Goal: Task Accomplishment & Management: Manage account settings

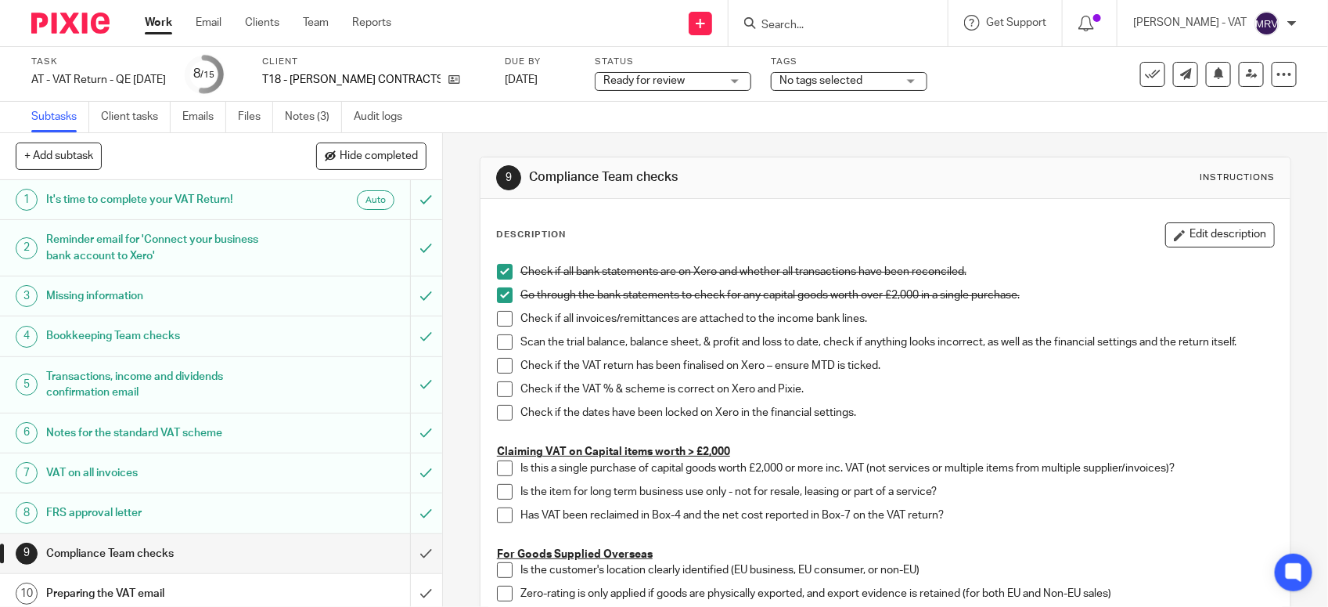
click at [497, 314] on span at bounding box center [505, 319] width 16 height 16
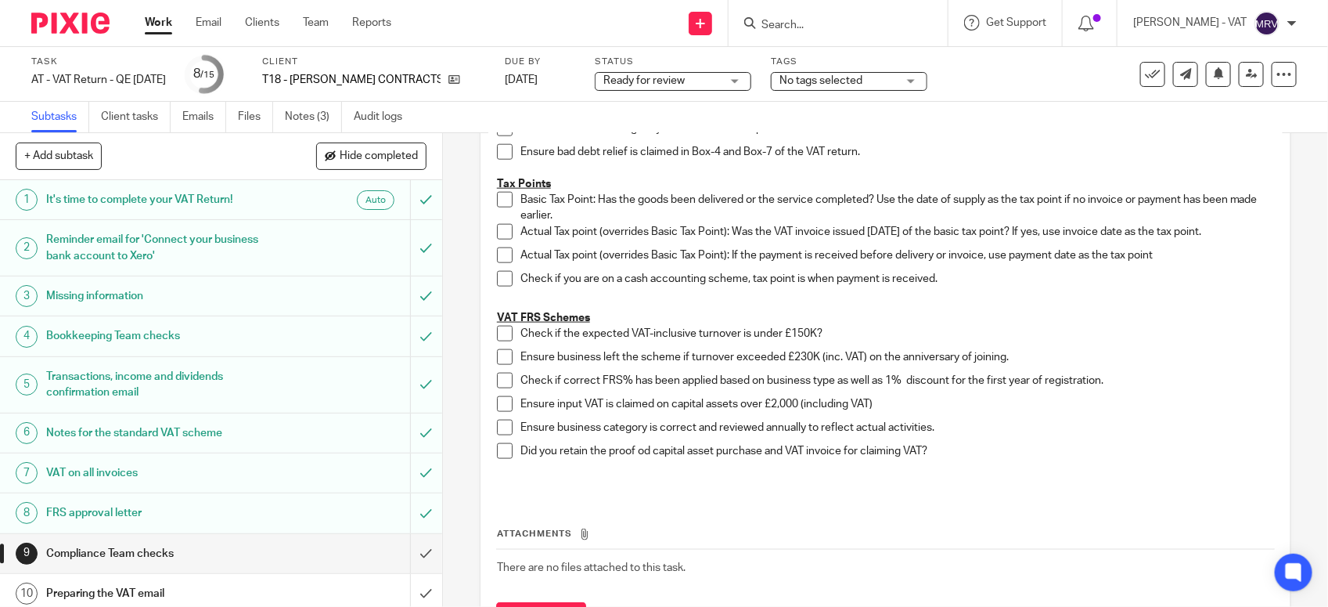
scroll to position [881, 0]
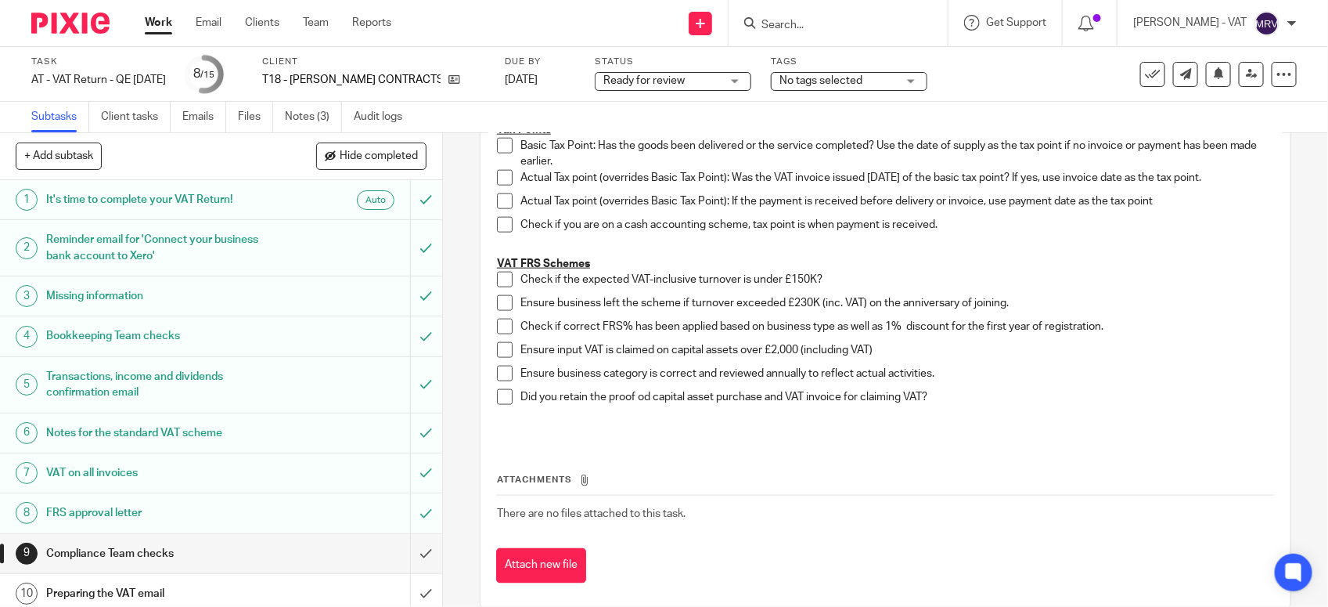
click at [498, 278] on span at bounding box center [505, 280] width 16 height 16
click at [498, 296] on span at bounding box center [505, 303] width 16 height 16
click at [498, 326] on span at bounding box center [505, 327] width 16 height 16
click at [498, 370] on span at bounding box center [505, 374] width 16 height 16
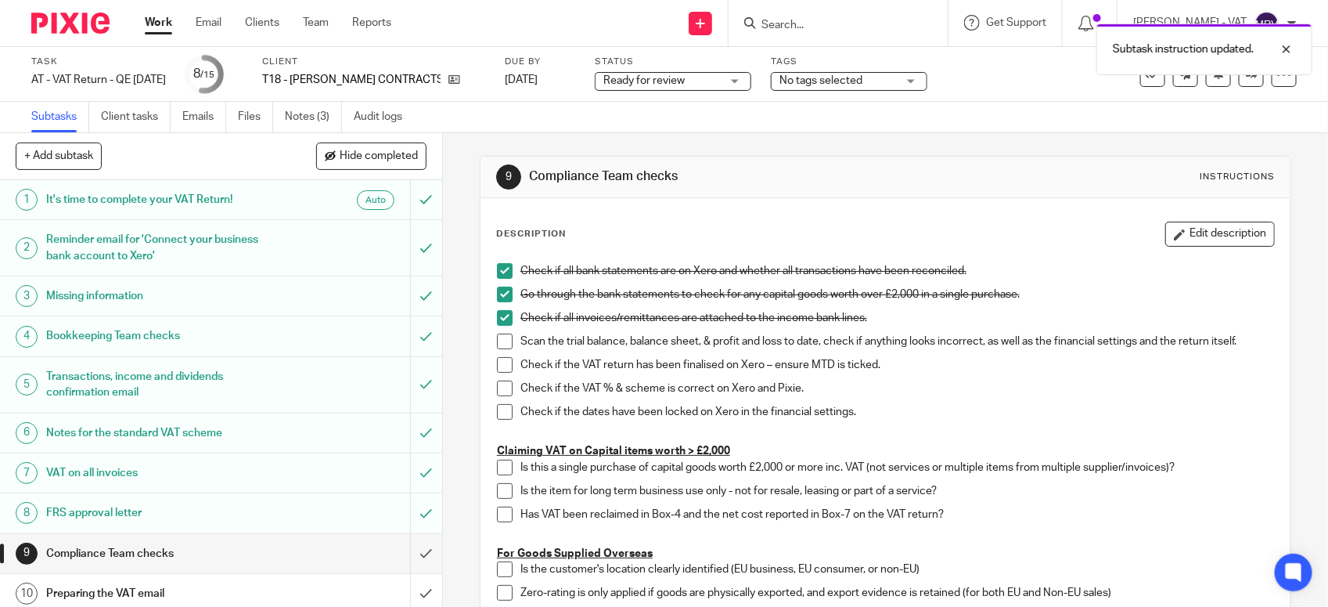
scroll to position [0, 0]
click at [499, 344] on span at bounding box center [505, 342] width 16 height 16
click at [502, 364] on span at bounding box center [505, 366] width 16 height 16
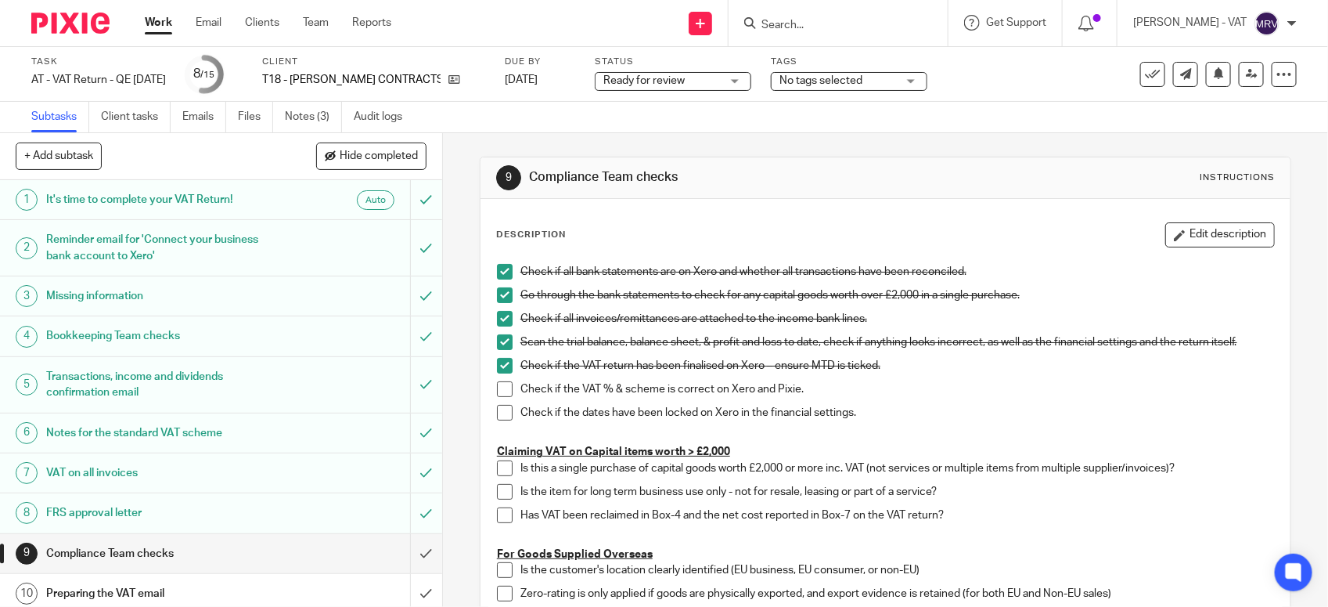
click at [497, 382] on span at bounding box center [505, 389] width 16 height 16
click at [497, 416] on span at bounding box center [505, 413] width 16 height 16
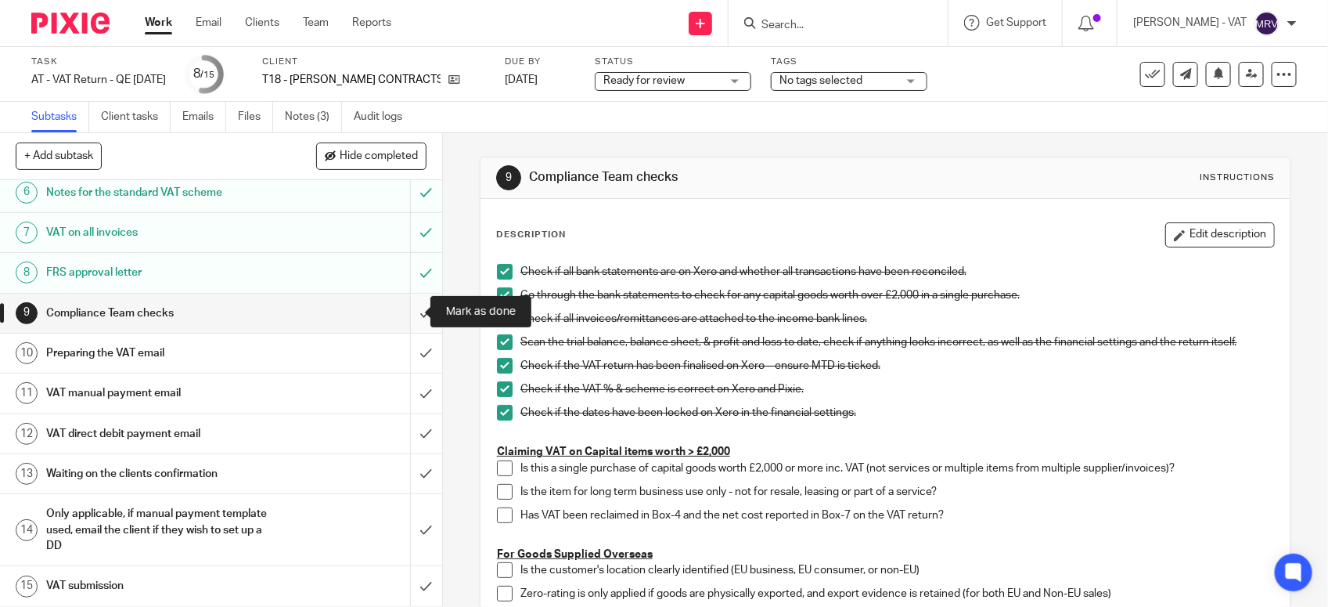
click at [400, 317] on input "submit" at bounding box center [221, 313] width 442 height 39
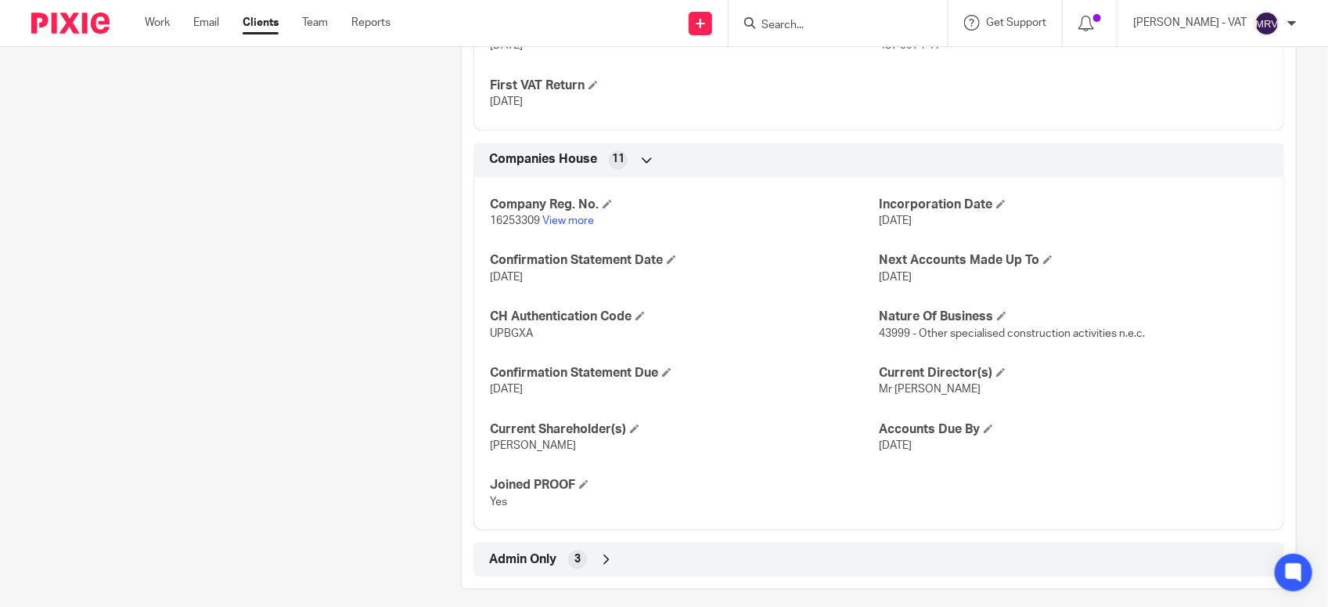
scroll to position [1430, 0]
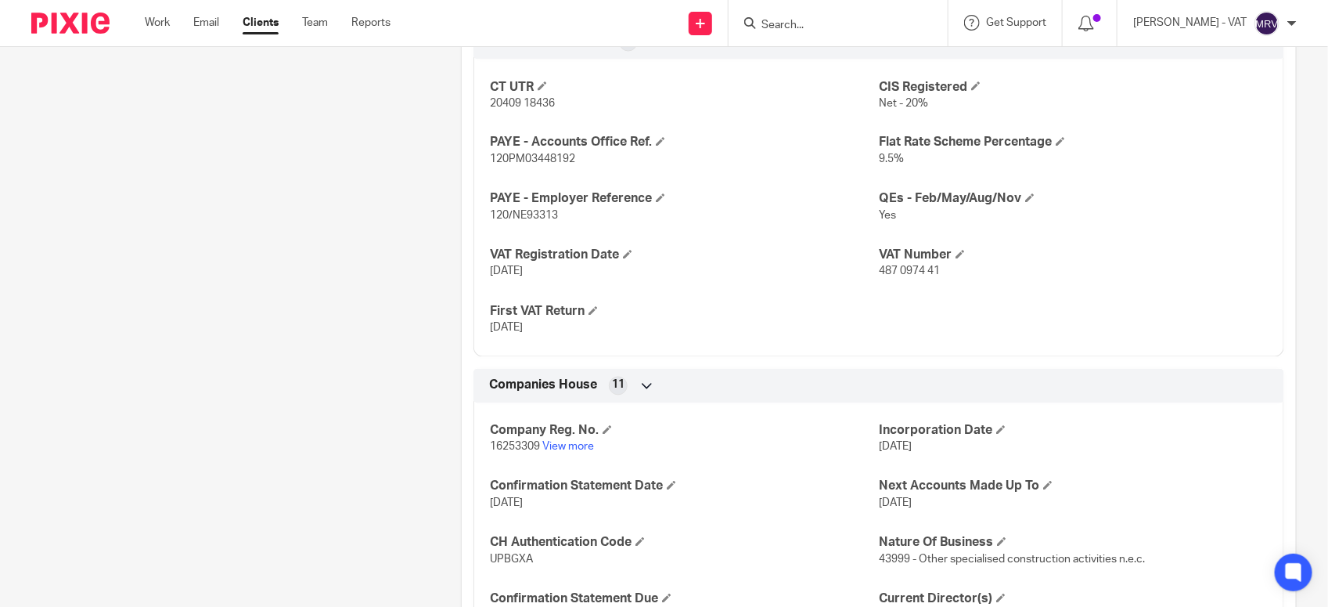
scroll to position [1234, 0]
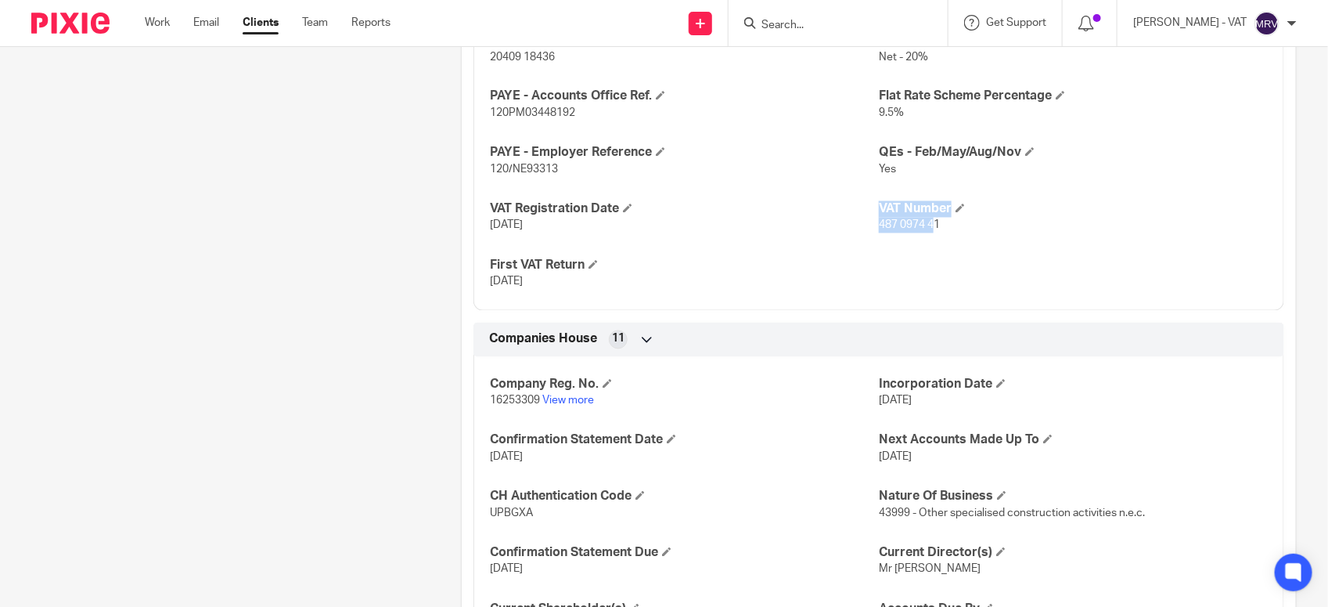
drag, startPoint x: 867, startPoint y: 227, endPoint x: 926, endPoint y: 228, distance: 59.5
click at [926, 228] on div "CT UTR 20409 18436 CIS Registered Net - 20% PAYE - Accounts Office Ref. 120PM03…" at bounding box center [879, 156] width 811 height 309
drag, startPoint x: 926, startPoint y: 228, endPoint x: 874, endPoint y: 236, distance: 53.0
click at [874, 236] on div "CT UTR 20409 18436 CIS Registered Net - 20% PAYE - Accounts Office Ref. 120PM03…" at bounding box center [879, 156] width 811 height 309
drag, startPoint x: 870, startPoint y: 229, endPoint x: 938, endPoint y: 231, distance: 67.4
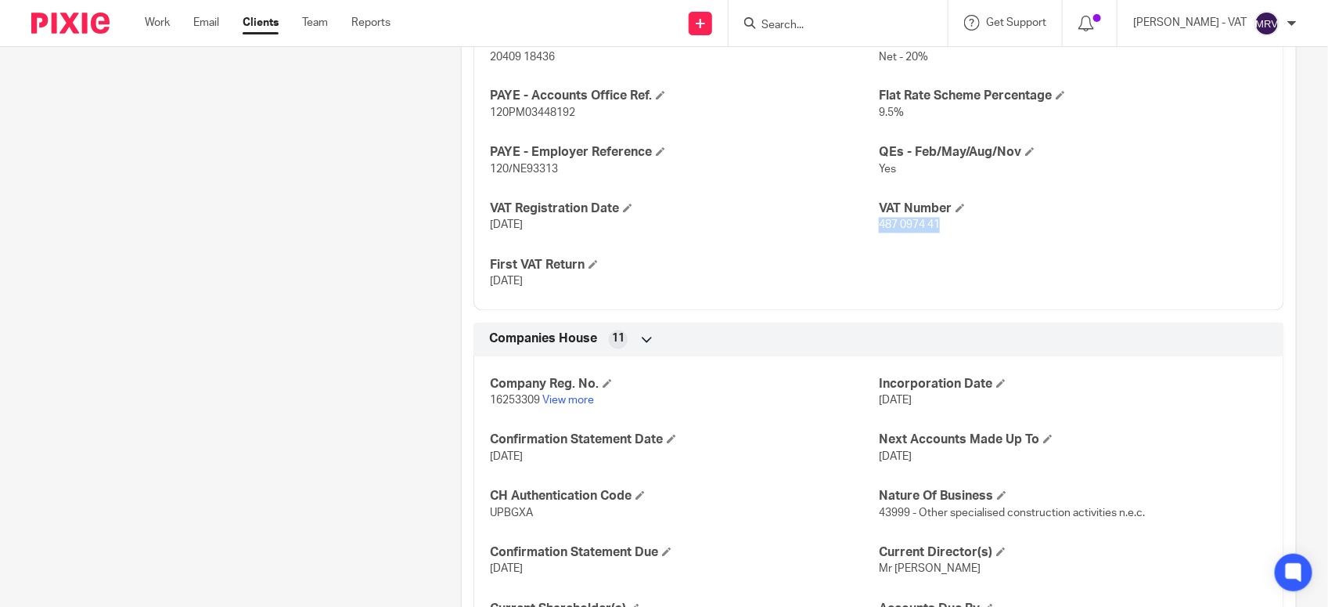
click at [938, 231] on p "487 0974 41" at bounding box center [1073, 226] width 389 height 16
copy span "487 0974 41"
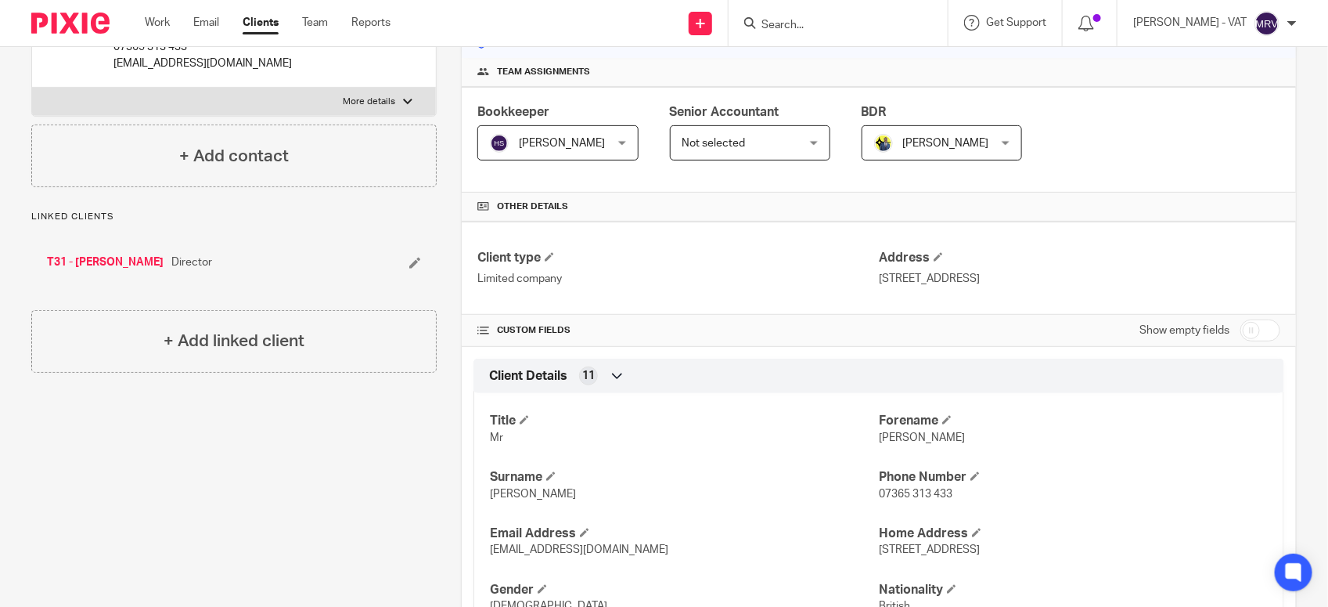
scroll to position [0, 0]
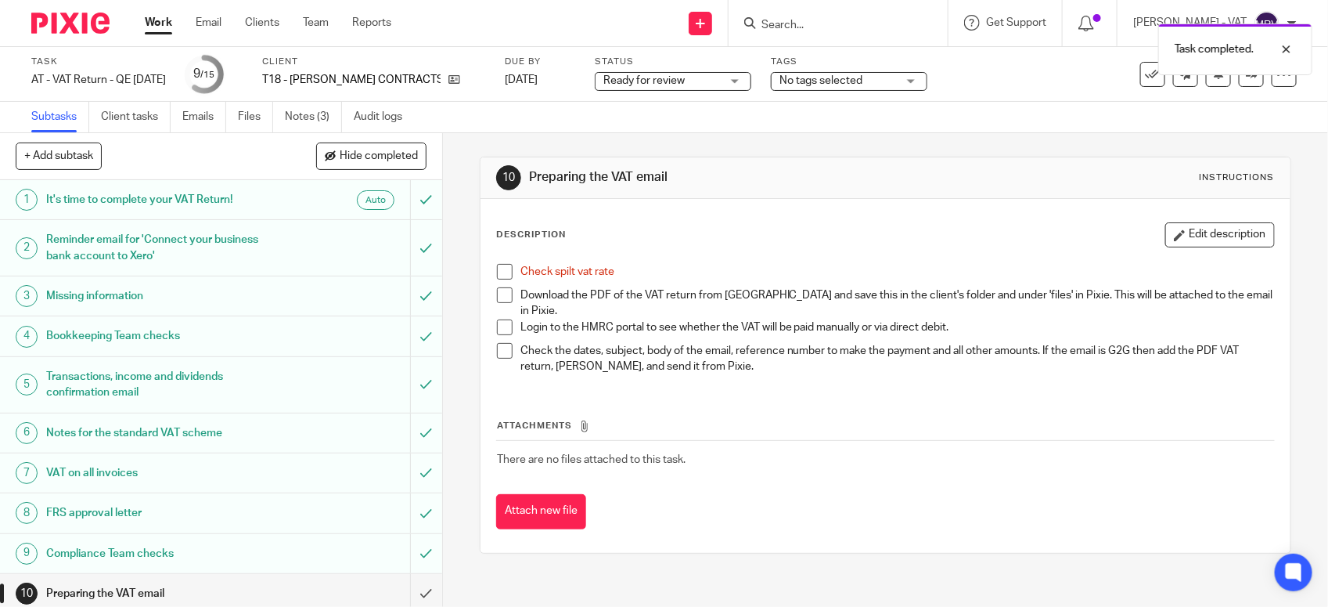
click at [497, 270] on span at bounding box center [505, 272] width 16 height 16
click at [249, 121] on link "Files" at bounding box center [255, 117] width 35 height 31
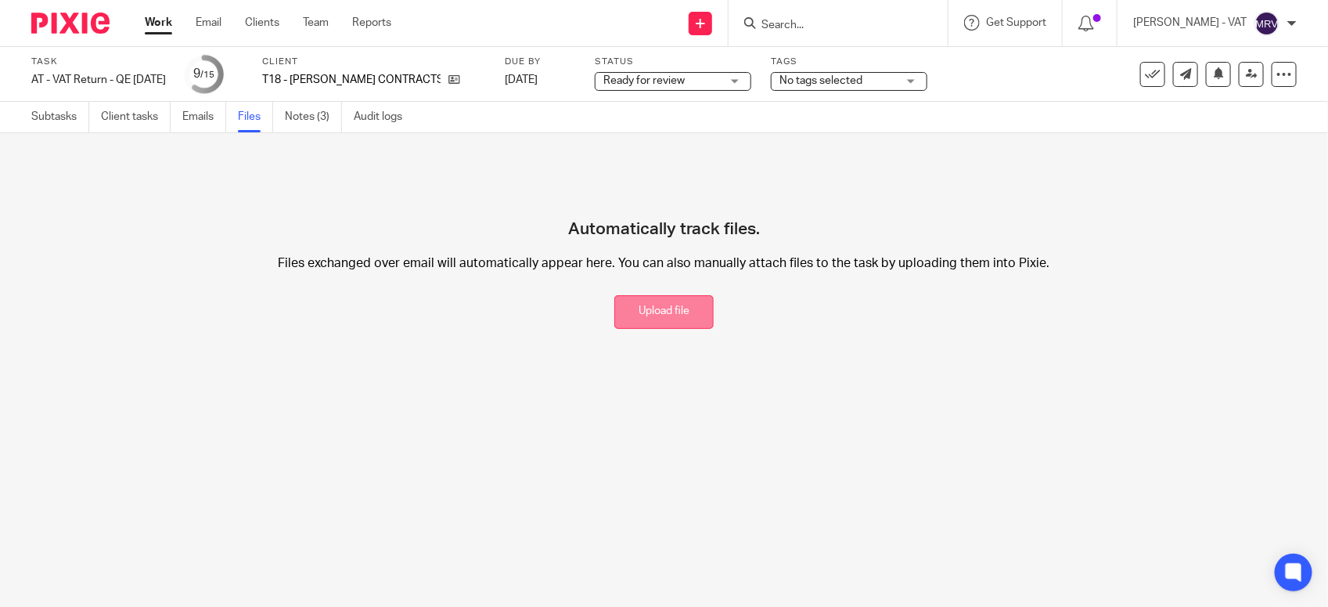
click at [620, 317] on button "Upload file" at bounding box center [663, 312] width 99 height 34
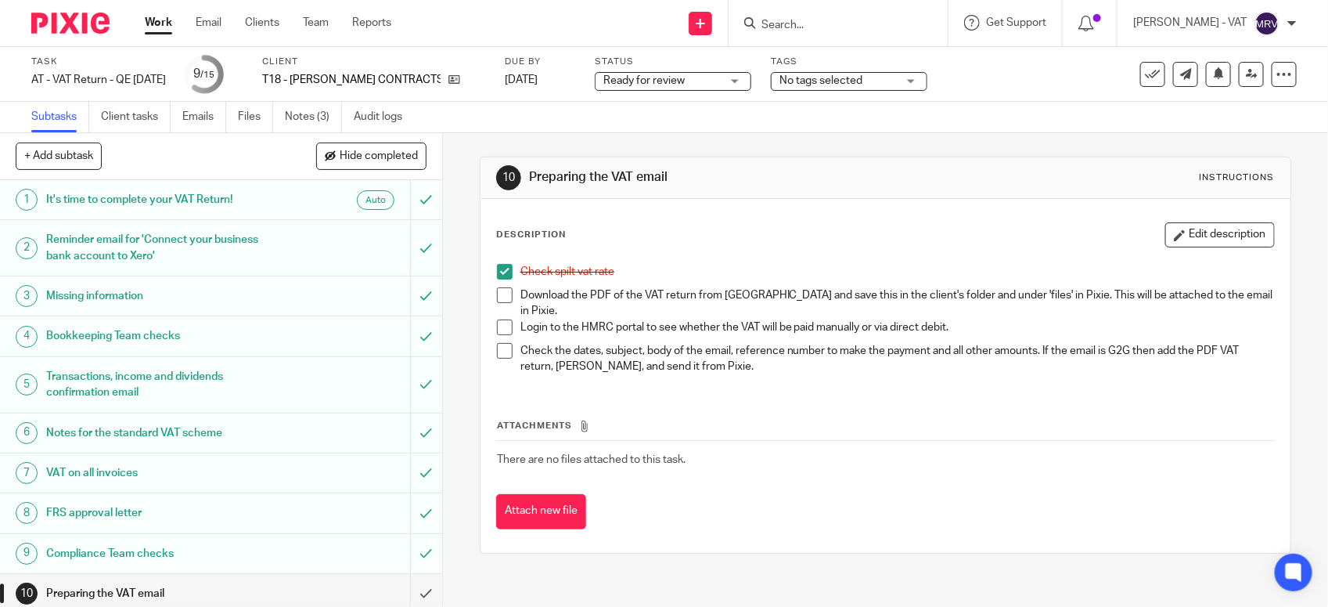
click at [499, 295] on span at bounding box center [505, 295] width 16 height 16
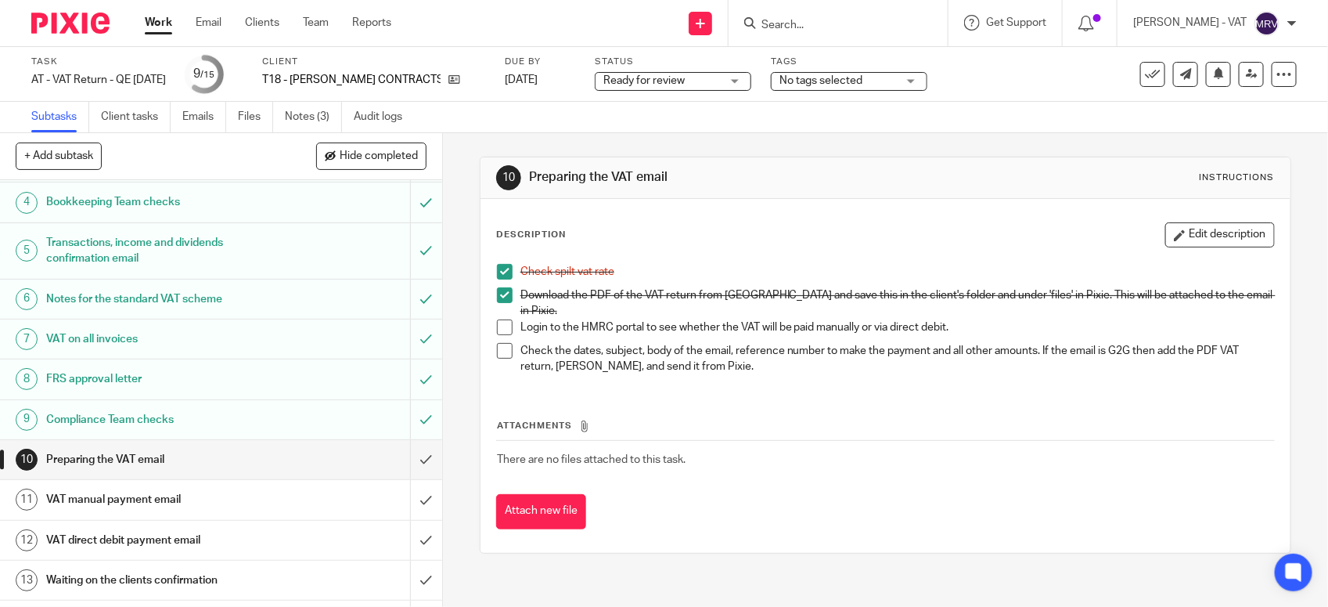
scroll to position [243, 0]
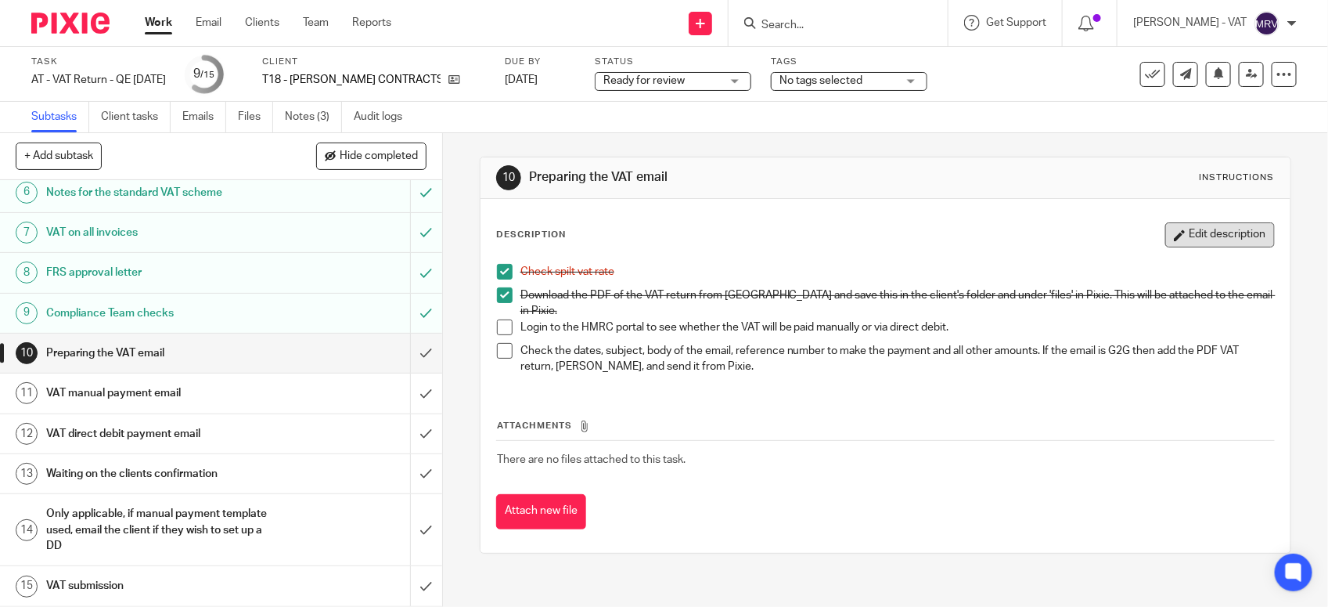
click at [1166, 244] on button "Edit description" at bounding box center [1221, 234] width 110 height 25
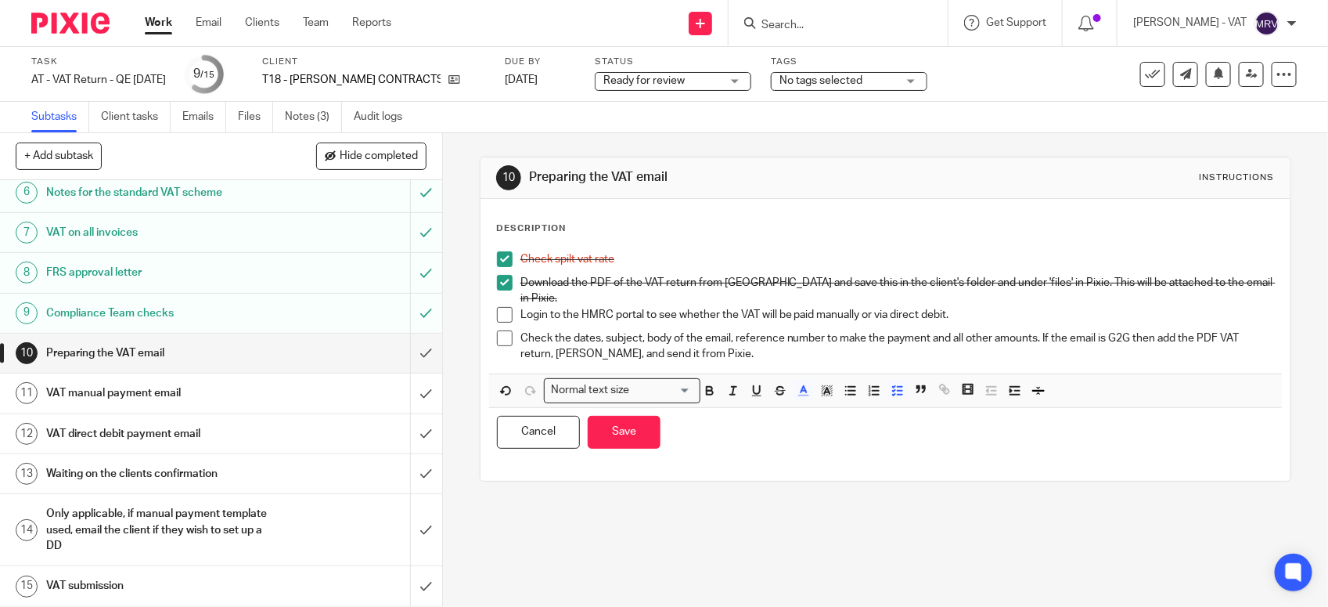
click at [944, 307] on p "Login to the HMRC portal to see whether the VAT will be paid manually or via di…" at bounding box center [898, 315] width 754 height 16
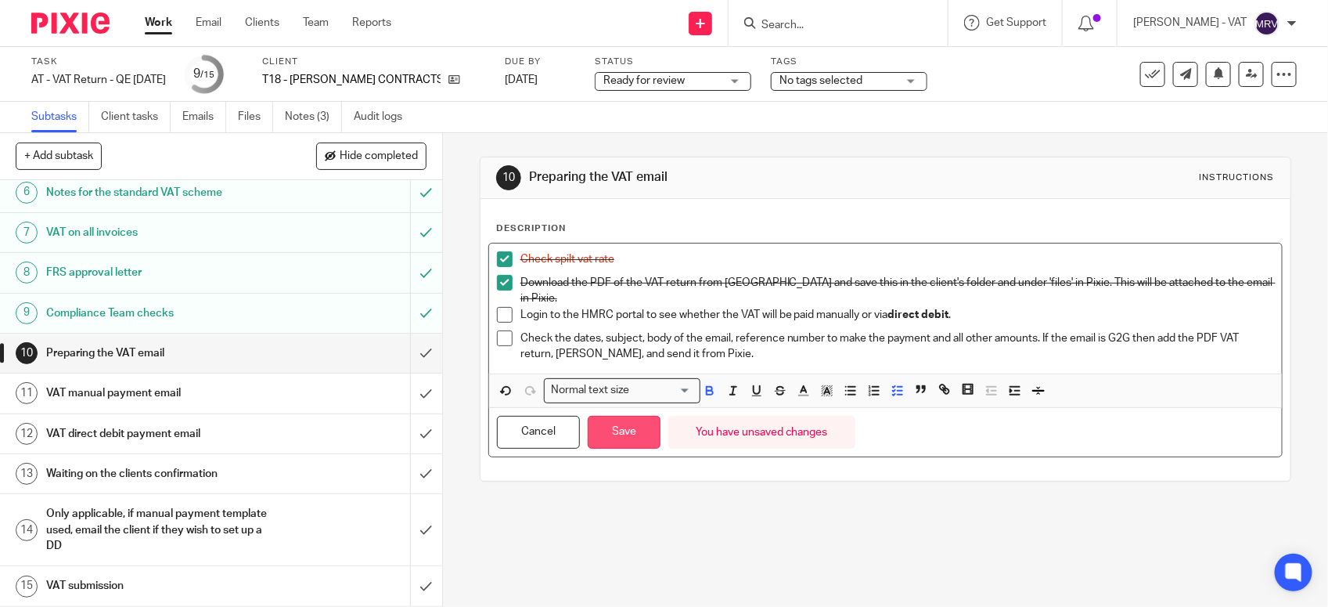
click at [631, 427] on button "Save" at bounding box center [624, 433] width 73 height 34
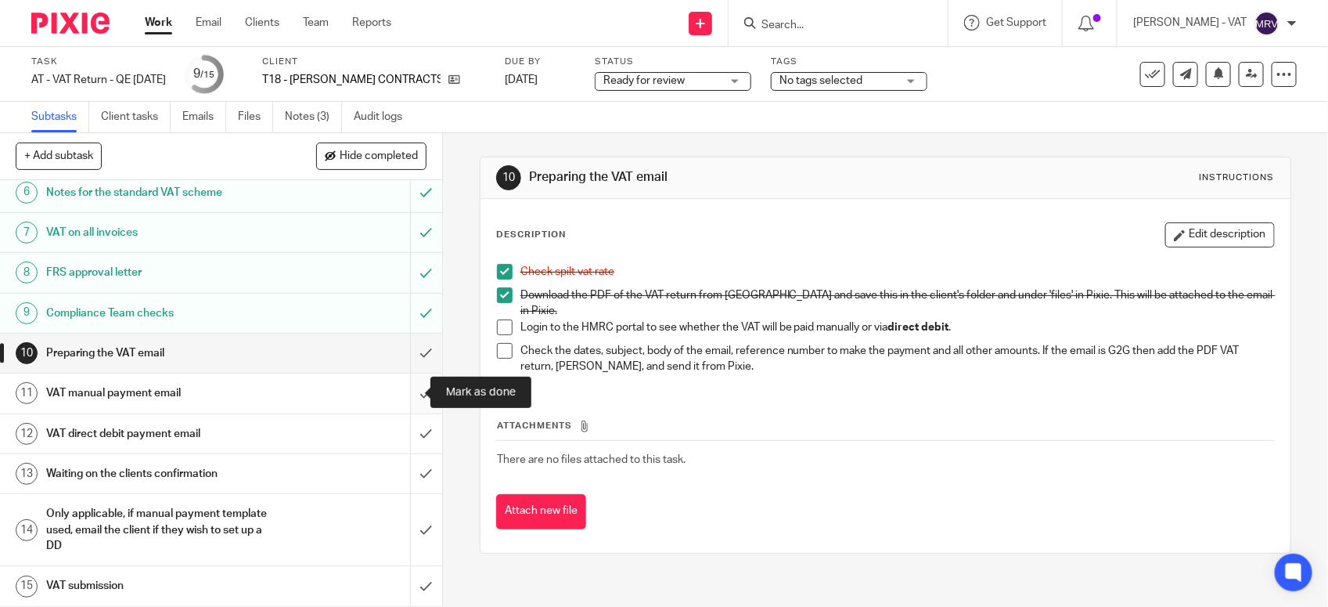
click at [407, 390] on input "submit" at bounding box center [221, 392] width 442 height 39
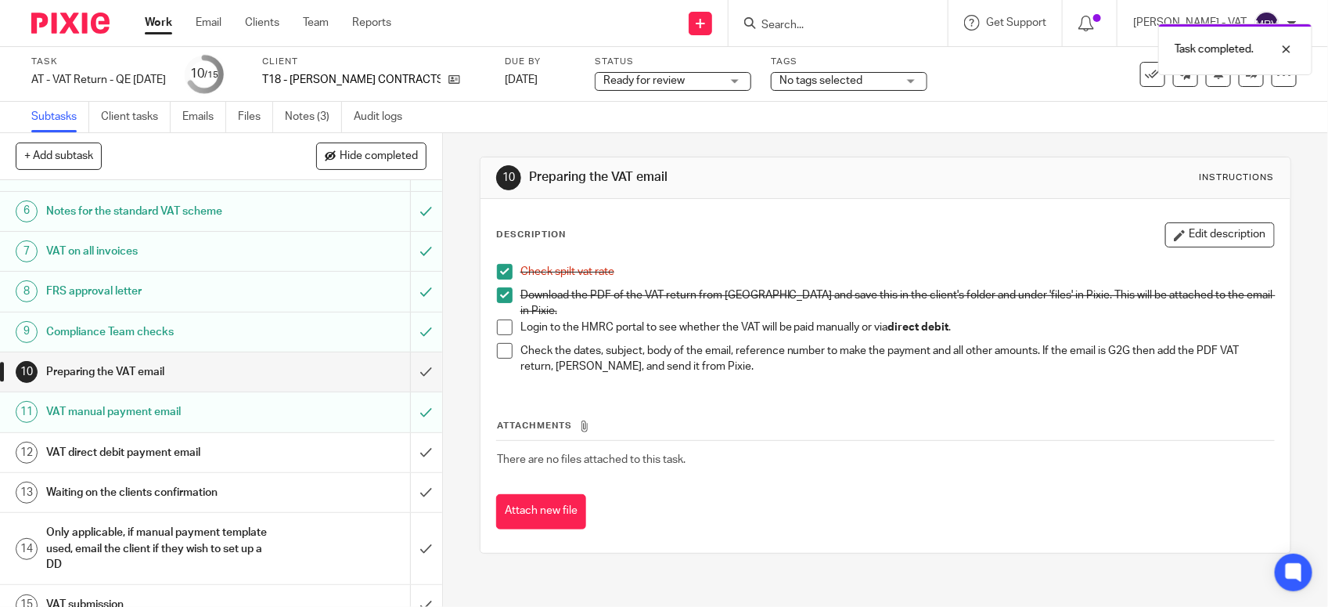
scroll to position [243, 0]
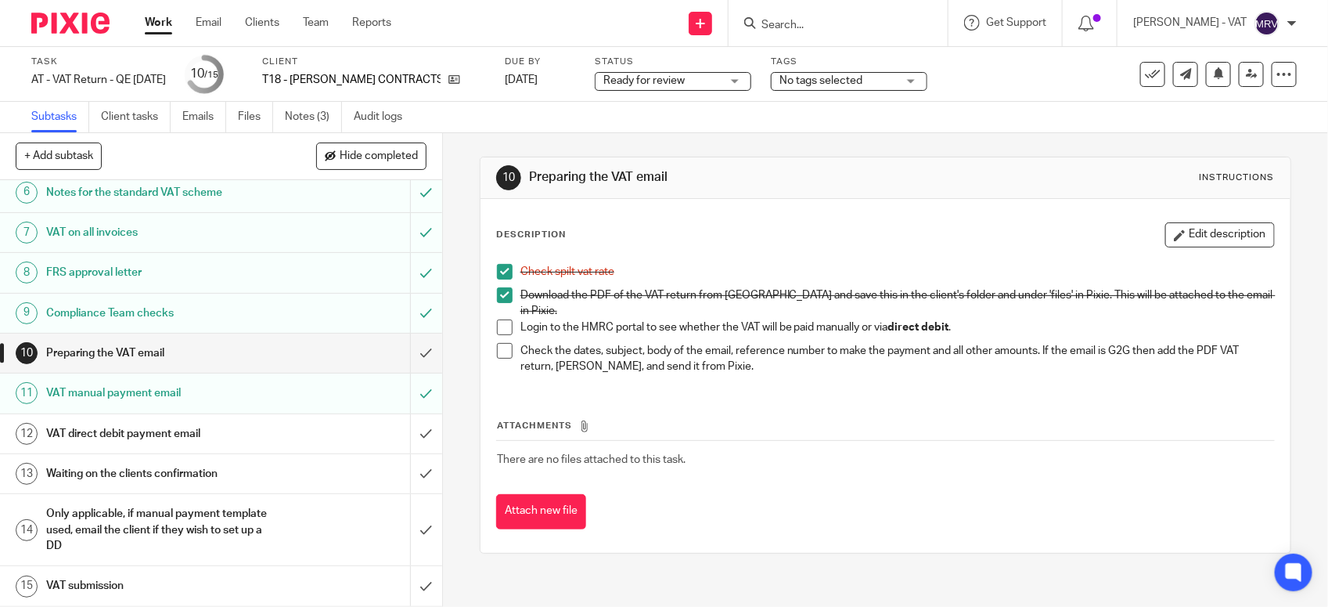
click at [239, 423] on h1 "VAT direct debit payment email" at bounding box center [162, 433] width 232 height 23
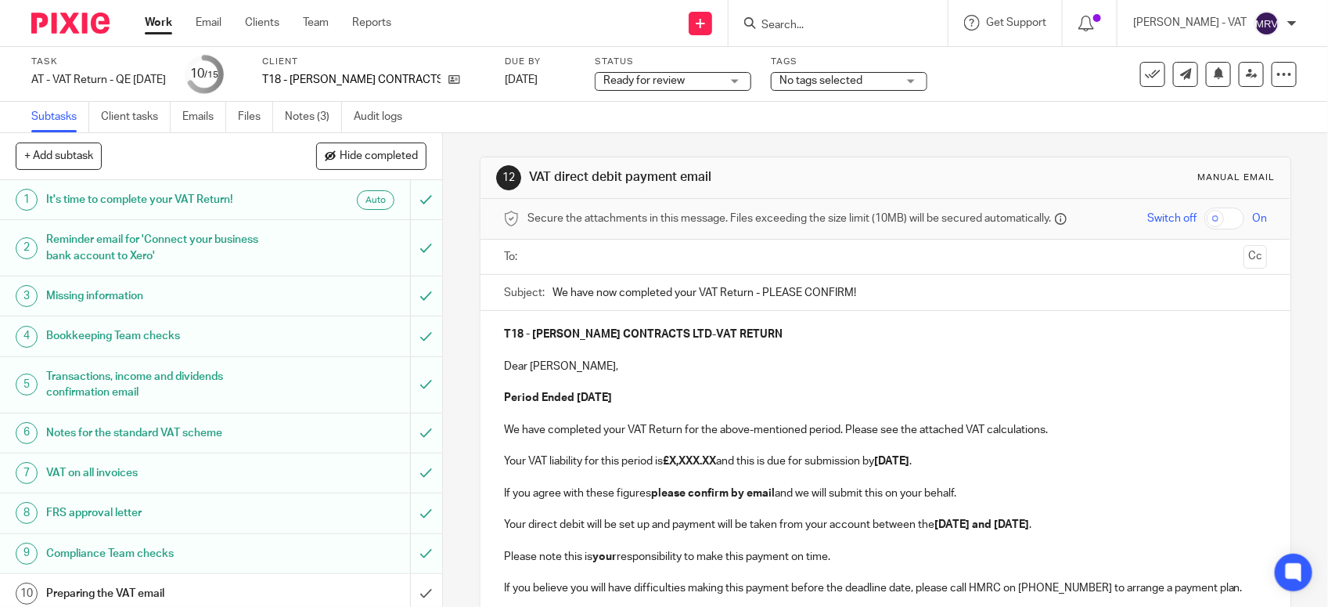
click at [831, 368] on p "Dear [PERSON_NAME]," at bounding box center [885, 367] width 763 height 16
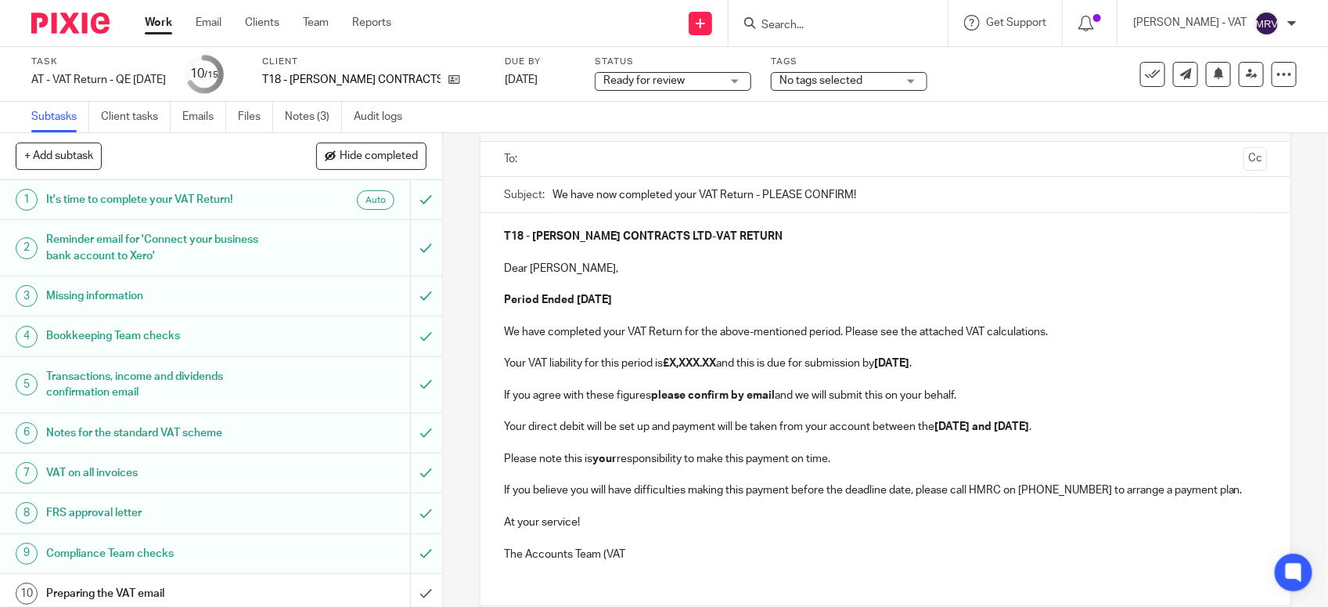
click at [650, 562] on p "The Accounts Team (VAT" at bounding box center [885, 554] width 763 height 16
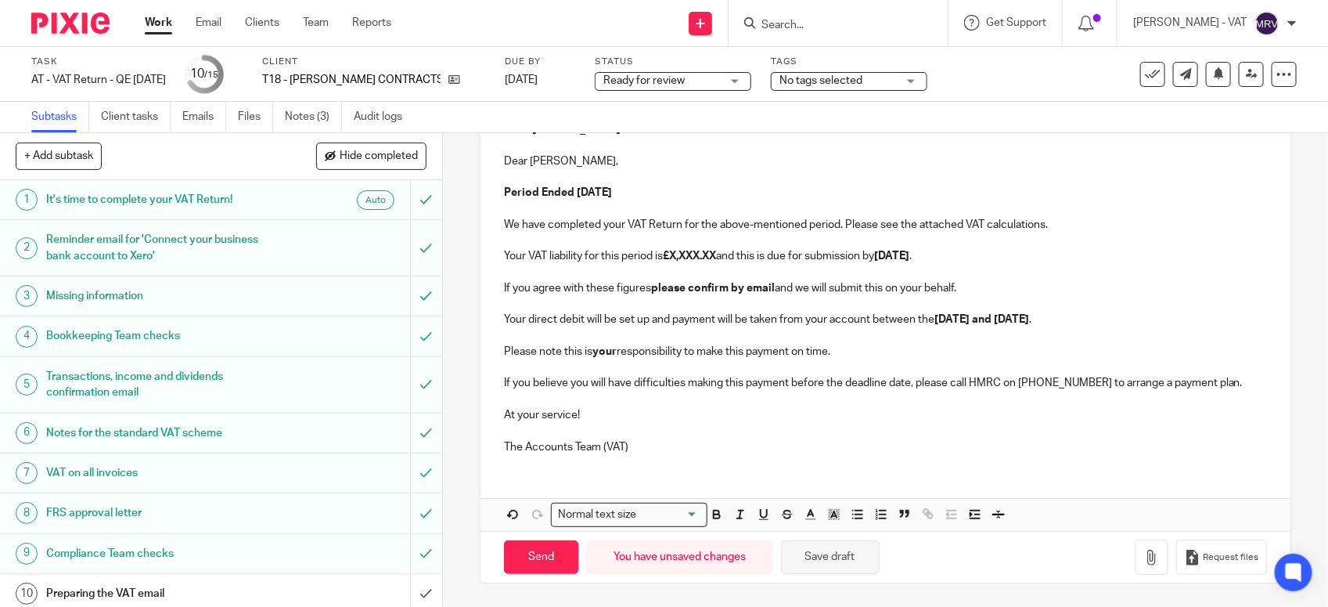
click at [835, 561] on button "Save draft" at bounding box center [830, 557] width 99 height 34
click at [838, 557] on button "Save draft" at bounding box center [830, 557] width 99 height 34
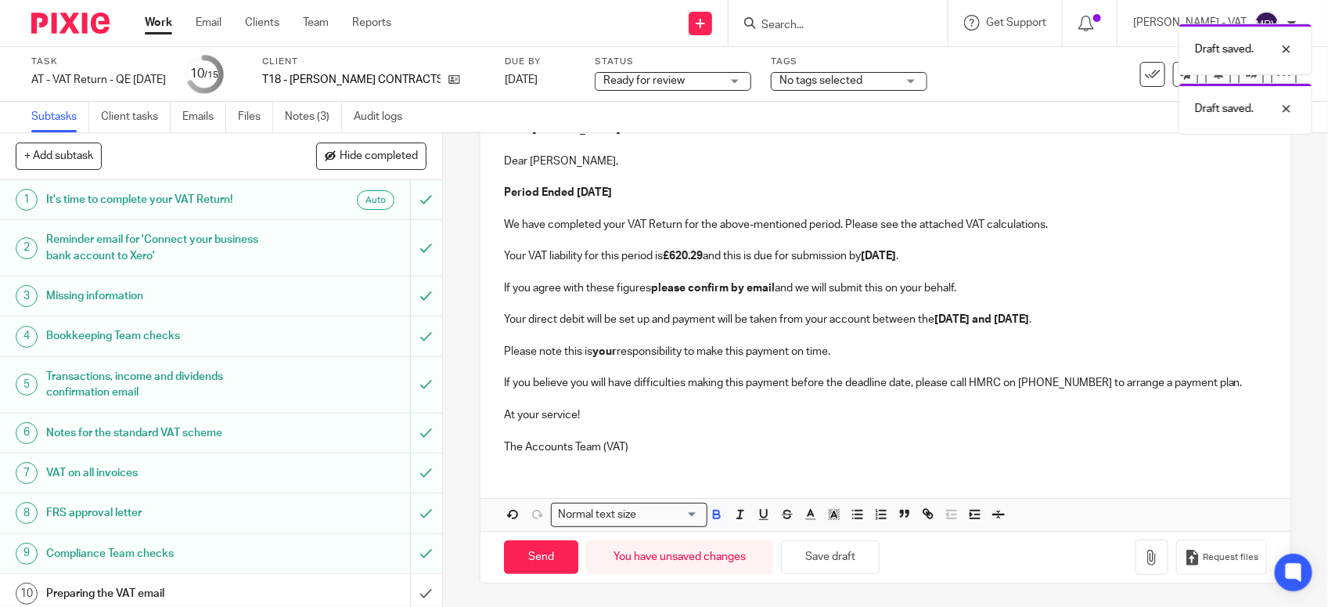
click at [781, 474] on div "T18 - TAYLOR CONTRACTS LTD - VAT RETURN Dear Stephen, Period Ended 31st August …" at bounding box center [886, 318] width 810 height 425
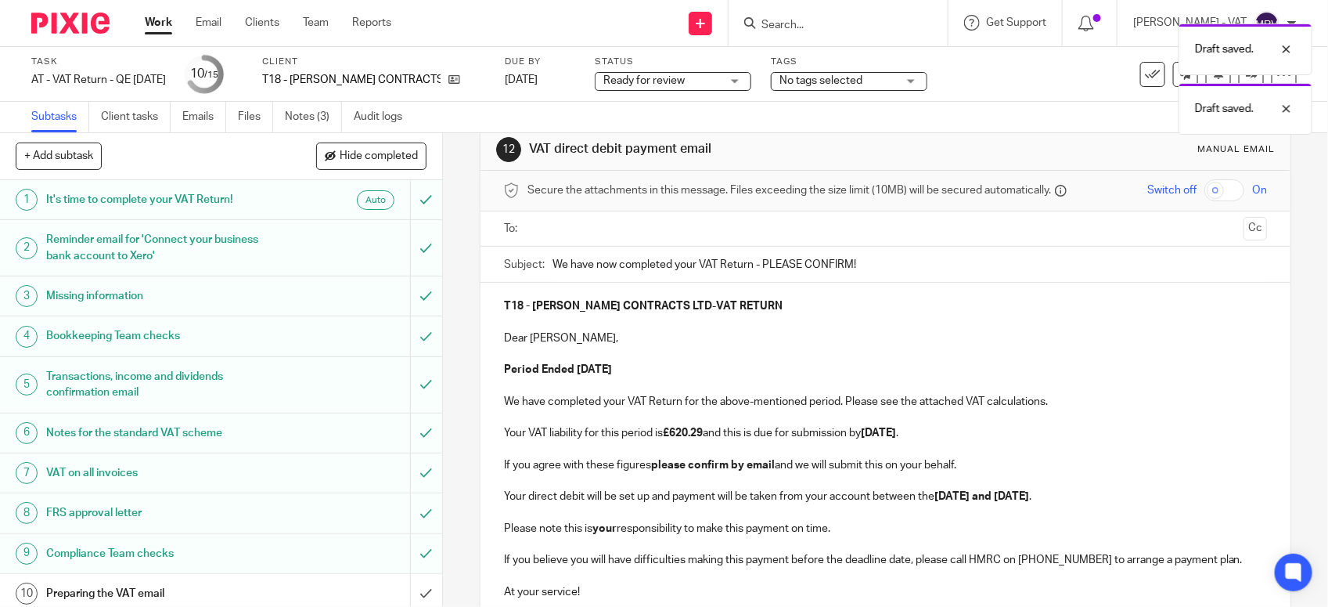
scroll to position [12, 0]
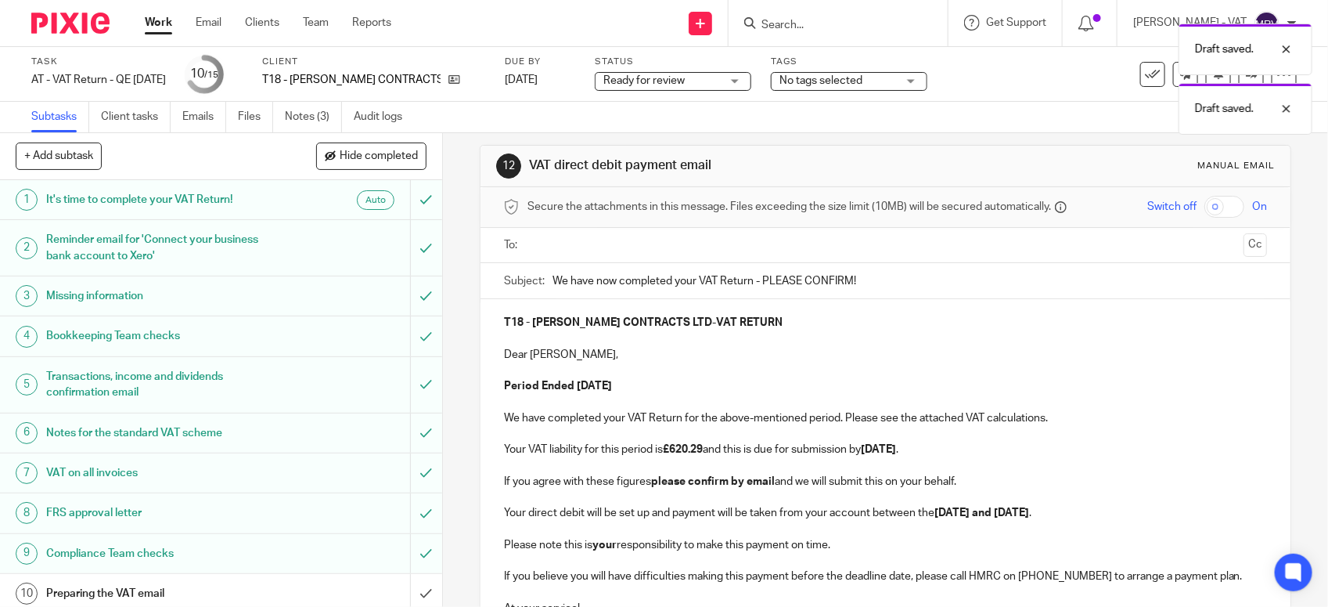
click at [740, 361] on p "Dear Stephen," at bounding box center [885, 355] width 763 height 16
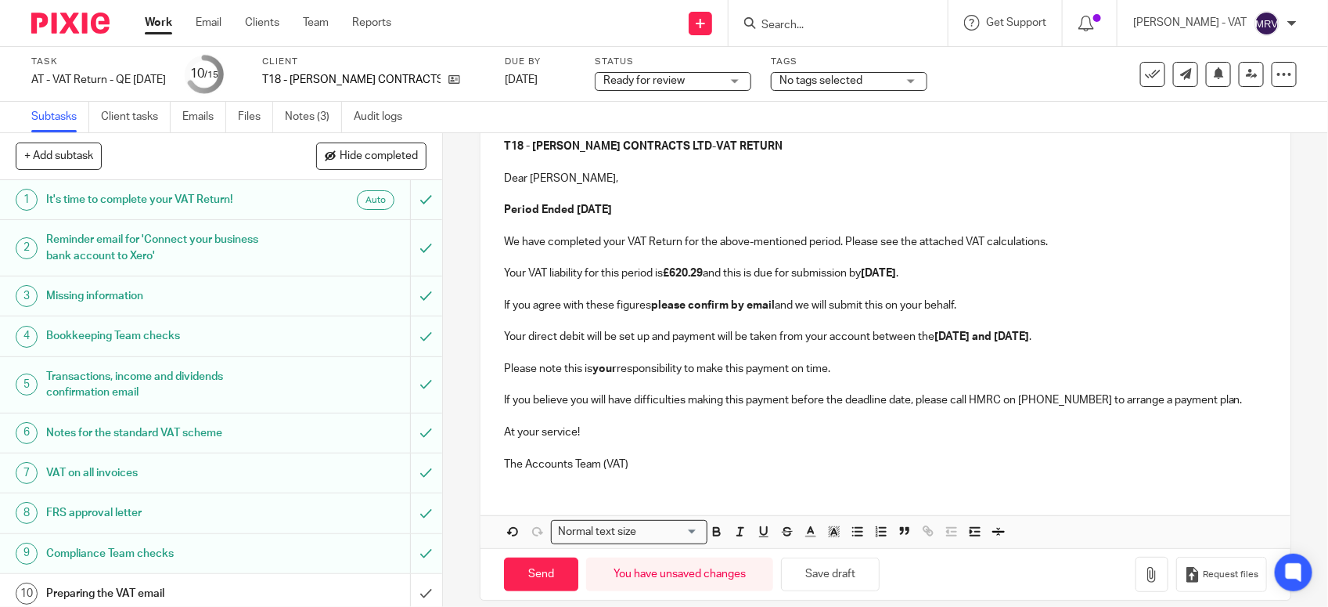
scroll to position [207, 0]
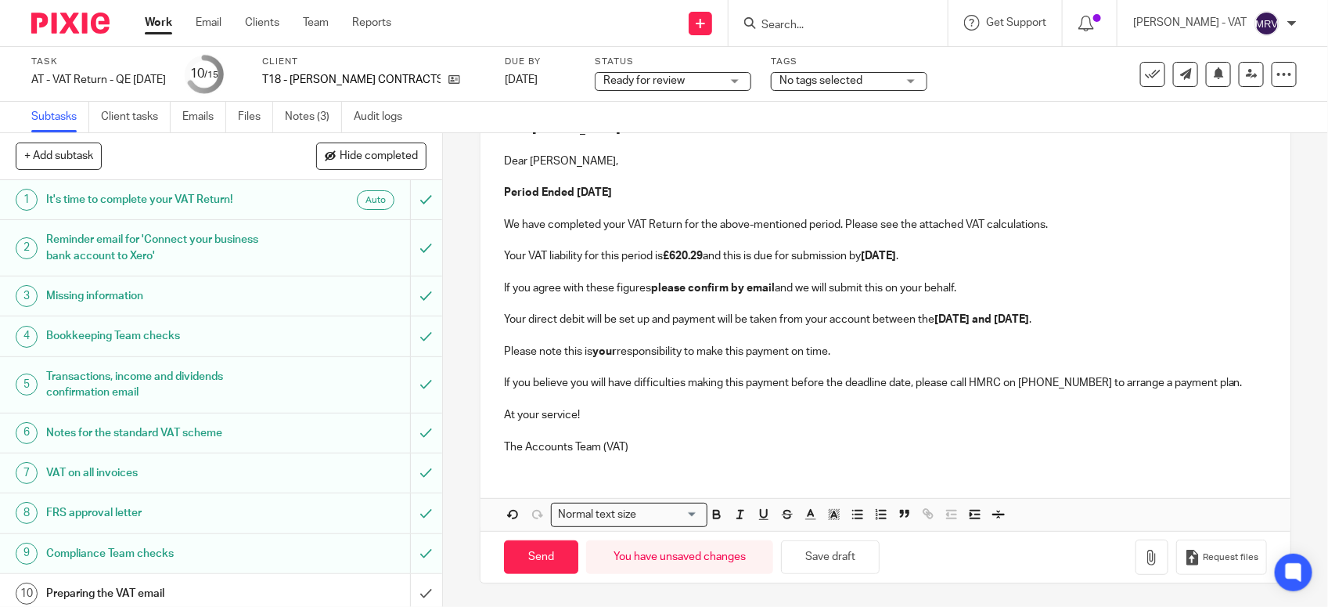
click at [703, 420] on p "At your service!" at bounding box center [885, 415] width 763 height 16
click at [258, 116] on link "Files" at bounding box center [255, 117] width 35 height 31
click at [776, 251] on p "Your VAT liability for this period is £620.29 and this is due for submission by…" at bounding box center [885, 256] width 763 height 16
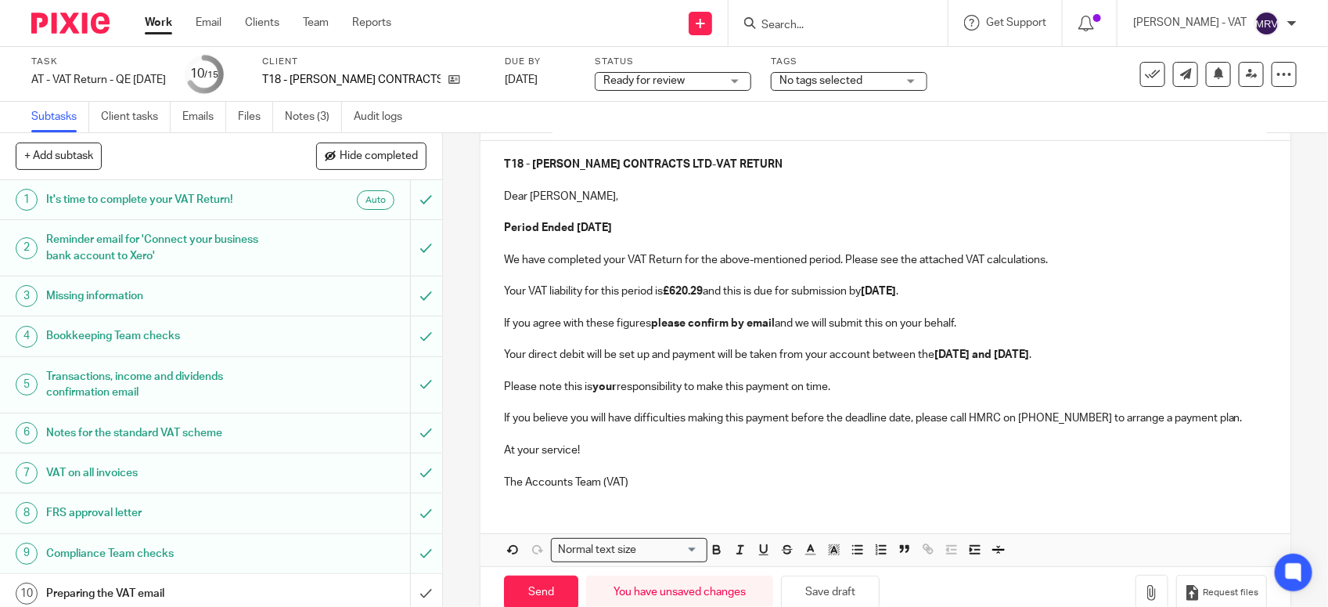
scroll to position [196, 0]
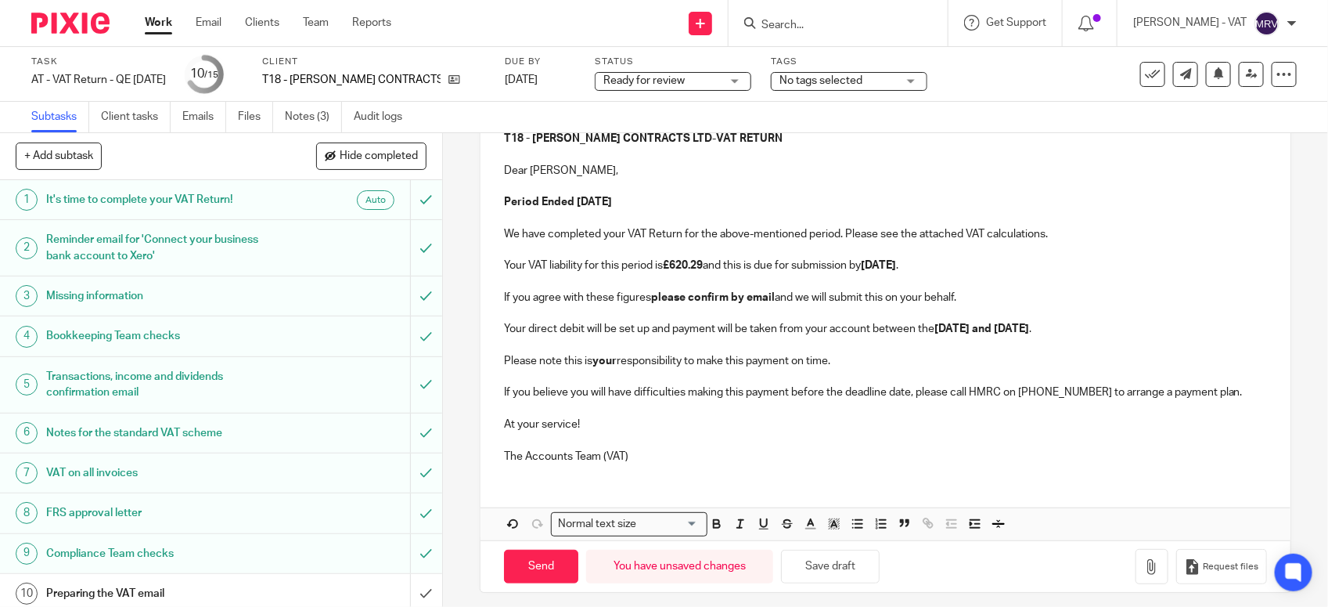
click at [1067, 290] on p "If you agree with these figures please confirm by email and we will submit this…" at bounding box center [885, 298] width 763 height 16
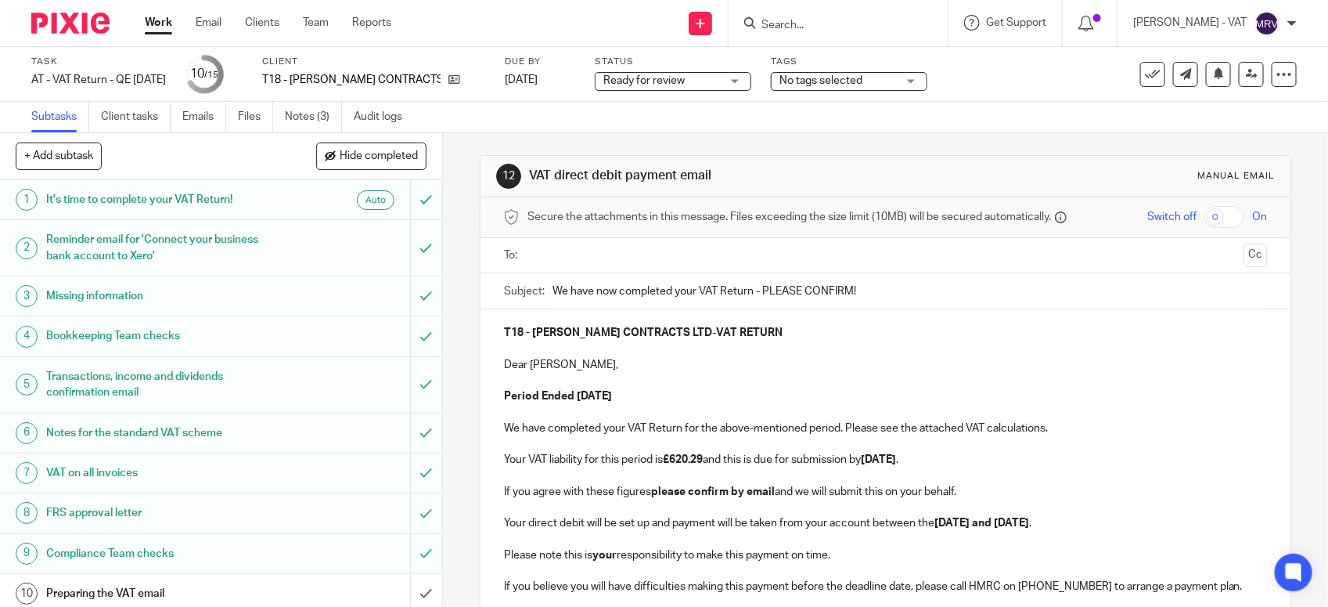
scroll to position [0, 0]
click at [698, 359] on p "Dear Stephen," at bounding box center [885, 367] width 763 height 16
click at [697, 257] on input "text" at bounding box center [885, 257] width 705 height 18
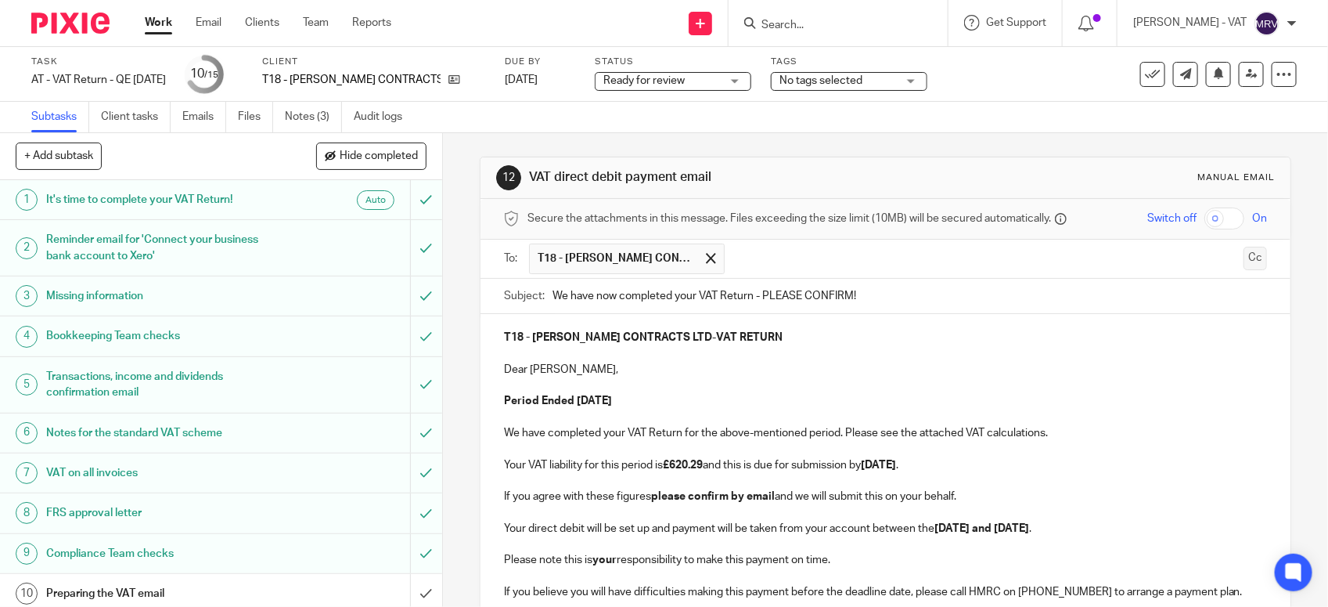
click at [1244, 270] on button "Cc" at bounding box center [1255, 258] width 23 height 23
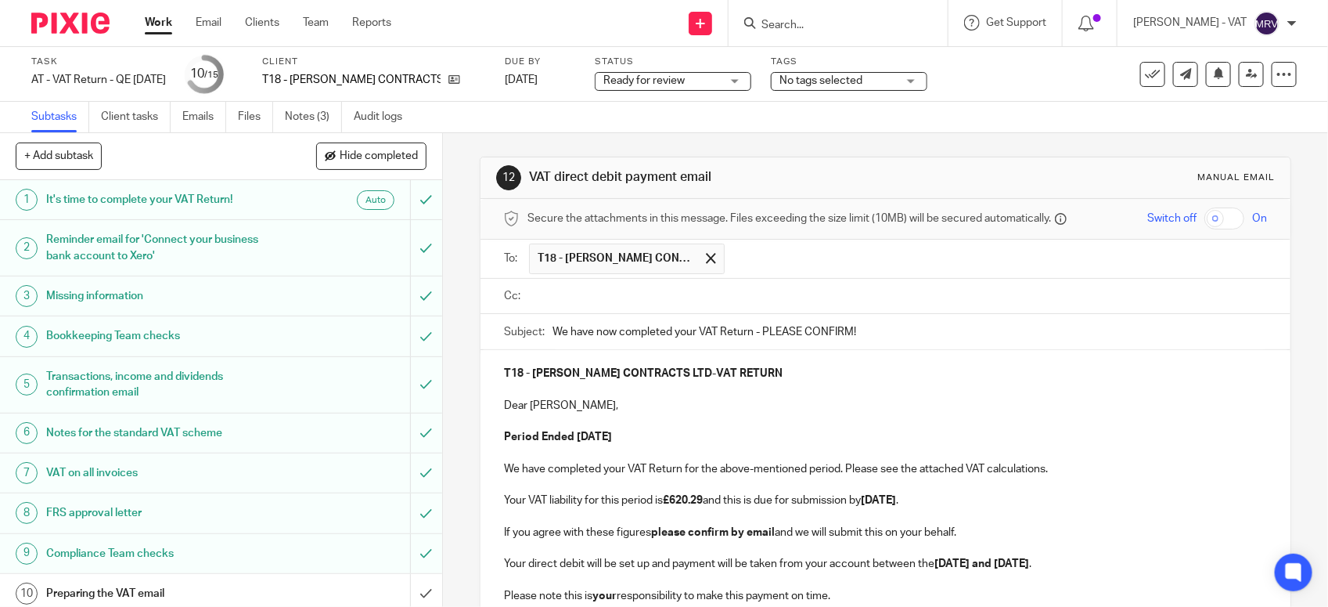
click at [719, 300] on input "text" at bounding box center [897, 296] width 728 height 18
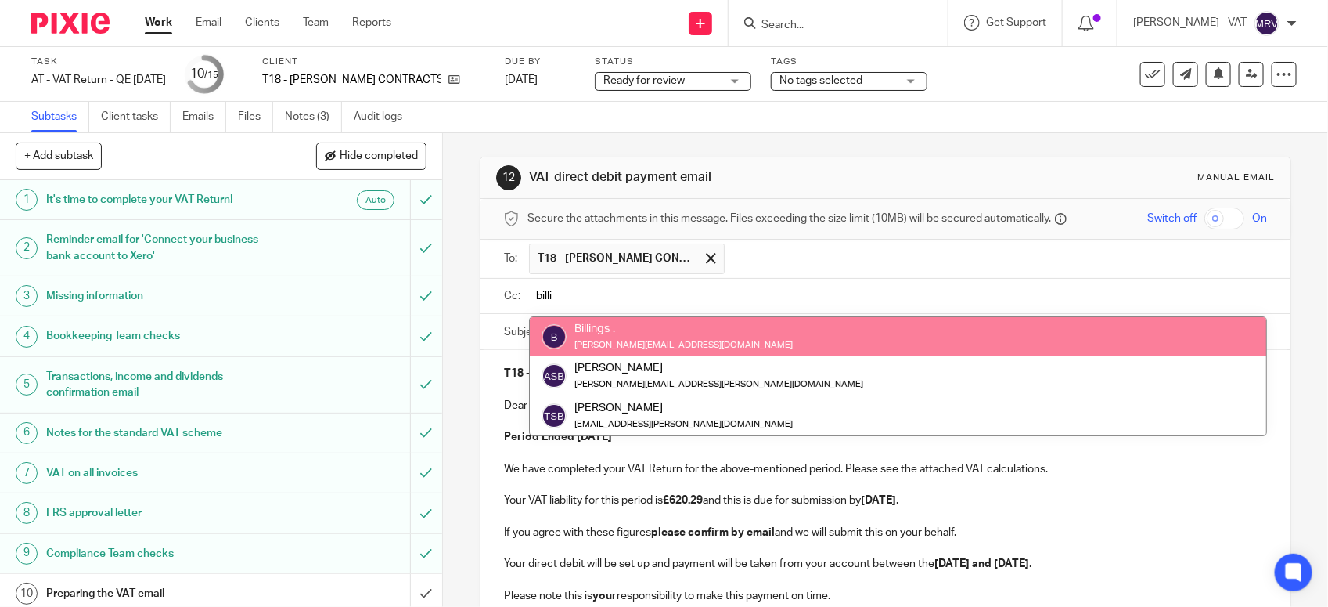
type input "billi"
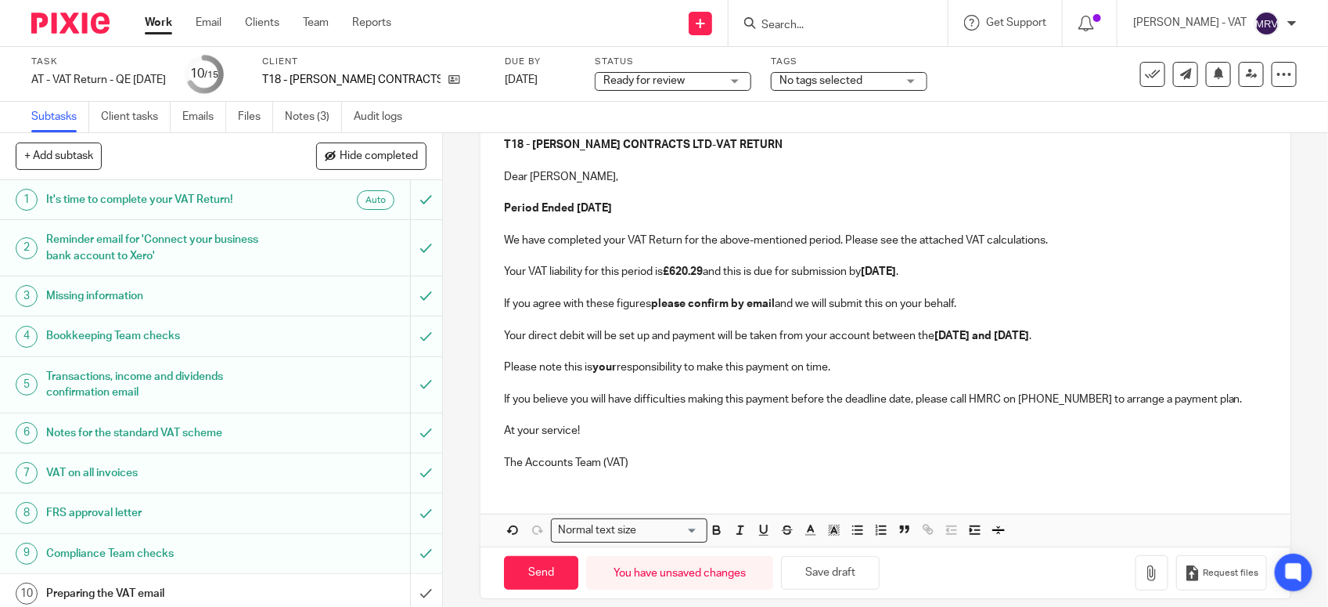
scroll to position [252, 0]
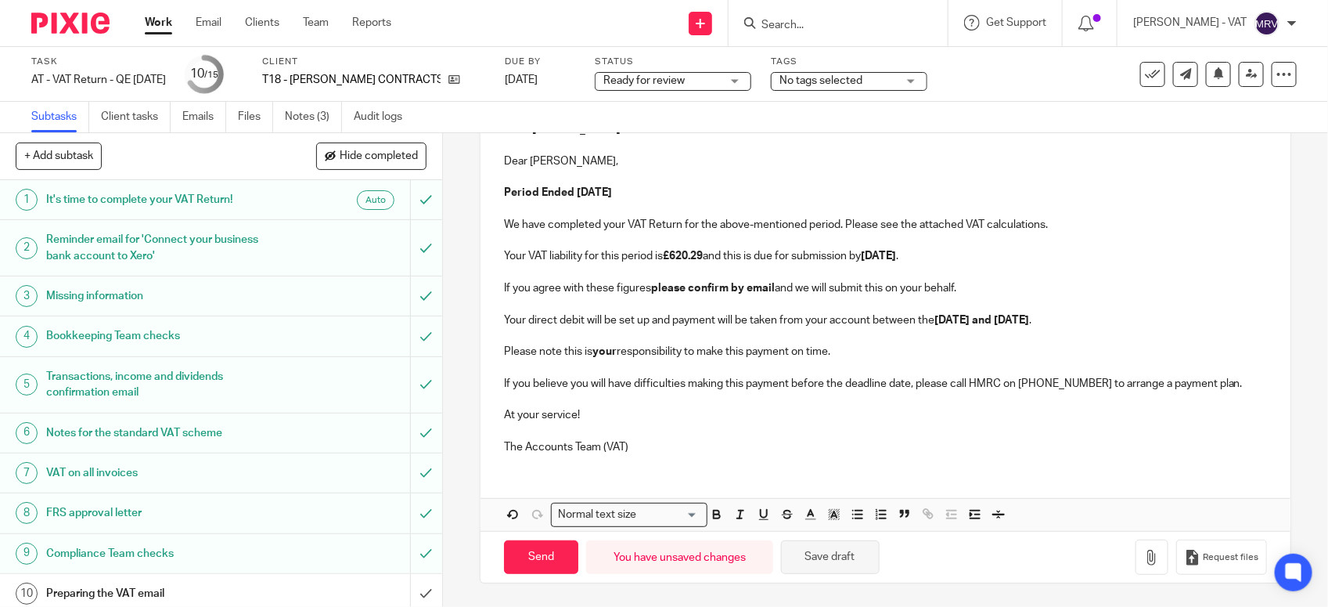
click at [827, 557] on button "Save draft" at bounding box center [830, 557] width 99 height 34
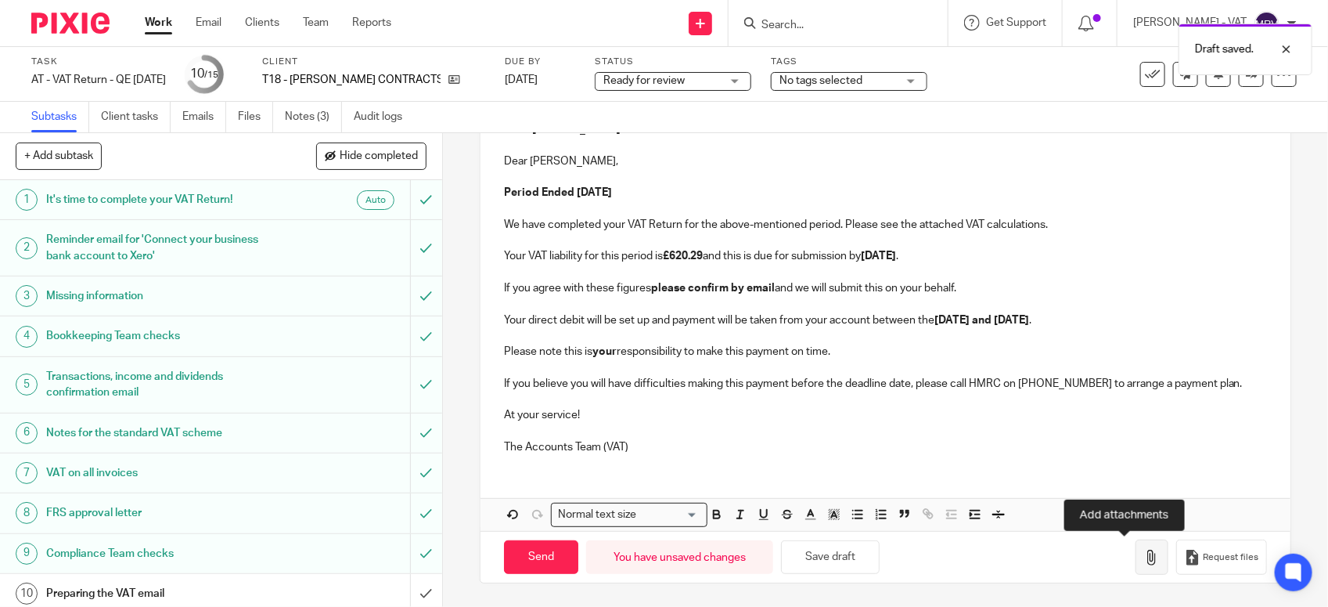
click at [1136, 557] on button "button" at bounding box center [1152, 556] width 33 height 35
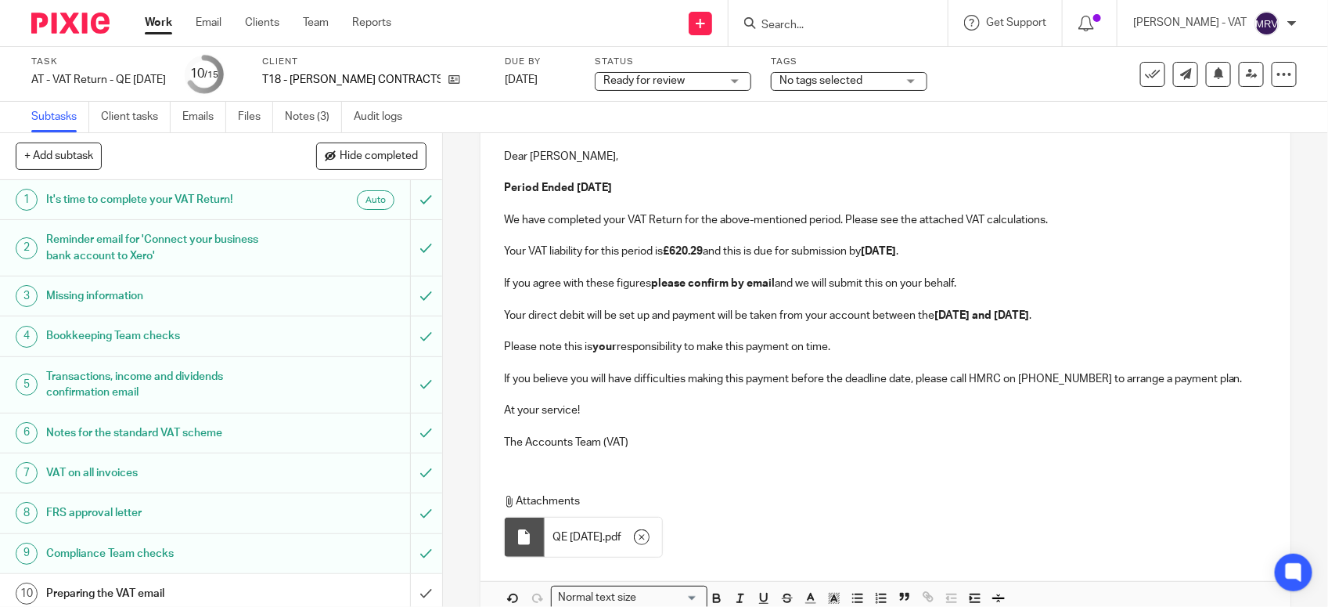
click at [736, 449] on p "The Accounts Team (VAT)" at bounding box center [885, 442] width 763 height 16
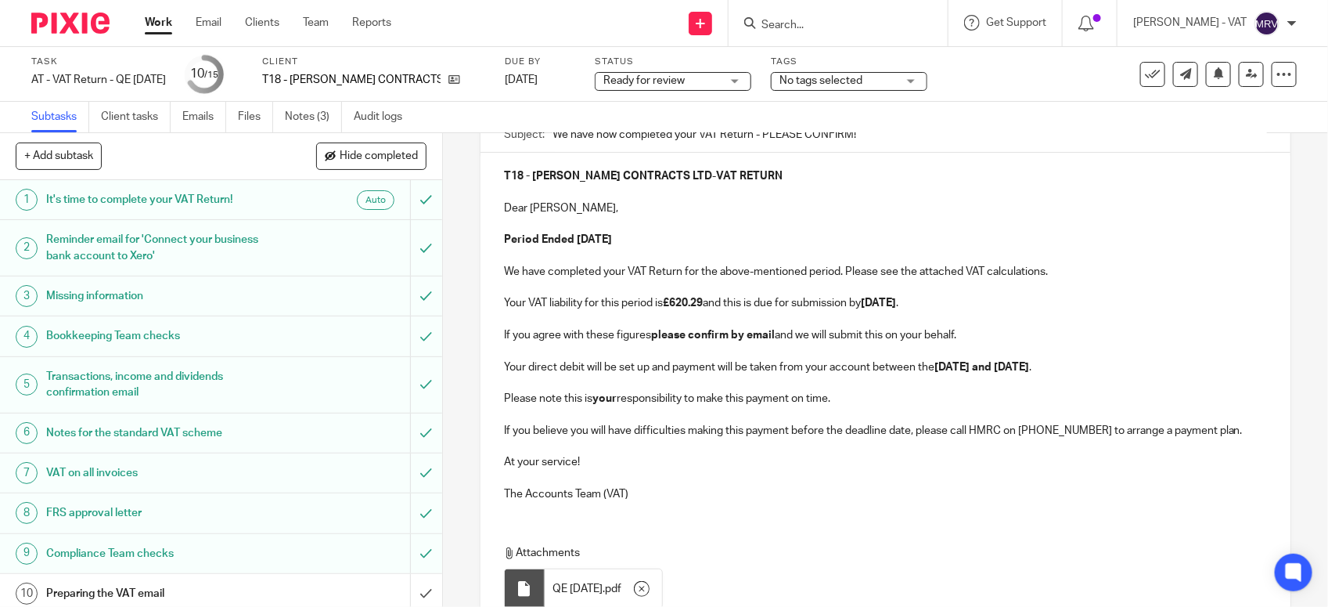
scroll to position [154, 0]
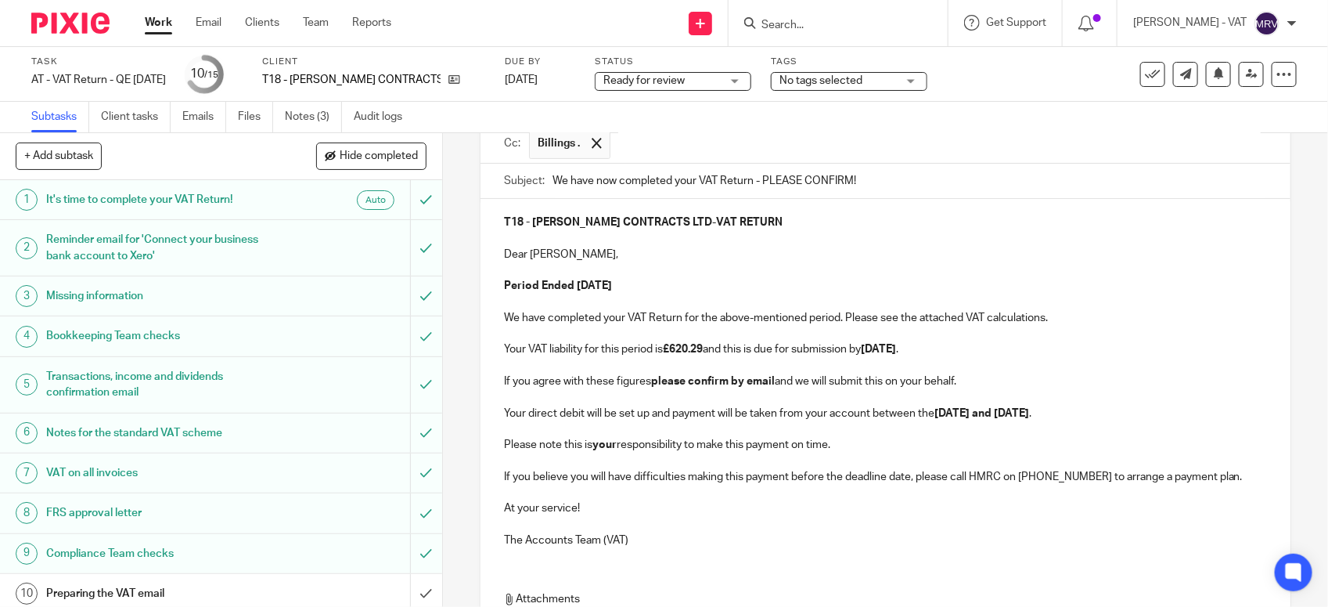
click at [761, 282] on p "Period Ended 31st August 2025" at bounding box center [885, 286] width 763 height 16
click at [759, 287] on p "Period Ended 31st August 2025" at bounding box center [885, 286] width 763 height 16
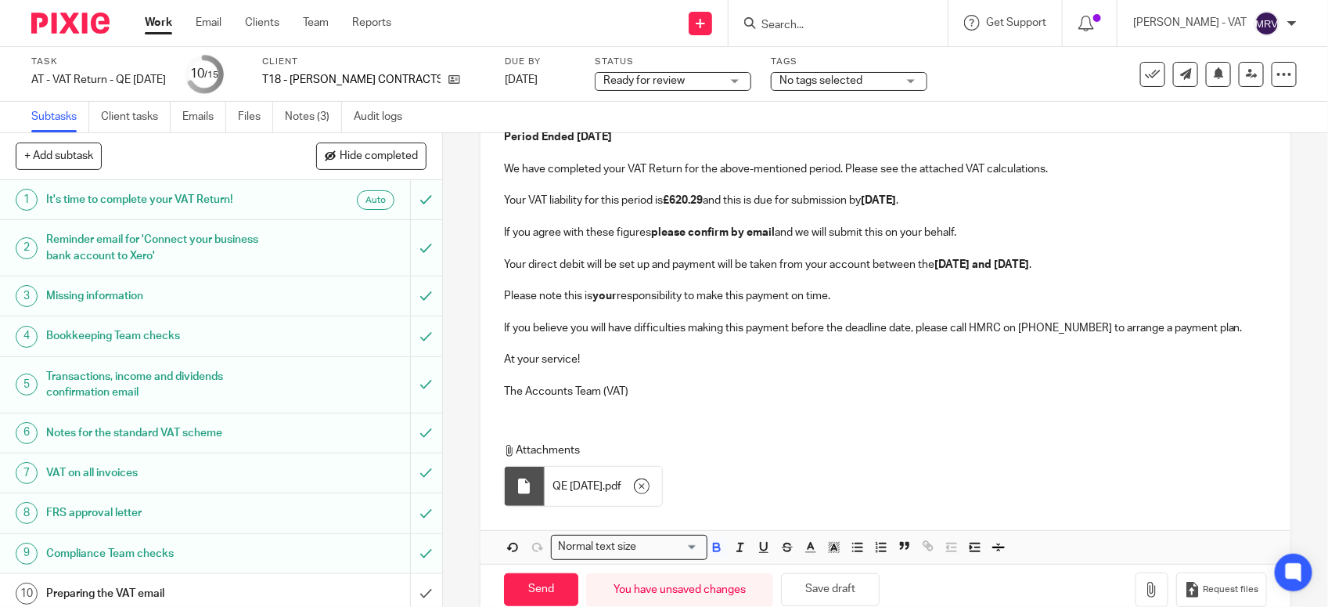
scroll to position [341, 0]
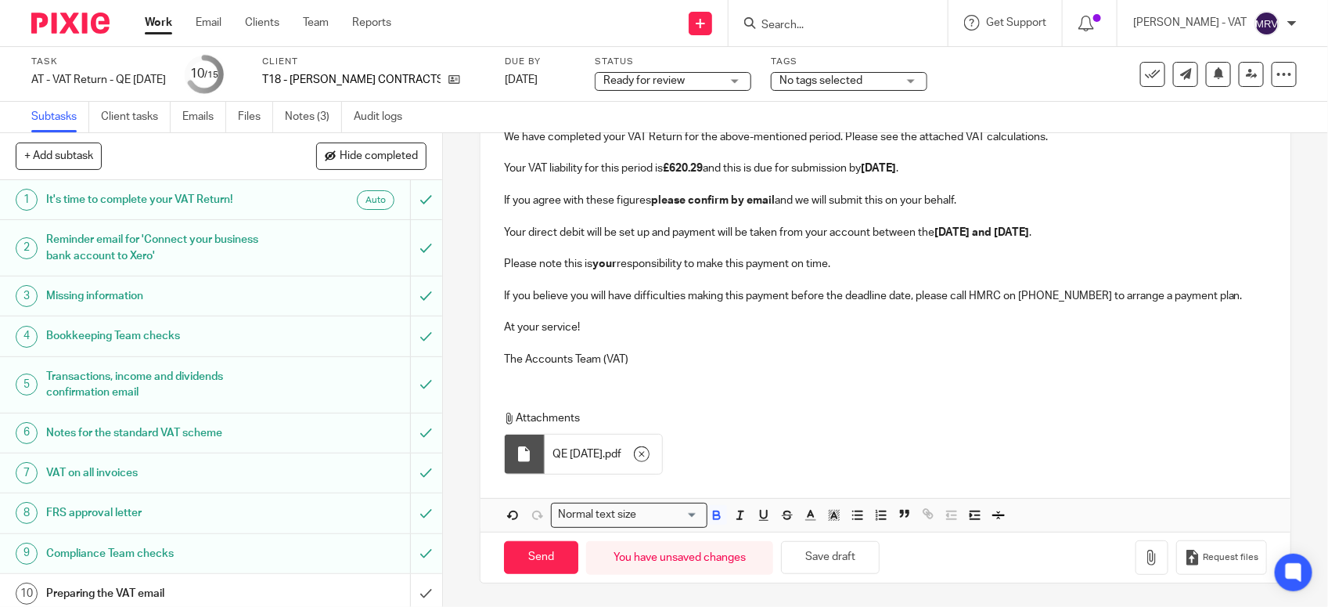
click at [756, 346] on p at bounding box center [885, 343] width 763 height 16
click at [838, 267] on p "Please note this is your responsibility to make this payment on time." at bounding box center [885, 264] width 763 height 16
click at [1088, 232] on p "Your direct debit will be set up and payment will be taken from your account be…" at bounding box center [885, 233] width 763 height 16
click at [977, 198] on p "If you agree with these figures please confirm by email and we will submit this…" at bounding box center [885, 201] width 763 height 16
click at [976, 163] on p "Your VAT liability for this period is £620.29 and this is due for submission by…" at bounding box center [885, 168] width 763 height 16
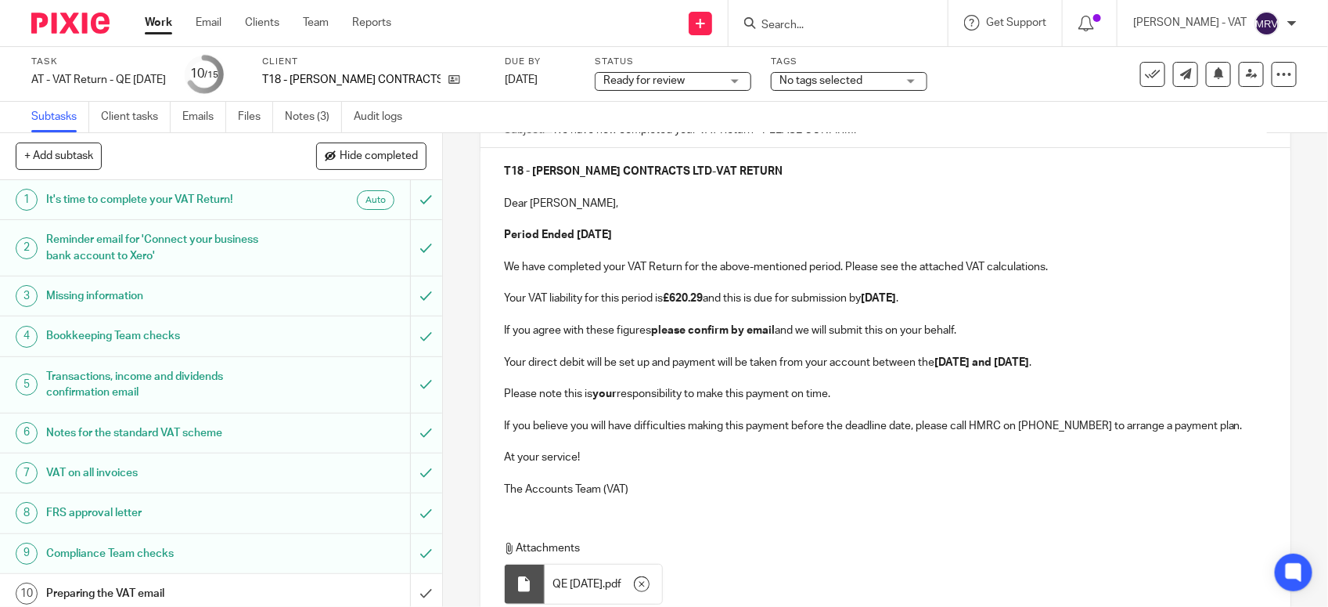
scroll to position [145, 0]
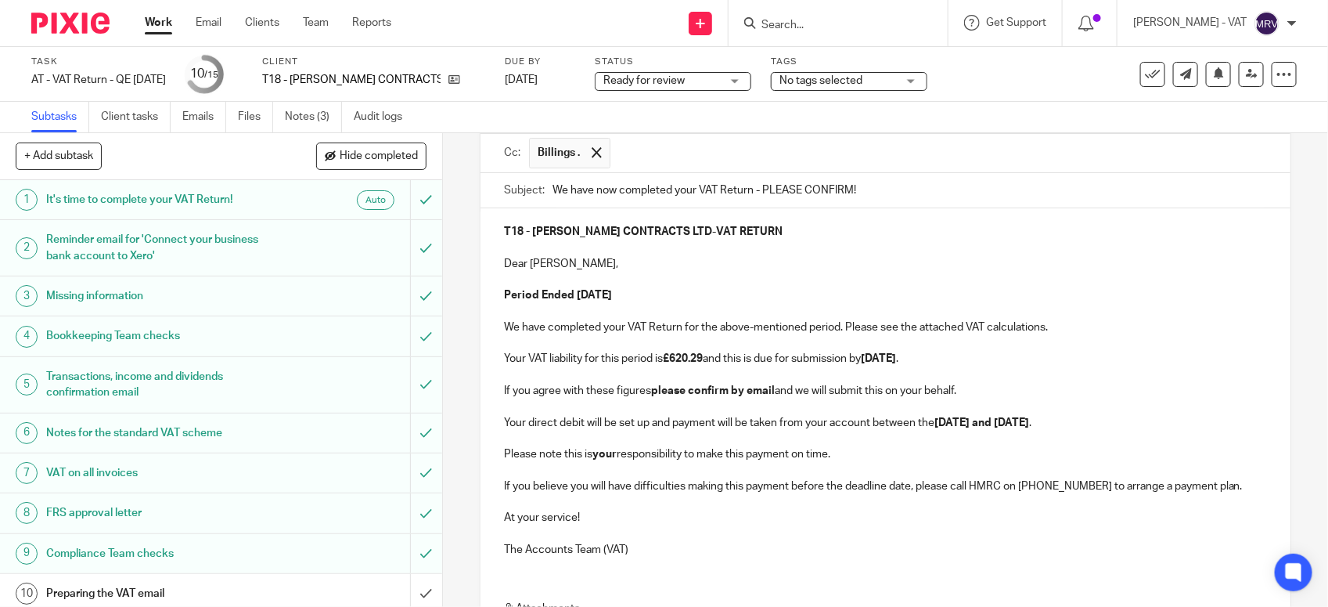
click at [823, 283] on p at bounding box center [885, 280] width 763 height 16
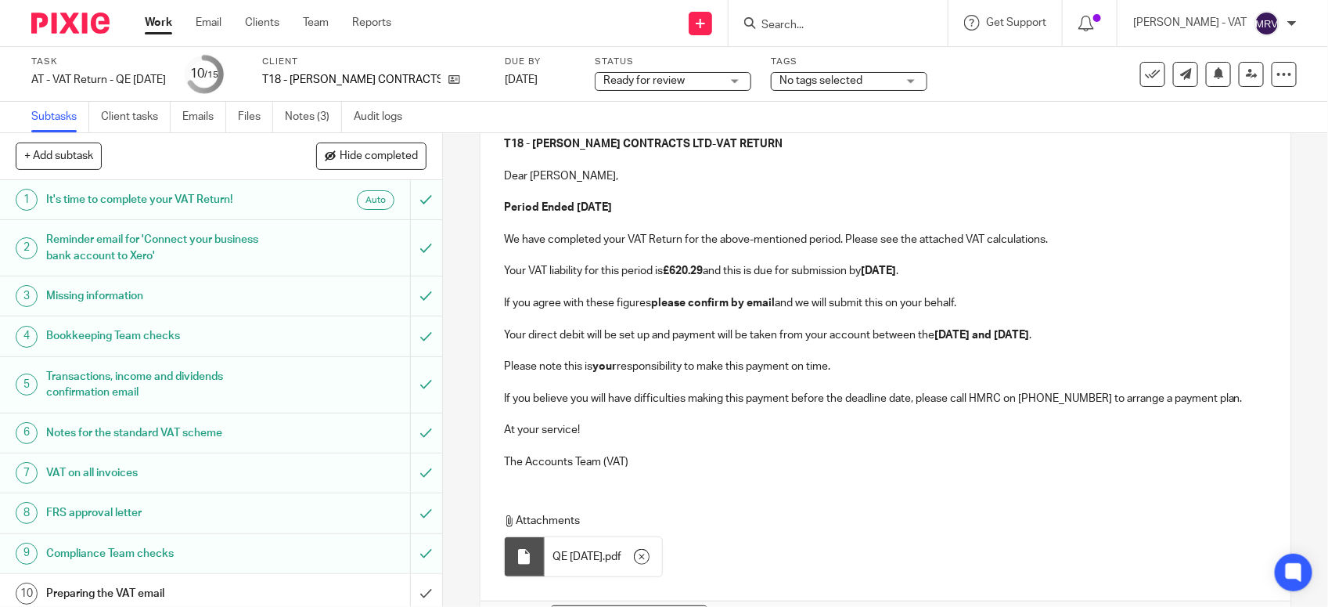
scroll to position [341, 0]
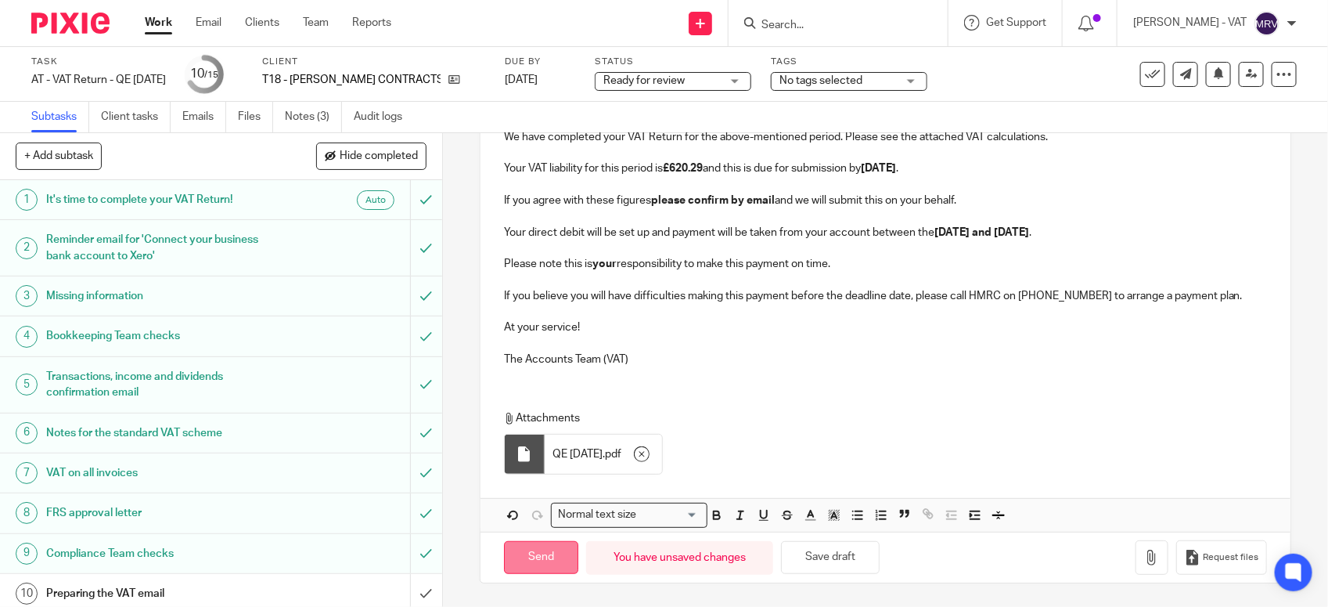
click at [532, 549] on input "Send" at bounding box center [541, 558] width 74 height 34
type input "Sent"
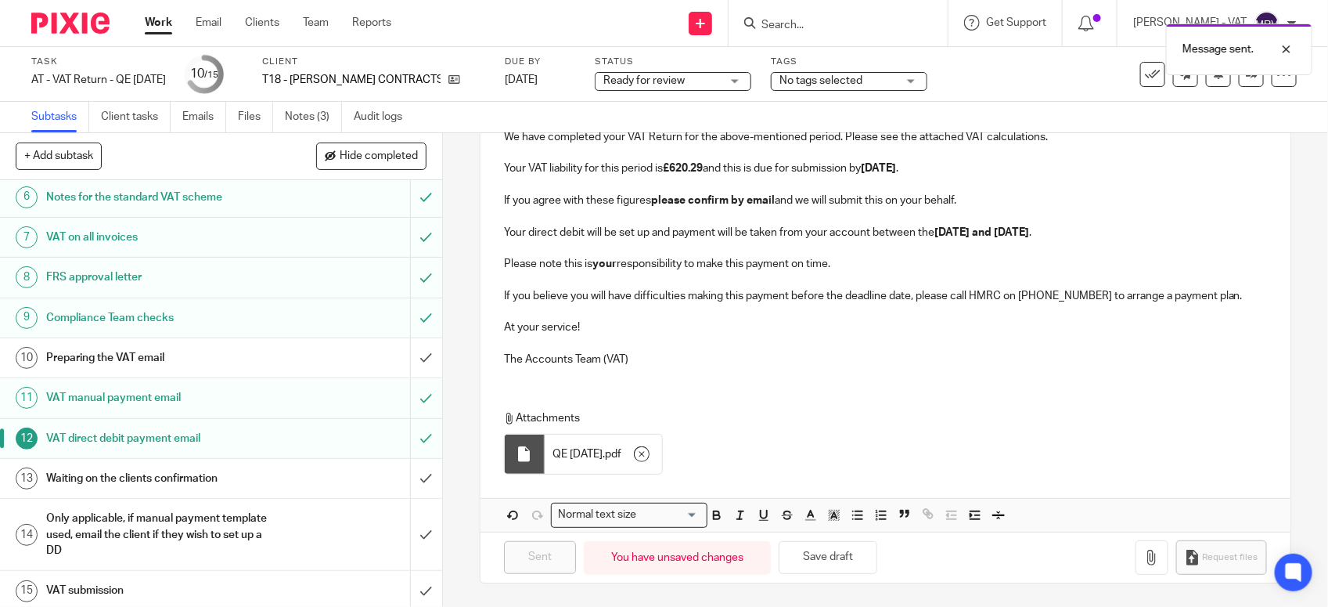
scroll to position [243, 0]
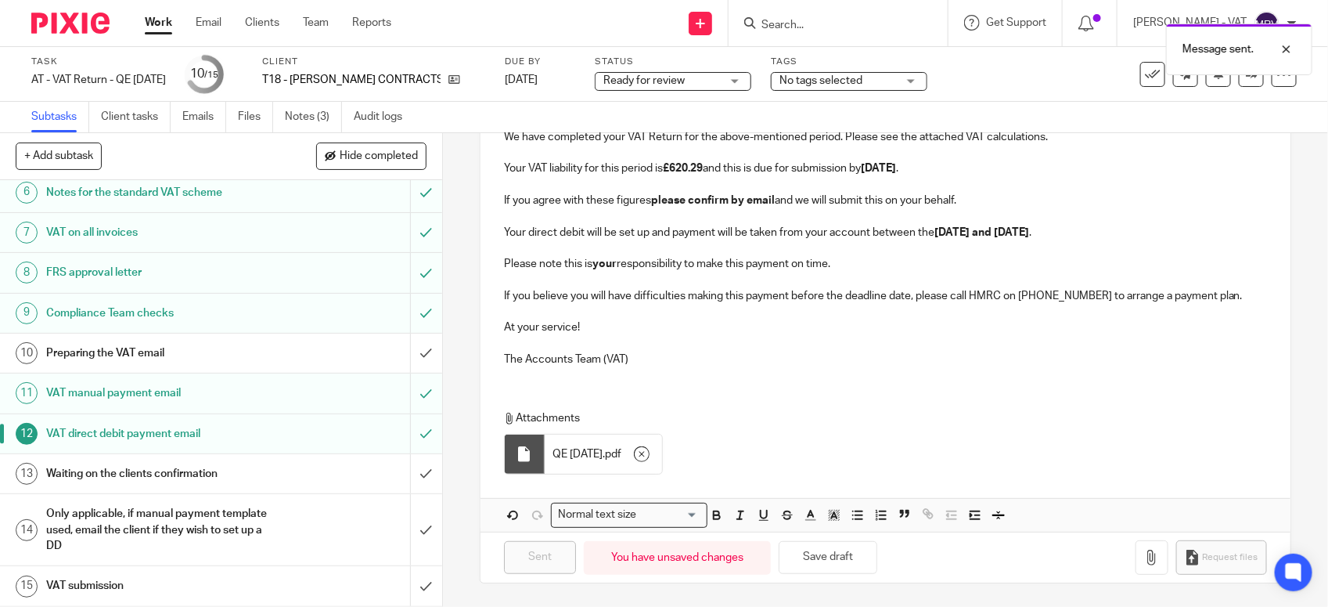
click at [180, 351] on h1 "Preparing the VAT email" at bounding box center [162, 352] width 232 height 23
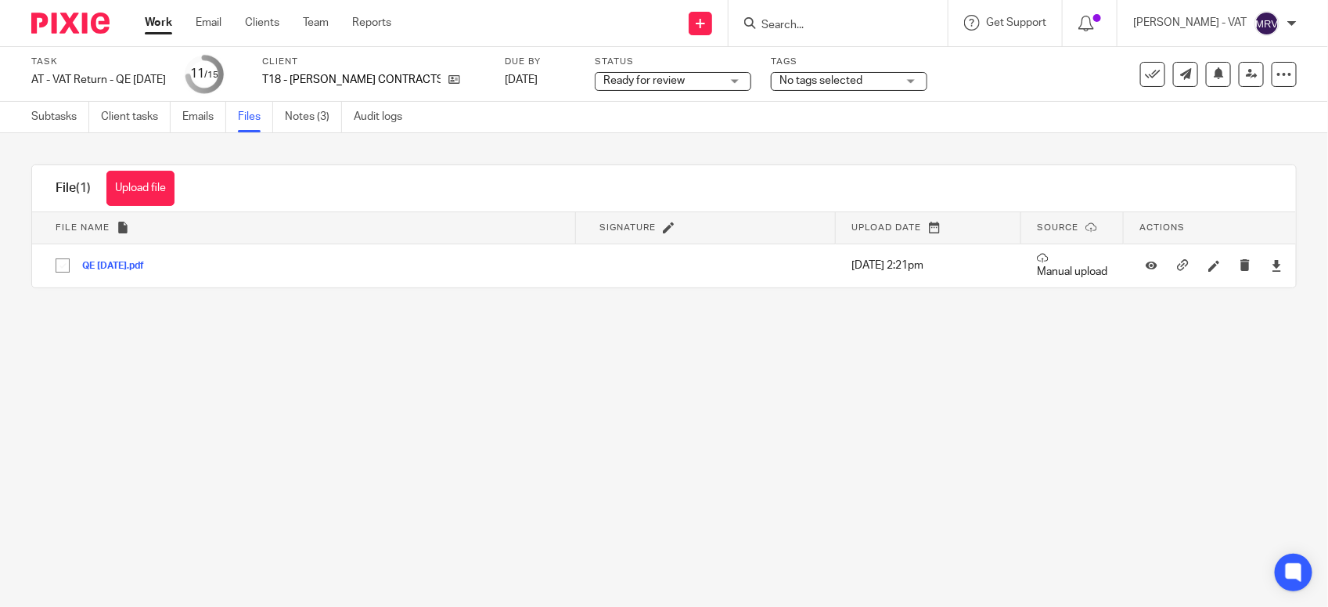
click at [298, 127] on link "Notes (3)" at bounding box center [313, 117] width 57 height 31
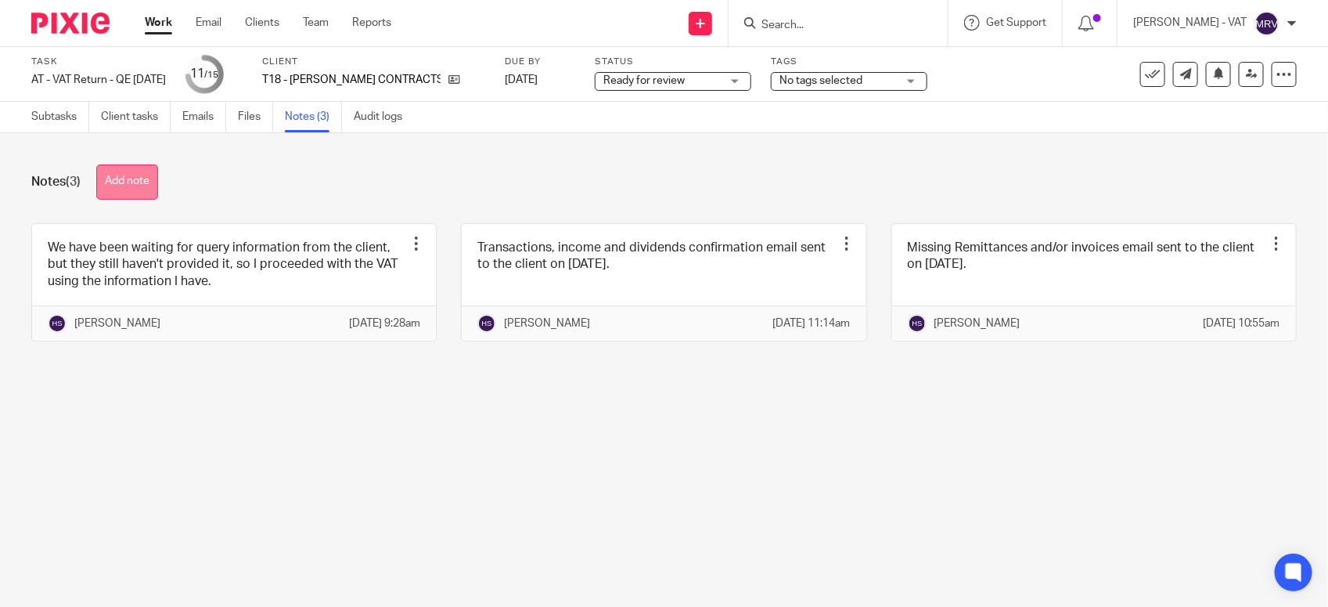
click at [122, 185] on button "Add note" at bounding box center [127, 181] width 62 height 35
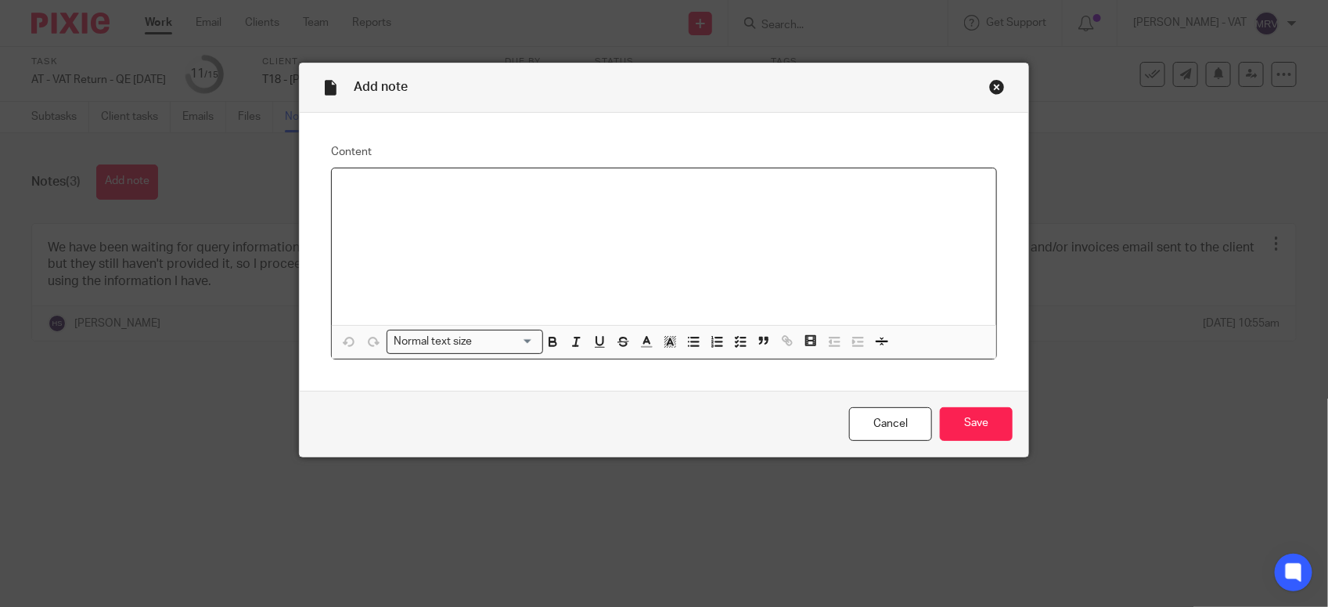
click at [447, 198] on div at bounding box center [664, 246] width 665 height 157
click at [984, 421] on input "Save" at bounding box center [976, 424] width 73 height 34
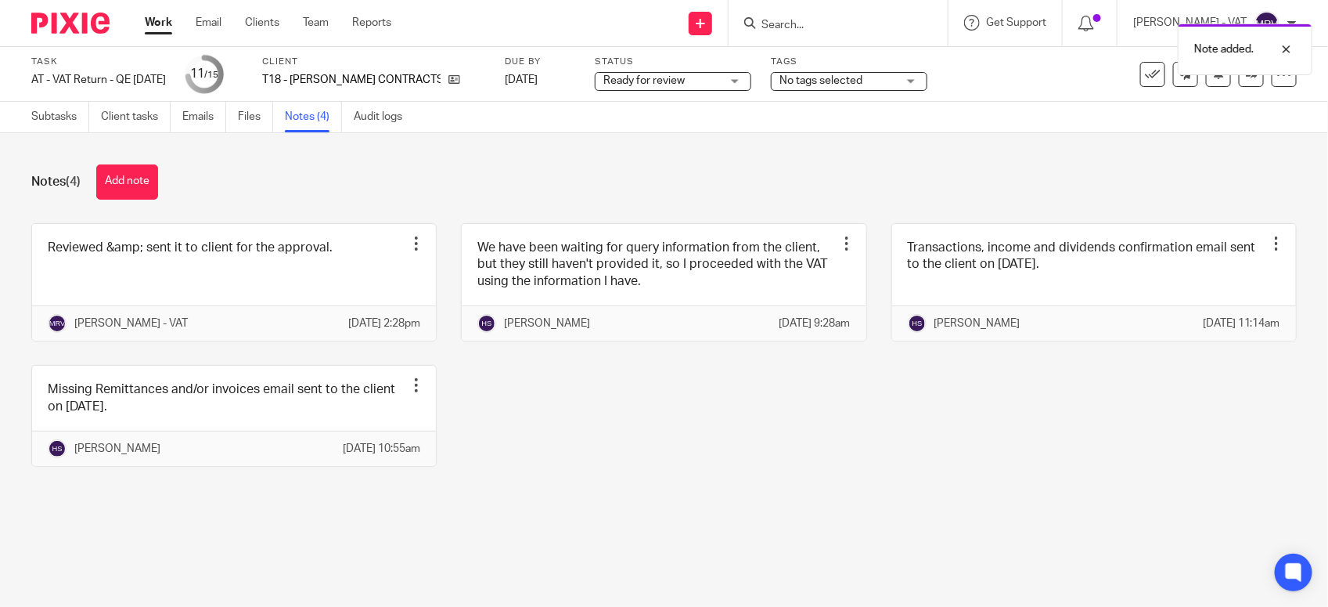
click at [854, 521] on div "Notes (4) Add note Reviewed &amp; sent it to client for the approval. Edit note…" at bounding box center [664, 327] width 1328 height 388
click at [40, 119] on link "Subtasks" at bounding box center [60, 117] width 58 height 31
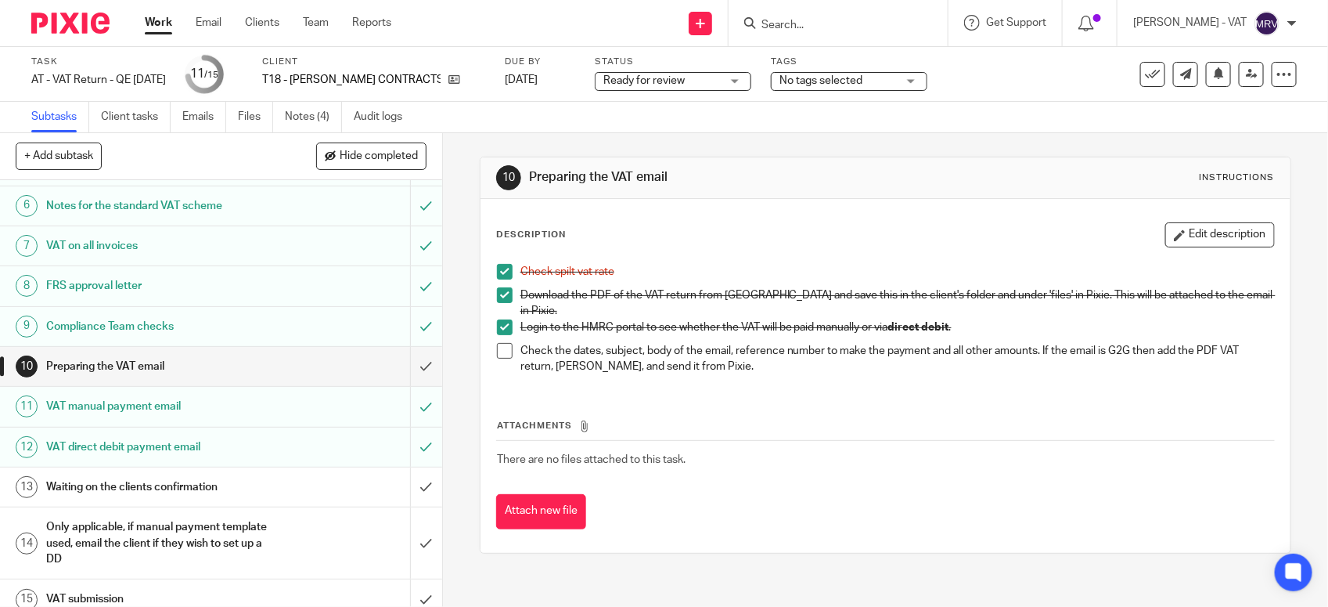
scroll to position [243, 0]
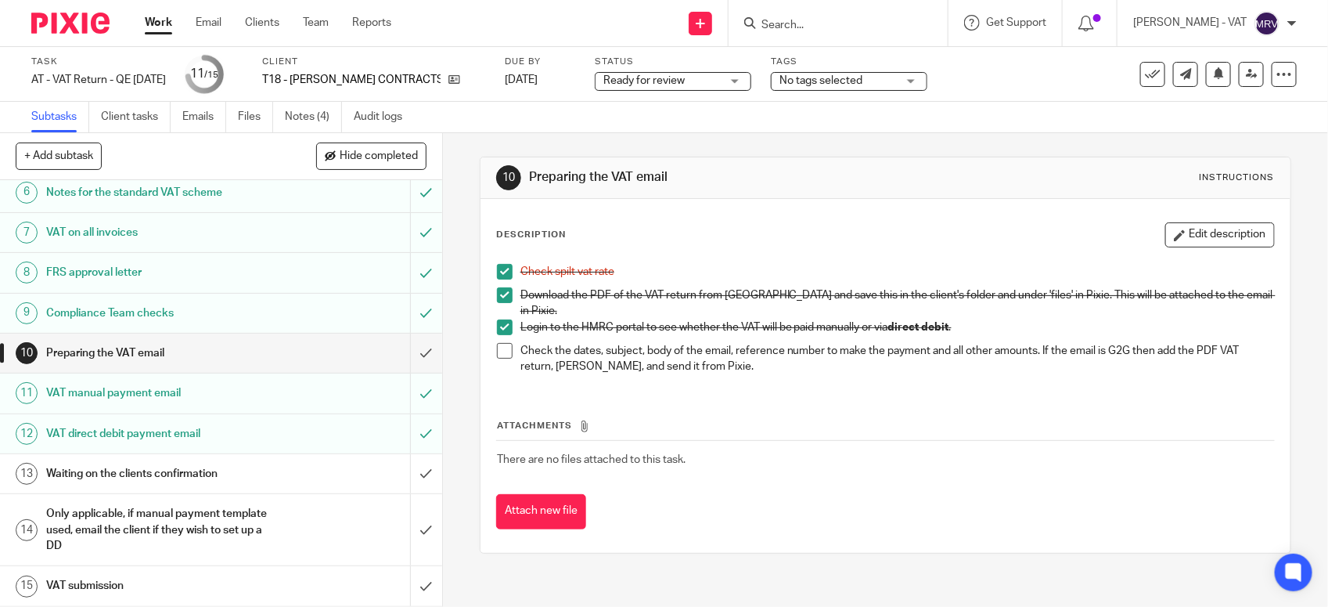
click at [498, 347] on span at bounding box center [505, 351] width 16 height 16
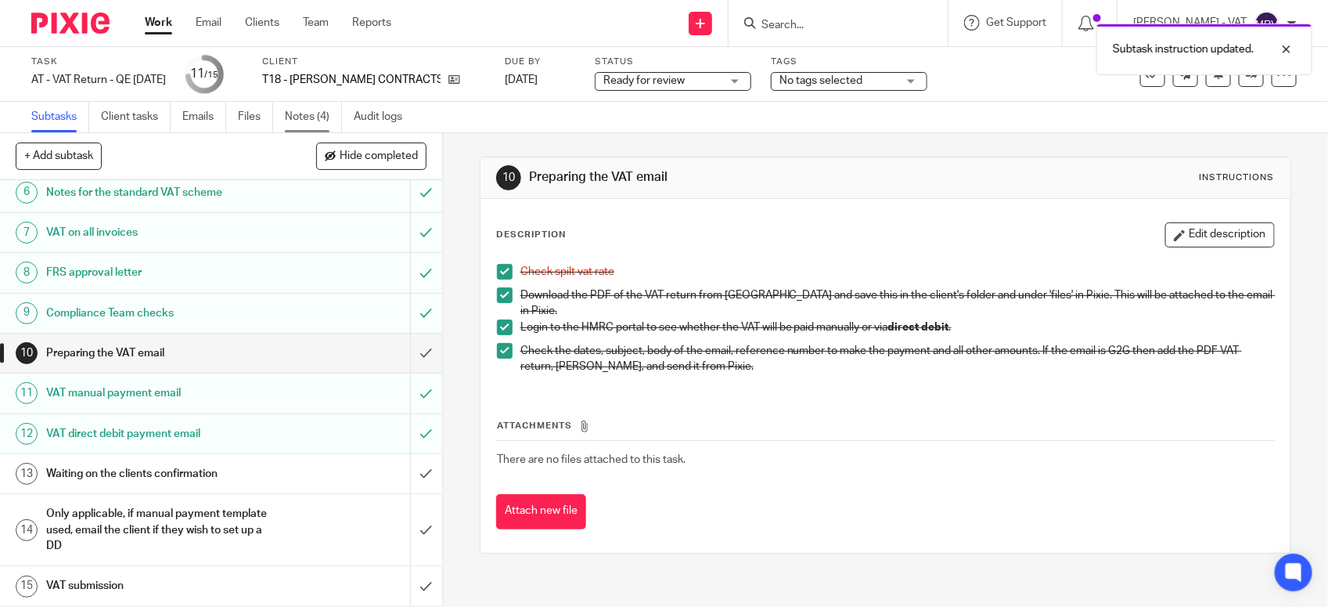
click at [294, 117] on link "Notes (4)" at bounding box center [313, 117] width 57 height 31
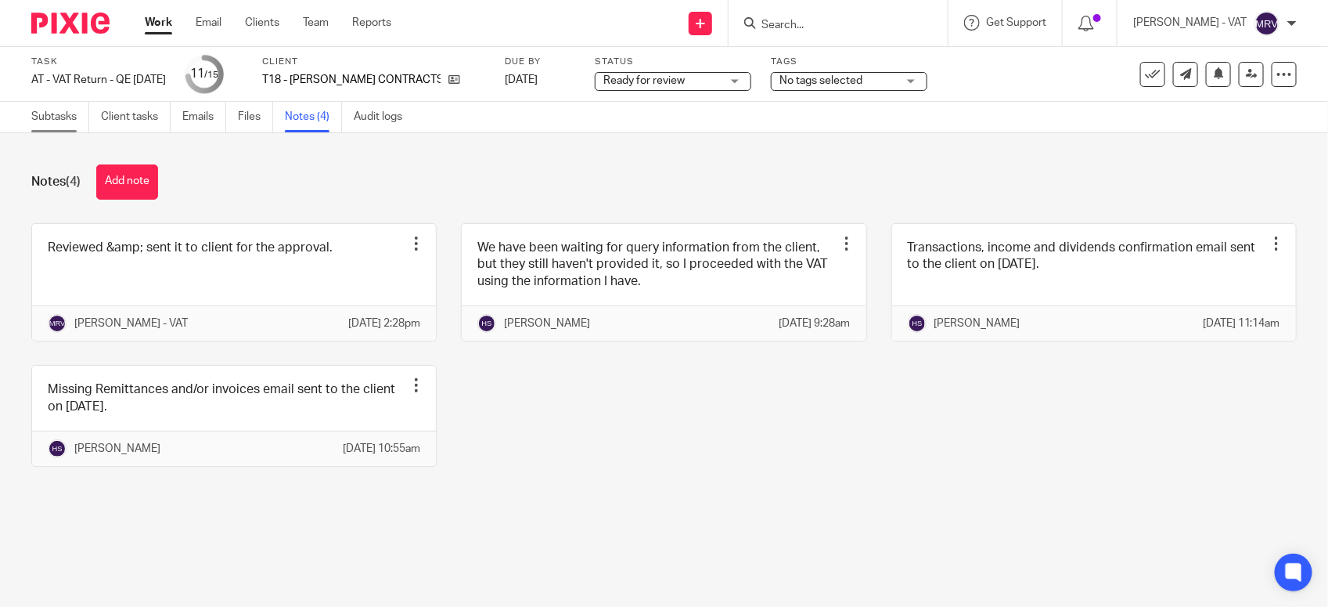
click at [52, 118] on link "Subtasks" at bounding box center [60, 117] width 58 height 31
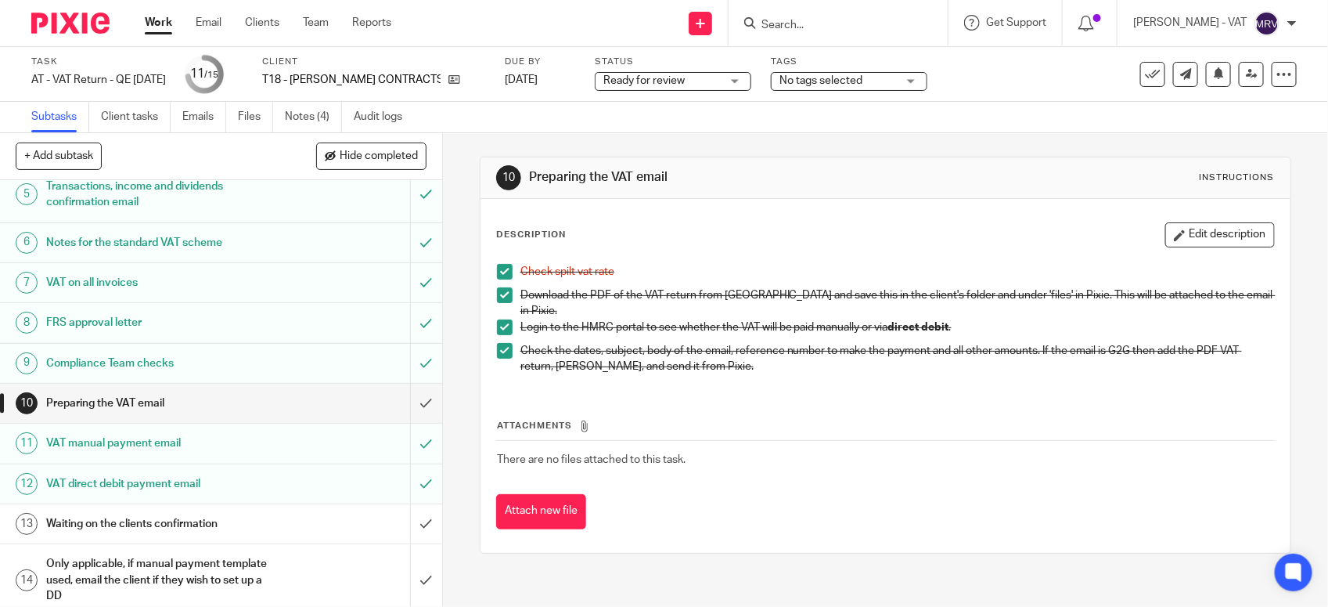
scroll to position [196, 0]
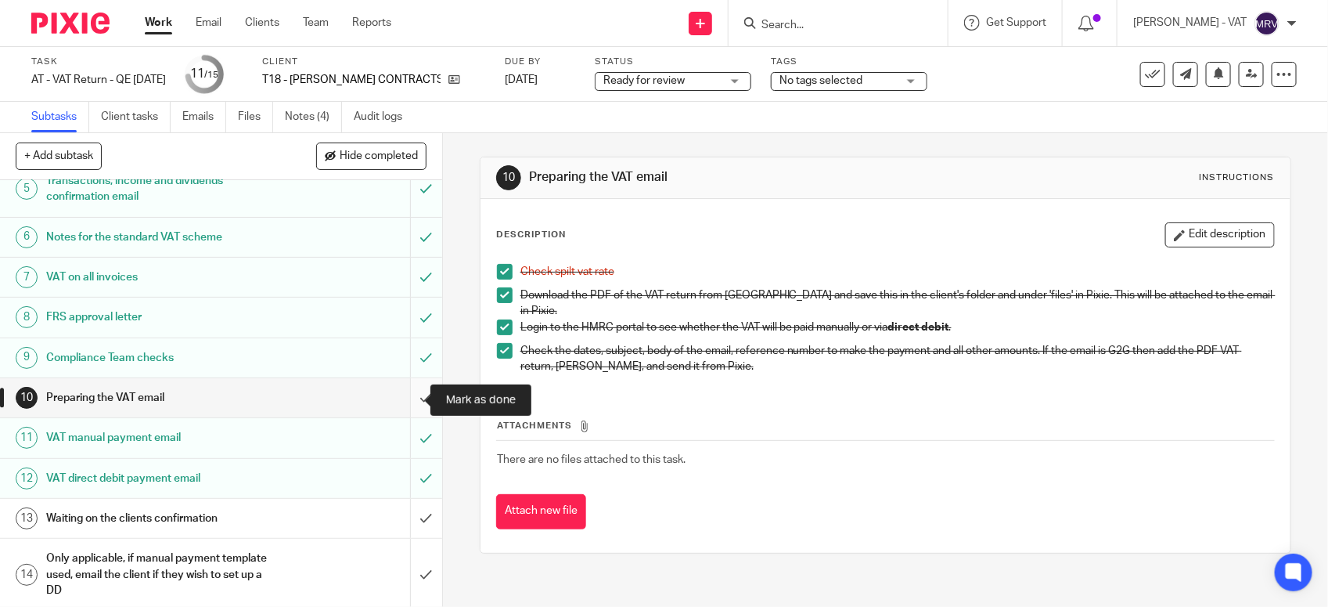
click at [403, 402] on input "submit" at bounding box center [221, 397] width 442 height 39
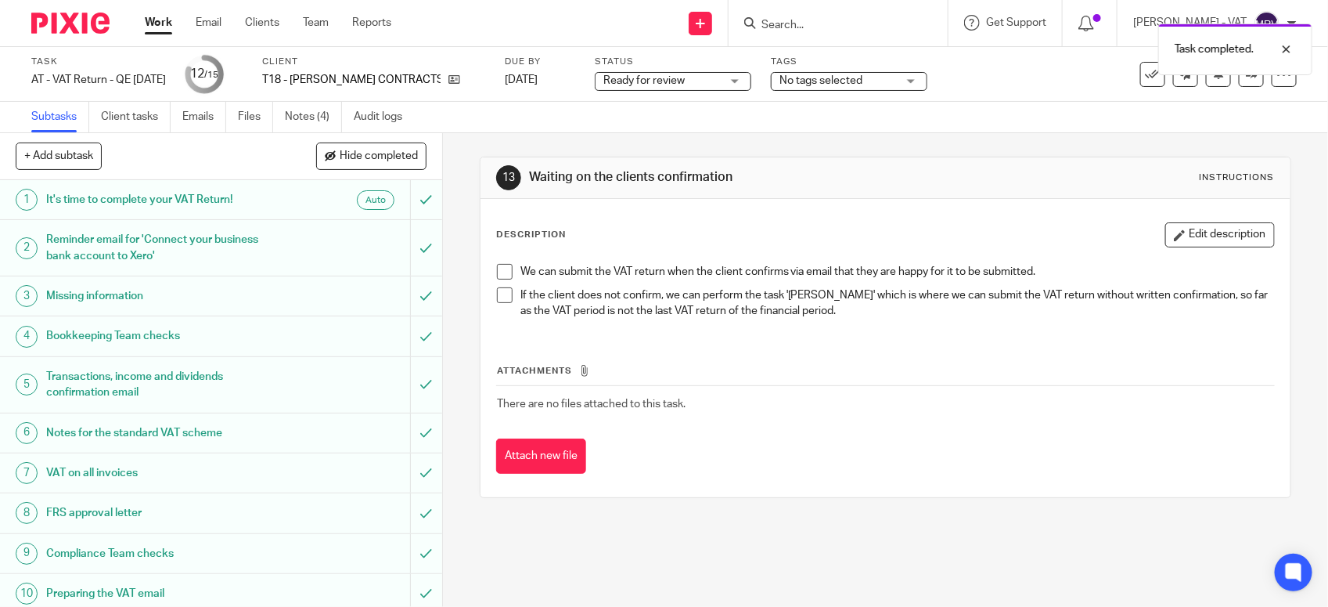
click at [686, 77] on span "Ready for review" at bounding box center [662, 81] width 117 height 16
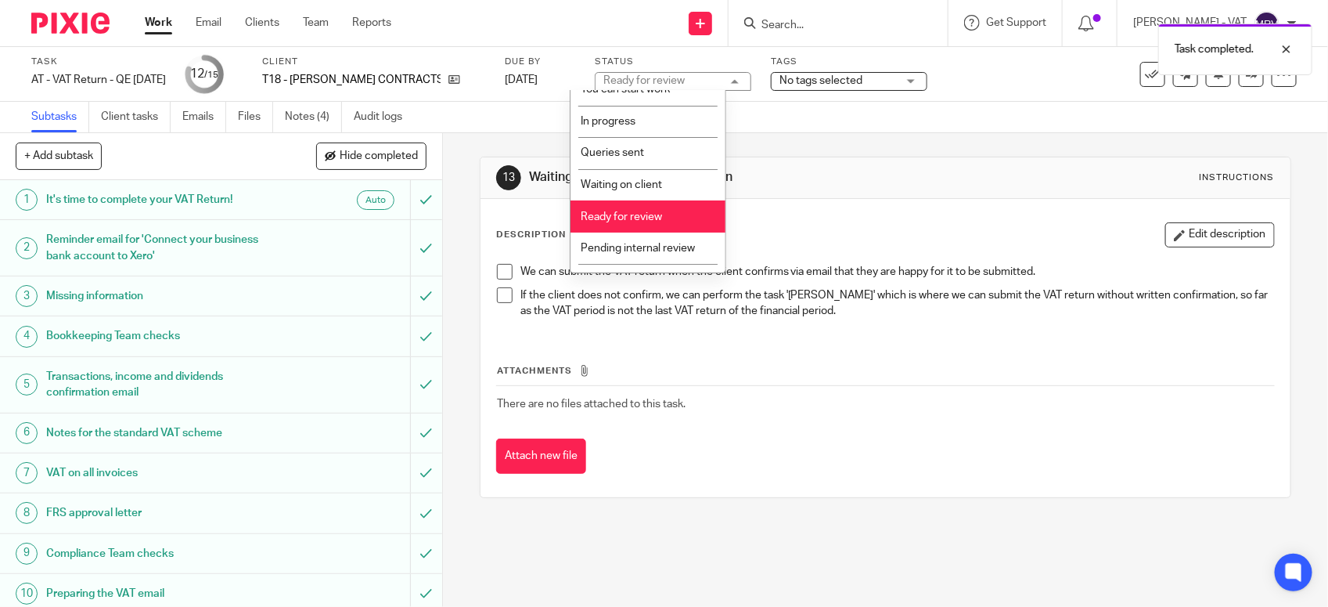
scroll to position [70, 0]
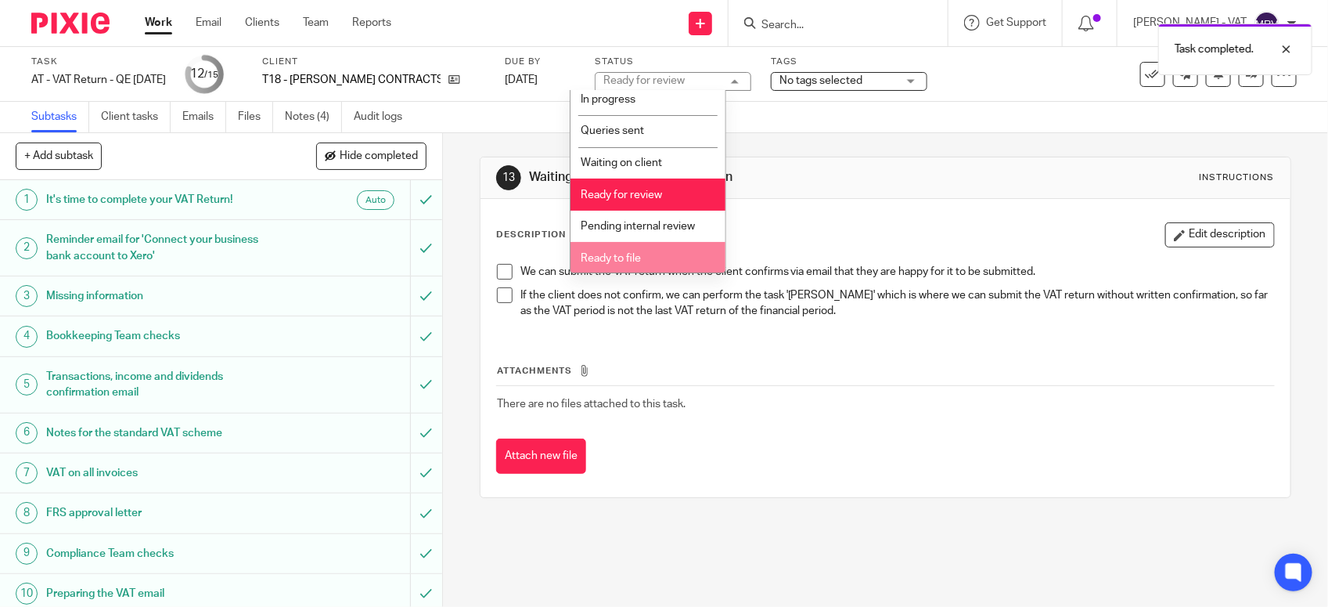
click at [635, 249] on li "Ready to file" at bounding box center [648, 258] width 155 height 32
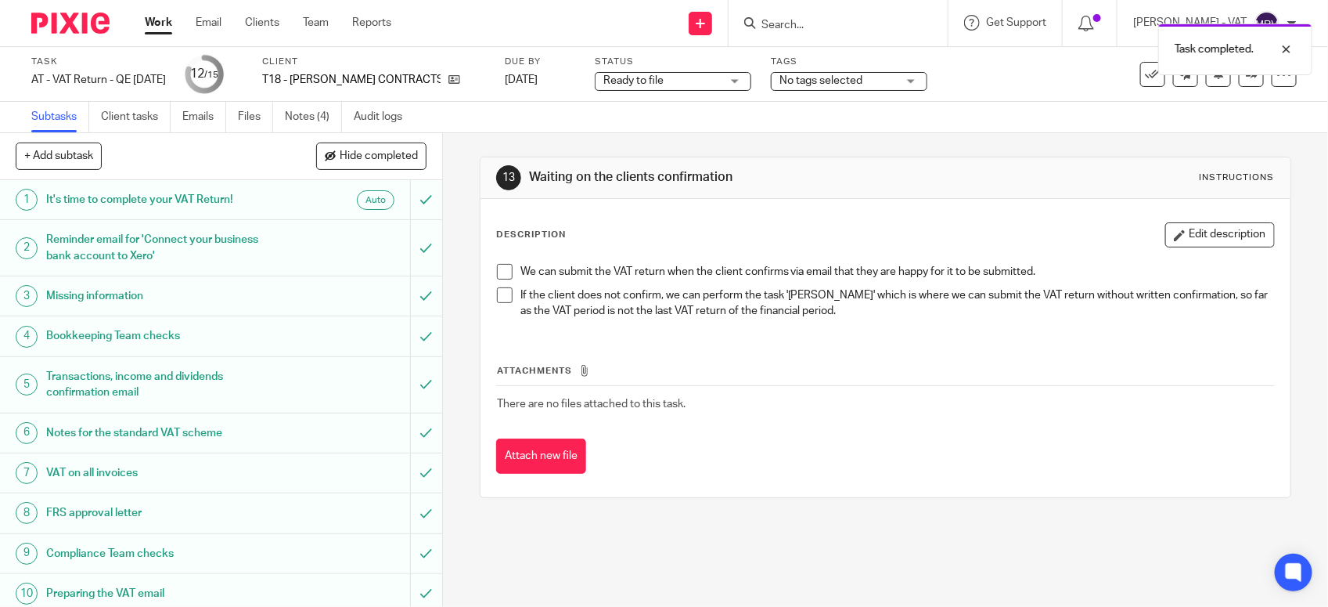
click at [718, 274] on p "We can submit the VAT return when the client confirms via email that they are h…" at bounding box center [898, 272] width 754 height 16
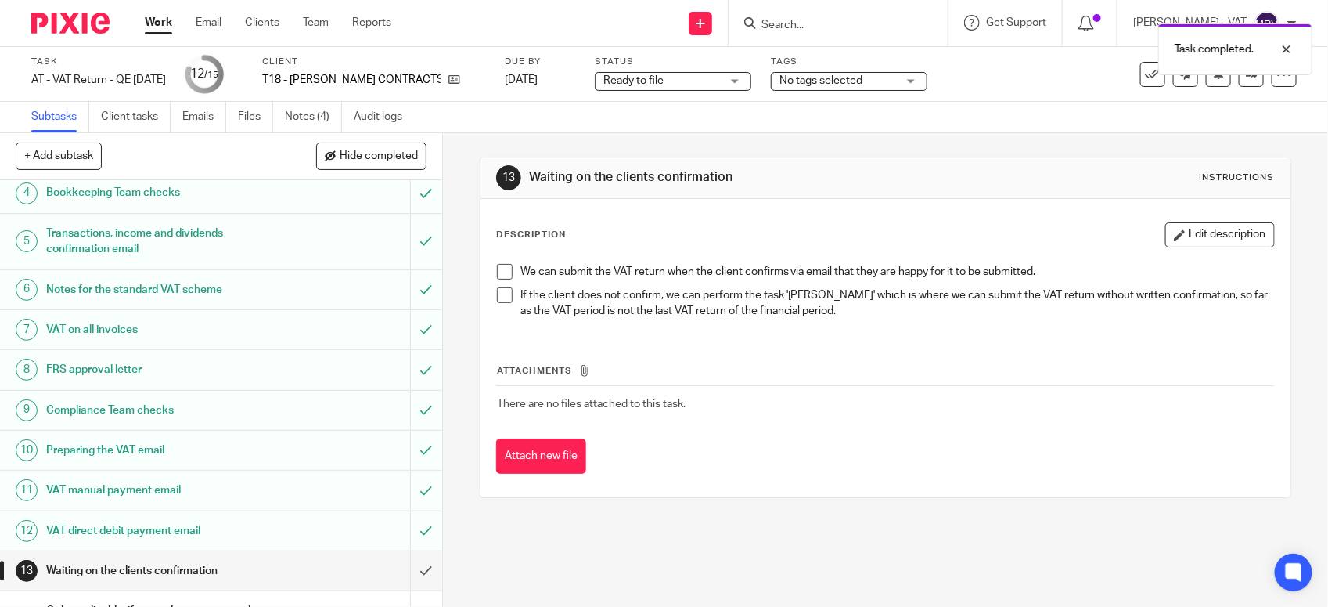
scroll to position [0, 0]
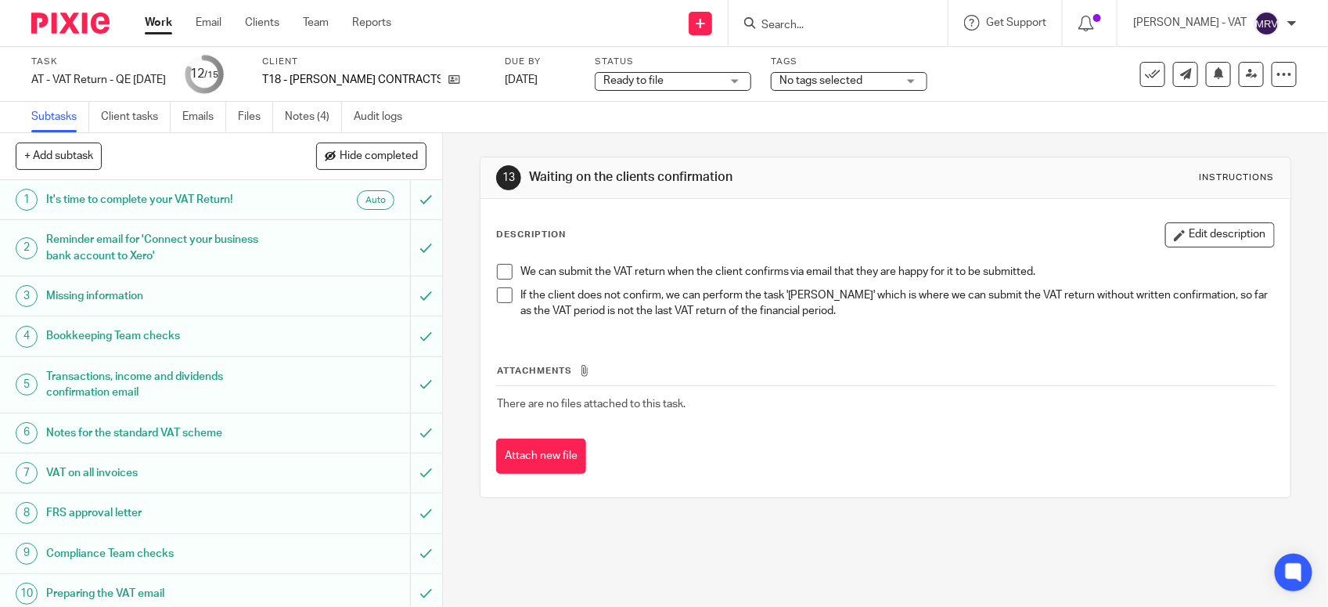
click at [667, 248] on div "Description Edit description We can submit the VAT return when the client confi…" at bounding box center [885, 277] width 779 height 110
click at [1239, 80] on link at bounding box center [1251, 74] width 25 height 25
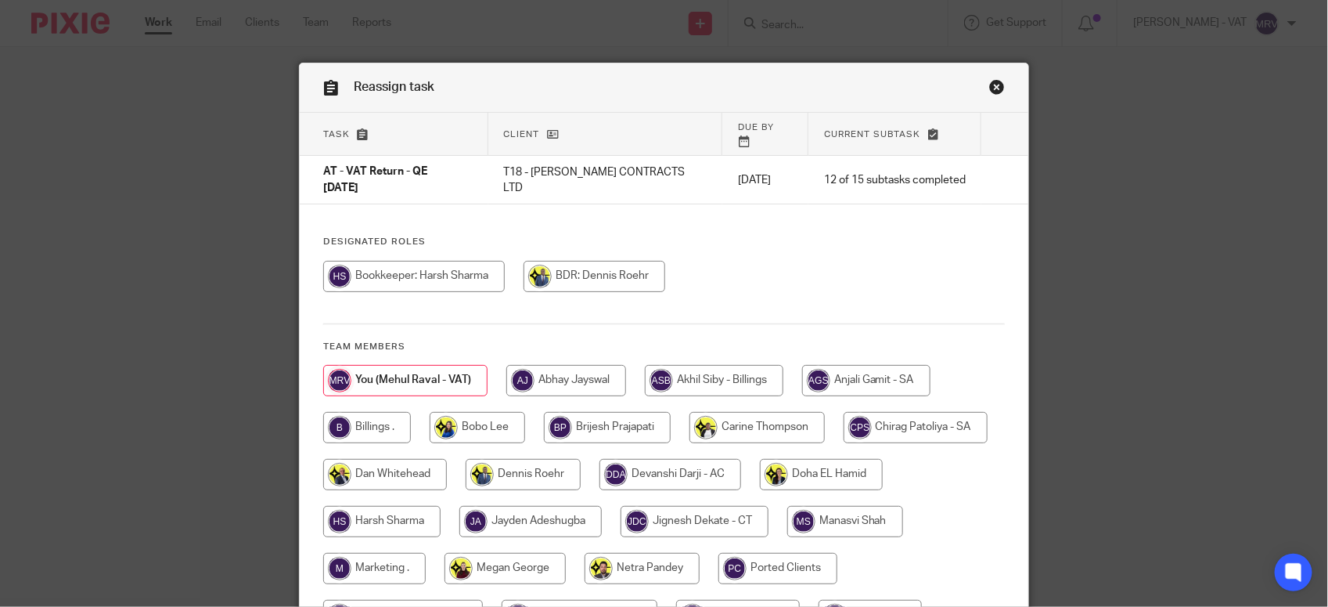
click at [775, 261] on div at bounding box center [664, 284] width 682 height 47
click at [361, 412] on input "radio" at bounding box center [367, 427] width 88 height 31
radio input "true"
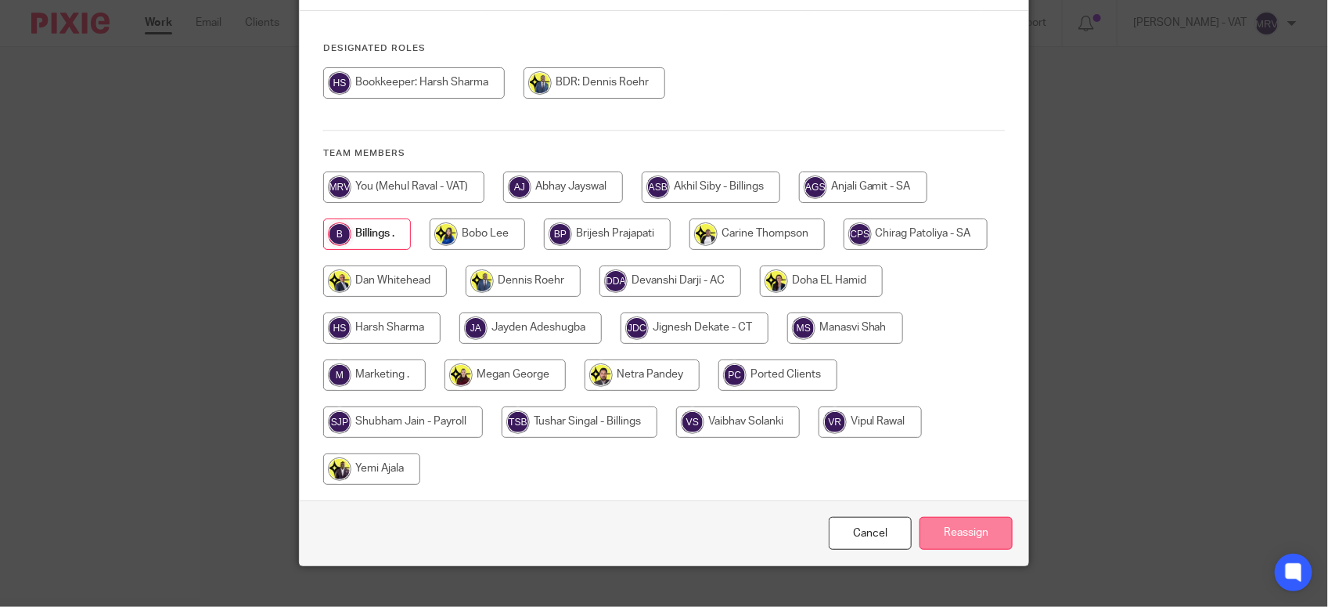
click at [976, 517] on input "Reassign" at bounding box center [966, 534] width 93 height 34
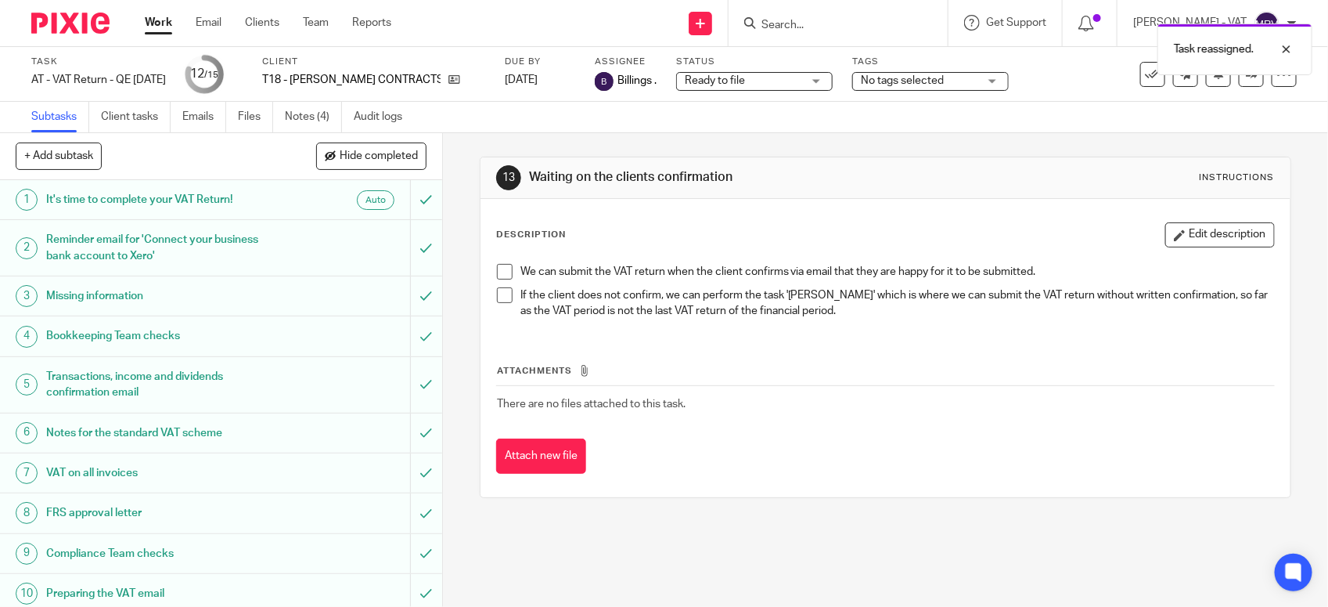
click at [663, 224] on div "Description Edit description" at bounding box center [885, 234] width 779 height 25
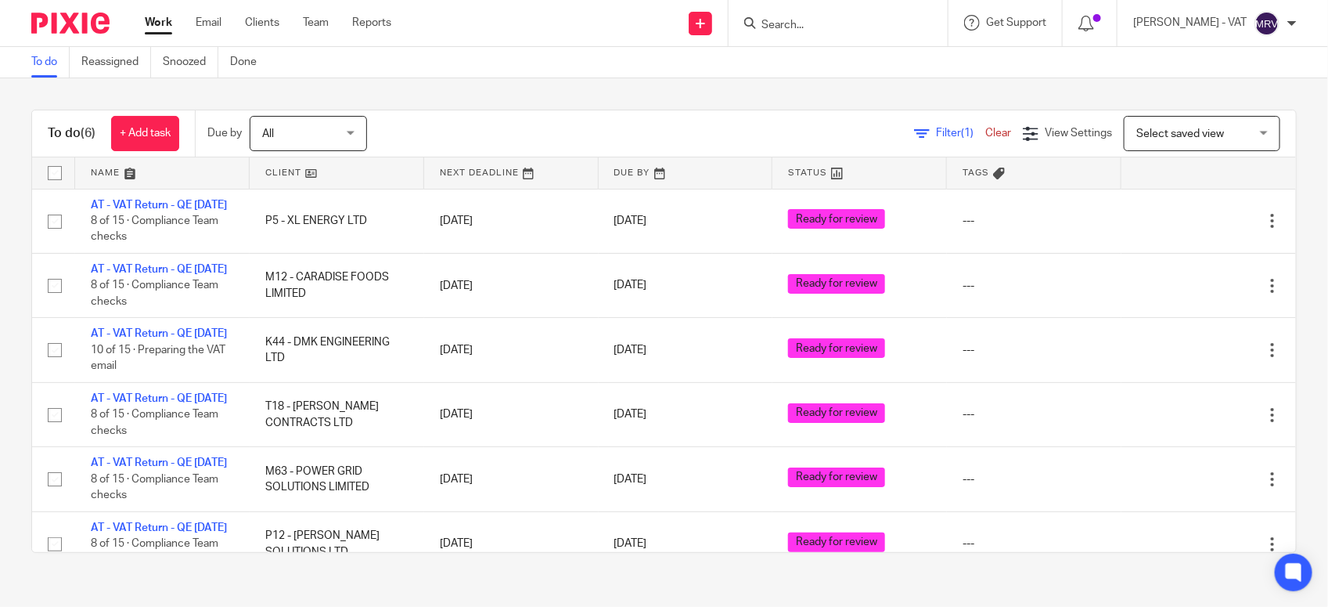
click at [487, 96] on div "To do (6) + Add task Due by All All [DATE] [DATE] This week Next week This mont…" at bounding box center [664, 331] width 1328 height 506
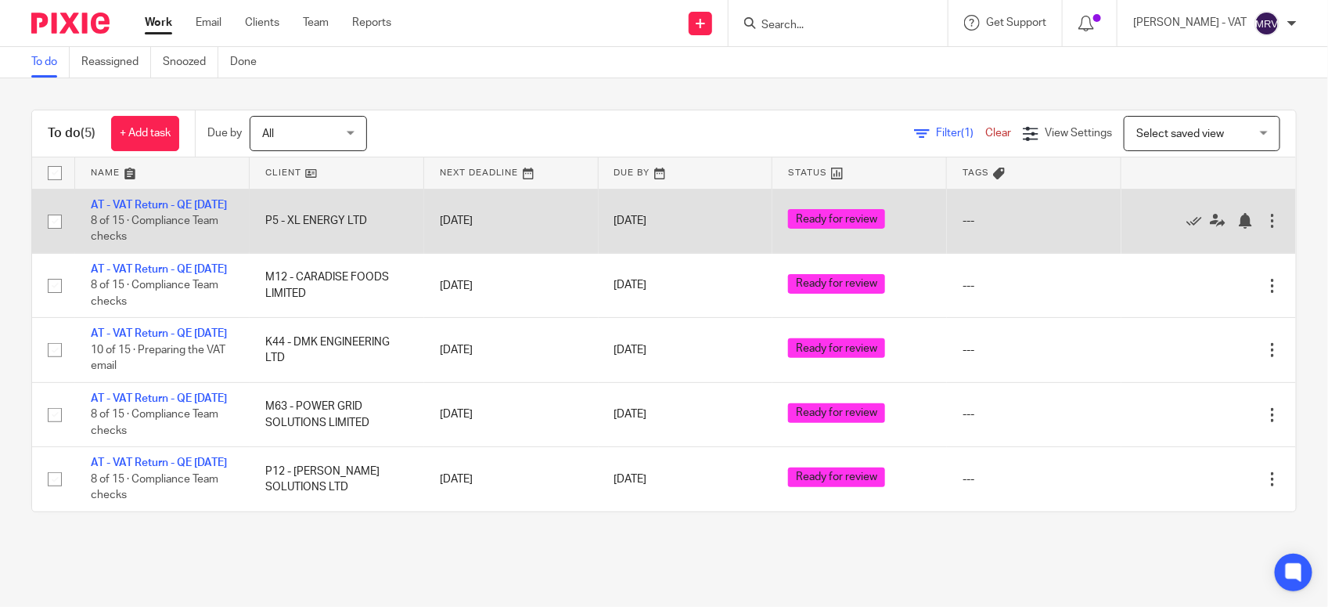
scroll to position [38, 0]
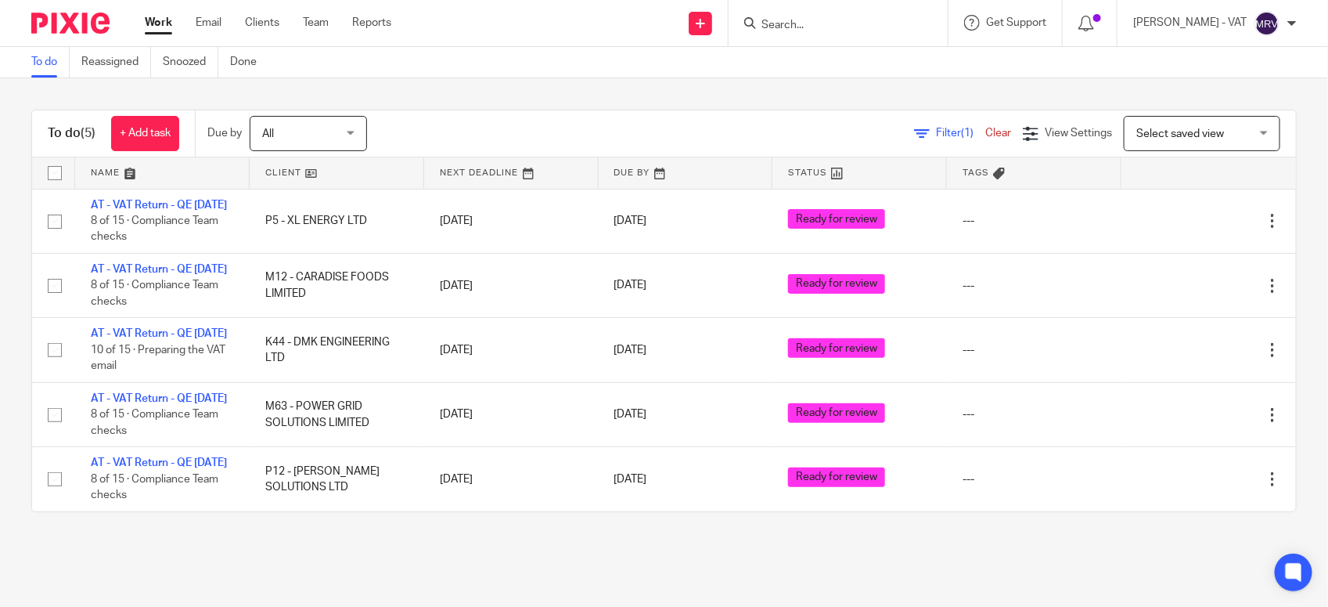
click at [0, 333] on div "To do (5) + Add task Due by All All Today Tomorrow This week Next week This mon…" at bounding box center [664, 310] width 1328 height 465
click at [617, 75] on div "To do Reassigned Snoozed Done" at bounding box center [664, 62] width 1328 height 31
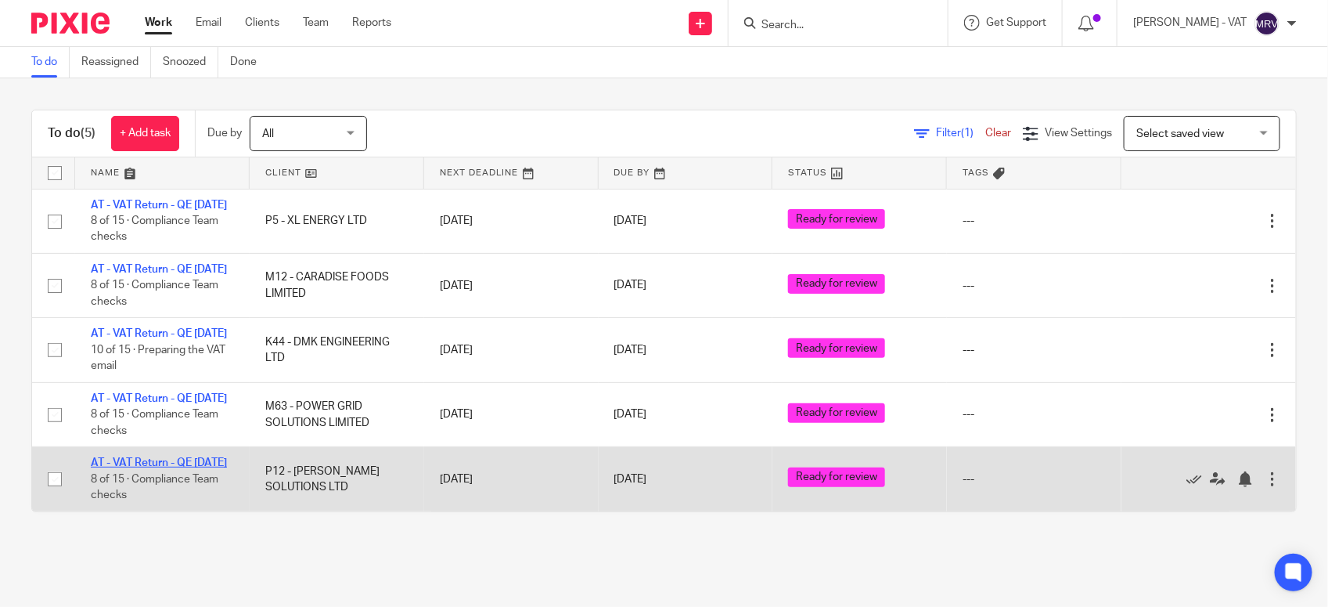
click at [139, 468] on link "AT - VAT Return - QE [DATE]" at bounding box center [159, 462] width 136 height 11
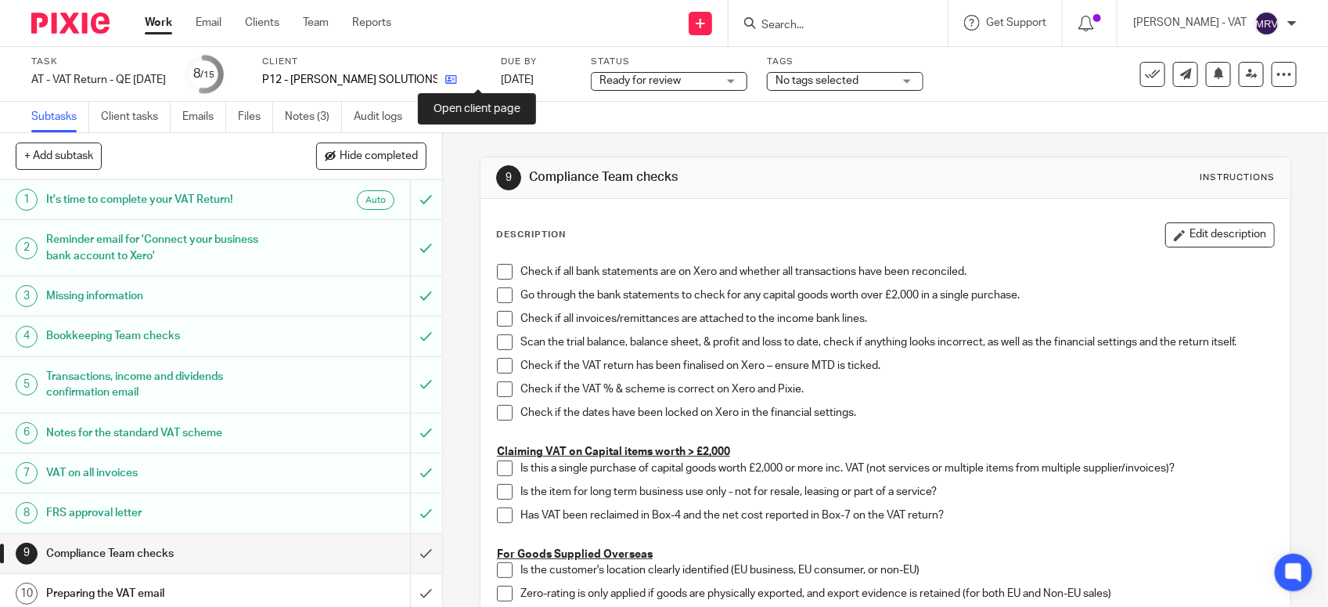
click at [457, 80] on icon at bounding box center [451, 80] width 12 height 12
click at [503, 272] on span at bounding box center [505, 272] width 16 height 16
click at [301, 121] on link "Notes (3)" at bounding box center [313, 117] width 57 height 31
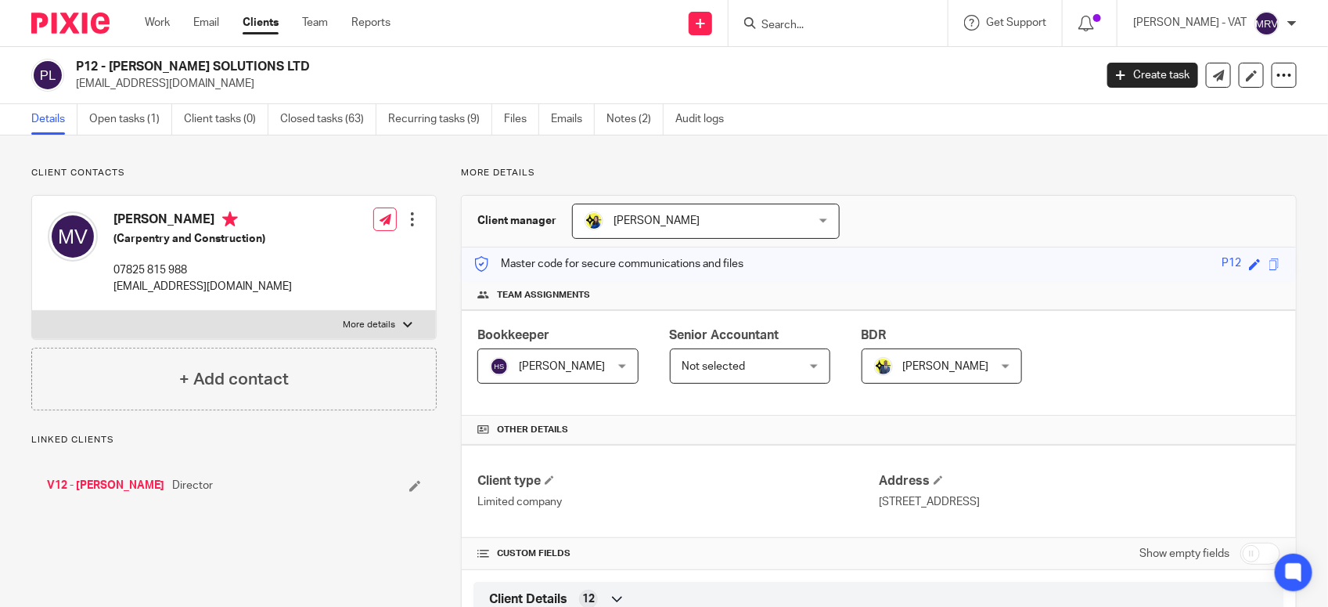
drag, startPoint x: 112, startPoint y: 61, endPoint x: 315, endPoint y: 56, distance: 203.6
click at [315, 56] on div "P12 - [PERSON_NAME] SOLUTIONS LTD [EMAIL_ADDRESS][DOMAIN_NAME] Create task Upda…" at bounding box center [664, 75] width 1328 height 57
copy h2 "[PERSON_NAME] SOLUTIONS LTD"
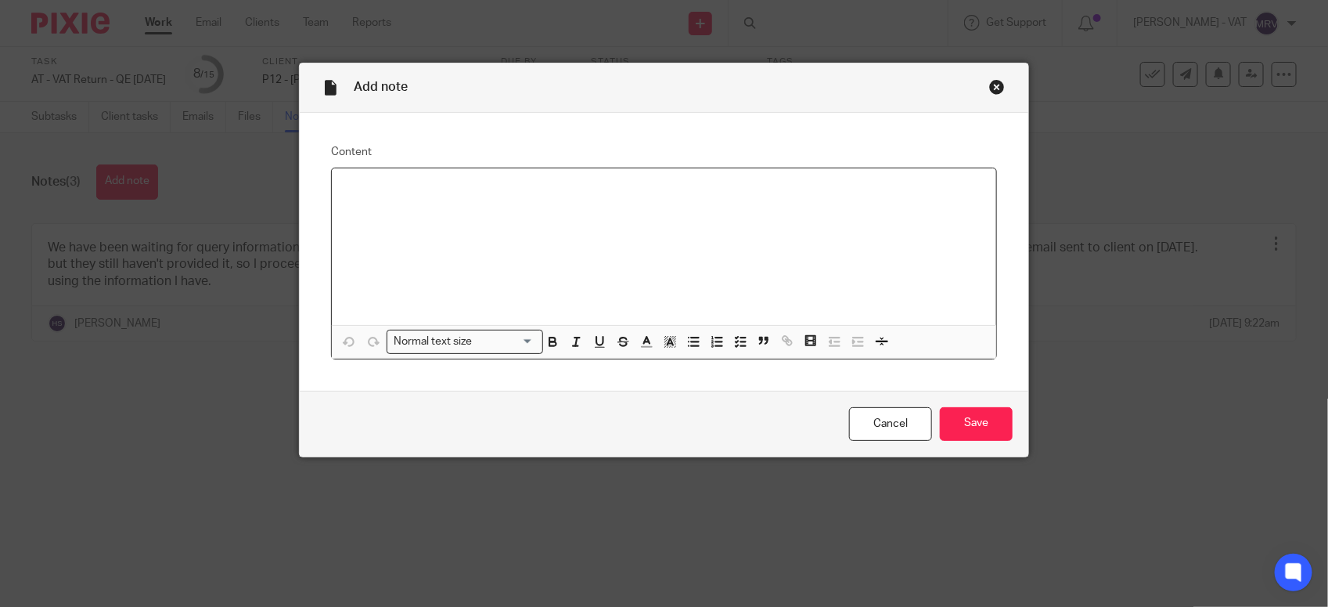
click at [643, 255] on div at bounding box center [664, 246] width 665 height 157
click at [391, 243] on div "BILL PAYMENT TO BOUNCE BACK LOAN - DLA?" at bounding box center [664, 246] width 665 height 157
click at [662, 192] on p "BILL PAYMENT TO BOUNCE BACK LOAN - DLA?" at bounding box center [664, 189] width 640 height 16
click at [568, 214] on p at bounding box center [664, 220] width 640 height 16
click at [568, 202] on p "MV LOAN FROM [PERSON_NAME] BBA - DLA?" at bounding box center [664, 204] width 640 height 16
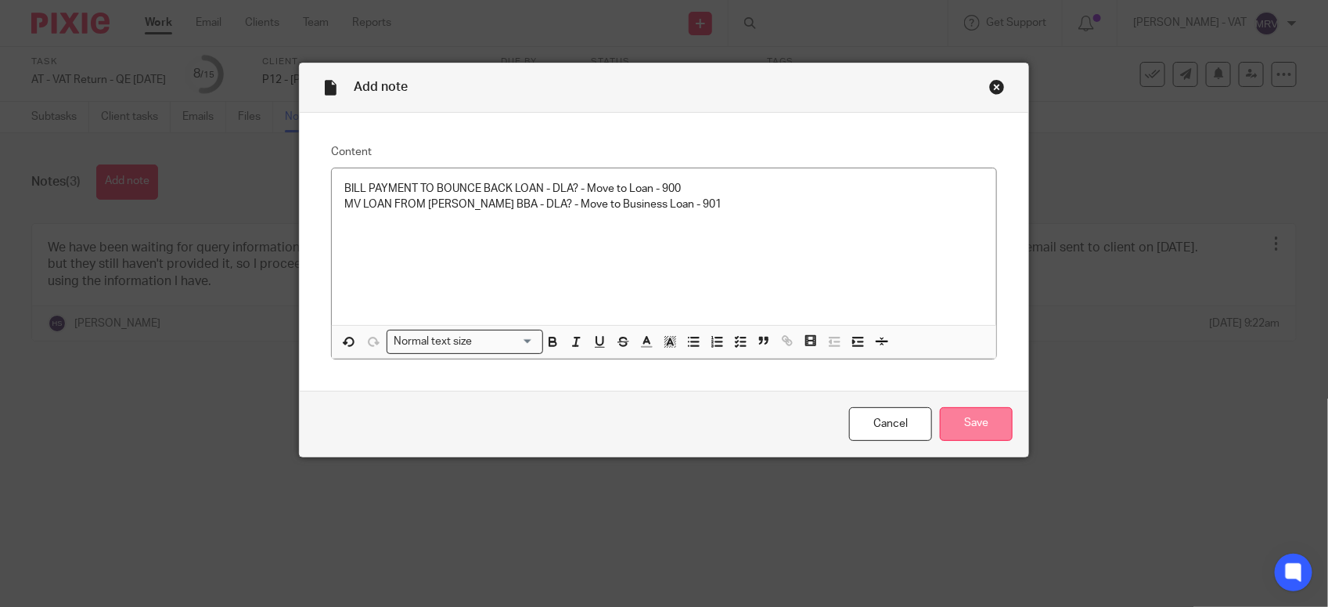
click at [992, 415] on input "Save" at bounding box center [976, 424] width 73 height 34
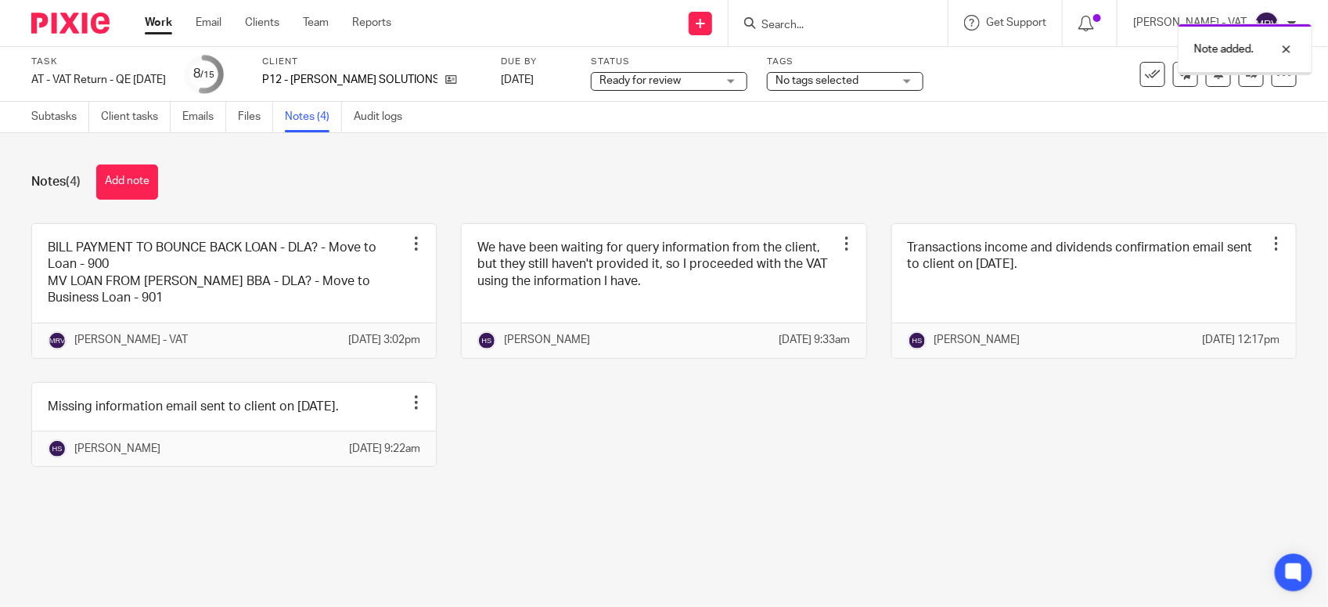
click at [525, 445] on div "BILL PAYMENT TO BOUNCE BACK LOAN - DLA? - Move to Loan - 900 MV LOAN FROM [PERS…" at bounding box center [652, 356] width 1290 height 267
click at [76, 115] on link "Subtasks" at bounding box center [60, 117] width 58 height 31
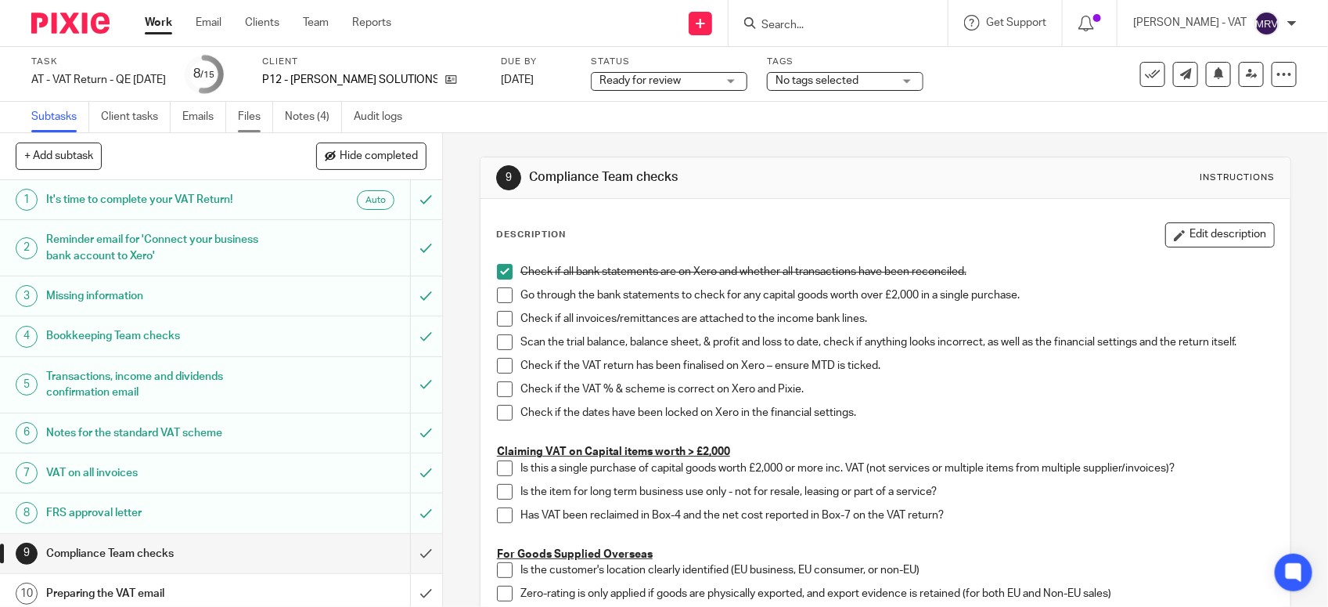
click at [248, 117] on link "Files" at bounding box center [255, 117] width 35 height 31
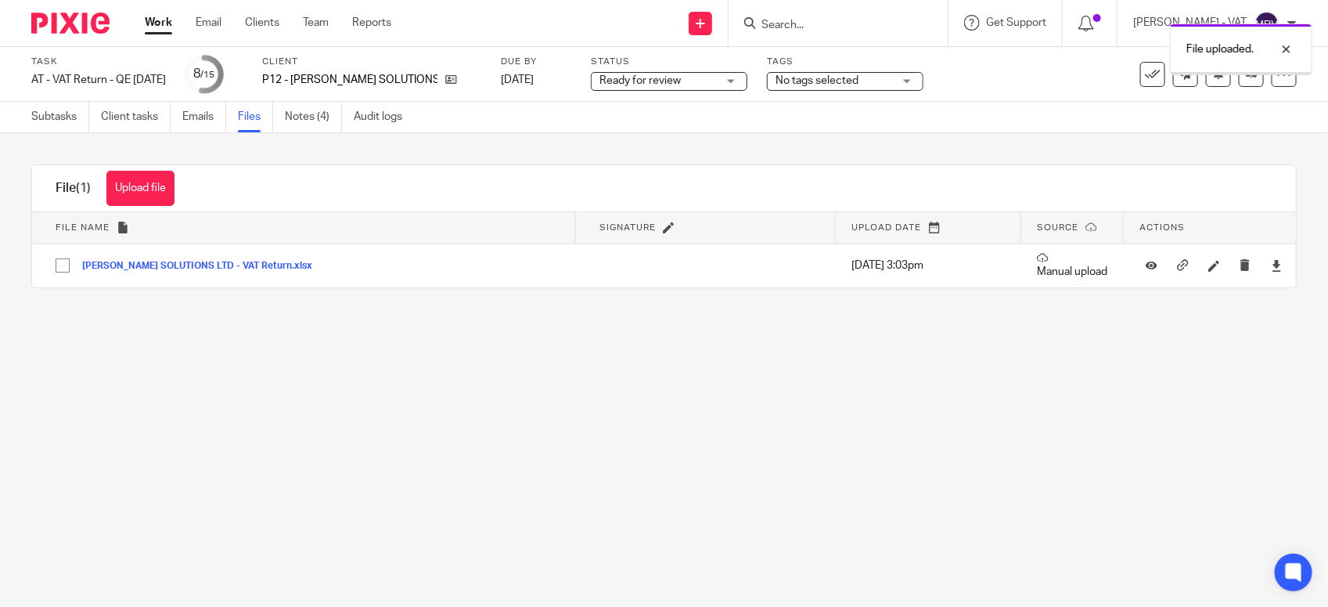
click at [683, 409] on main "Task AT - VAT Return - QE [DATE] Save AT - VAT Return - QE [DATE] 8 /15 Client …" at bounding box center [664, 303] width 1328 height 607
click at [1242, 80] on link at bounding box center [1251, 74] width 25 height 25
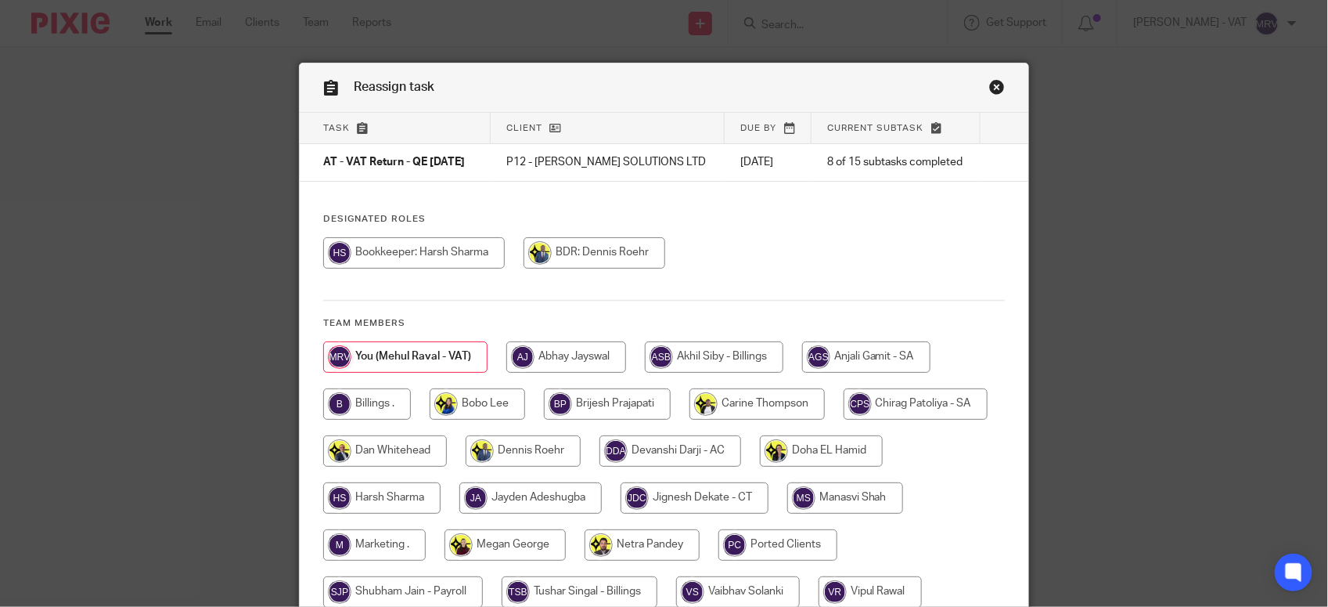
click at [867, 240] on div "Designated Roles Team members" at bounding box center [664, 441] width 729 height 457
click at [400, 244] on div "Designated Roles Team members" at bounding box center [664, 441] width 729 height 457
click at [416, 263] on input "radio" at bounding box center [414, 252] width 182 height 31
radio input "true"
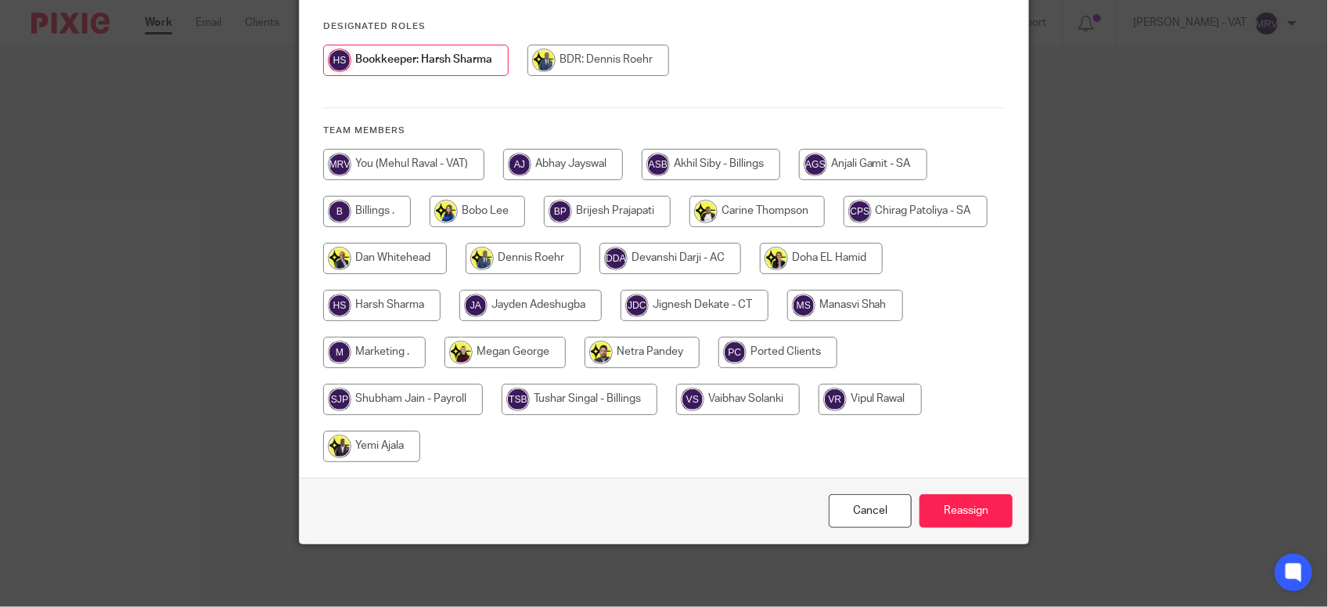
scroll to position [204, 0]
click at [967, 507] on input "Reassign" at bounding box center [966, 511] width 93 height 34
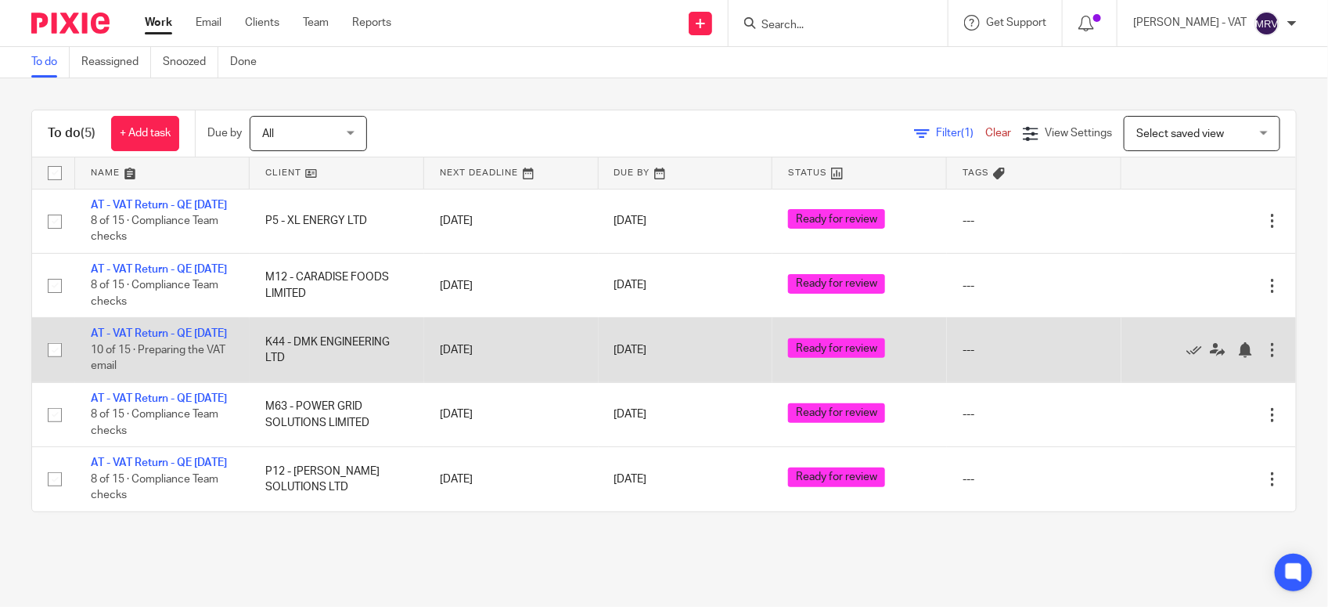
scroll to position [38, 0]
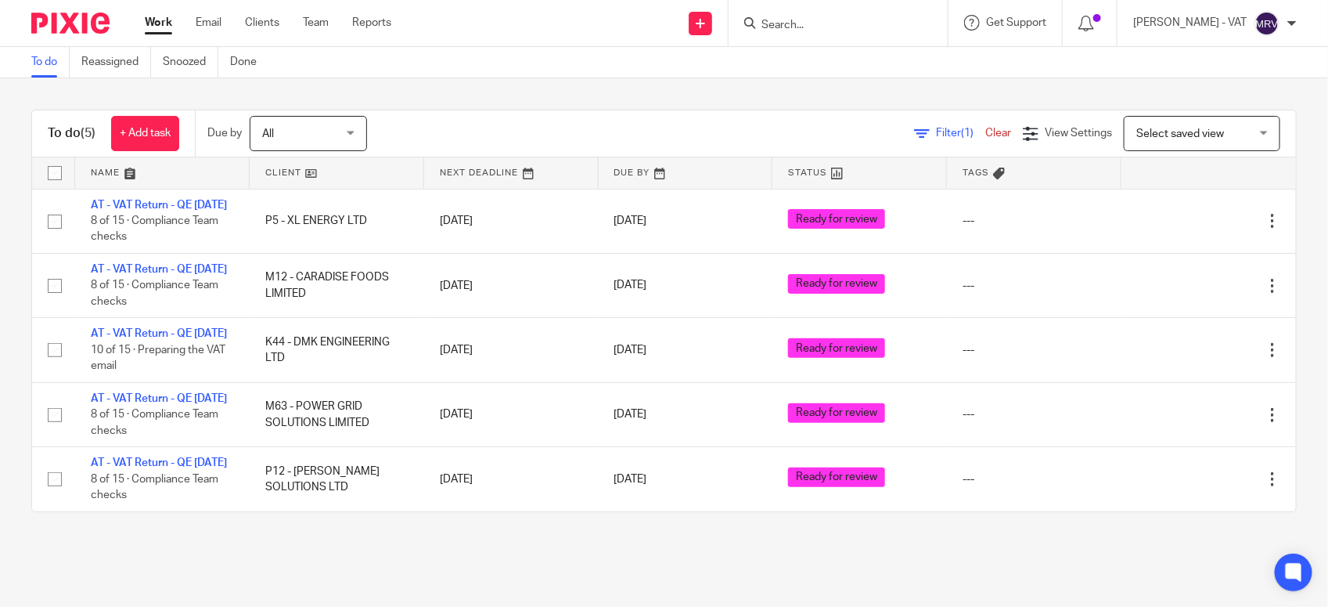
click at [0, 264] on html "Work Email Clients Team Reports Work Email Clients Team Reports Settings Send n…" at bounding box center [664, 303] width 1328 height 607
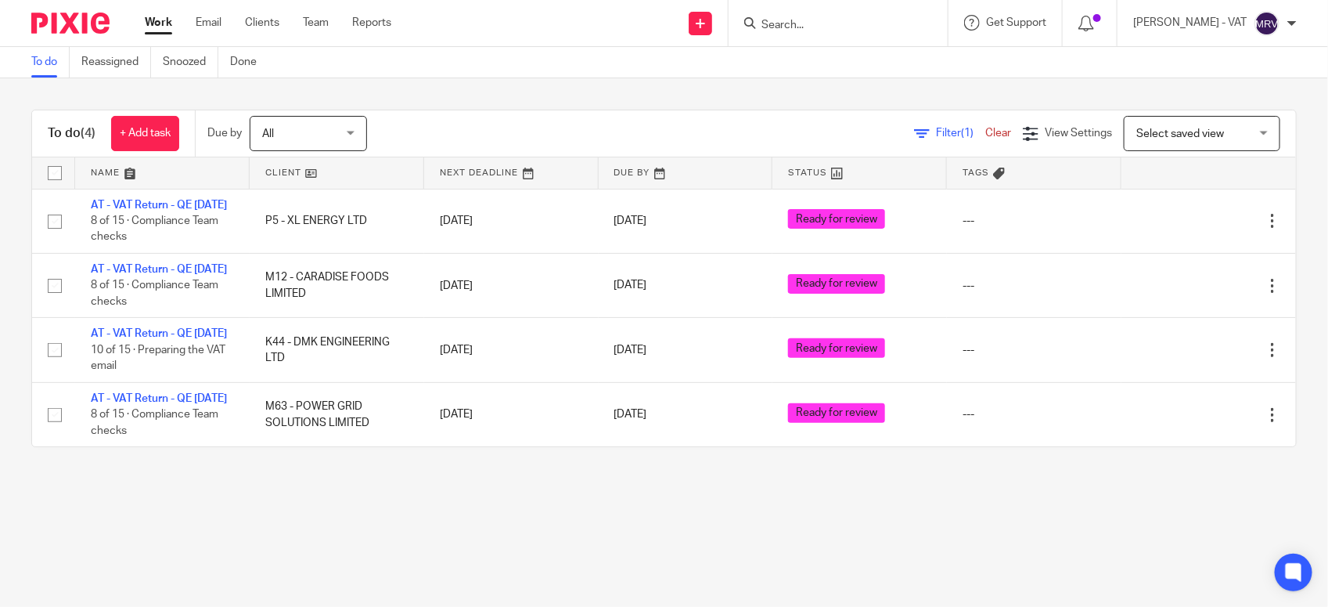
click at [6, 266] on div "To do (4) + Add task Due by All All [DATE] [DATE] This week Next week This mont…" at bounding box center [664, 278] width 1328 height 400
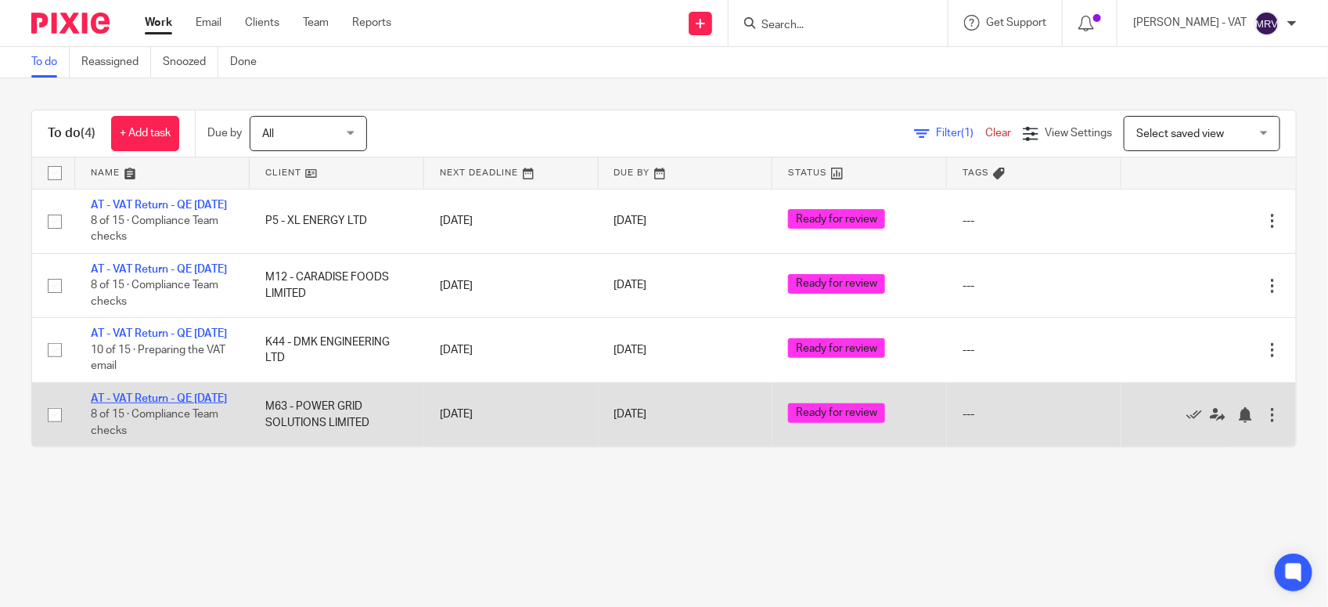
click at [154, 404] on link "AT - VAT Return - QE [DATE]" at bounding box center [159, 398] width 136 height 11
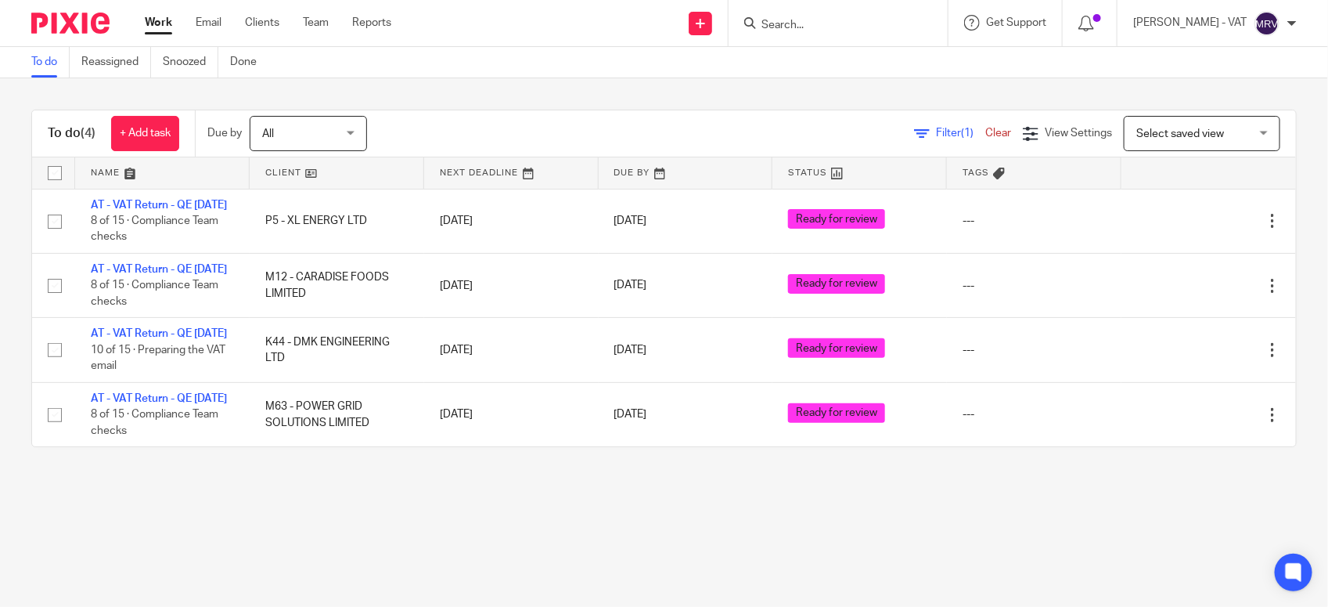
click at [540, 96] on div "To do (4) + Add task Due by All All Today Tomorrow This week Next week This mon…" at bounding box center [664, 278] width 1328 height 400
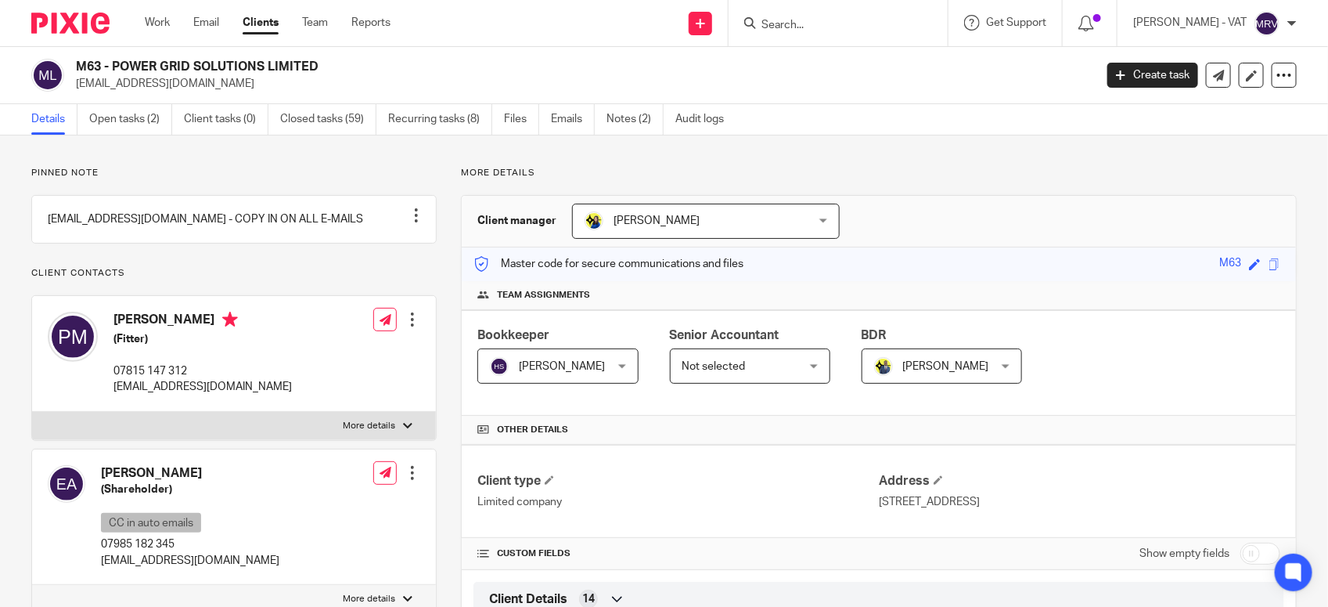
click at [828, 24] on input "Search" at bounding box center [830, 26] width 141 height 14
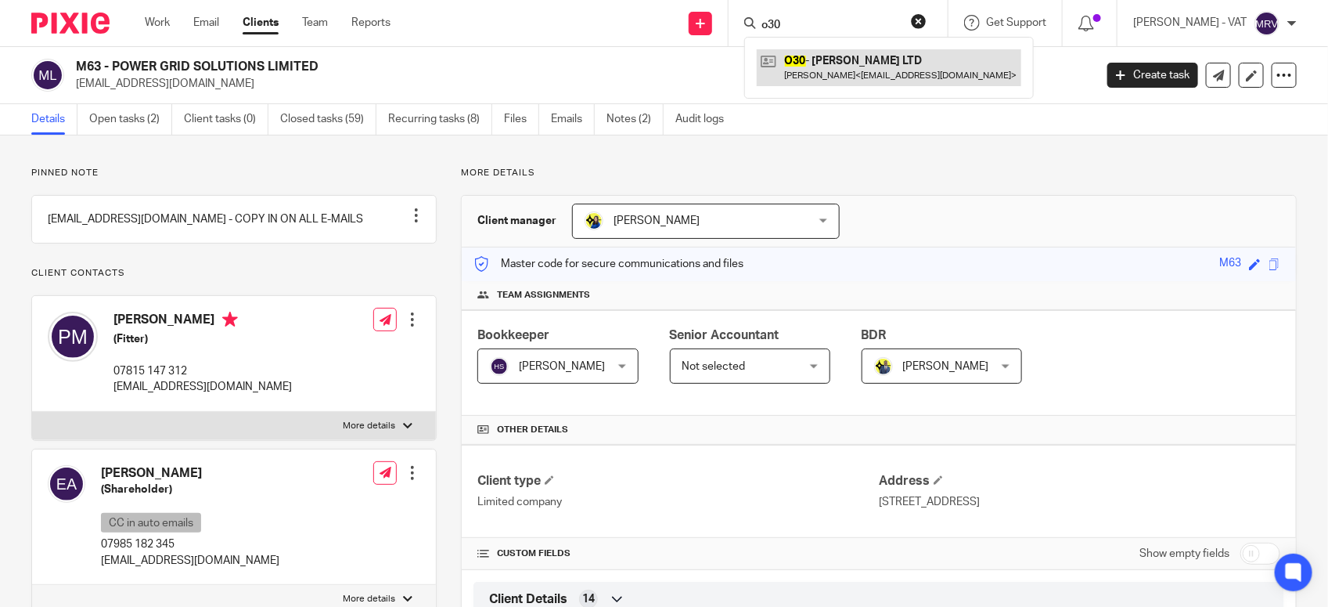
type input "o30"
click at [863, 74] on link at bounding box center [889, 67] width 265 height 36
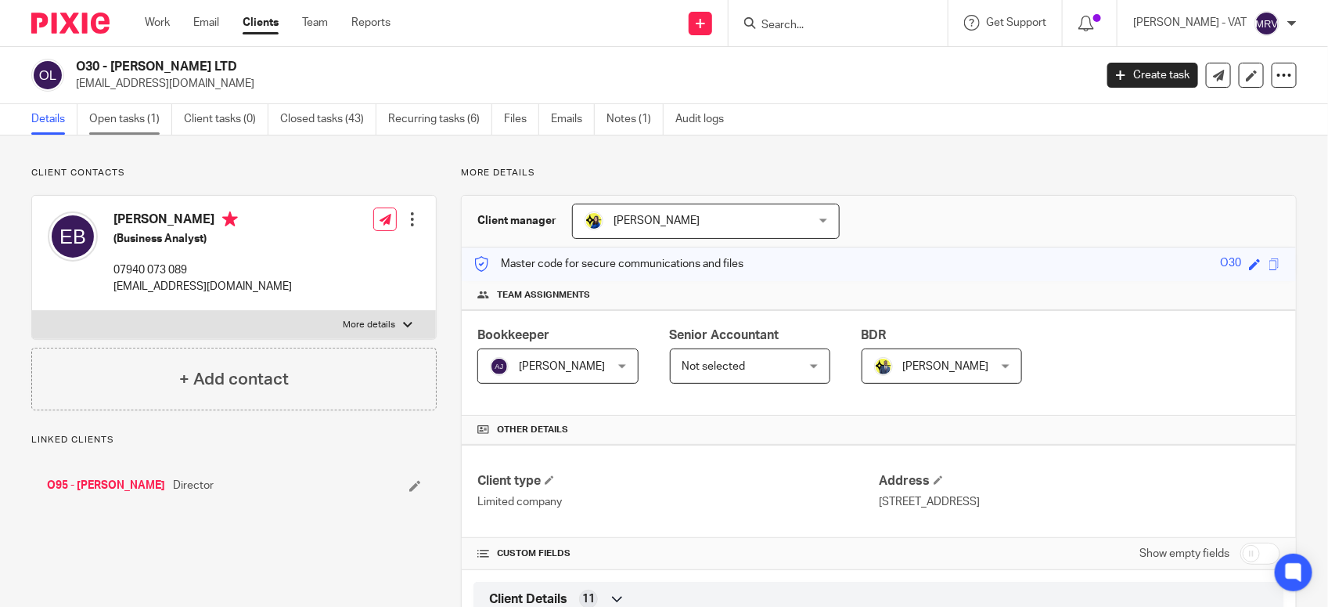
click at [118, 122] on link "Open tasks (1)" at bounding box center [130, 119] width 83 height 31
drag, startPoint x: 114, startPoint y: 63, endPoint x: 201, endPoint y: 61, distance: 87.7
click at [201, 61] on h2 "O30 - [PERSON_NAME] LTD" at bounding box center [479, 67] width 806 height 16
copy h2 "[PERSON_NAME] LTD"
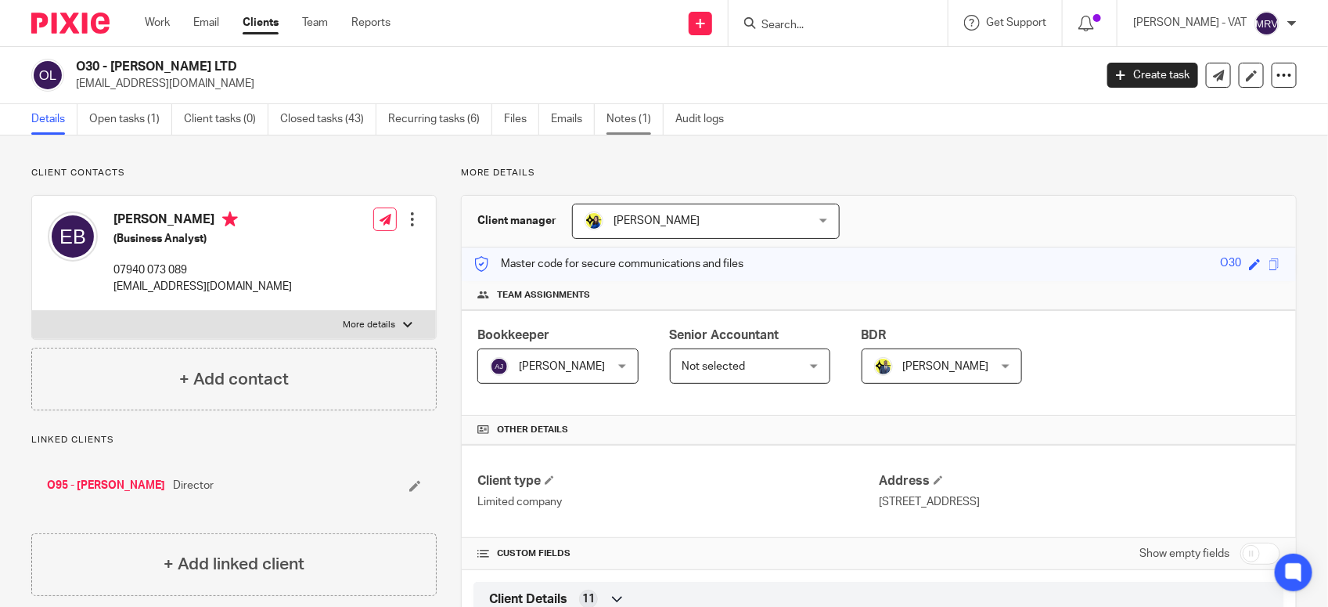
click at [643, 116] on link "Notes (1)" at bounding box center [635, 119] width 57 height 31
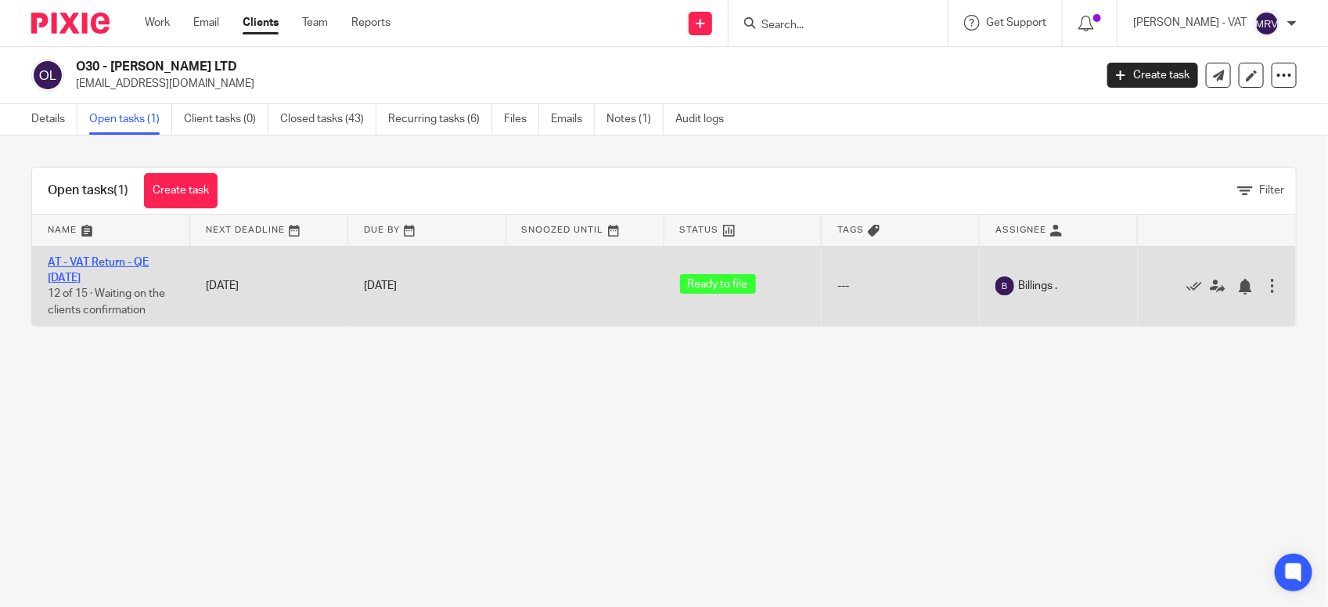
click at [130, 266] on link "AT - VAT Return - QE [DATE]" at bounding box center [98, 270] width 101 height 27
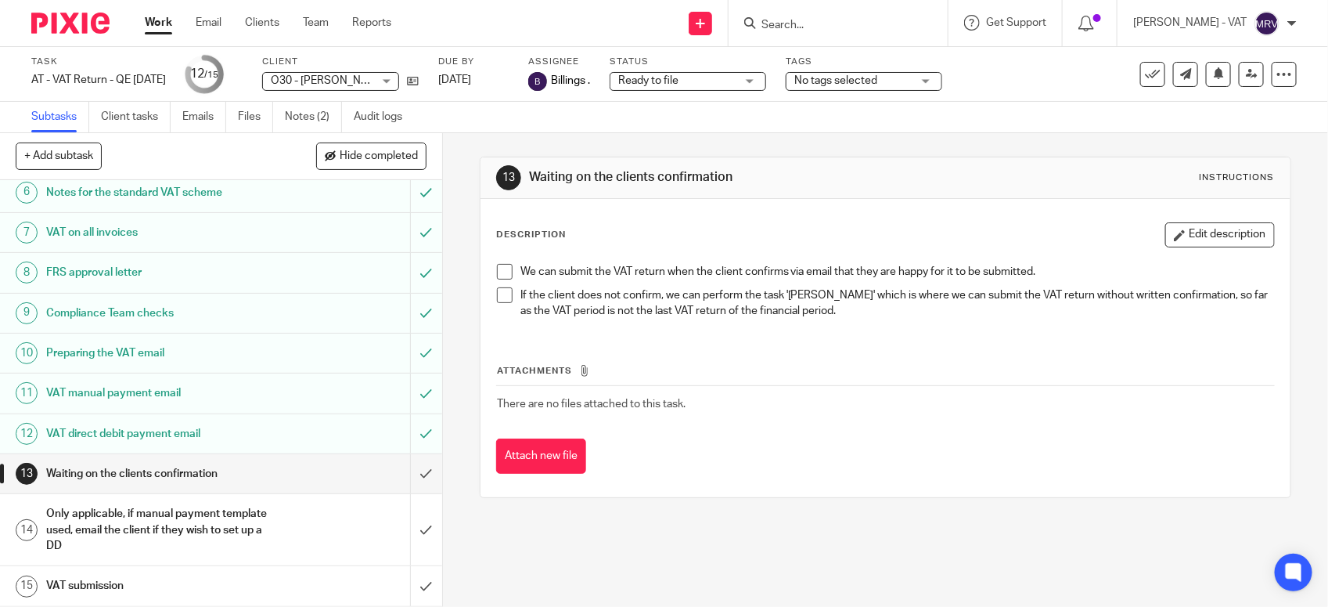
scroll to position [243, 0]
click at [212, 395] on h1 "VAT manual payment email" at bounding box center [162, 392] width 232 height 23
click at [503, 268] on span at bounding box center [505, 272] width 16 height 16
click at [216, 126] on link "Emails" at bounding box center [204, 117] width 44 height 31
click at [411, 468] on input "submit" at bounding box center [221, 473] width 442 height 39
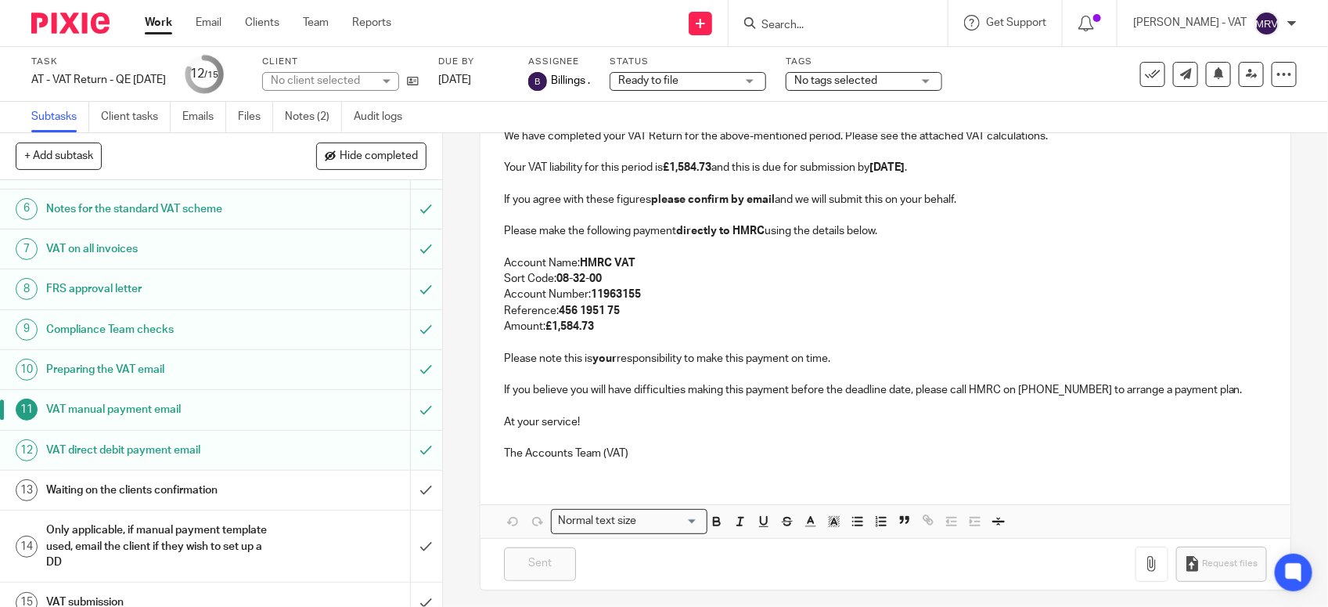
scroll to position [243, 0]
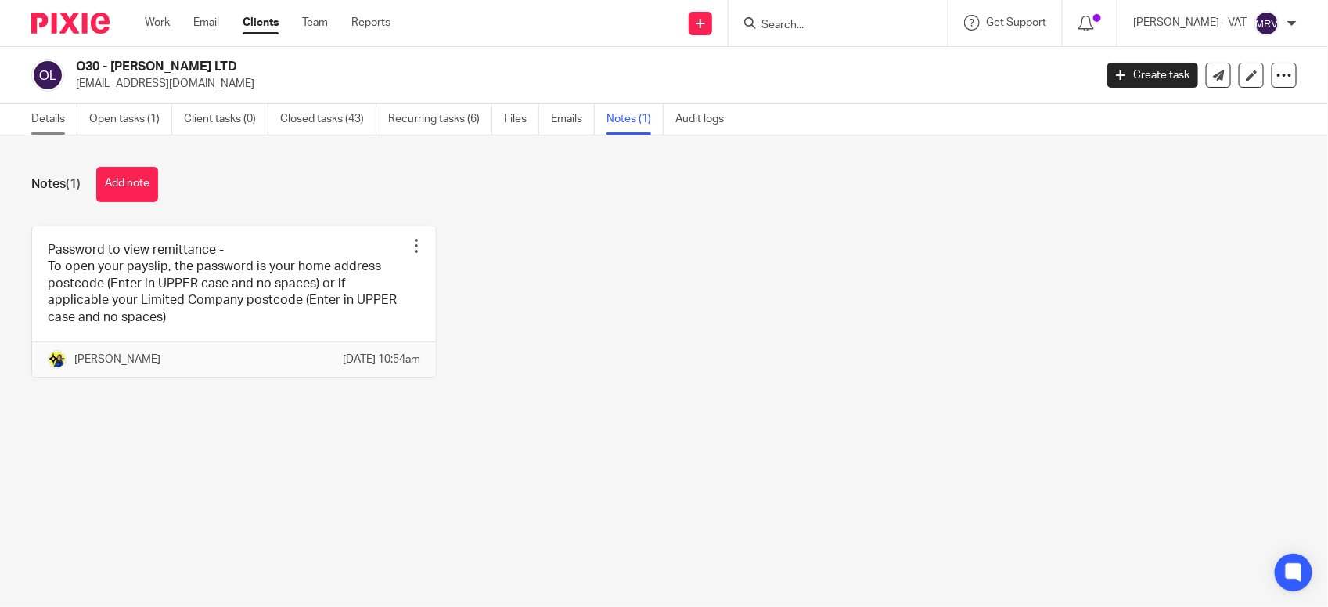
click at [40, 126] on link "Details" at bounding box center [54, 119] width 46 height 31
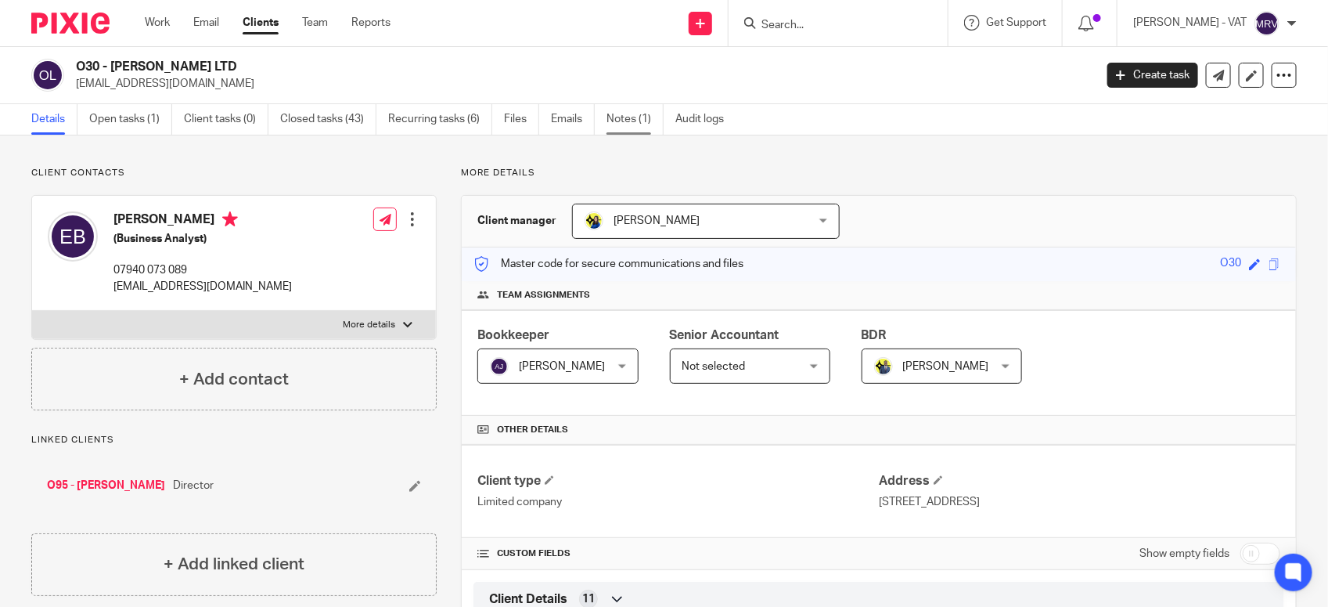
click at [636, 122] on link "Notes (1)" at bounding box center [635, 119] width 57 height 31
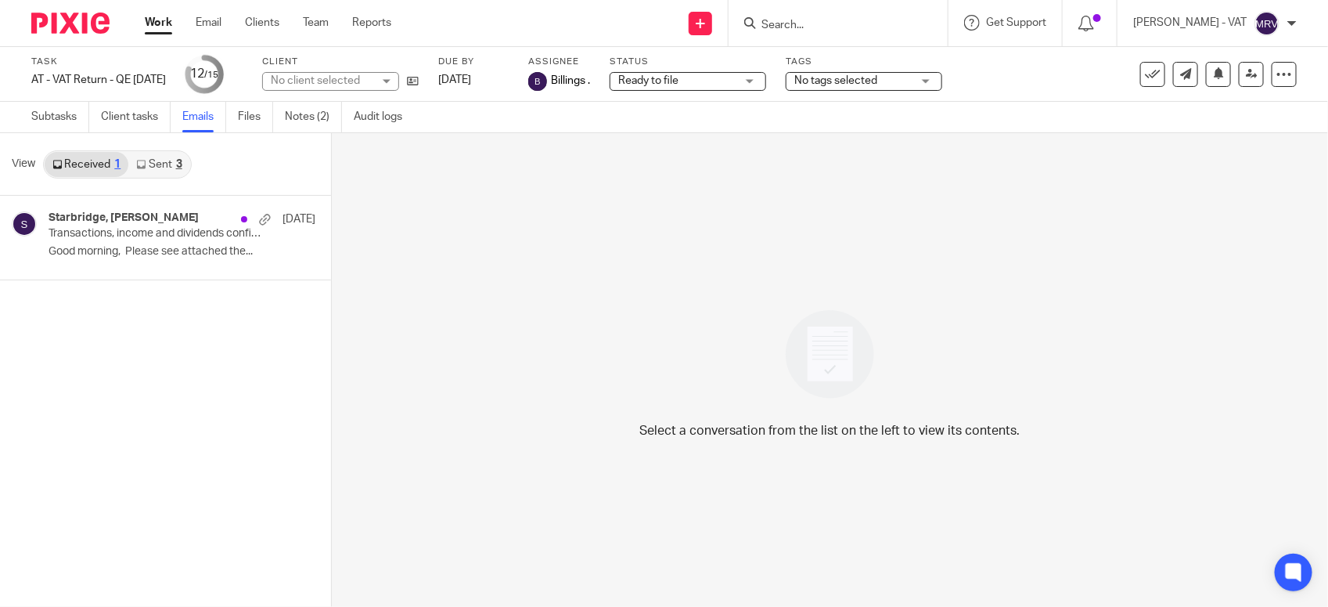
click at [151, 170] on link "Sent 3" at bounding box center [158, 164] width 61 height 25
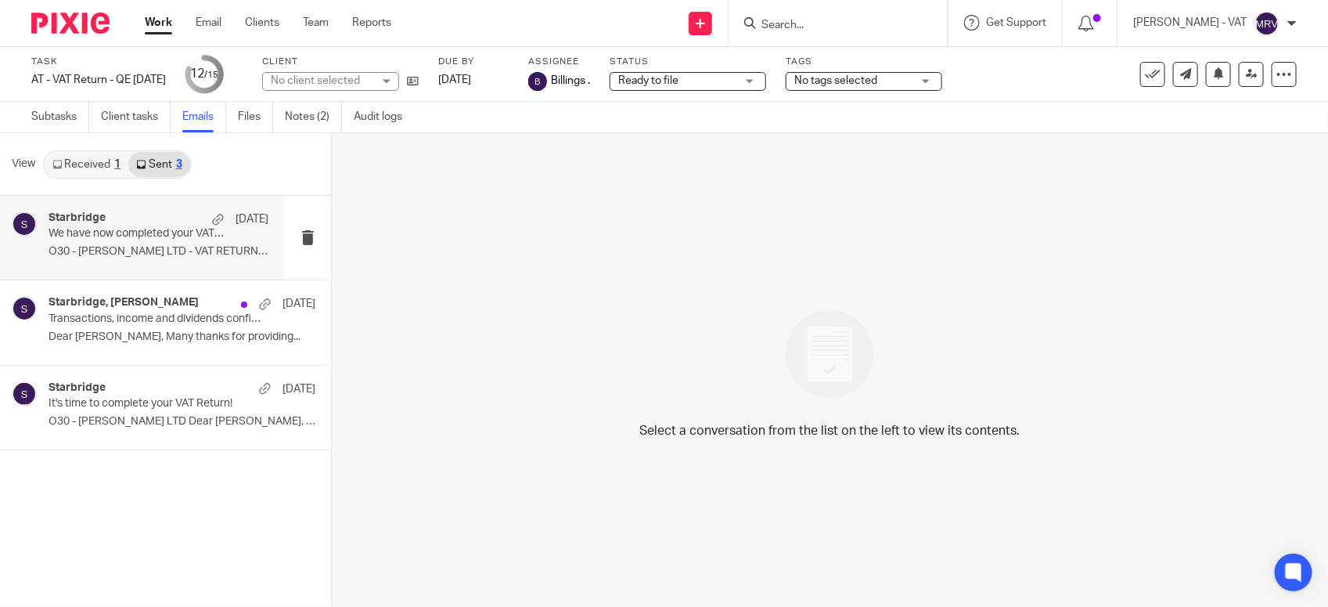
click at [61, 256] on p "O30 - [PERSON_NAME] LTD - VAT RETURN Dear..." at bounding box center [159, 251] width 220 height 13
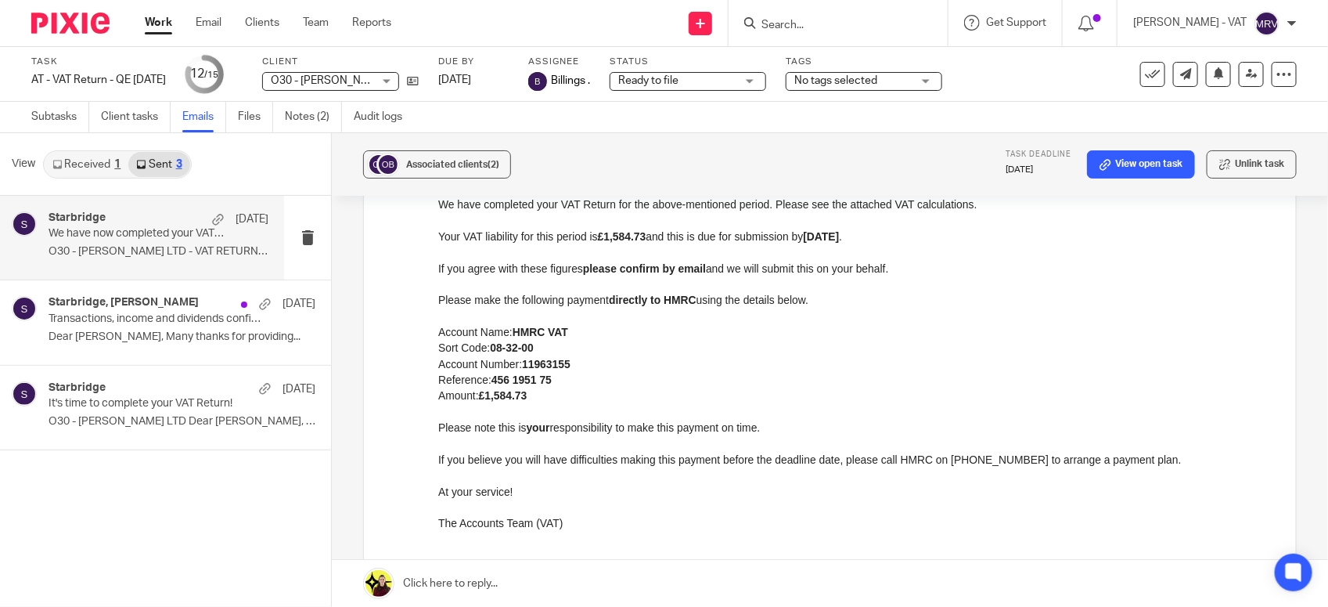
scroll to position [294, 0]
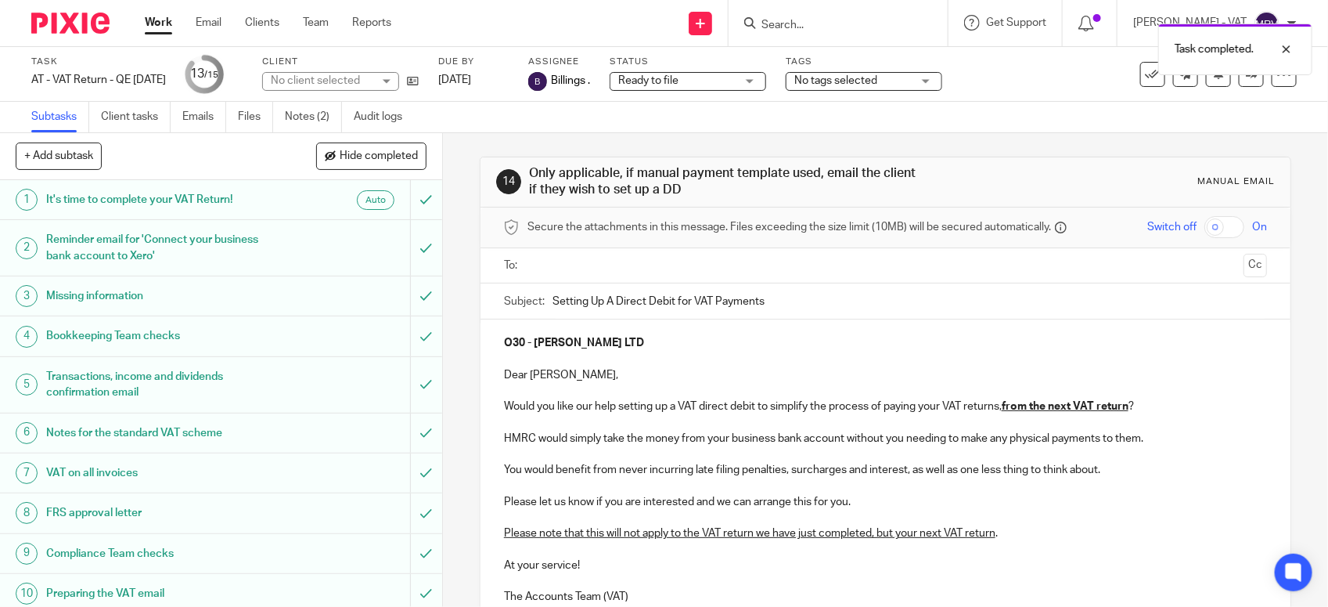
click at [643, 275] on ul at bounding box center [886, 266] width 715 height 26
click at [638, 262] on input "text" at bounding box center [885, 266] width 705 height 18
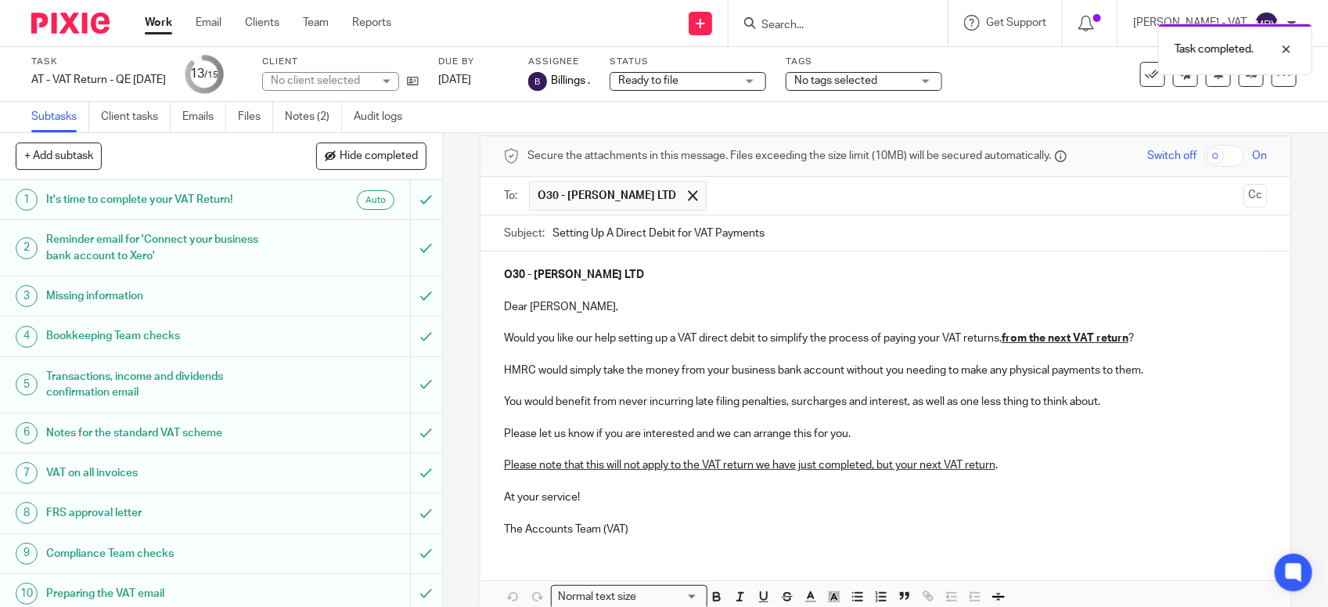
scroll to position [157, 0]
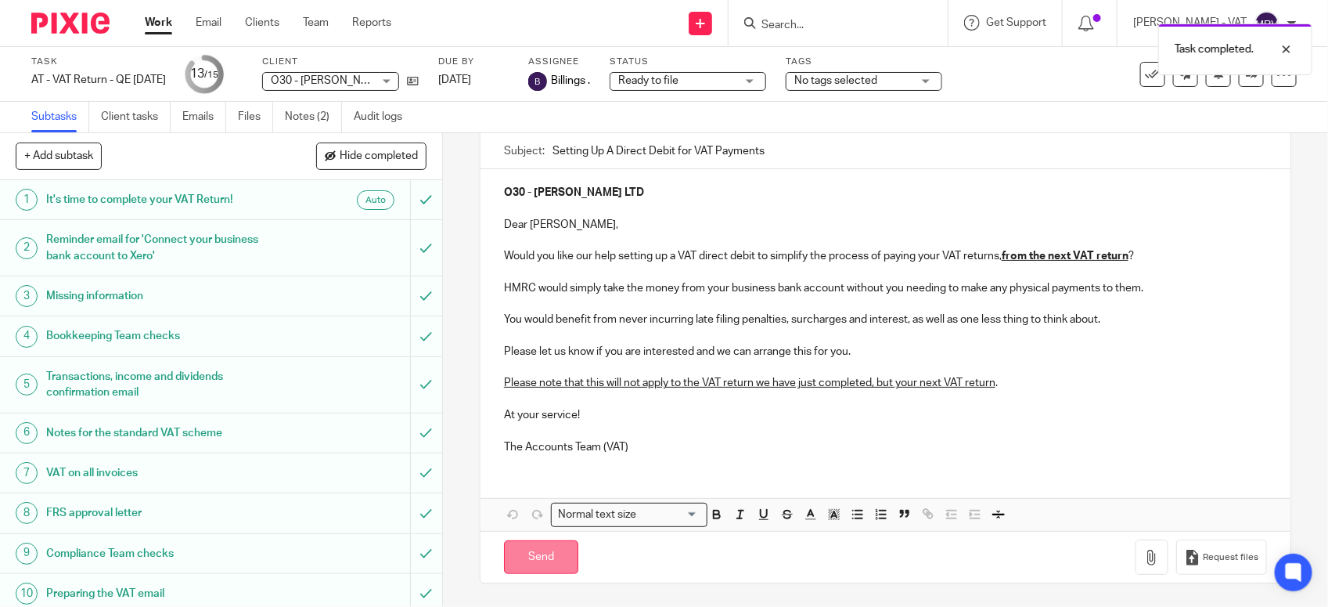
click at [533, 568] on input "Send" at bounding box center [541, 557] width 74 height 34
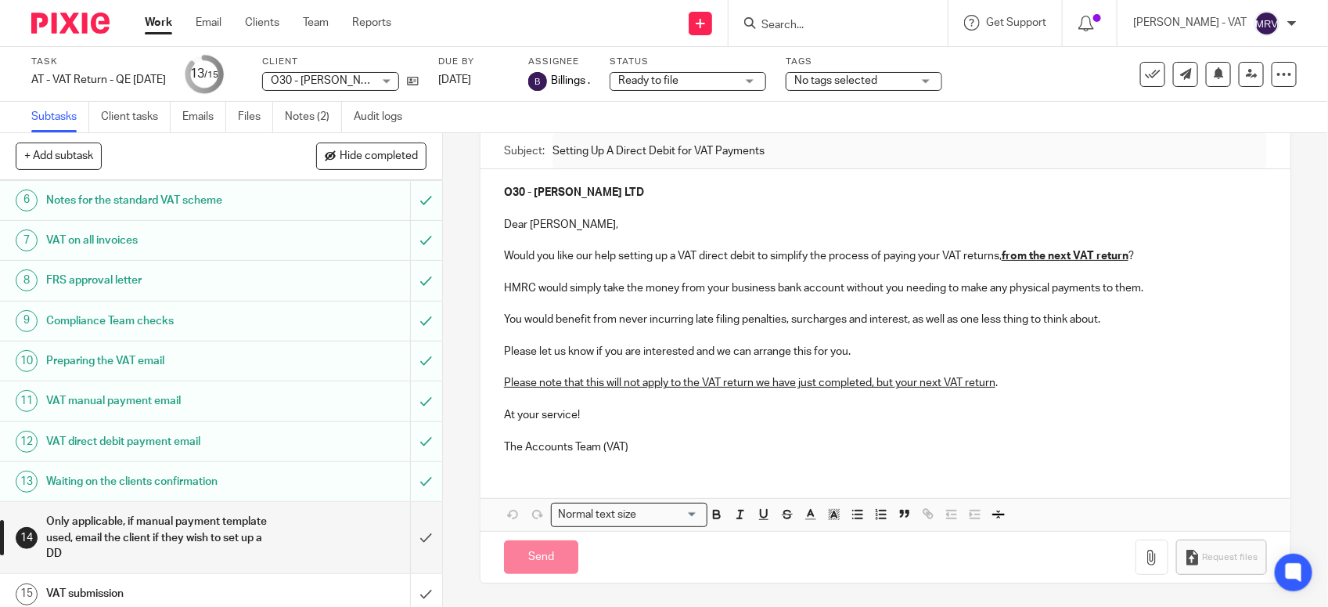
scroll to position [243, 0]
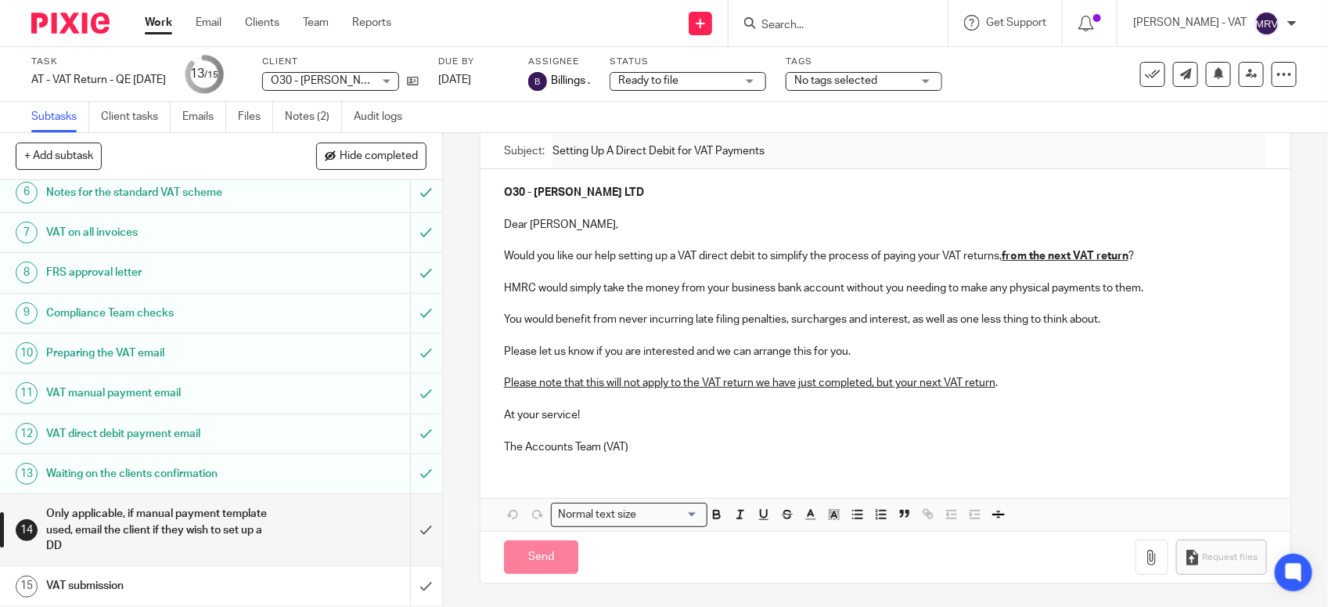
type input "Sent"
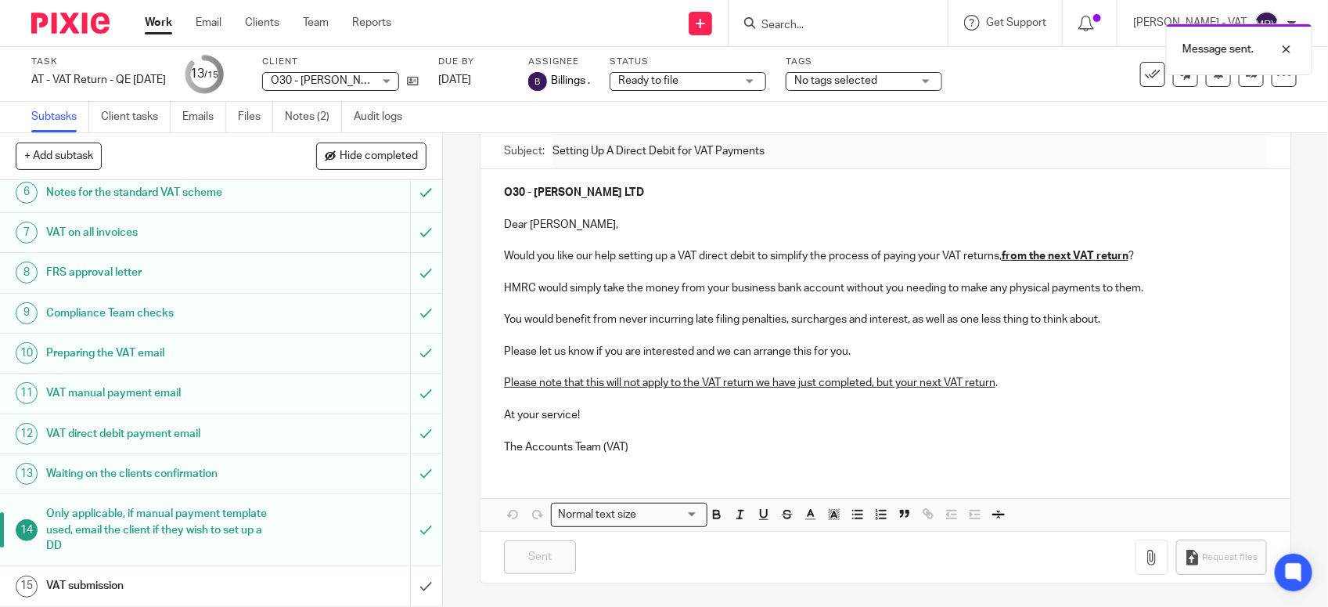
click at [243, 570] on link "15 VAT submission" at bounding box center [205, 585] width 410 height 39
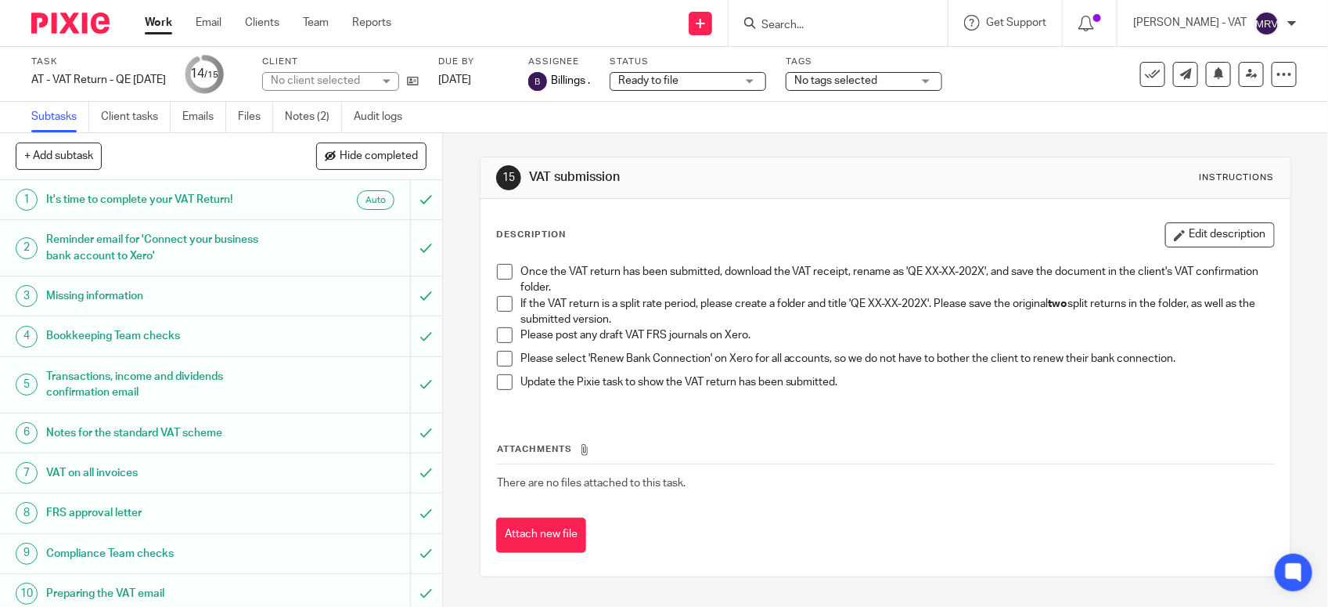
click at [497, 301] on span at bounding box center [505, 304] width 16 height 16
click at [503, 331] on span at bounding box center [505, 335] width 16 height 16
click at [502, 360] on span at bounding box center [505, 359] width 16 height 16
click at [497, 272] on span at bounding box center [505, 272] width 16 height 16
click at [498, 386] on span at bounding box center [505, 382] width 16 height 16
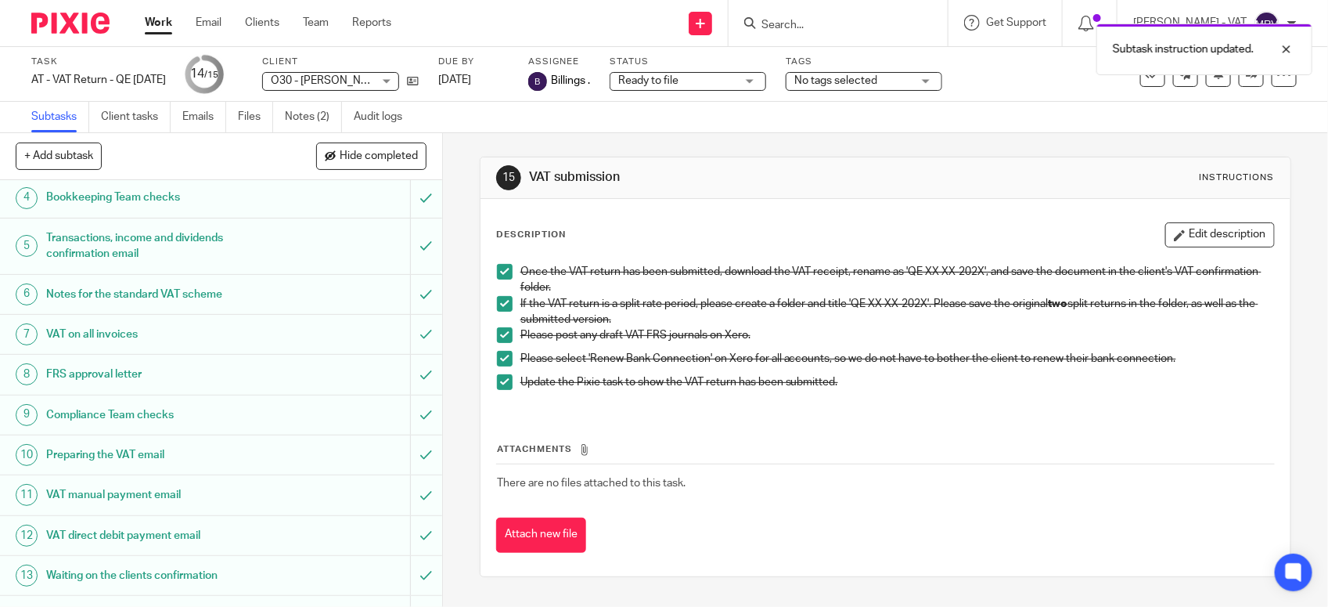
scroll to position [243, 0]
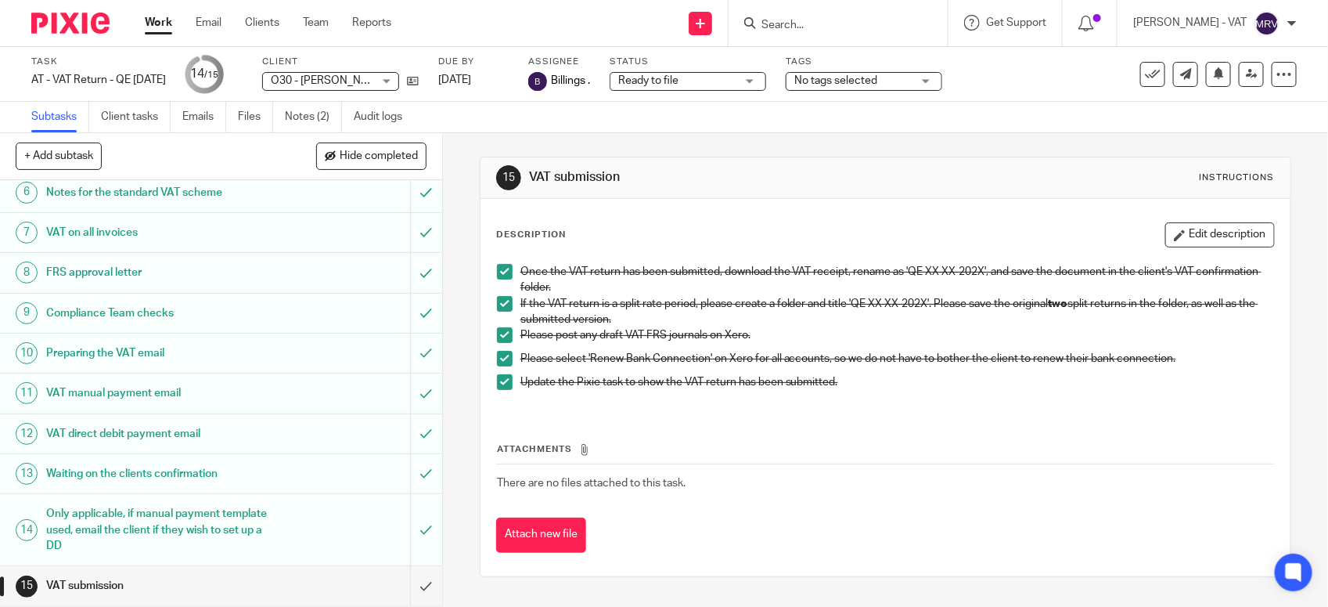
click at [629, 408] on div "Once the VAT return has been submitted, download the VAT receipt, rename as 'QE…" at bounding box center [885, 332] width 793 height 153
click at [402, 582] on input "submit" at bounding box center [221, 585] width 442 height 39
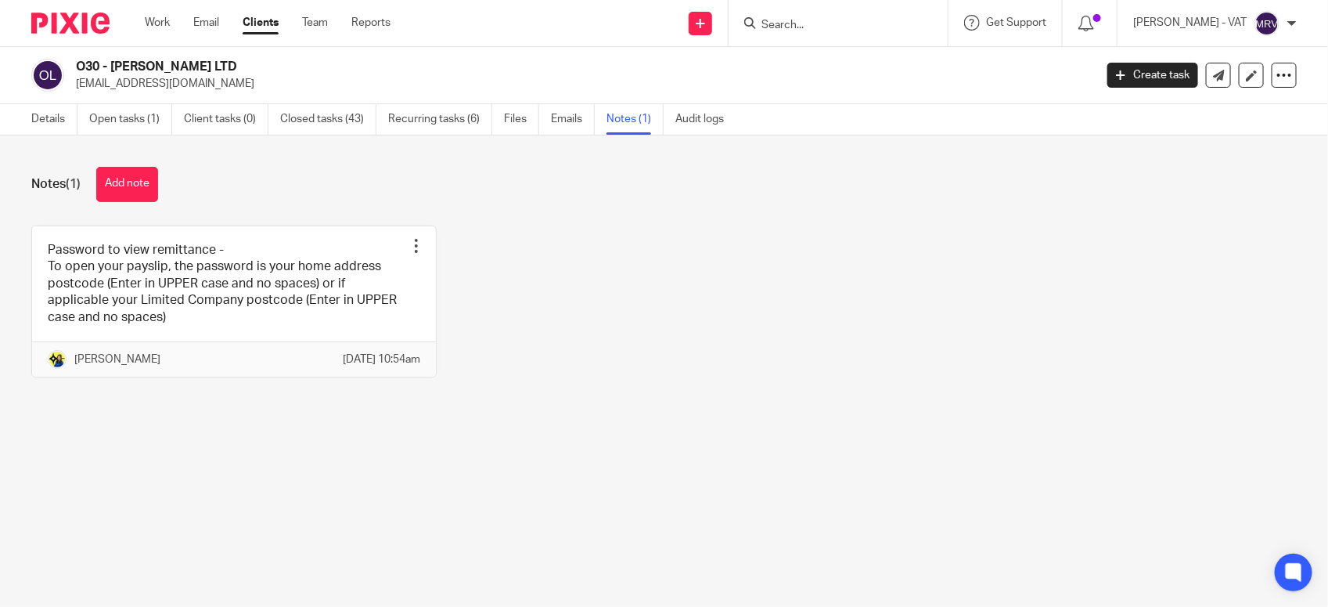
click at [67, 127] on link "Details" at bounding box center [54, 119] width 46 height 31
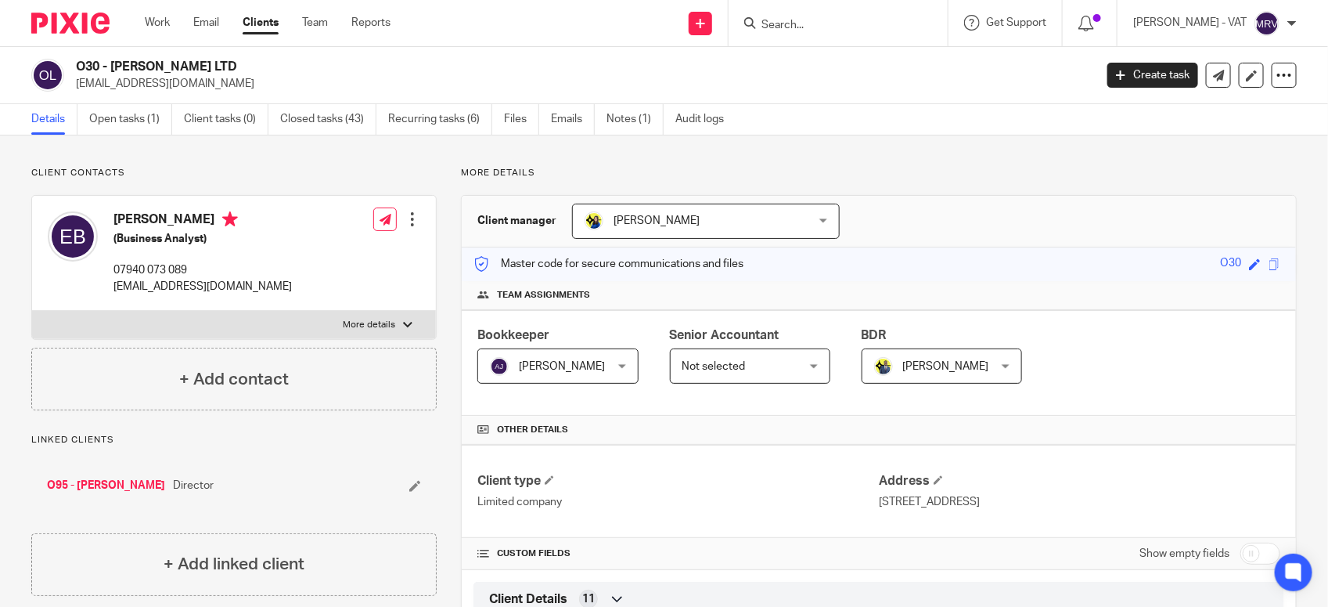
click at [832, 24] on input "Search" at bounding box center [830, 26] width 141 height 14
click at [832, 23] on input "f16" at bounding box center [830, 26] width 141 height 14
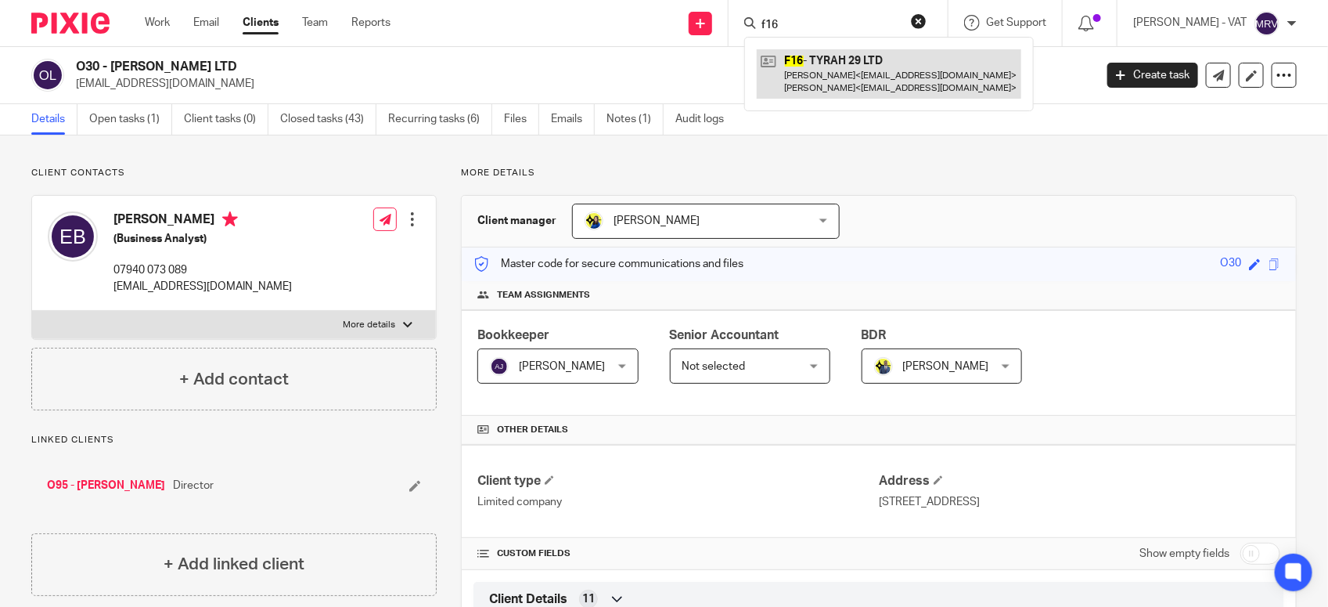
type input "f16"
click at [836, 61] on link at bounding box center [889, 73] width 265 height 49
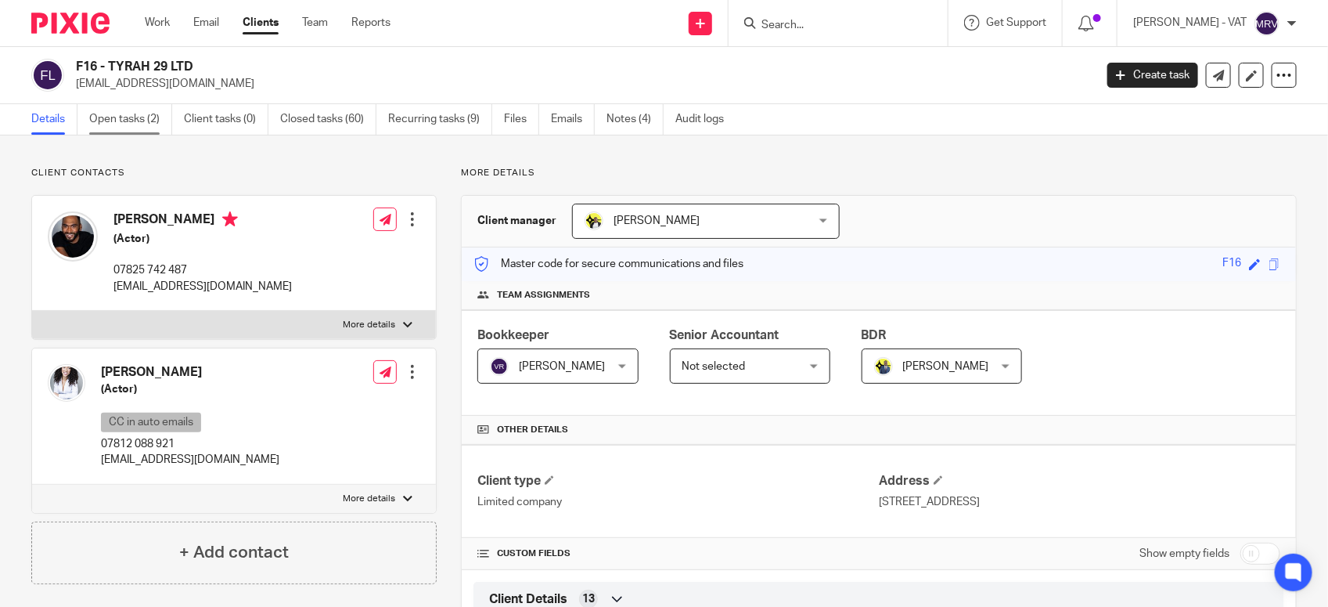
click at [153, 120] on link "Open tasks (2)" at bounding box center [130, 119] width 83 height 31
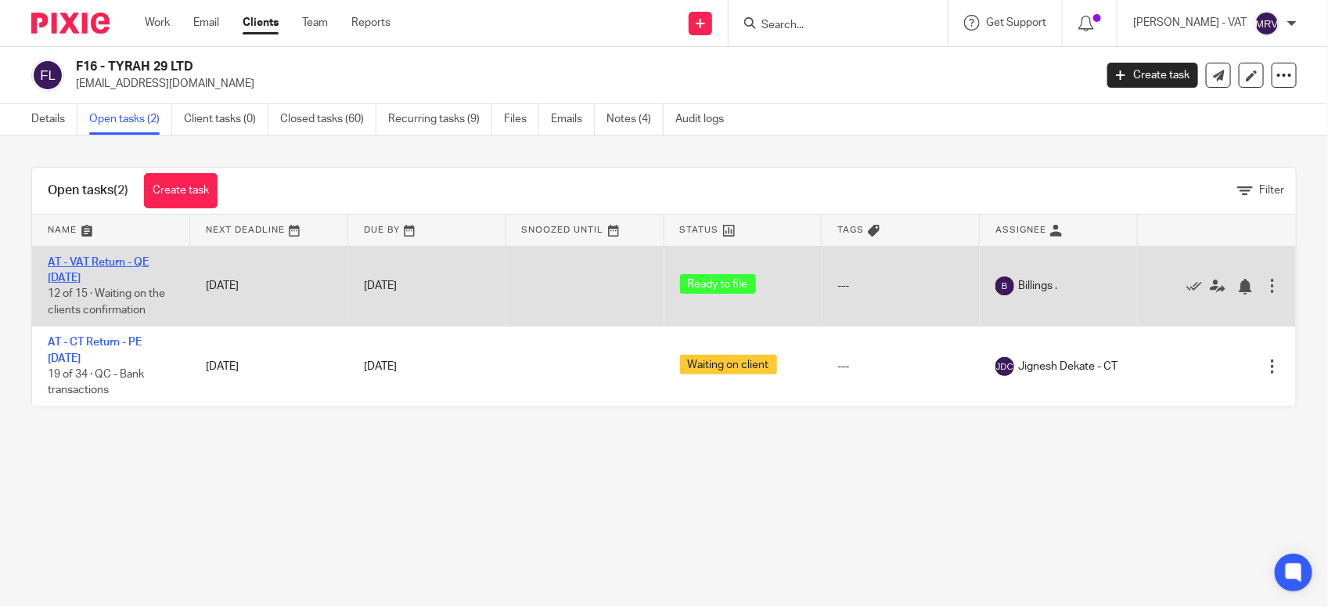
click at [94, 263] on link "AT - VAT Return - QE [DATE]" at bounding box center [98, 270] width 101 height 27
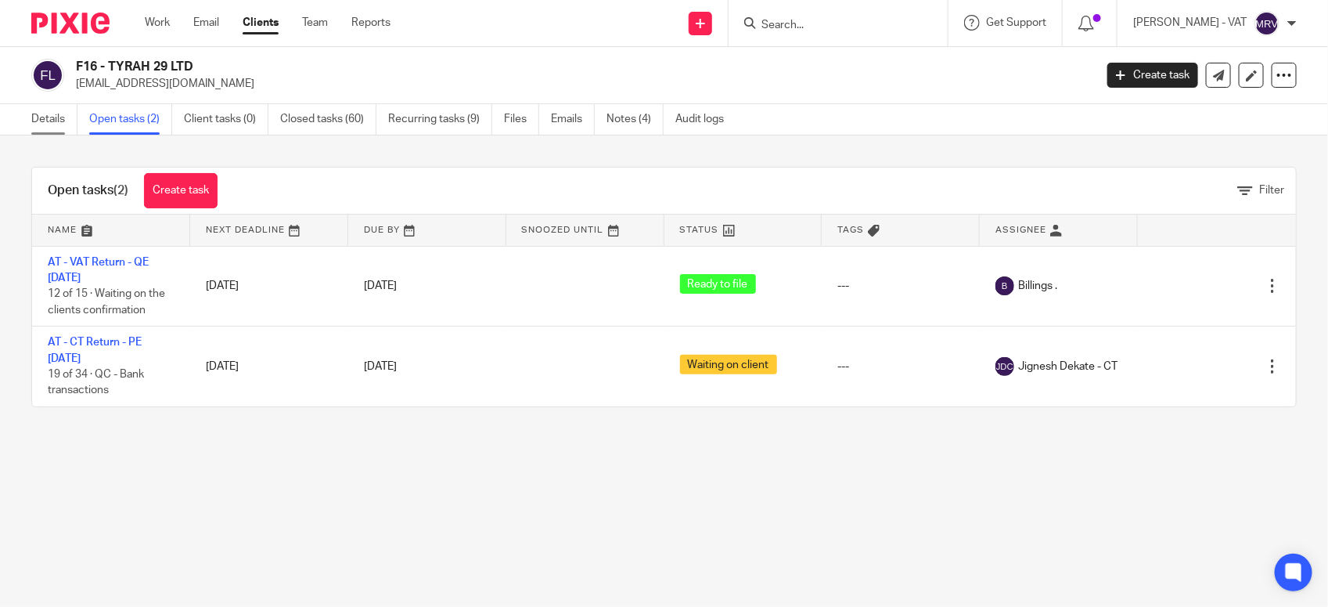
click at [31, 122] on link "Details" at bounding box center [54, 119] width 46 height 31
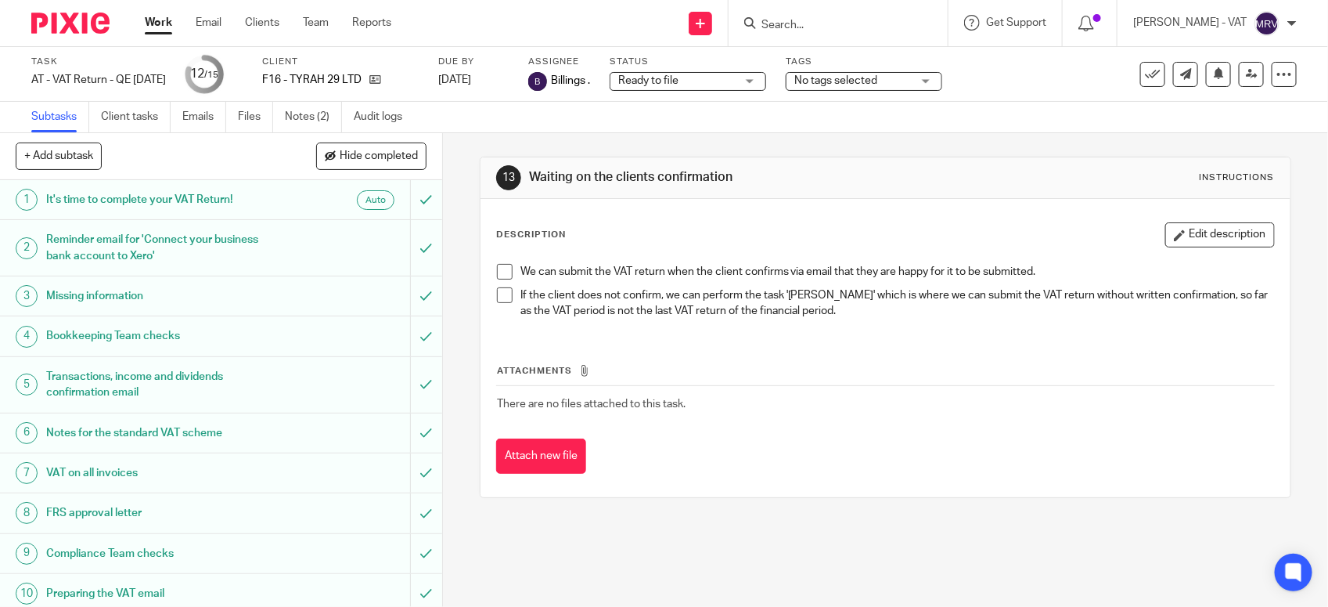
click at [498, 268] on span at bounding box center [505, 272] width 16 height 16
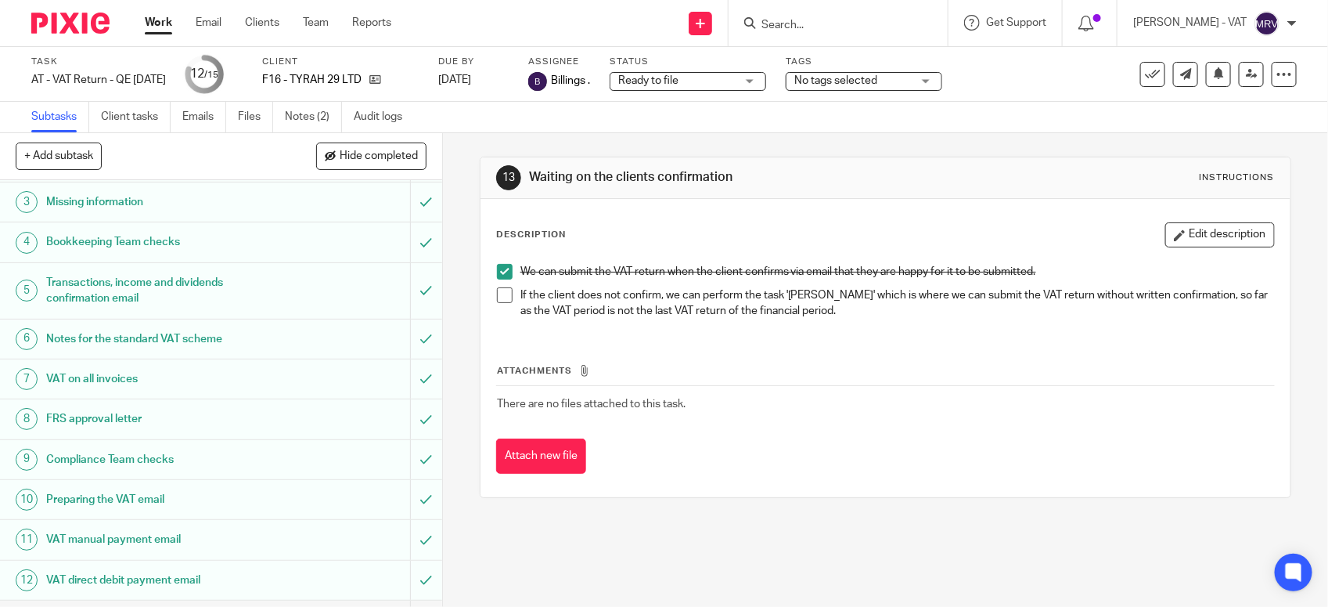
scroll to position [243, 0]
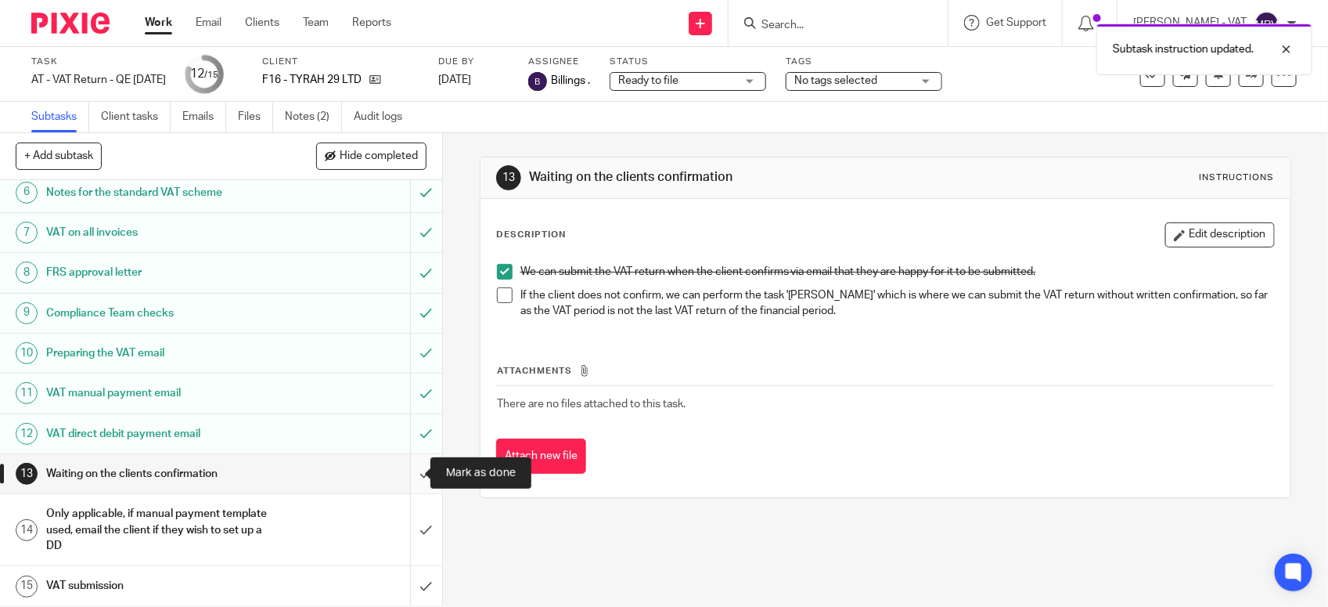
click at [400, 472] on input "submit" at bounding box center [221, 473] width 442 height 39
click at [403, 511] on input "submit" at bounding box center [221, 529] width 442 height 71
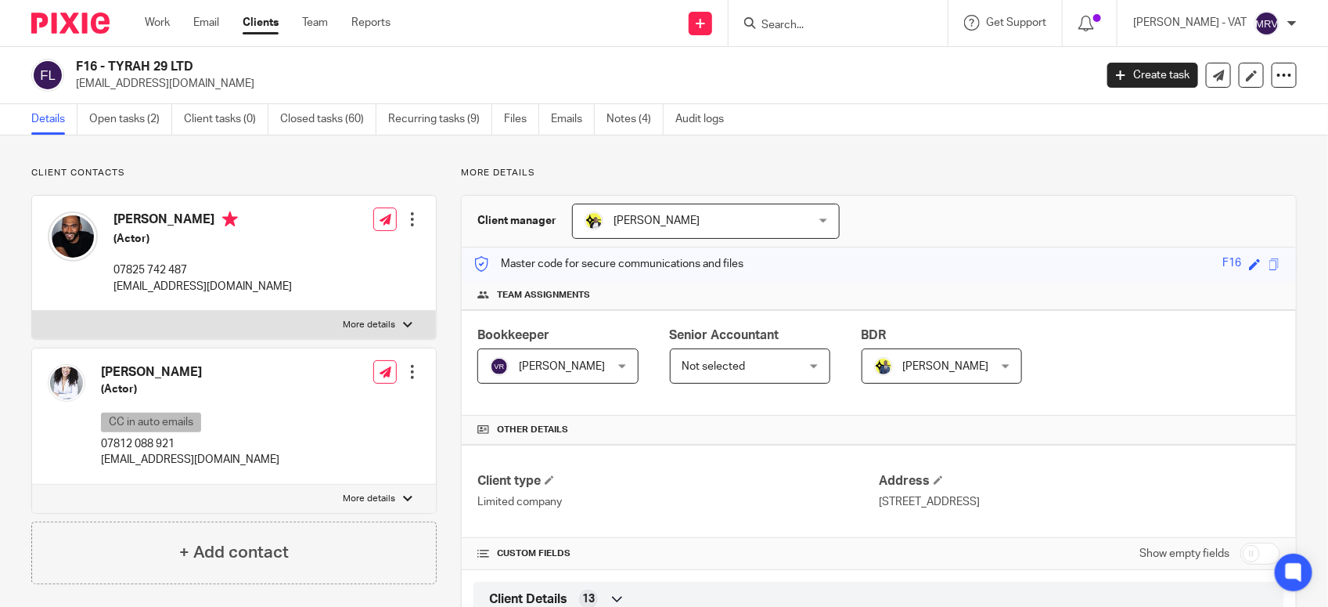
drag, startPoint x: 107, startPoint y: 63, endPoint x: 193, endPoint y: 59, distance: 85.5
click at [193, 59] on h2 "F16 - TYRAH 29 LTD" at bounding box center [479, 67] width 806 height 16
copy h2 "TYRAH 29 LTD"
click at [104, 70] on h2 "F16 - TYRAH 29 LTD" at bounding box center [479, 67] width 806 height 16
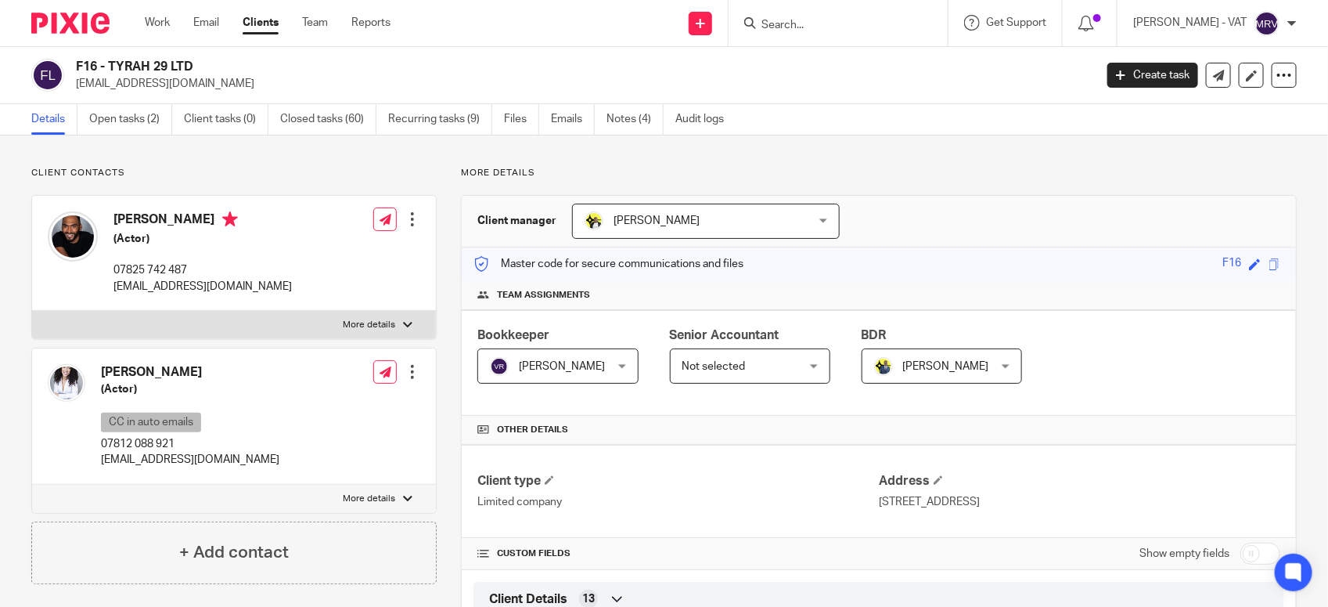
drag, startPoint x: 111, startPoint y: 65, endPoint x: 213, endPoint y: 65, distance: 101.8
click at [213, 65] on h2 "F16 - TYRAH 29 LTD" at bounding box center [479, 67] width 806 height 16
copy h2 "TYRAH 29 LTD"
click at [799, 14] on form at bounding box center [843, 23] width 167 height 20
click at [807, 23] on input "Search" at bounding box center [830, 26] width 141 height 14
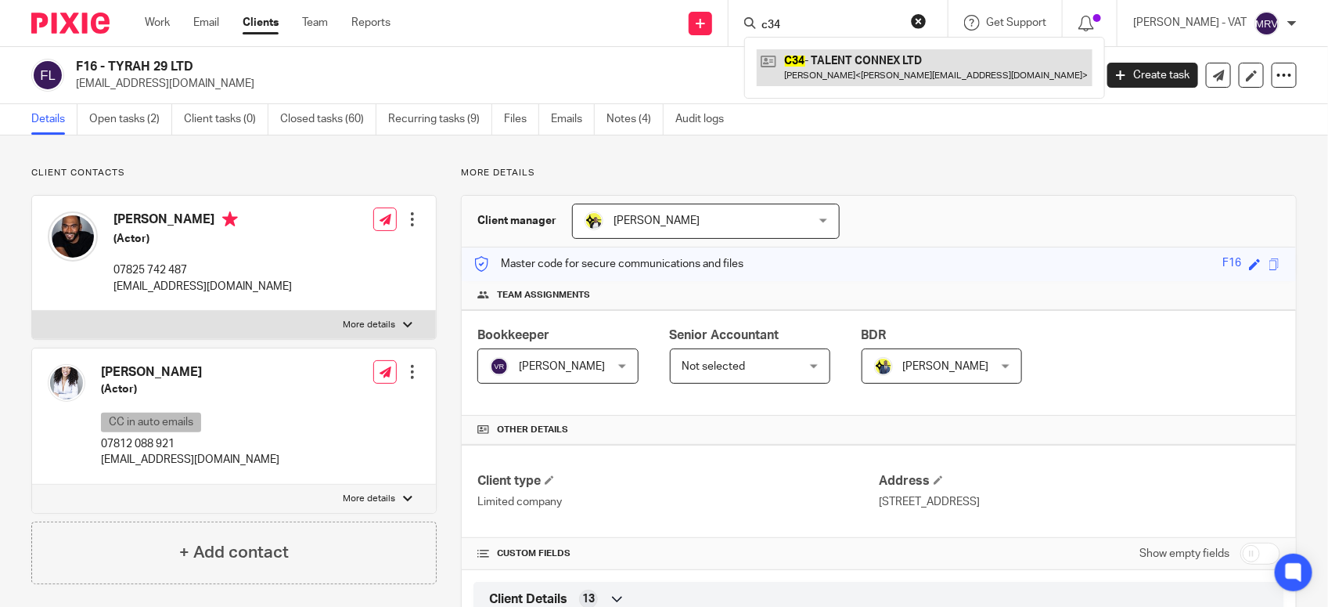
type input "c34"
click at [831, 70] on link at bounding box center [925, 67] width 336 height 36
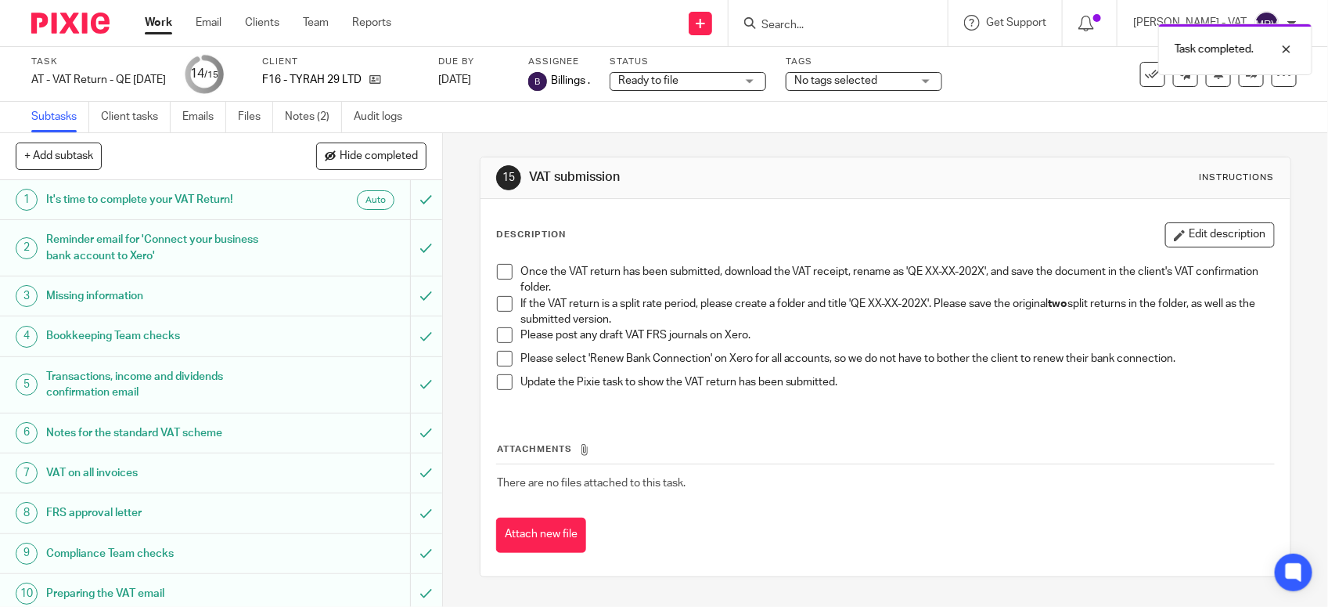
click at [497, 304] on span at bounding box center [505, 304] width 16 height 16
click at [501, 337] on span at bounding box center [505, 335] width 16 height 16
click at [502, 362] on span at bounding box center [505, 359] width 16 height 16
click at [497, 266] on span at bounding box center [505, 272] width 16 height 16
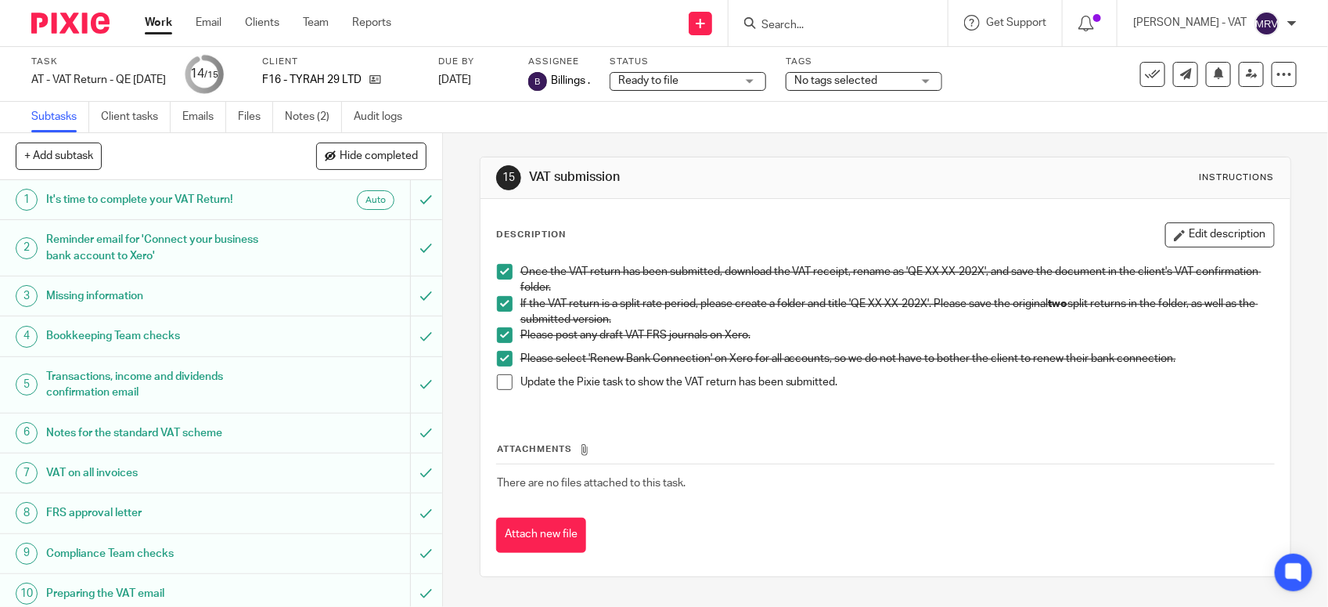
click at [503, 378] on span at bounding box center [505, 382] width 16 height 16
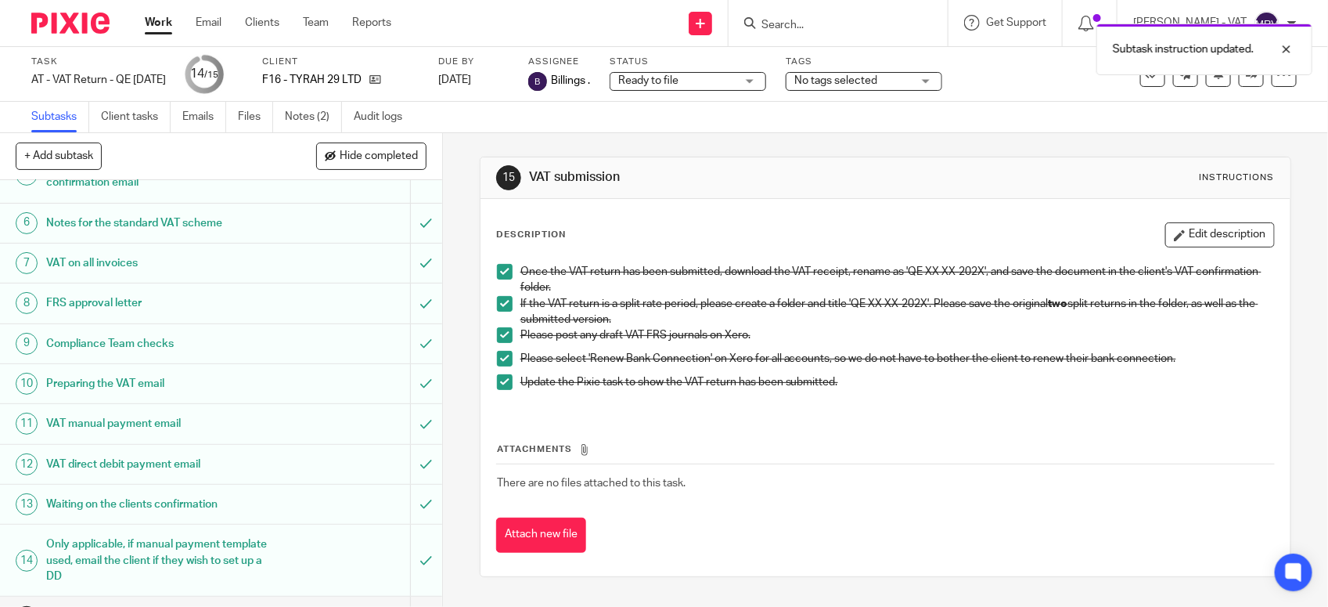
scroll to position [243, 0]
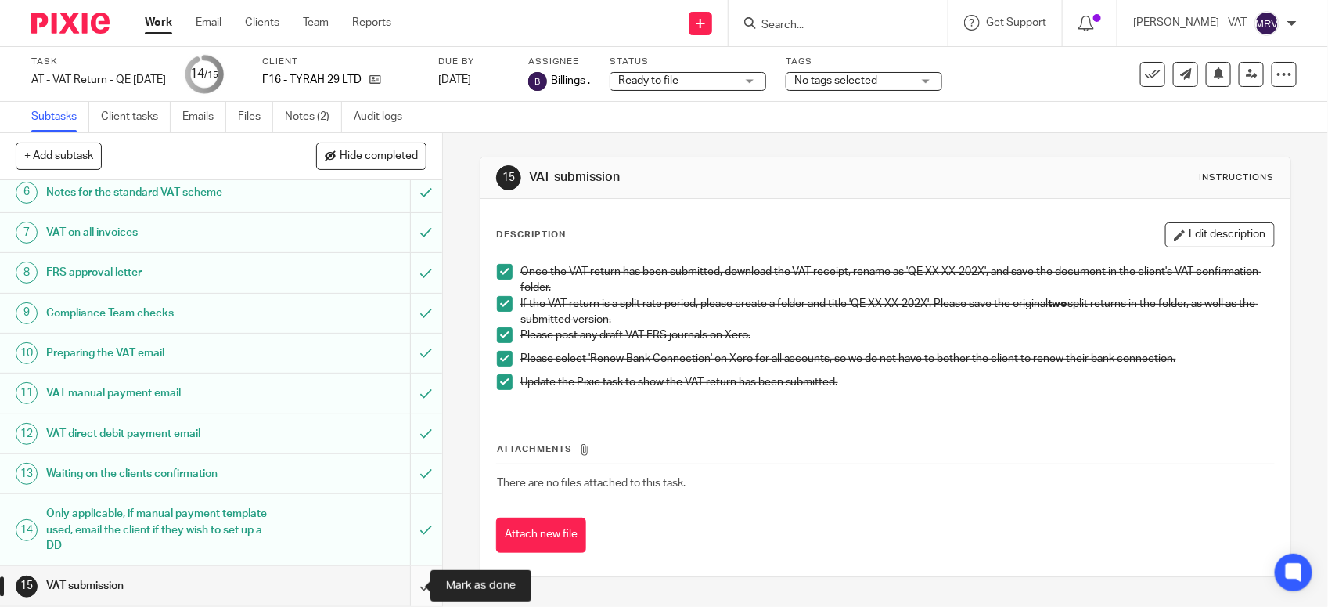
click at [398, 588] on input "submit" at bounding box center [221, 585] width 442 height 39
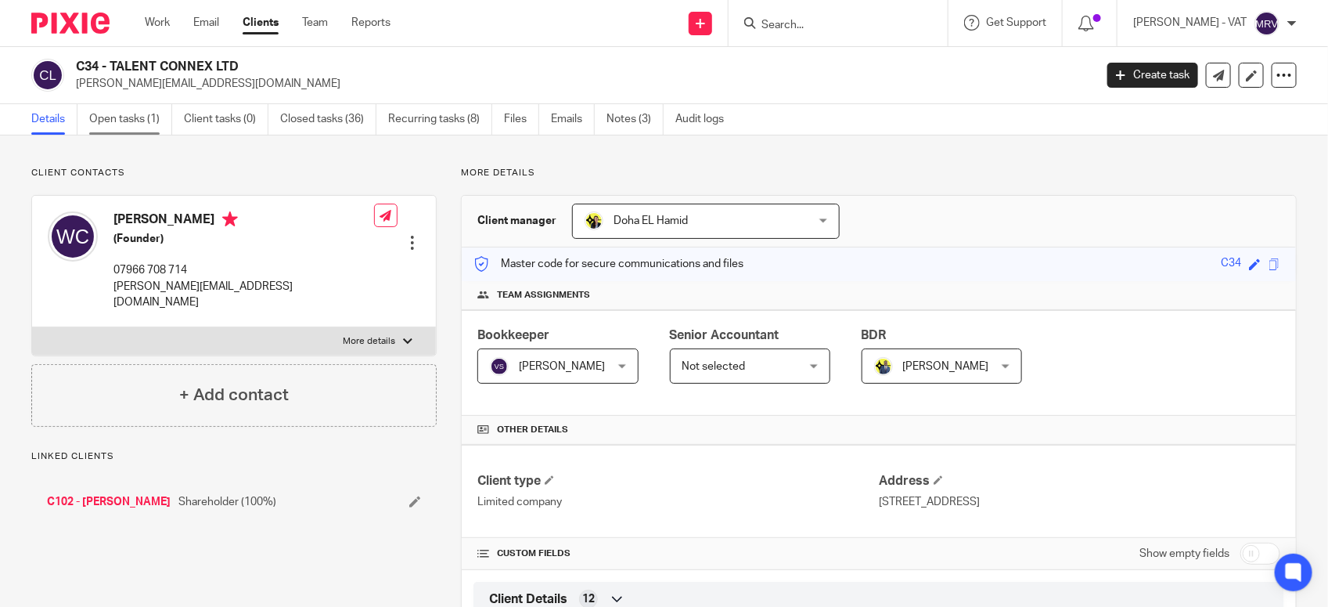
click at [150, 129] on link "Open tasks (1)" at bounding box center [130, 119] width 83 height 31
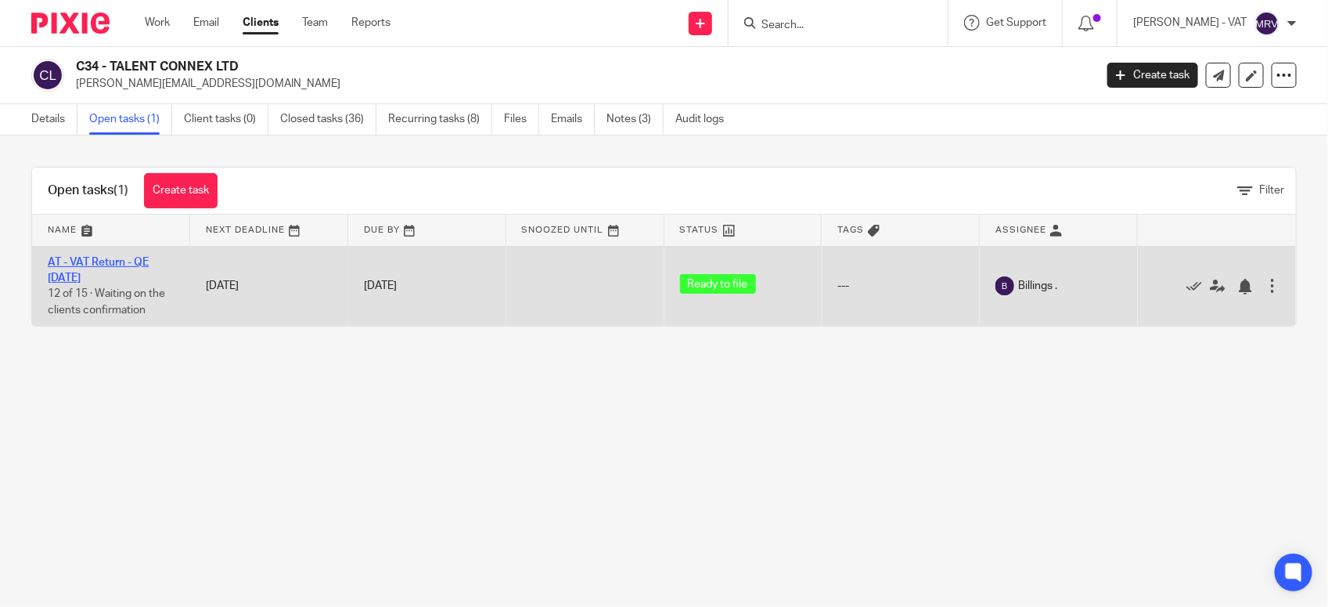
click at [134, 260] on link "AT - VAT Return - QE [DATE]" at bounding box center [98, 270] width 101 height 27
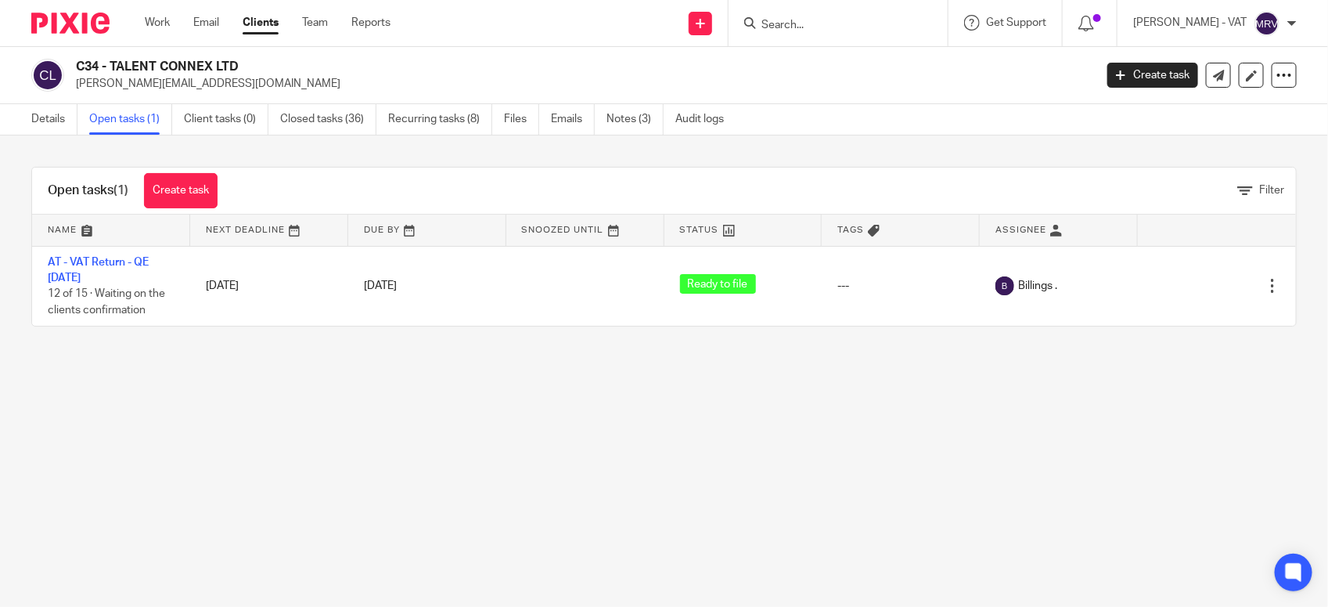
click at [21, 122] on div "Details Open tasks (1) Client tasks (0) Closed tasks (36) Recurring tasks (8) F…" at bounding box center [381, 119] width 763 height 31
click at [45, 122] on link "Details" at bounding box center [54, 119] width 46 height 31
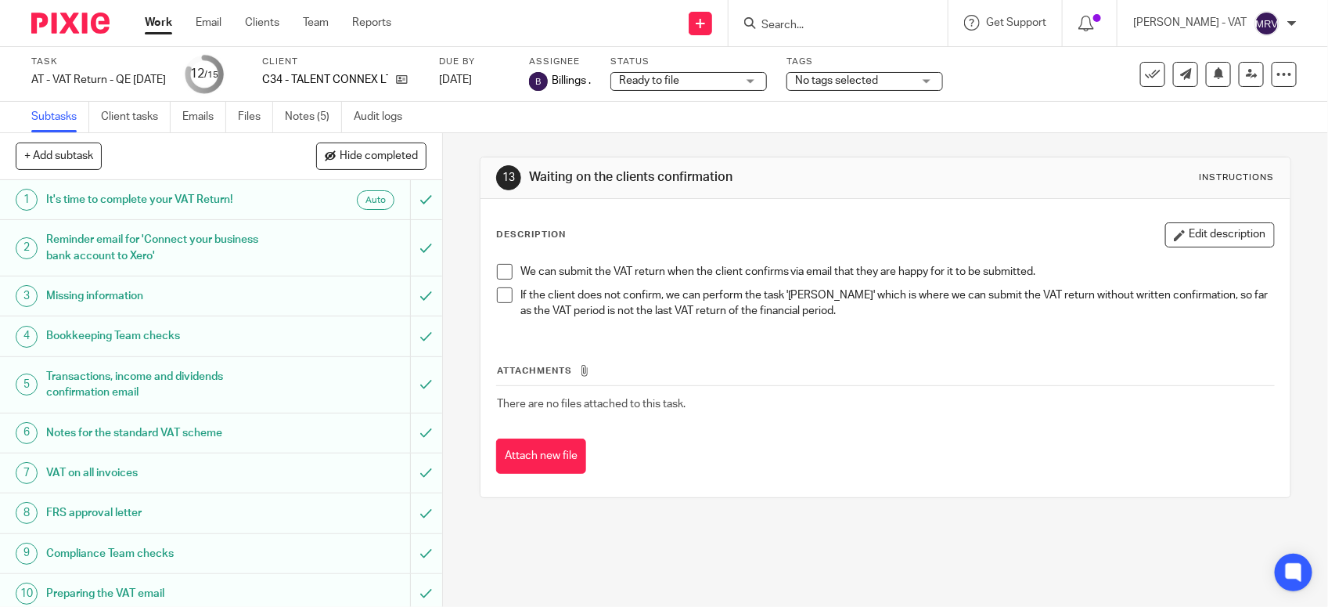
click at [615, 215] on div "Description Edit description We can submit the VAT return when the client confi…" at bounding box center [886, 348] width 810 height 298
click at [499, 265] on span at bounding box center [505, 272] width 16 height 16
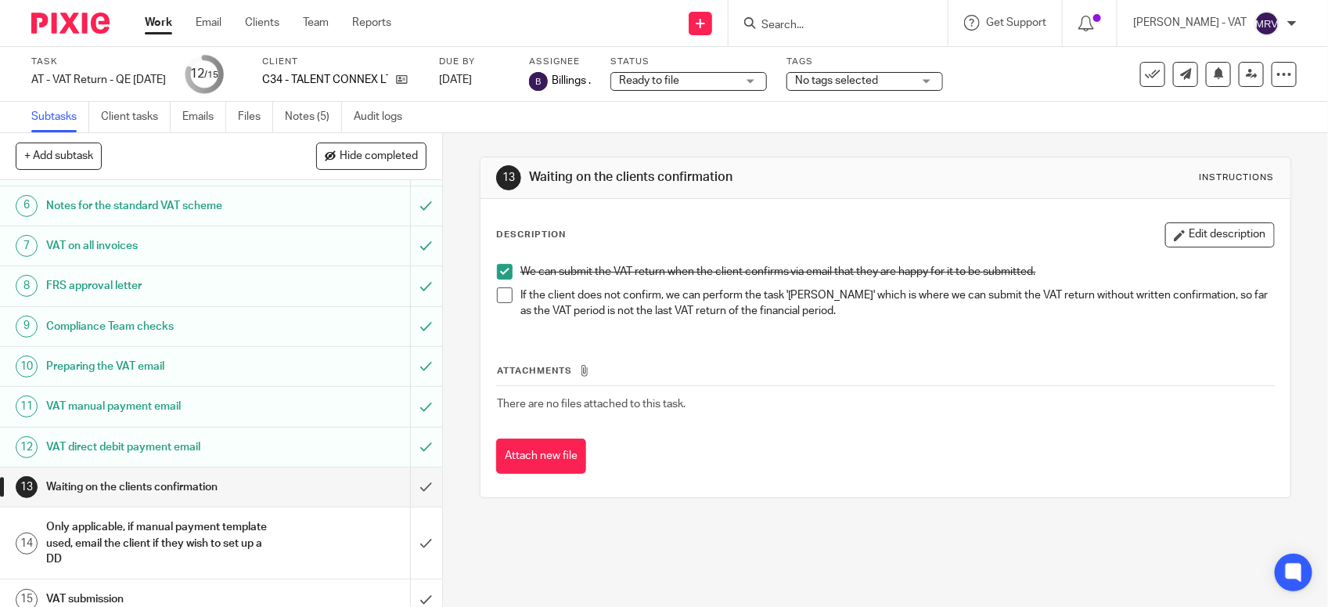
scroll to position [243, 0]
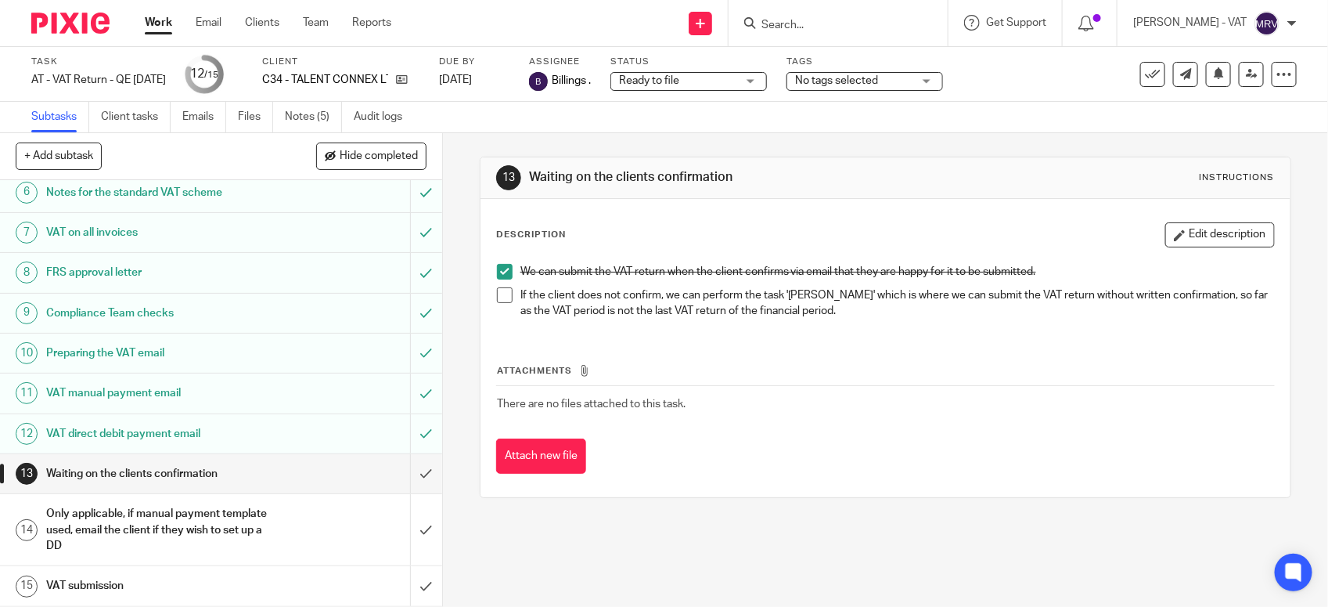
click at [201, 429] on h1 "VAT direct debit payment email" at bounding box center [162, 433] width 232 height 23
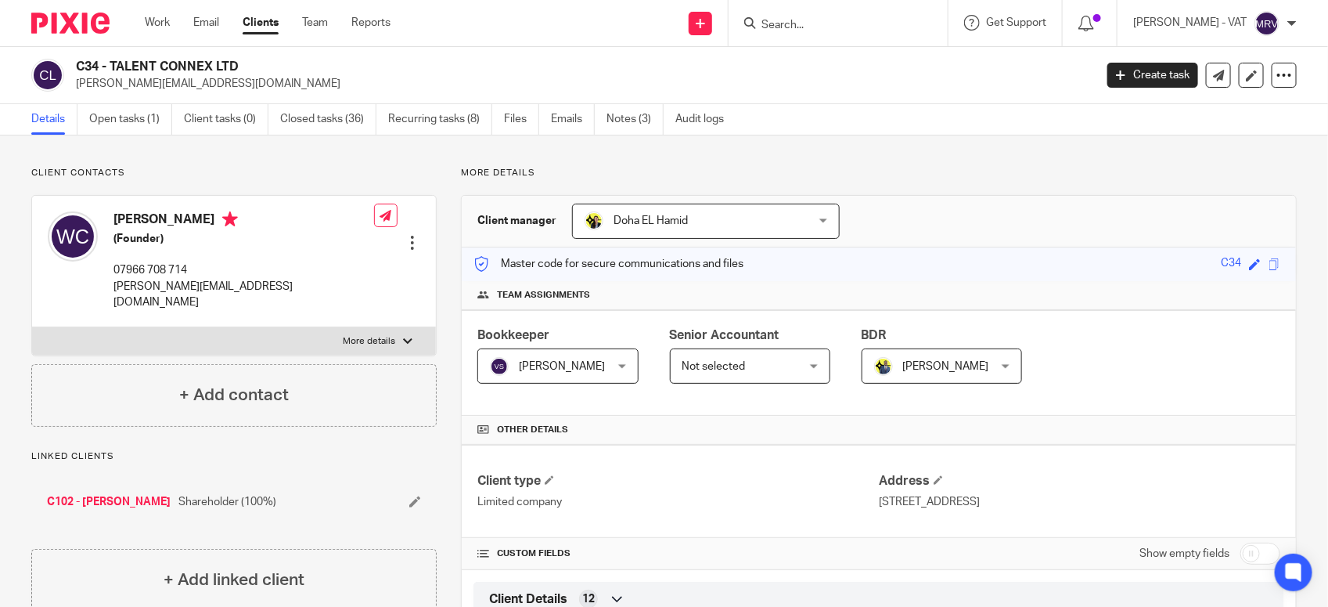
drag, startPoint x: 111, startPoint y: 63, endPoint x: 243, endPoint y: 56, distance: 132.4
click at [243, 56] on div "C34 - TALENT CONNEX LTD [PERSON_NAME][EMAIL_ADDRESS][DOMAIN_NAME] Create task U…" at bounding box center [664, 75] width 1328 height 57
copy h2 "TALENT CONNEX LTD"
click at [950, 217] on div "Client manager [GEOGRAPHIC_DATA][PERSON_NAME] [GEOGRAPHIC_DATA][PERSON_NAME] [P…" at bounding box center [879, 222] width 834 height 52
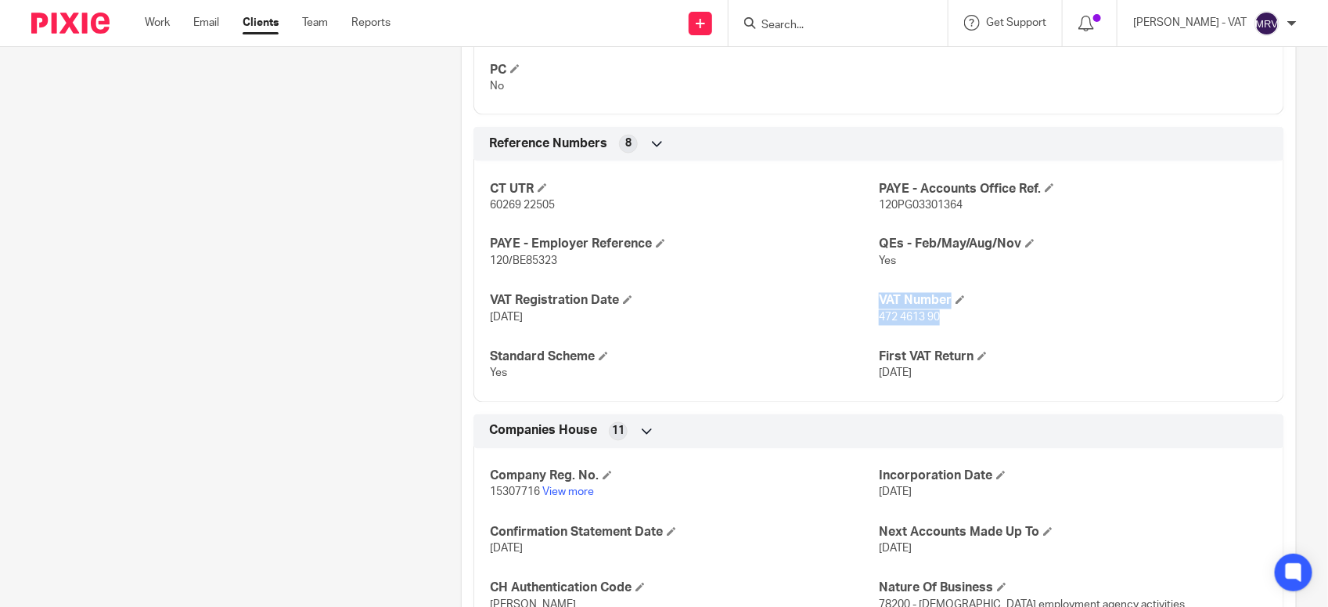
drag, startPoint x: 867, startPoint y: 323, endPoint x: 952, endPoint y: 323, distance: 85.3
click at [952, 323] on div "CT UTR 60269 22505 PAYE - Accounts Office Ref. 120PG03301364 PAYE - Employer Re…" at bounding box center [879, 276] width 811 height 253
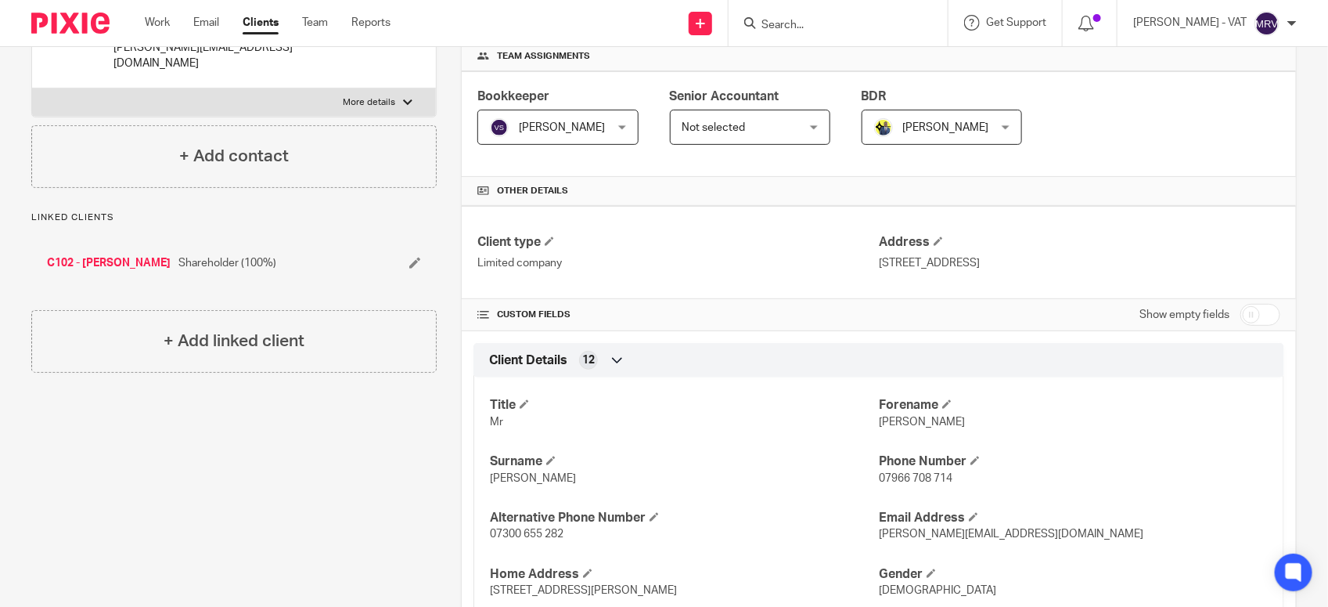
scroll to position [108, 0]
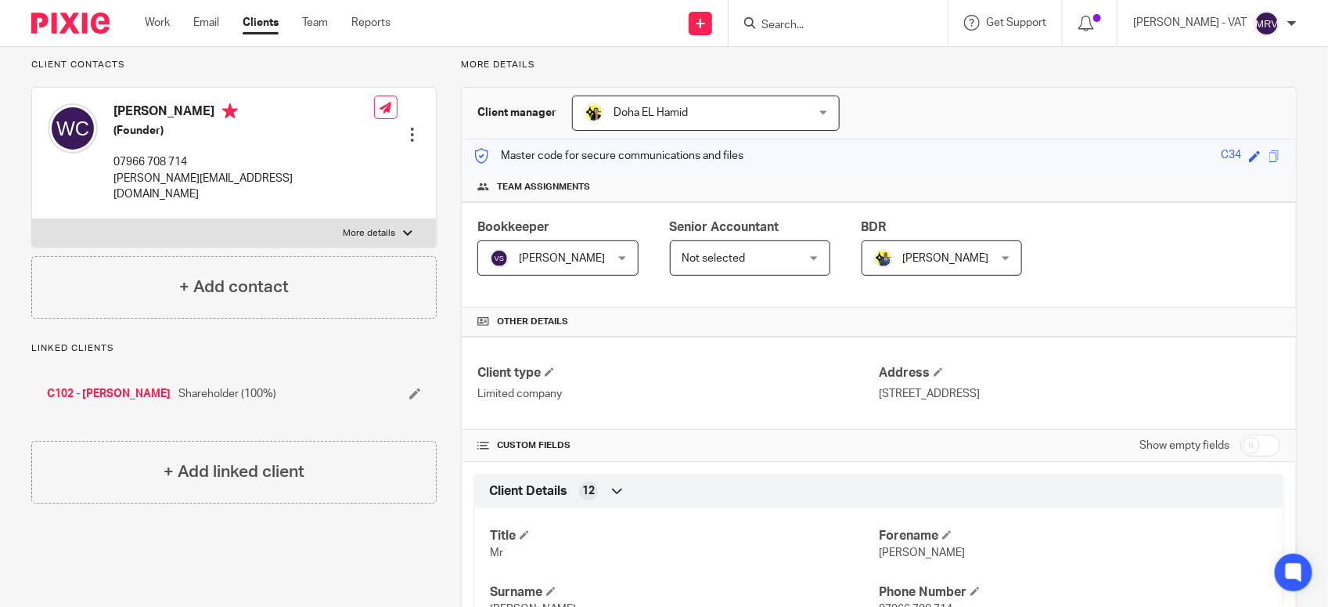
click at [813, 19] on input "Search" at bounding box center [830, 26] width 141 height 14
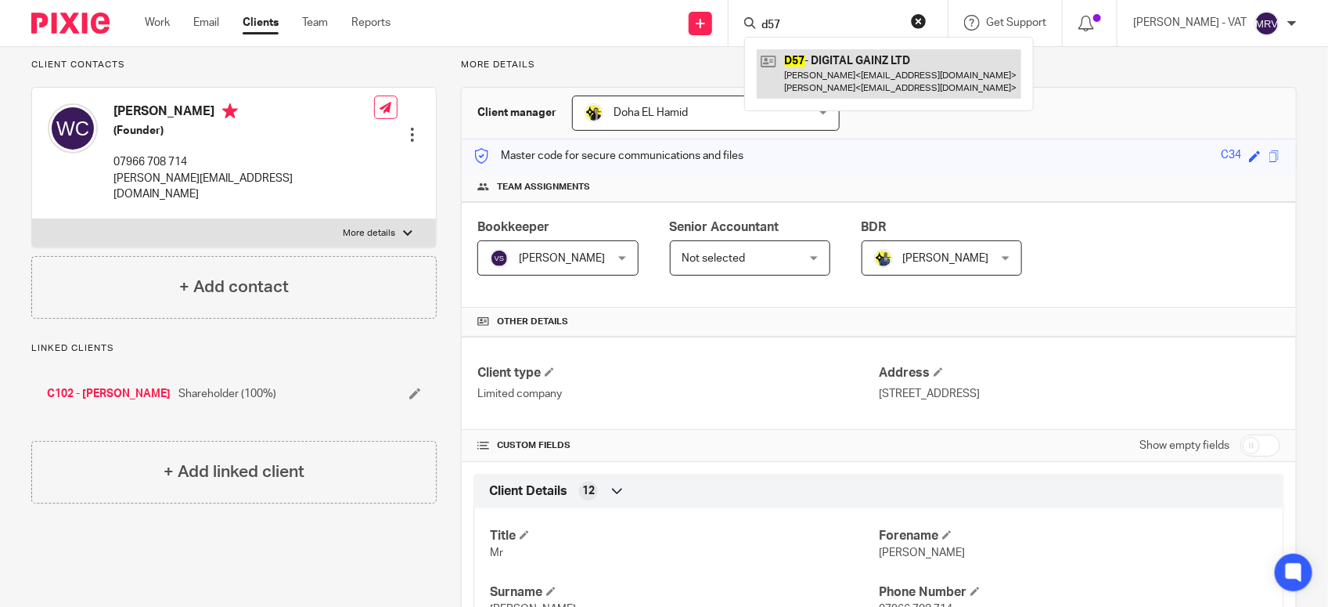
type input "d57"
click at [834, 56] on link at bounding box center [889, 73] width 265 height 49
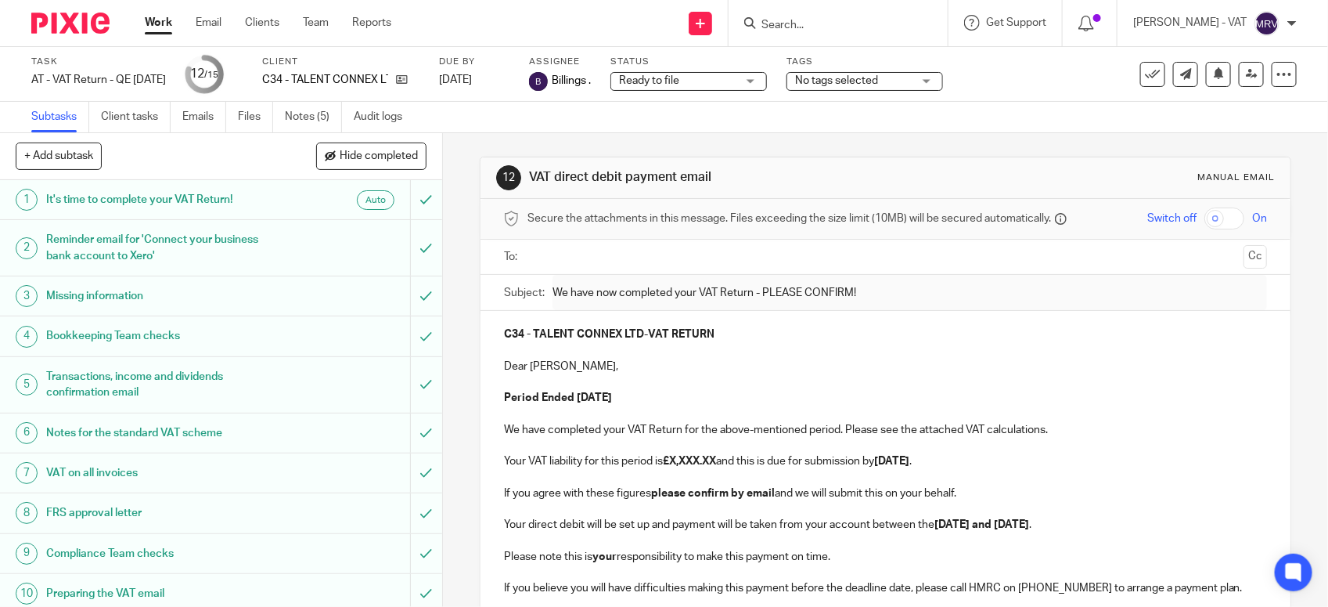
scroll to position [243, 0]
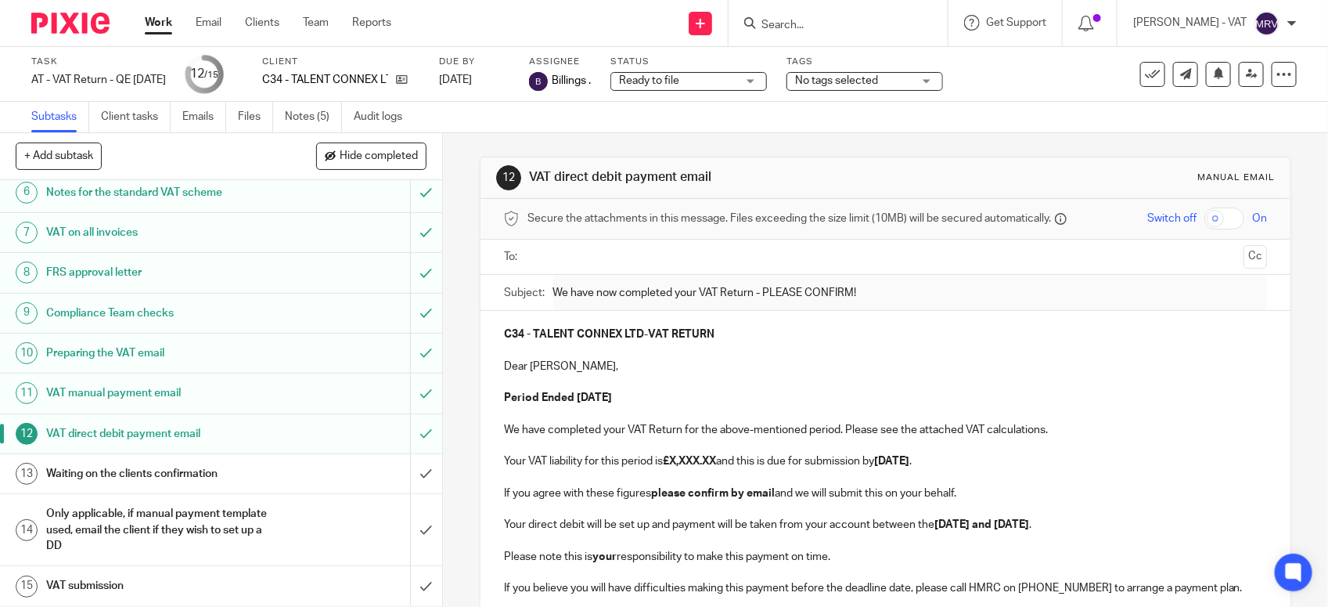
click at [236, 393] on h1 "VAT manual payment email" at bounding box center [162, 392] width 232 height 23
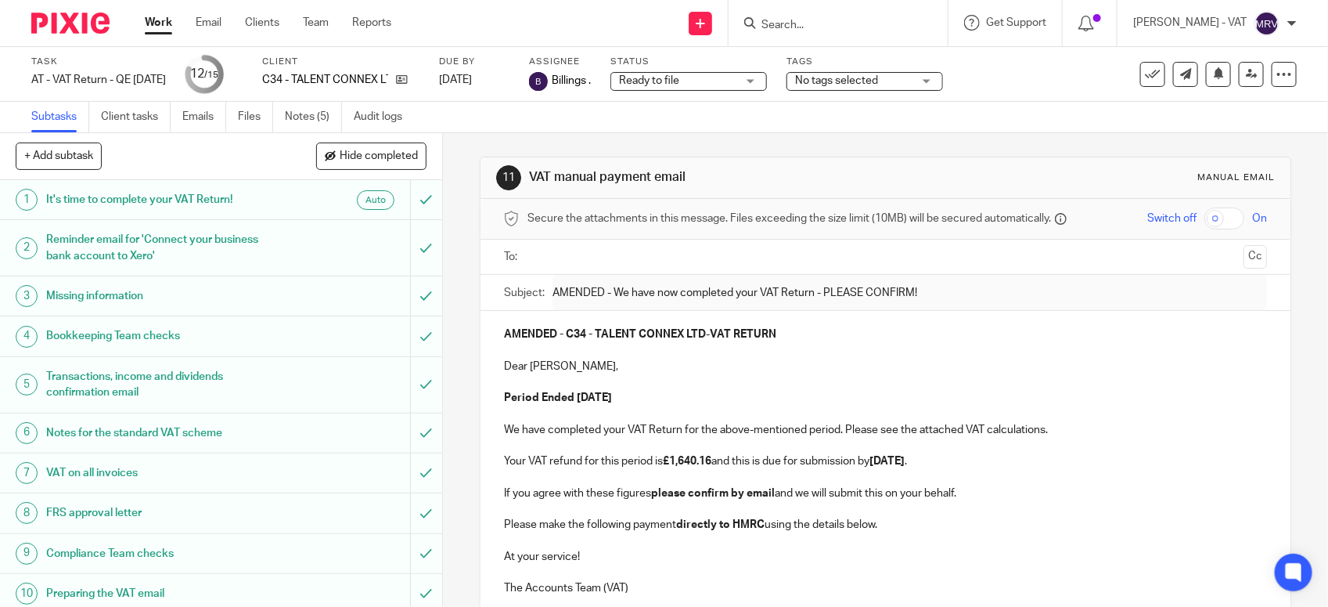
scroll to position [243, 0]
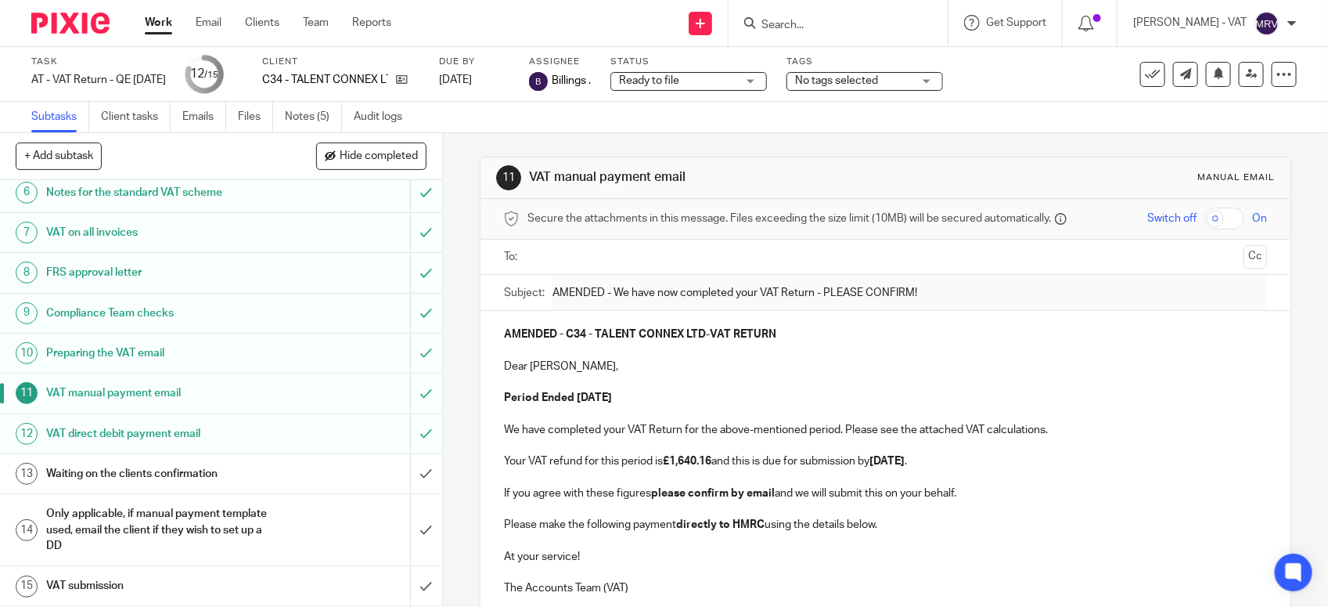
click at [193, 474] on h1 "Waiting on the clients confirmation" at bounding box center [162, 473] width 232 height 23
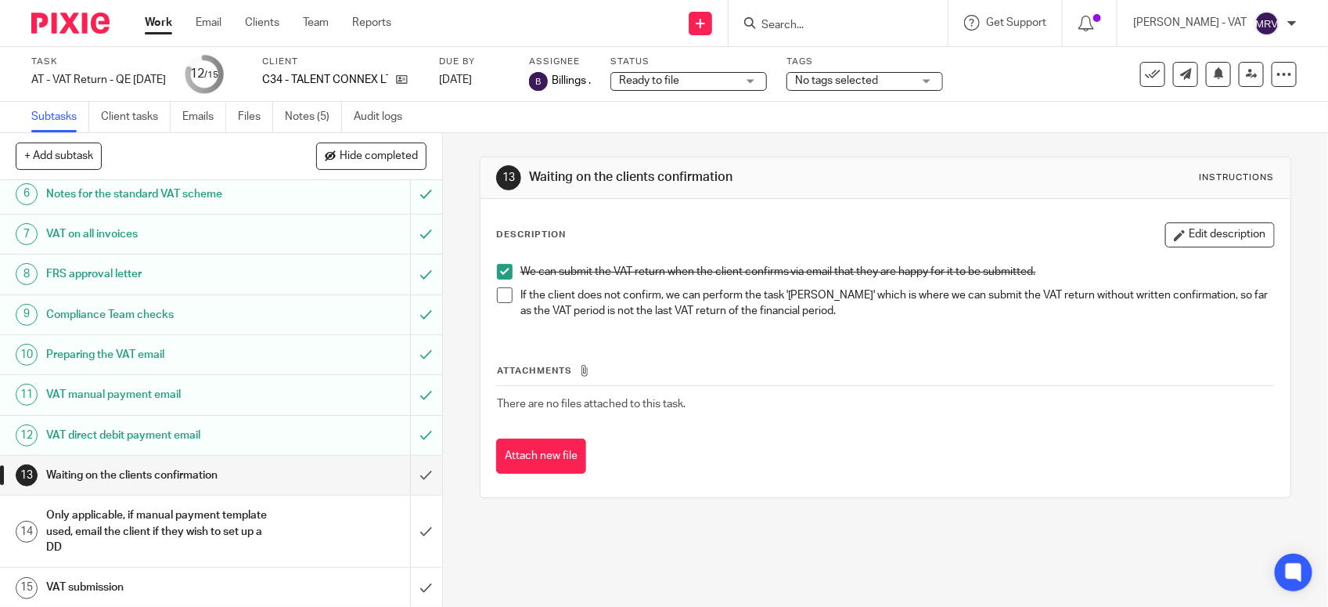
scroll to position [243, 0]
click at [200, 352] on h1 "Preparing the VAT email" at bounding box center [162, 352] width 232 height 23
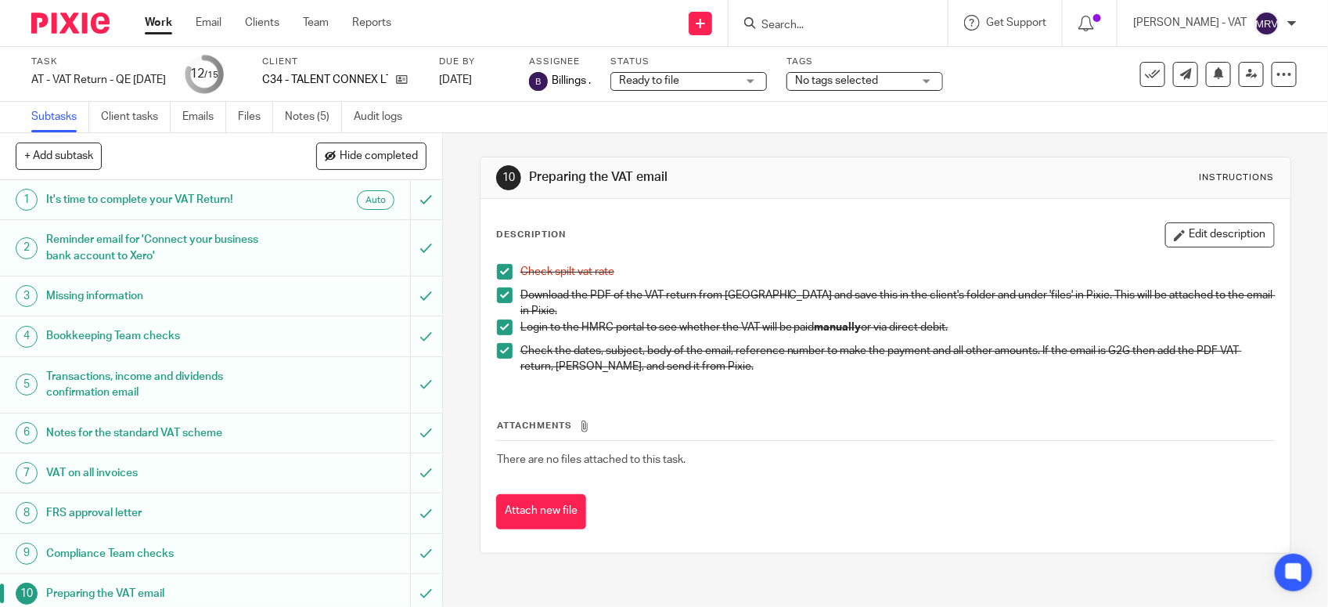
scroll to position [243, 0]
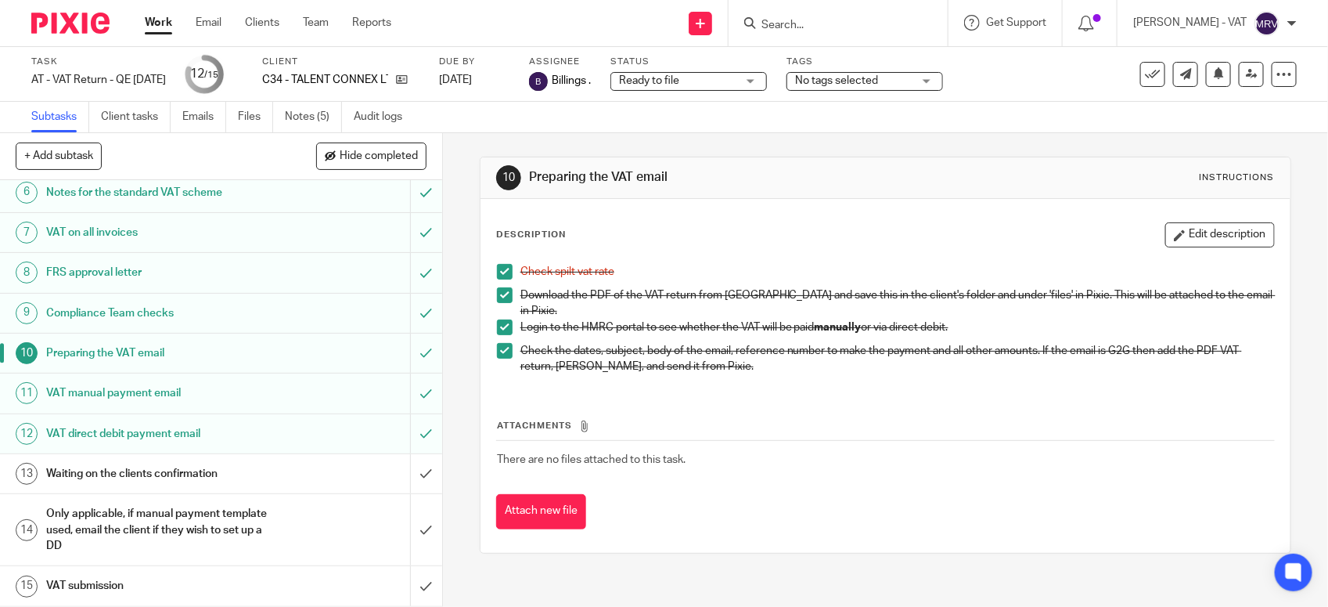
click at [216, 474] on h1 "Waiting on the clients confirmation" at bounding box center [162, 473] width 232 height 23
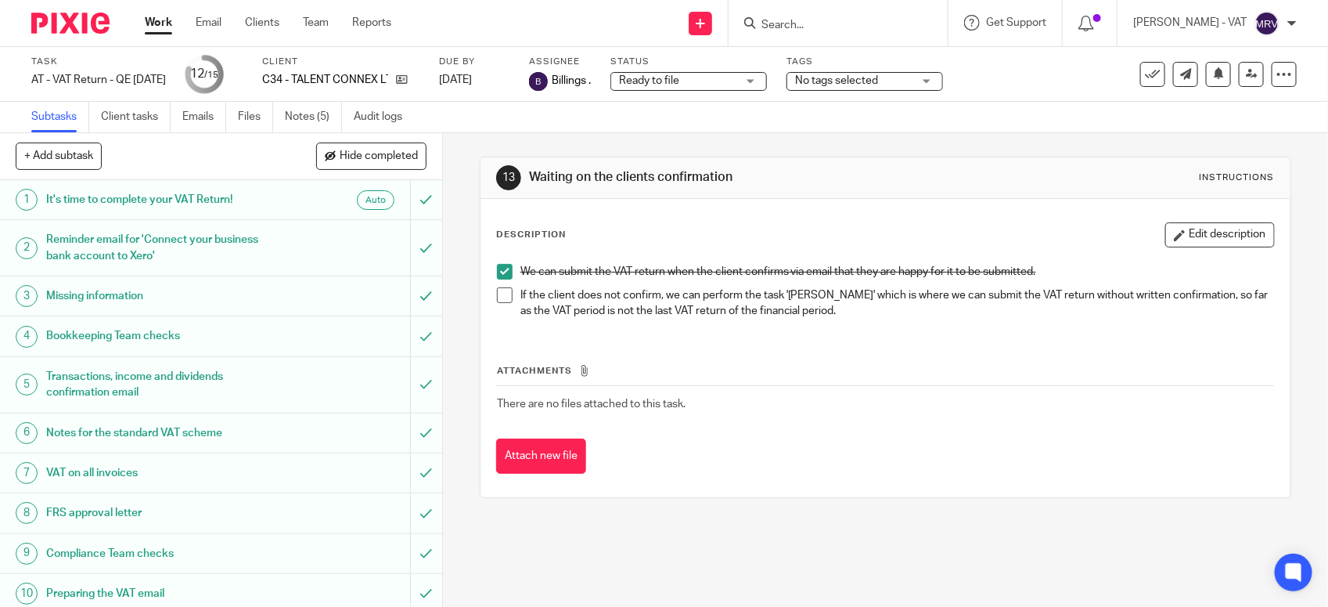
scroll to position [243, 0]
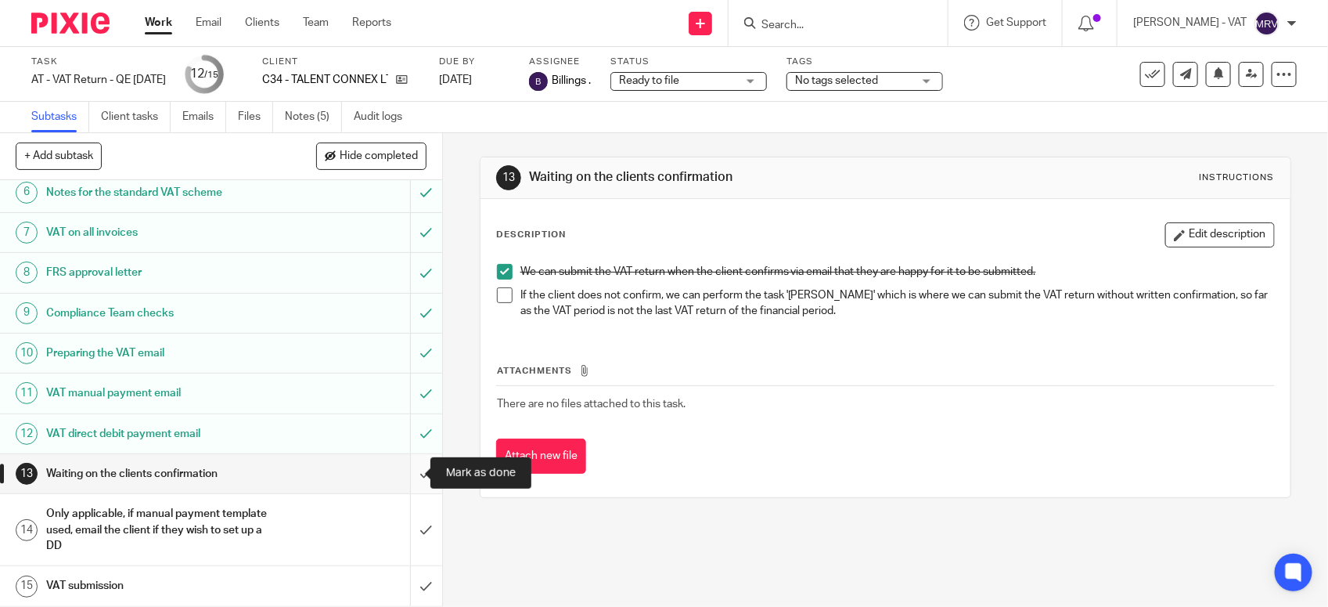
click at [398, 470] on input "submit" at bounding box center [221, 473] width 442 height 39
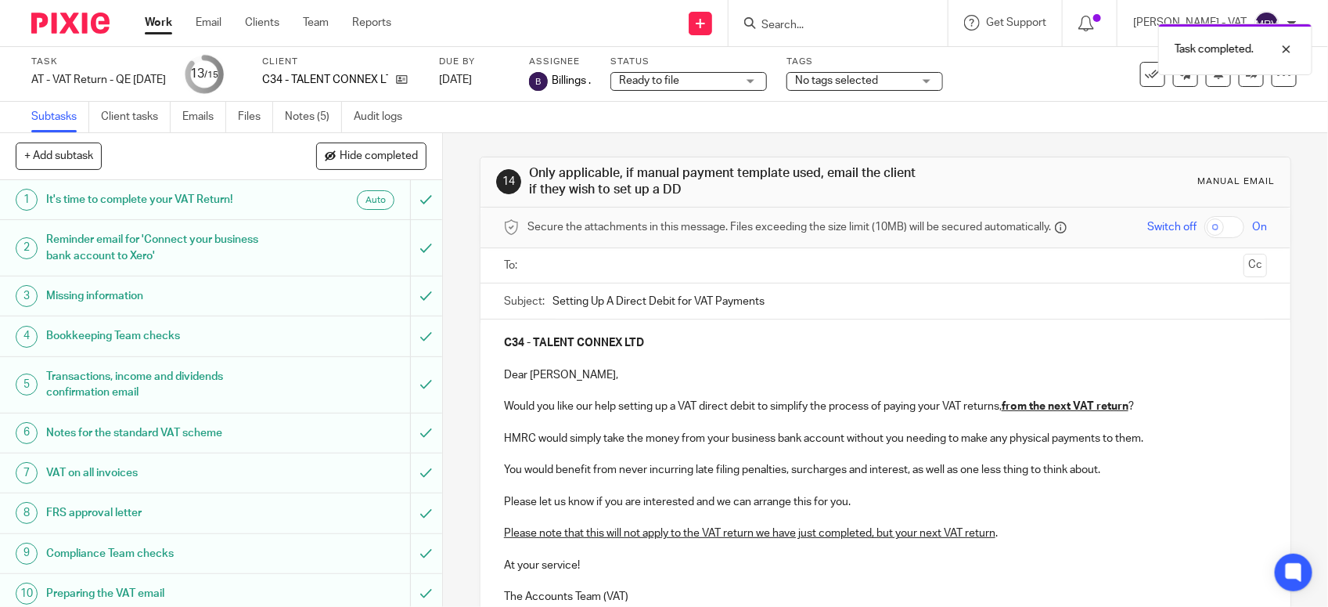
click at [698, 265] on input "text" at bounding box center [885, 266] width 705 height 18
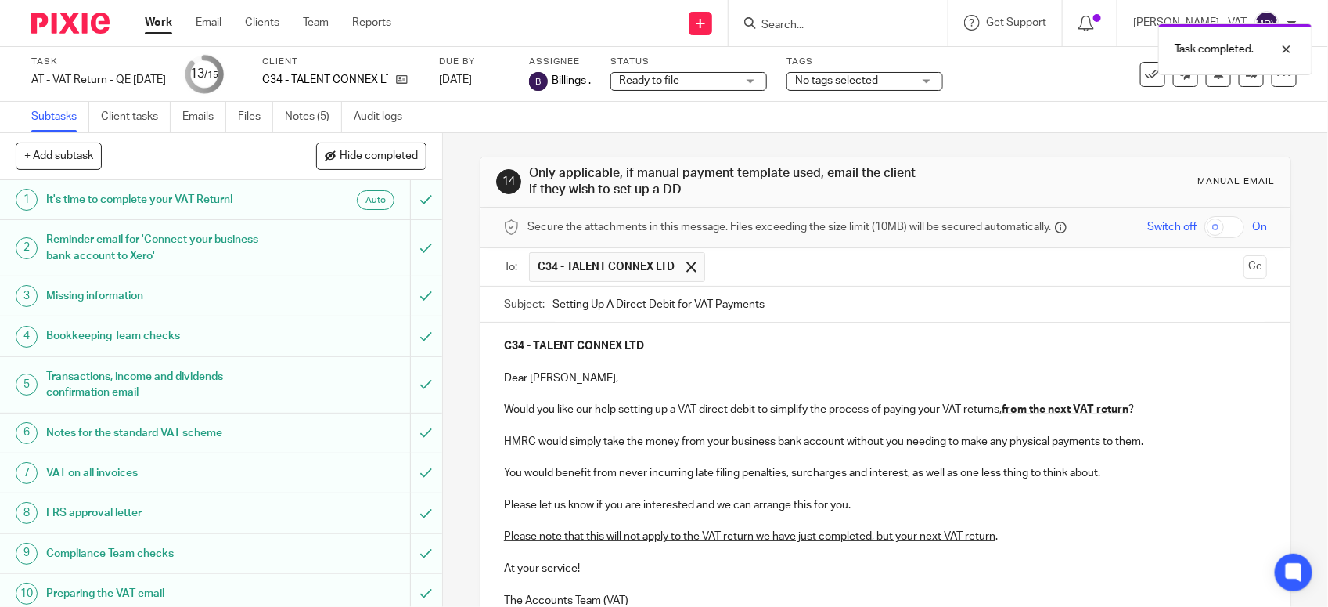
scroll to position [157, 0]
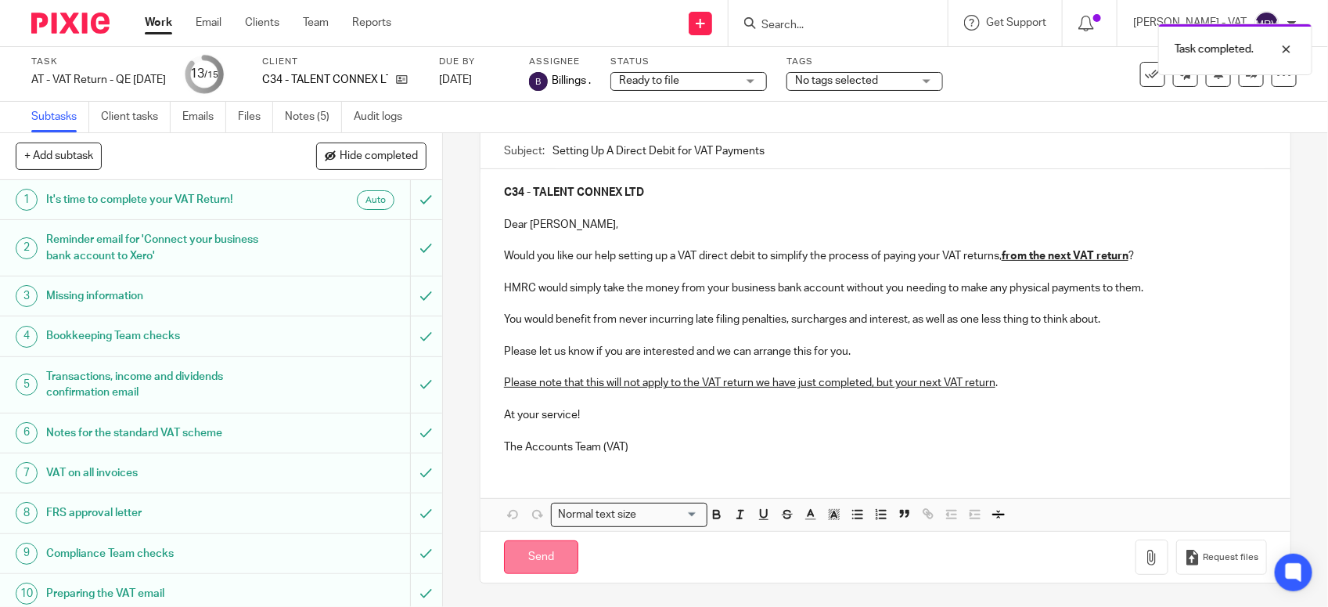
click at [545, 556] on input "Send" at bounding box center [541, 557] width 74 height 34
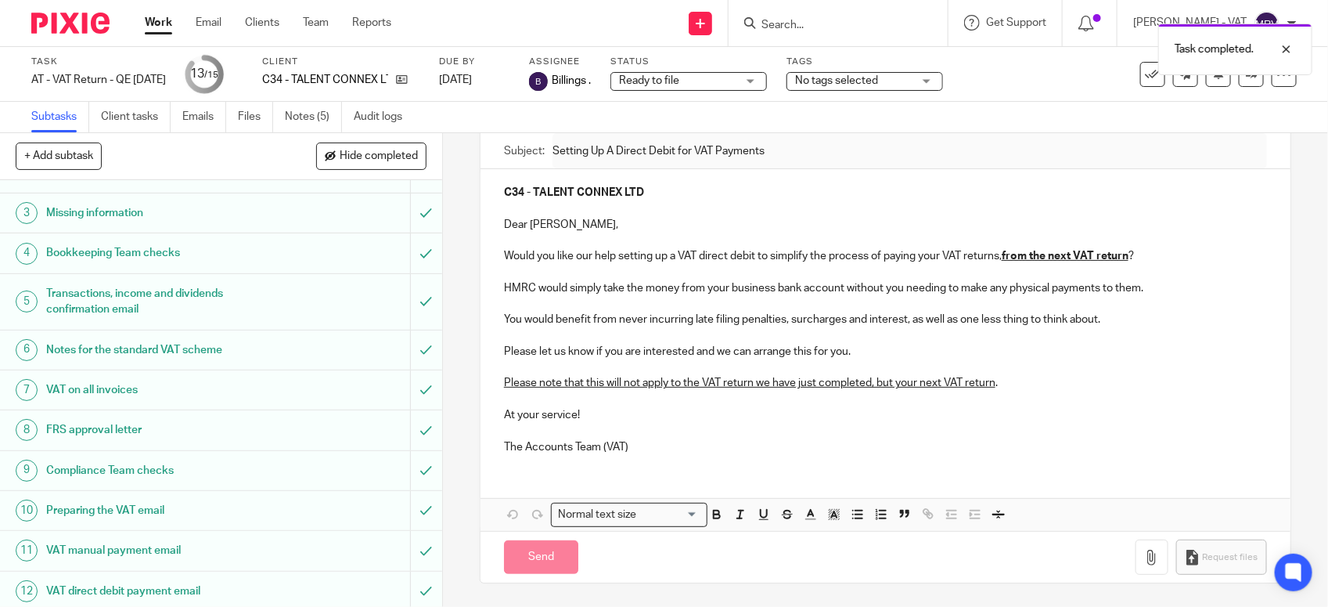
scroll to position [243, 0]
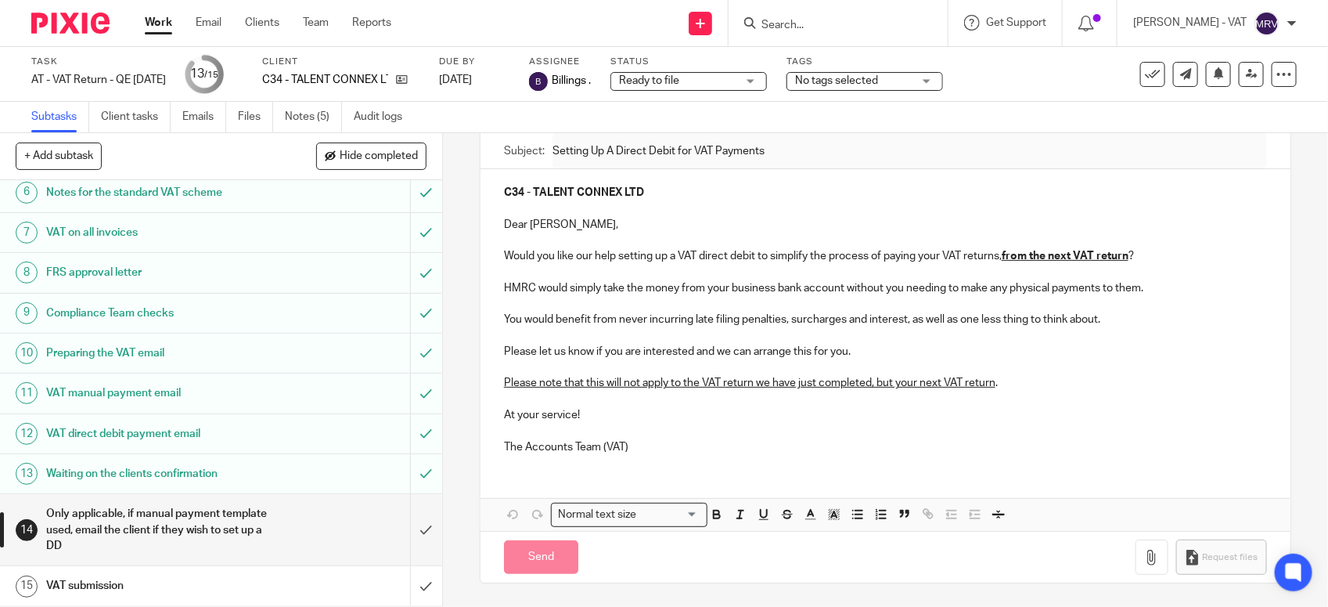
type input "Sent"
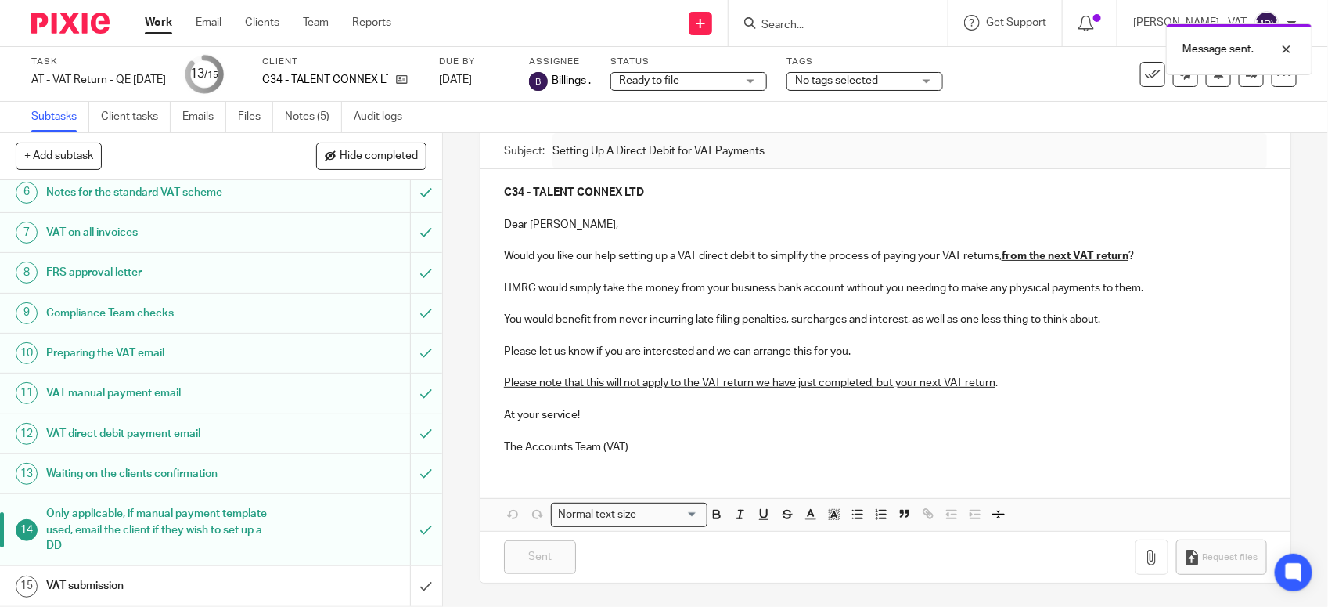
click at [181, 571] on link "15 VAT submission" at bounding box center [205, 585] width 410 height 39
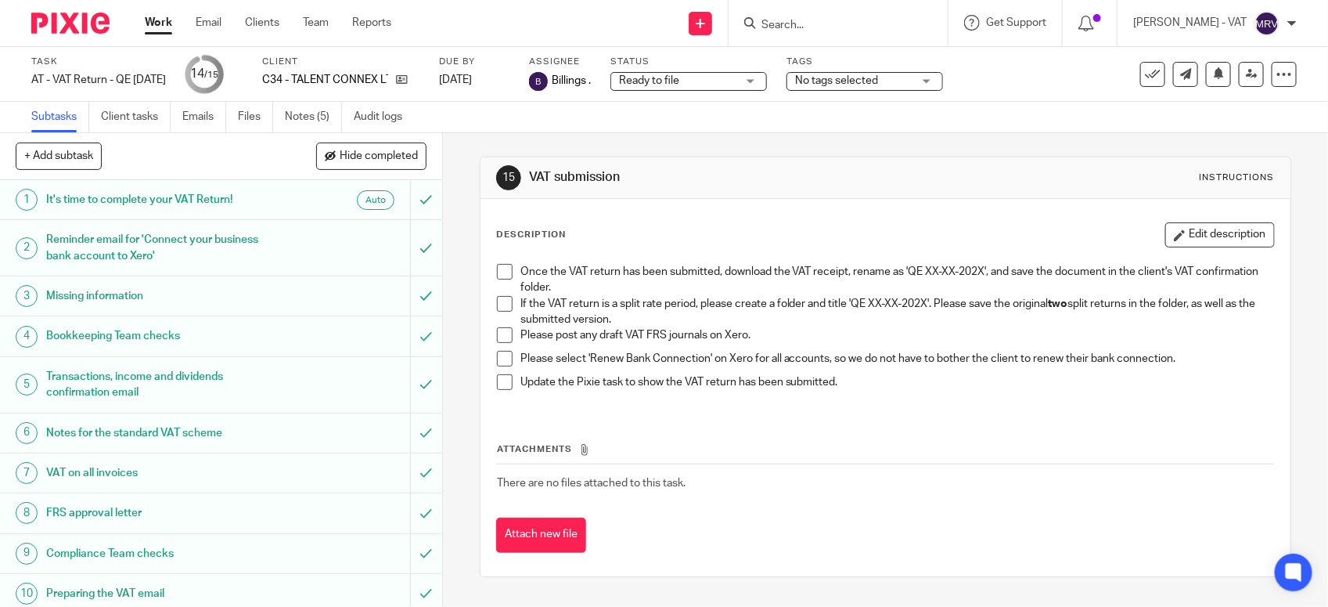
click at [503, 306] on span at bounding box center [505, 304] width 16 height 16
click at [499, 341] on span at bounding box center [505, 335] width 16 height 16
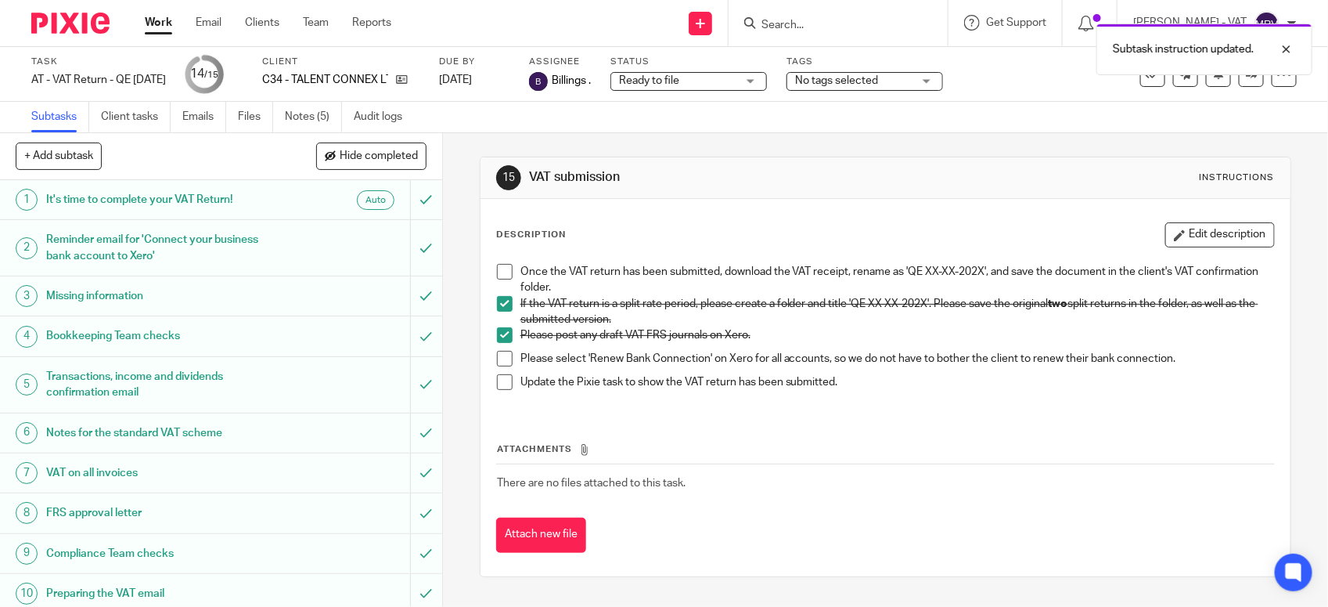
click at [497, 355] on span at bounding box center [505, 359] width 16 height 16
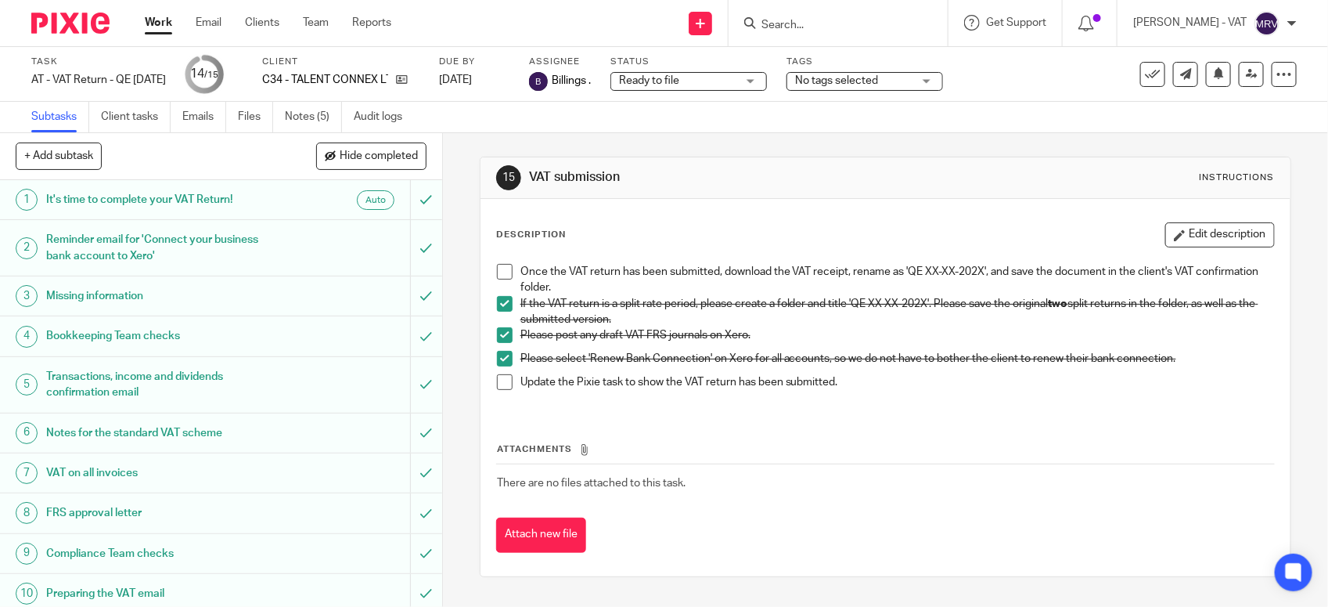
click at [499, 272] on span at bounding box center [505, 272] width 16 height 16
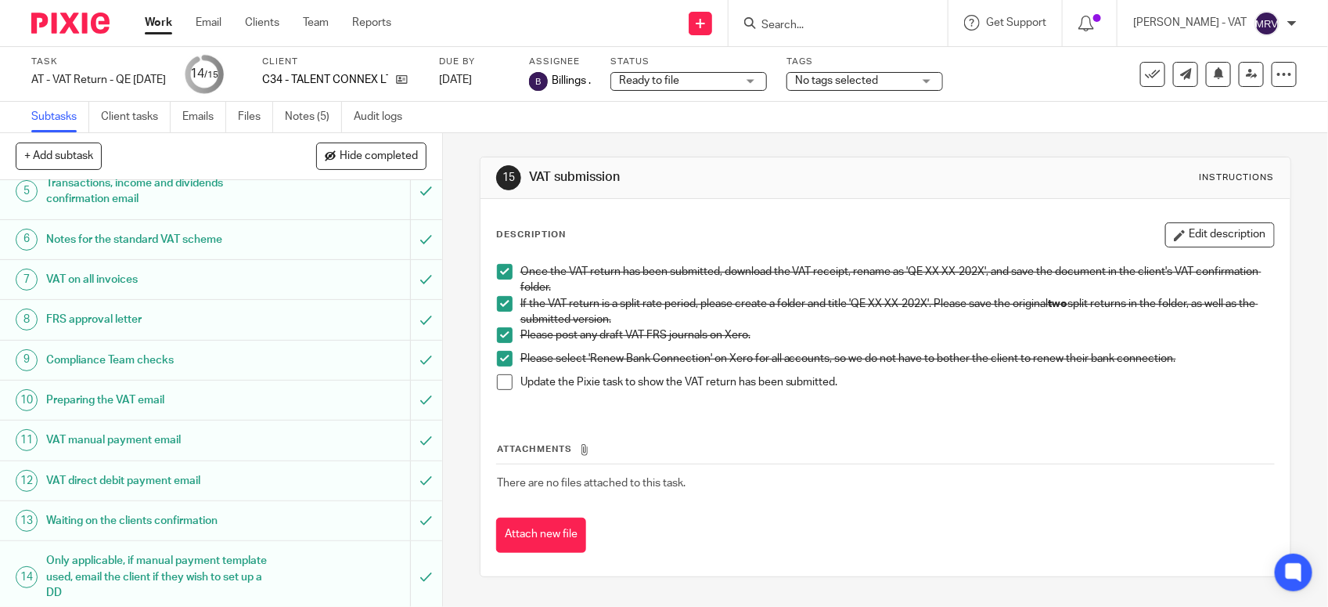
scroll to position [243, 0]
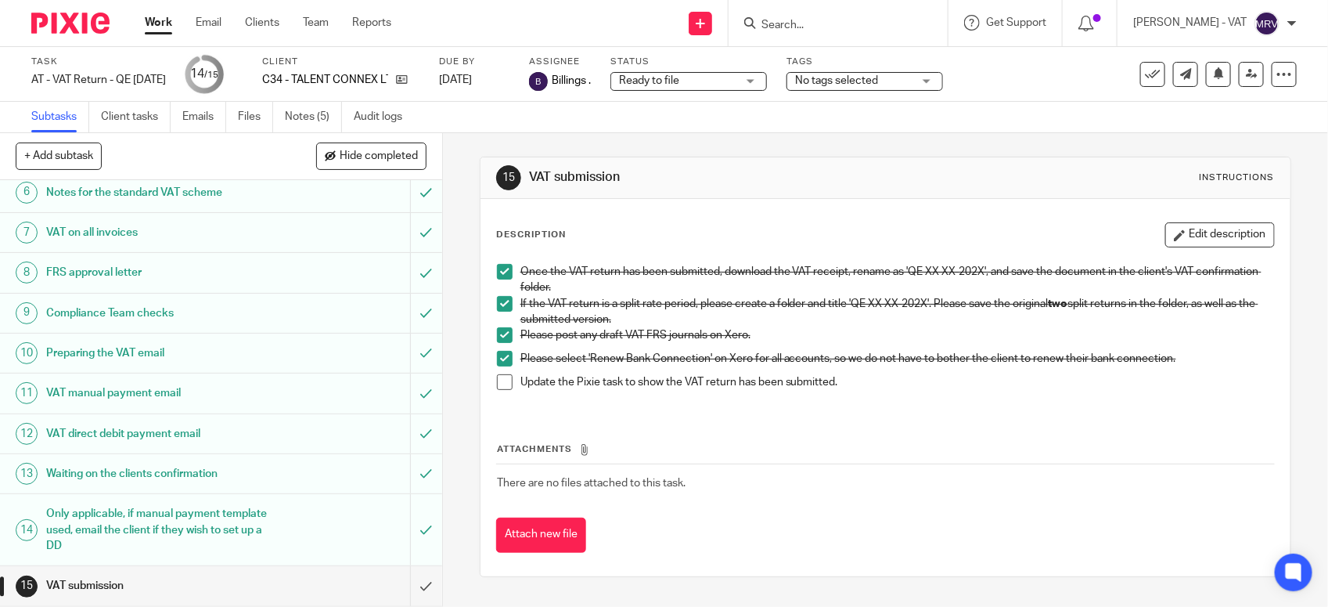
click at [502, 388] on span at bounding box center [505, 382] width 16 height 16
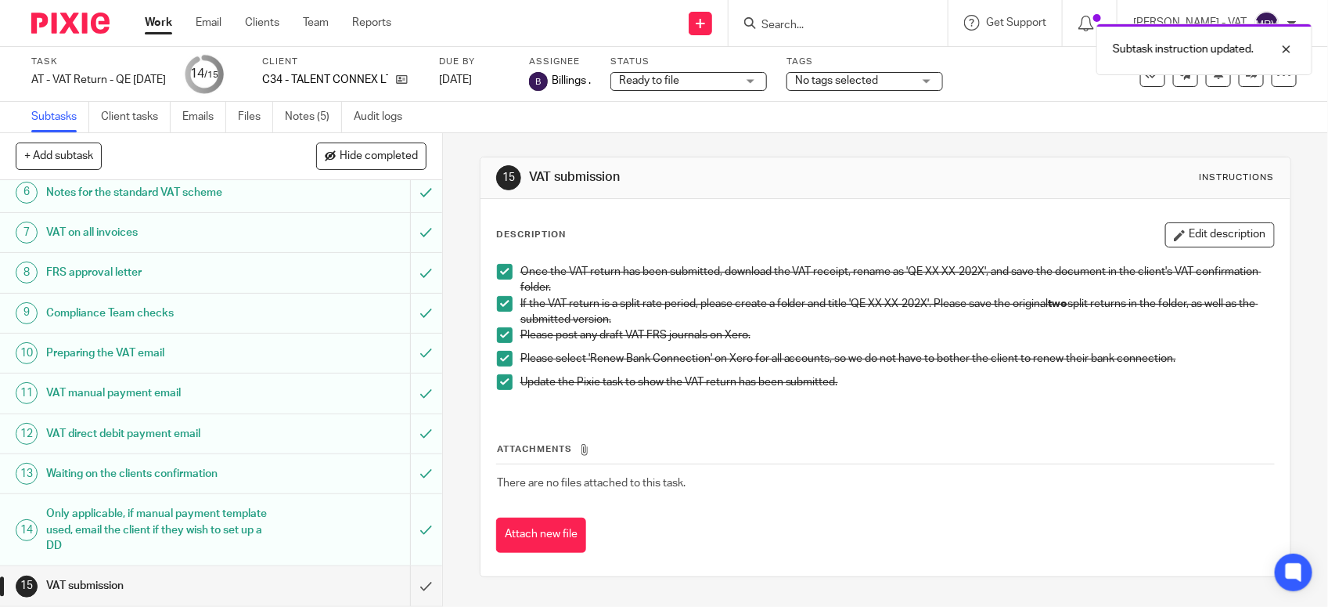
click at [593, 415] on div "Attachments There are no files attached to this task. Attach new file" at bounding box center [885, 481] width 779 height 142
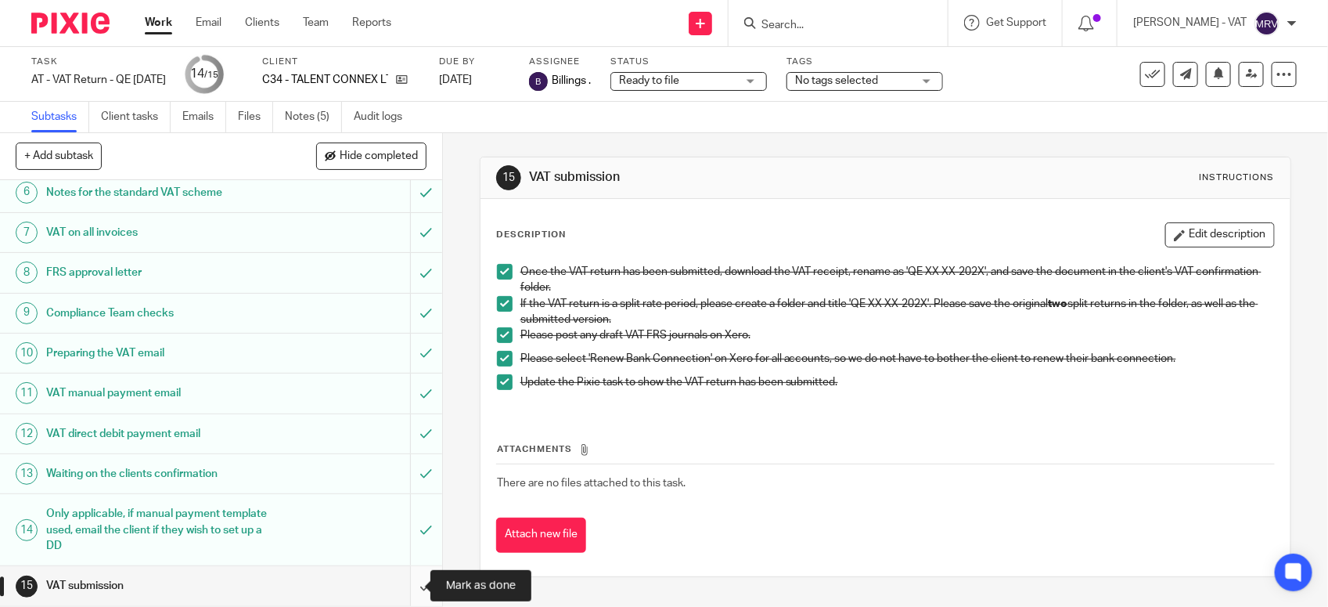
click at [393, 576] on input "submit" at bounding box center [221, 585] width 442 height 39
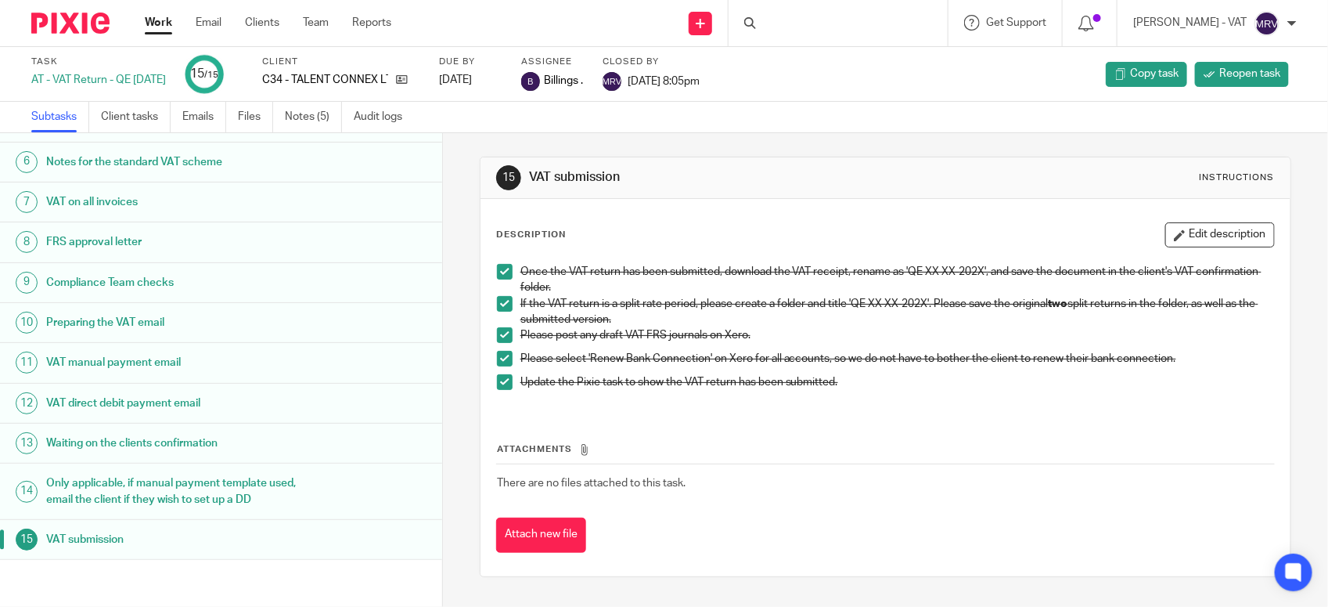
scroll to position [227, 0]
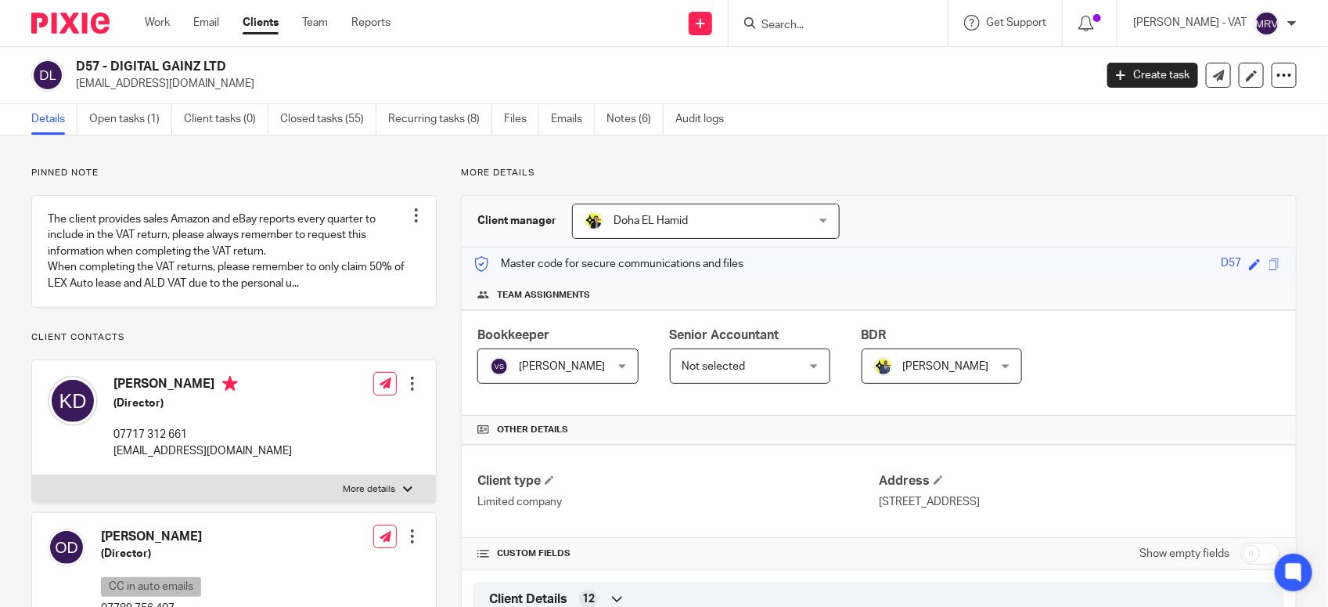
click at [127, 125] on link "Open tasks (1)" at bounding box center [130, 119] width 83 height 31
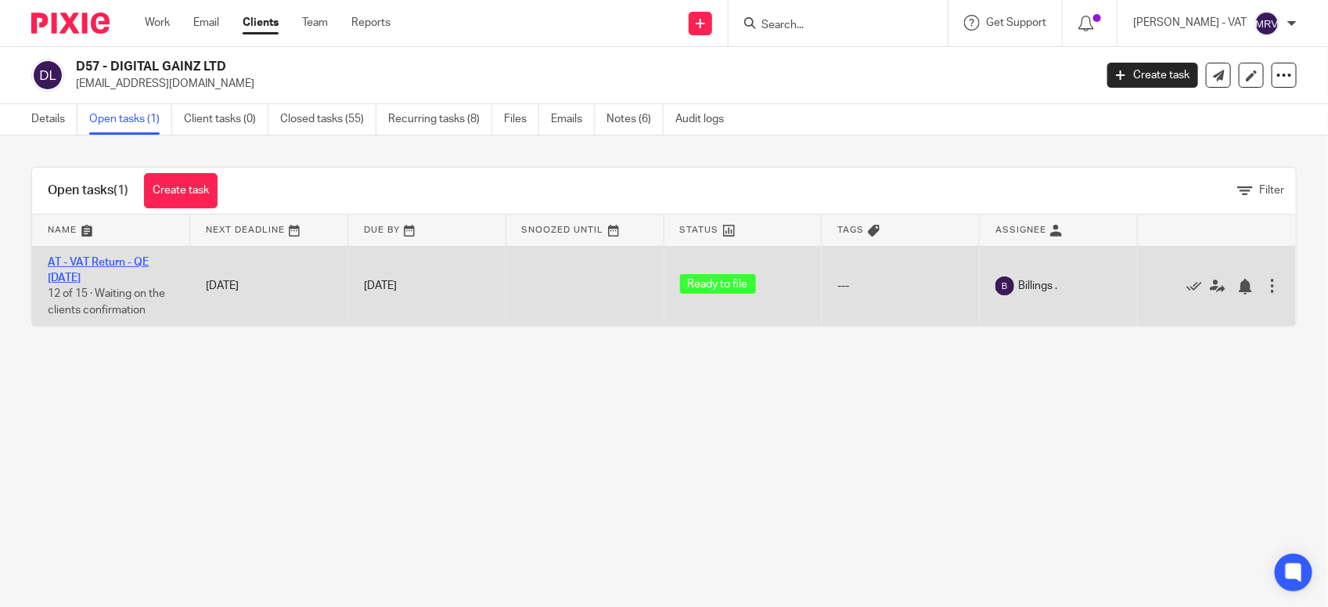
click at [88, 258] on link "AT - VAT Return - QE [DATE]" at bounding box center [98, 270] width 101 height 27
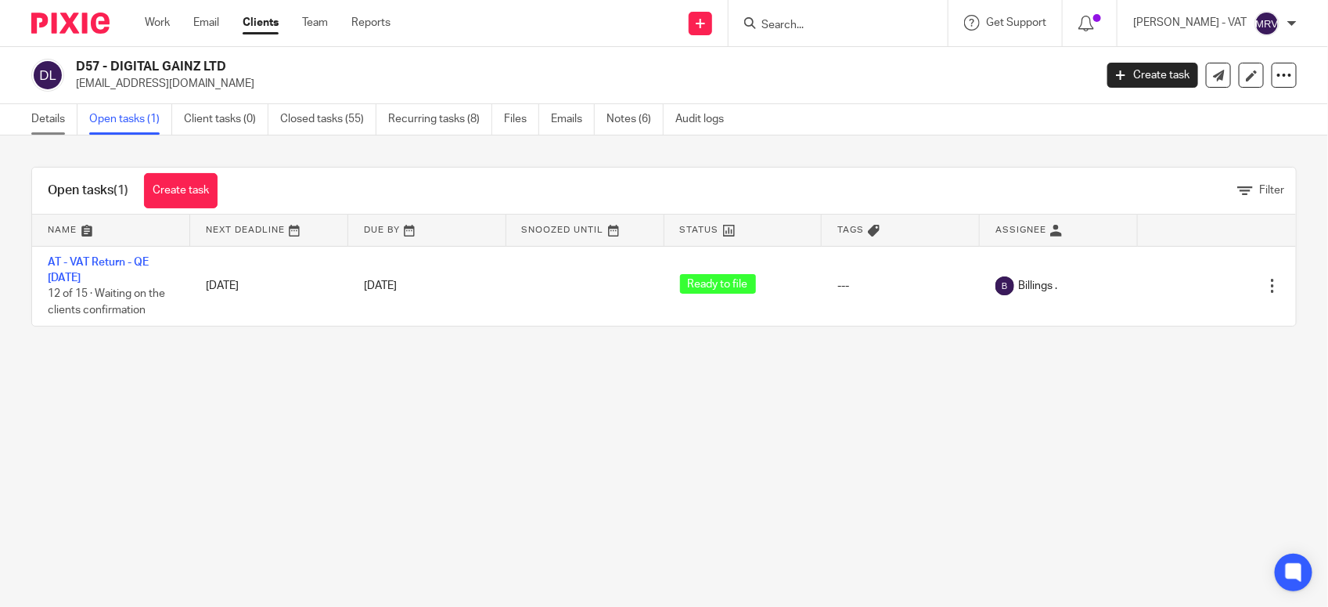
click at [41, 128] on link "Details" at bounding box center [54, 119] width 46 height 31
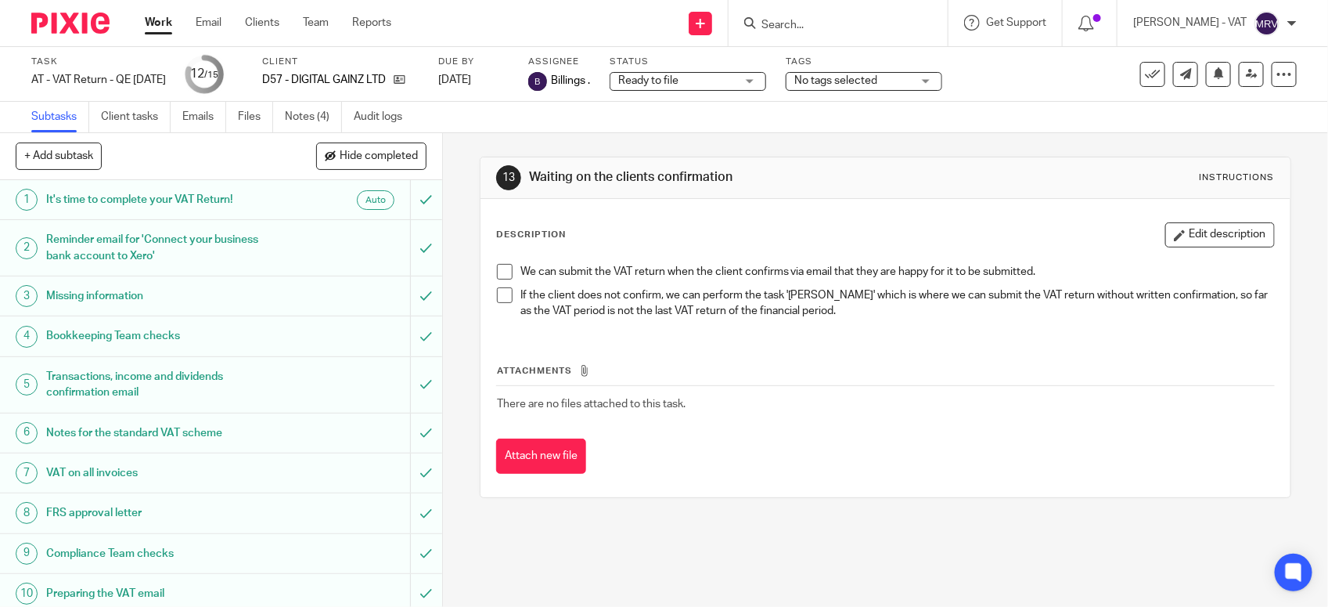
click at [503, 268] on span at bounding box center [505, 272] width 16 height 16
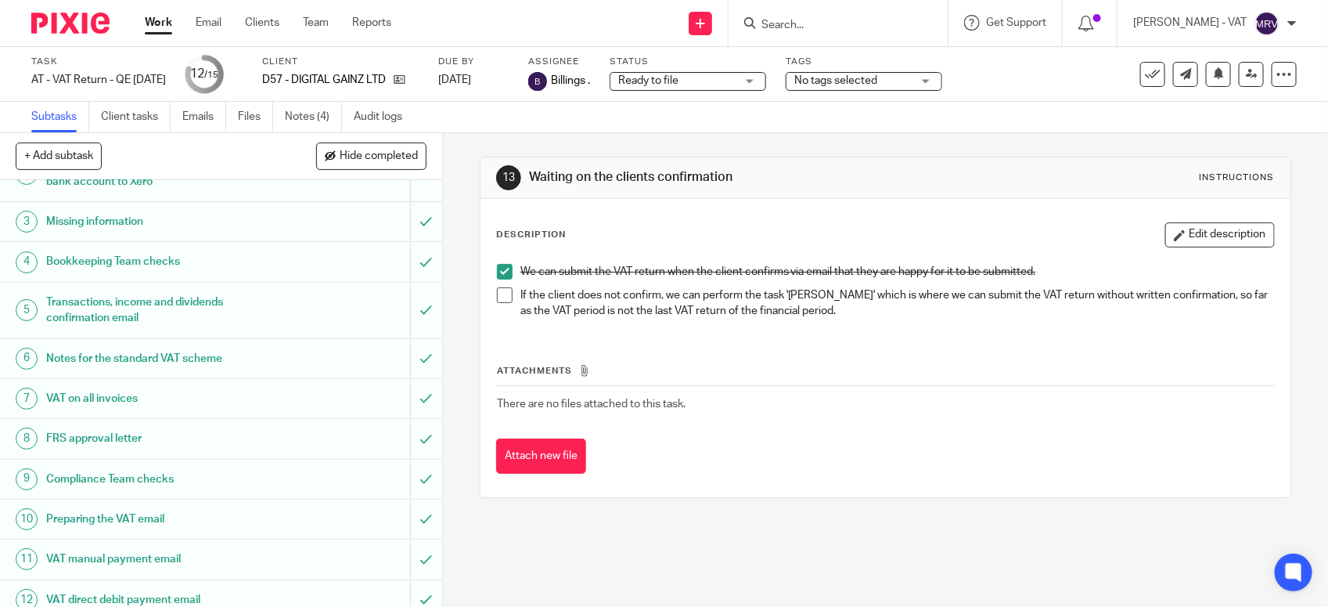
scroll to position [243, 0]
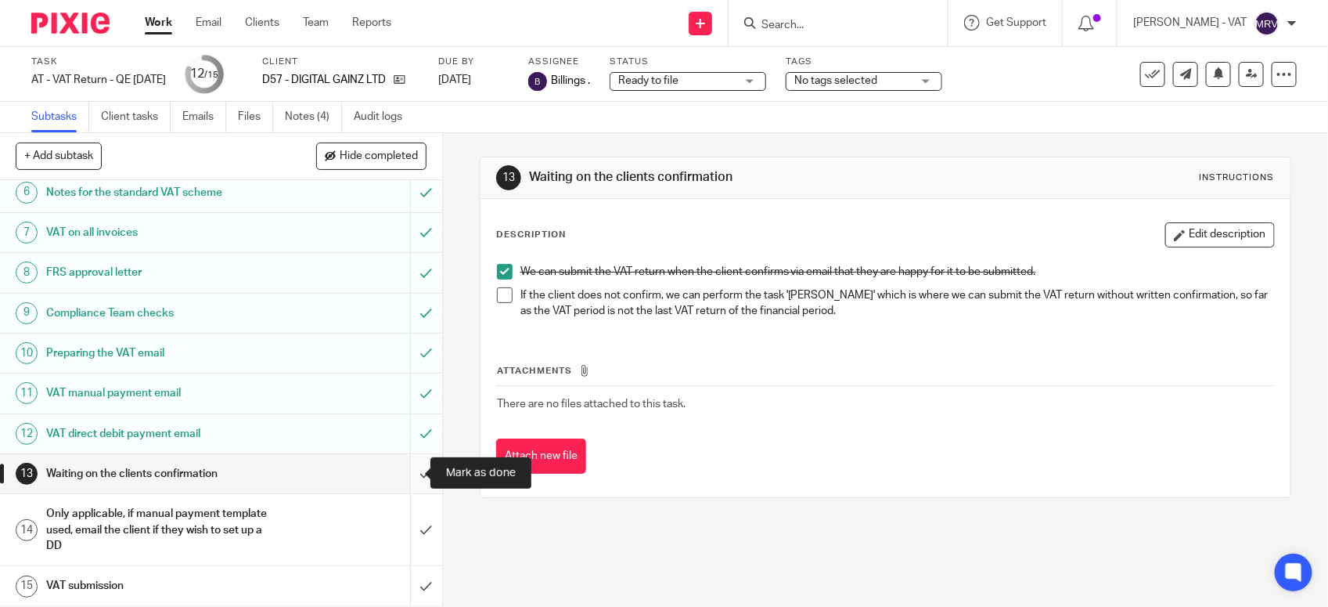
click at [405, 474] on input "submit" at bounding box center [221, 473] width 442 height 39
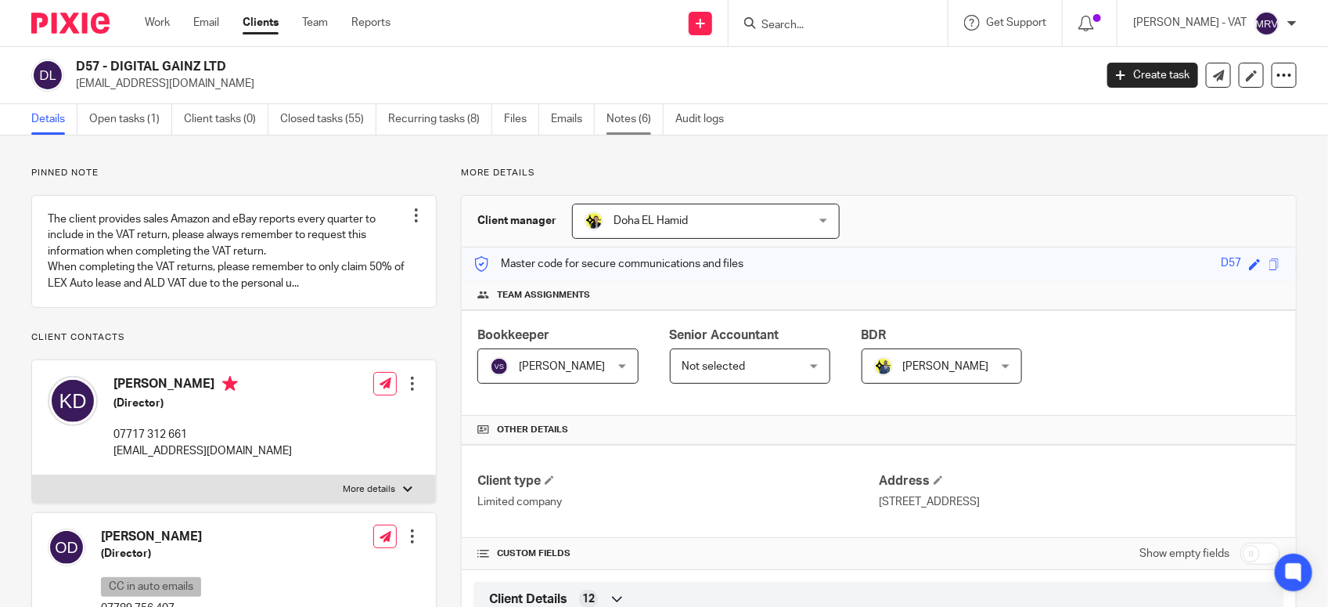
click at [640, 118] on link "Notes (6)" at bounding box center [635, 119] width 57 height 31
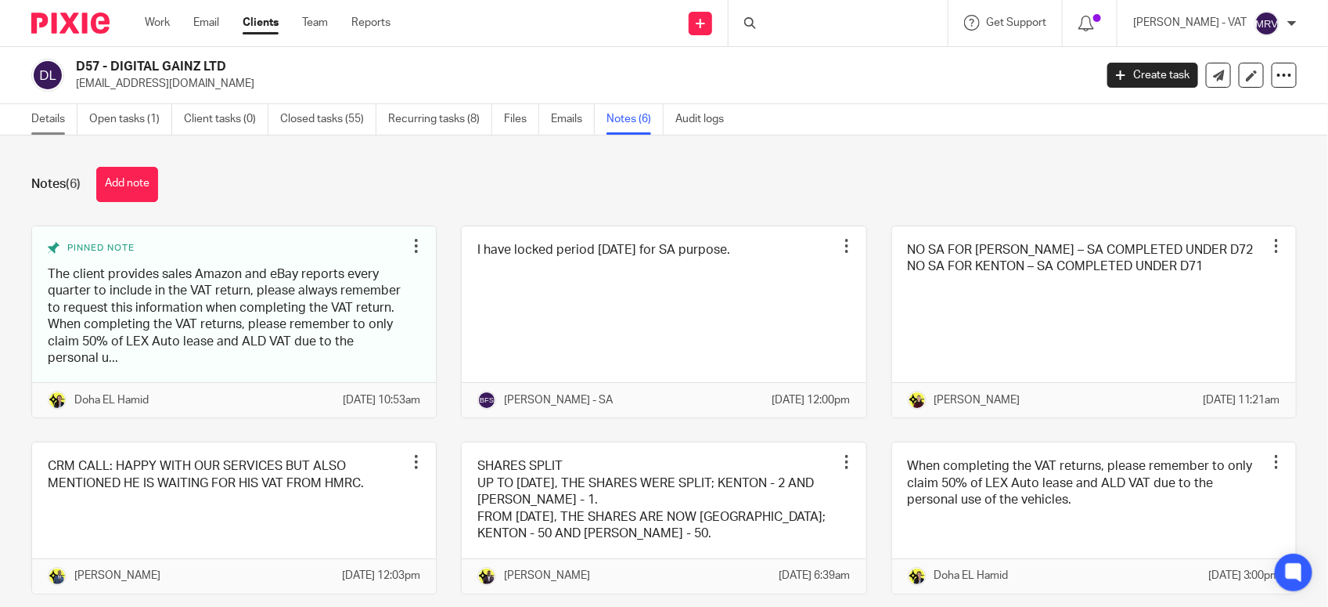
click at [52, 120] on link "Details" at bounding box center [54, 119] width 46 height 31
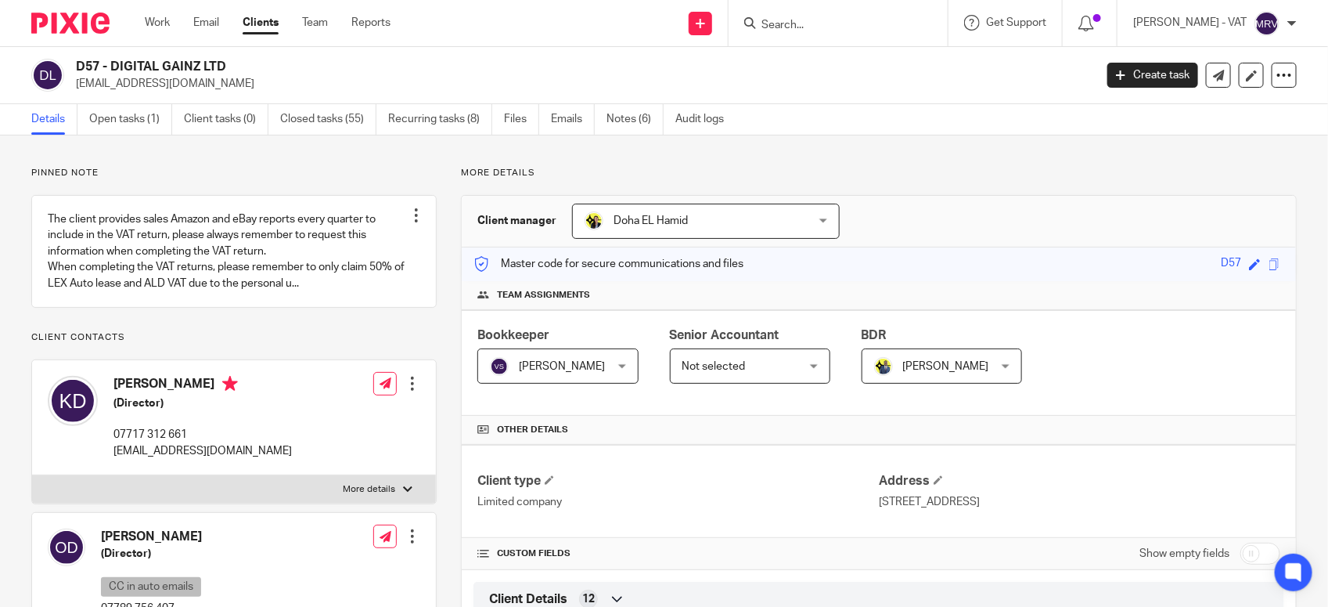
drag, startPoint x: 112, startPoint y: 63, endPoint x: 231, endPoint y: 63, distance: 119.0
click at [231, 63] on h2 "D57 - DIGITAL GAINZ LTD" at bounding box center [479, 67] width 806 height 16
copy h2 "DIGITAL GAINZ LTD"
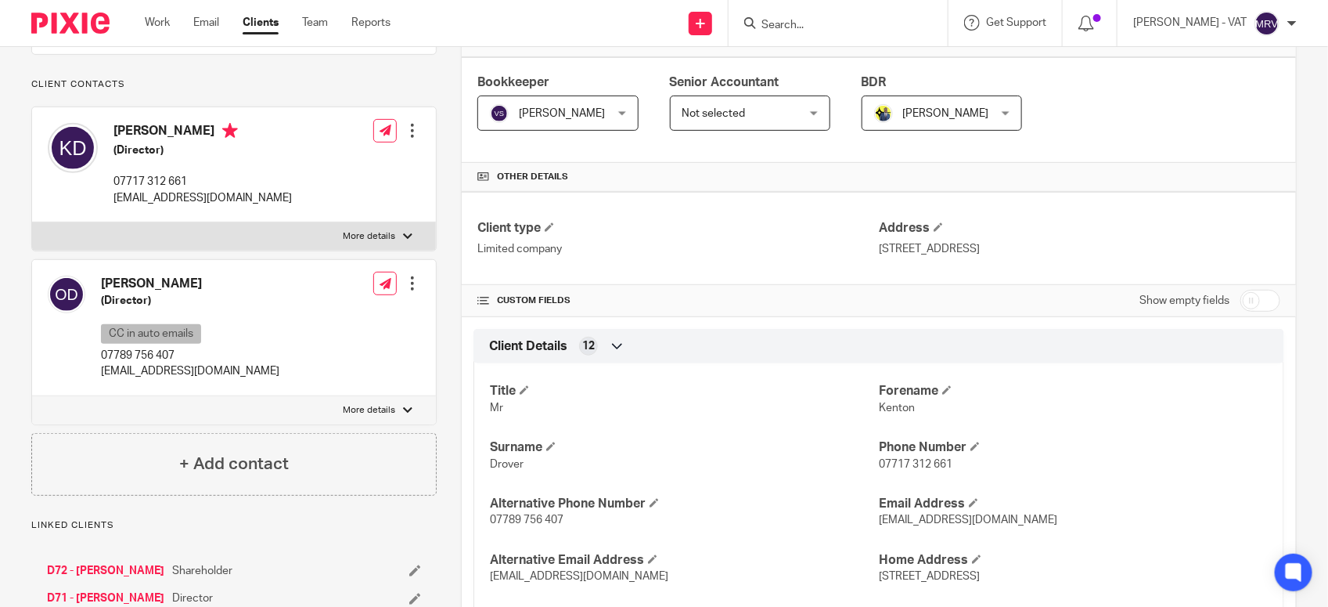
scroll to position [98, 0]
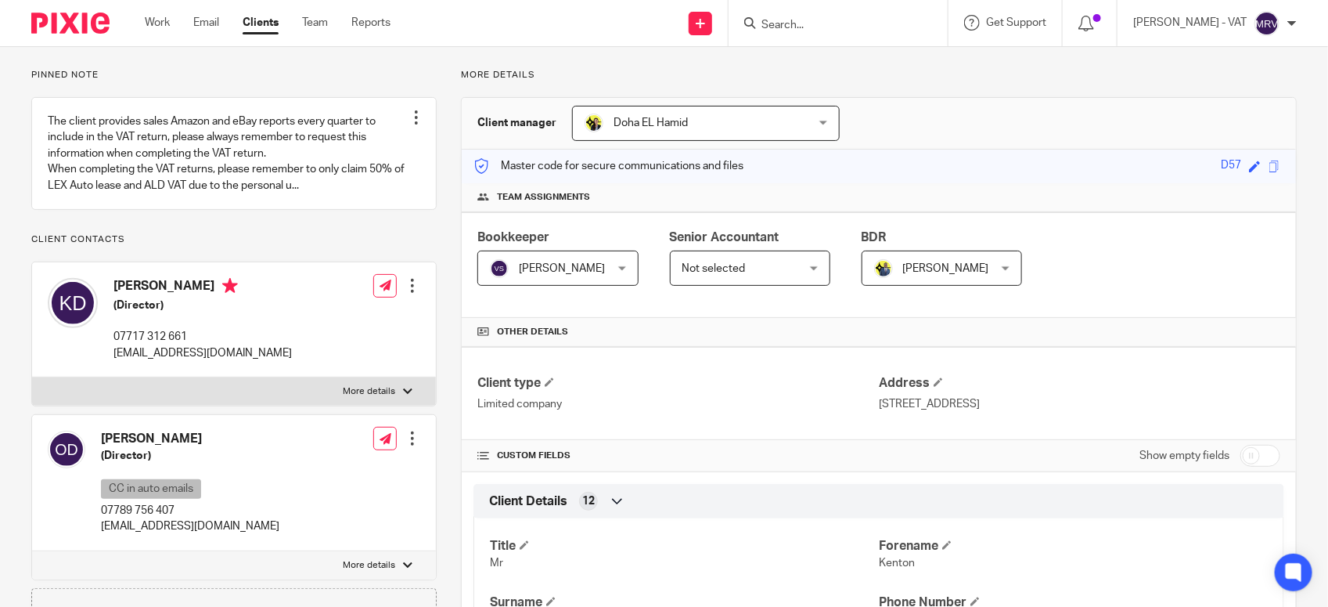
click at [792, 395] on div "Client type Limited company" at bounding box center [678, 393] width 402 height 37
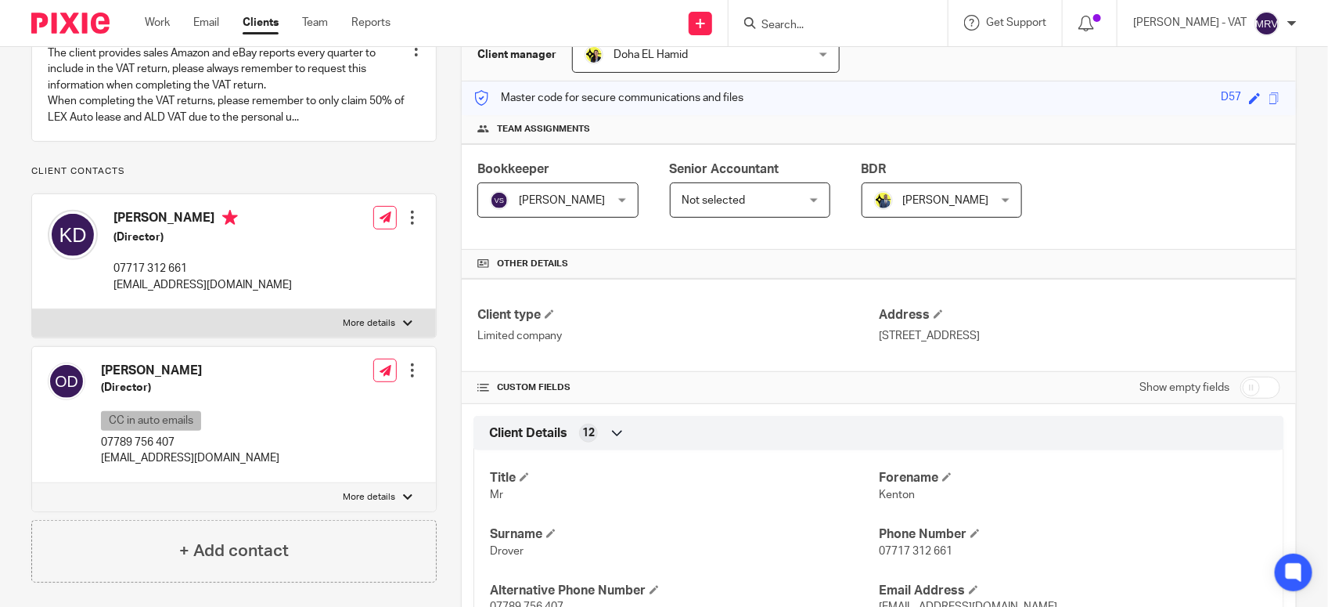
scroll to position [0, 0]
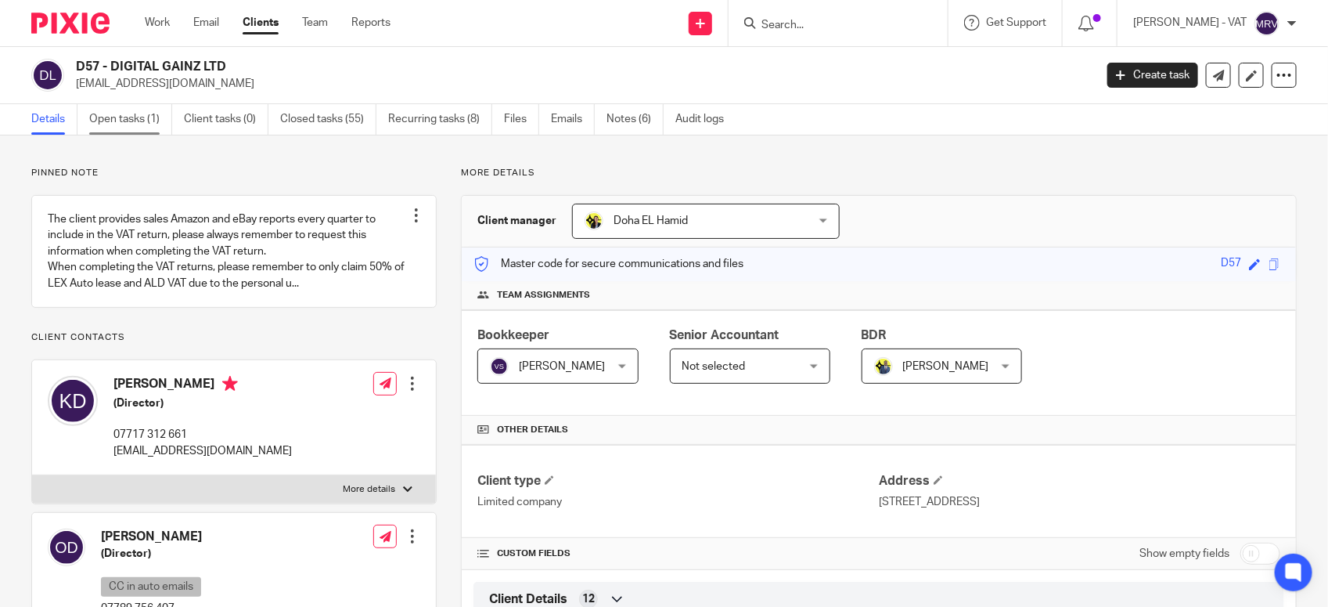
click at [125, 124] on link "Open tasks (1)" at bounding box center [130, 119] width 83 height 31
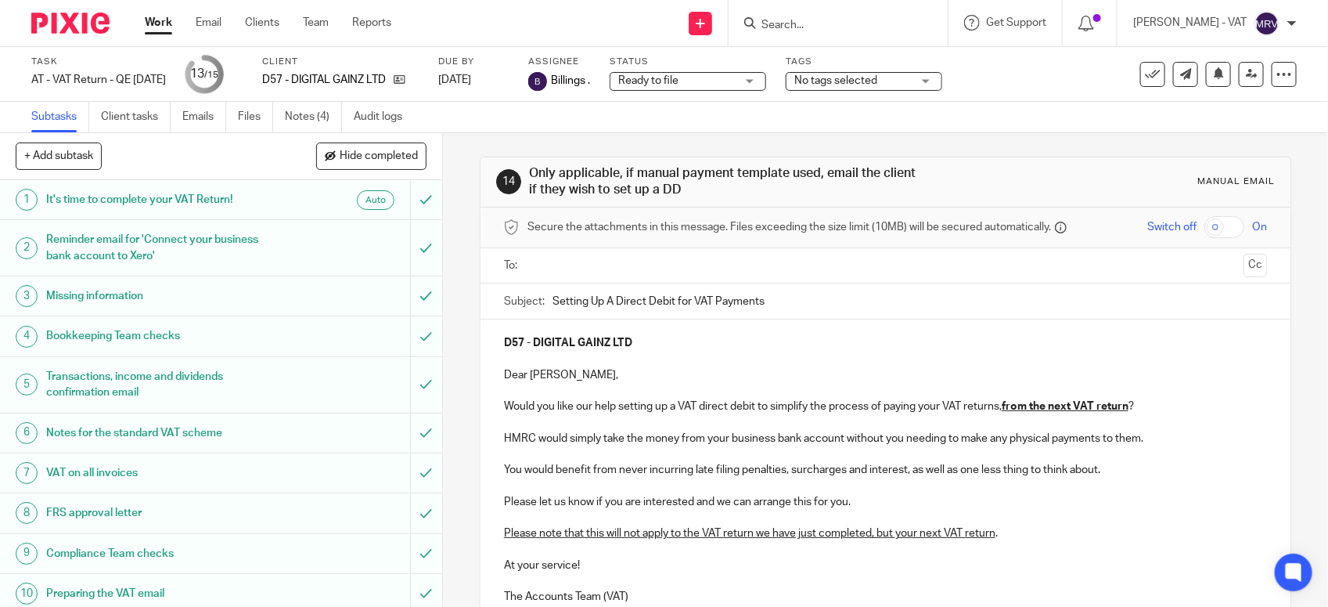
click at [658, 261] on input "text" at bounding box center [885, 266] width 705 height 18
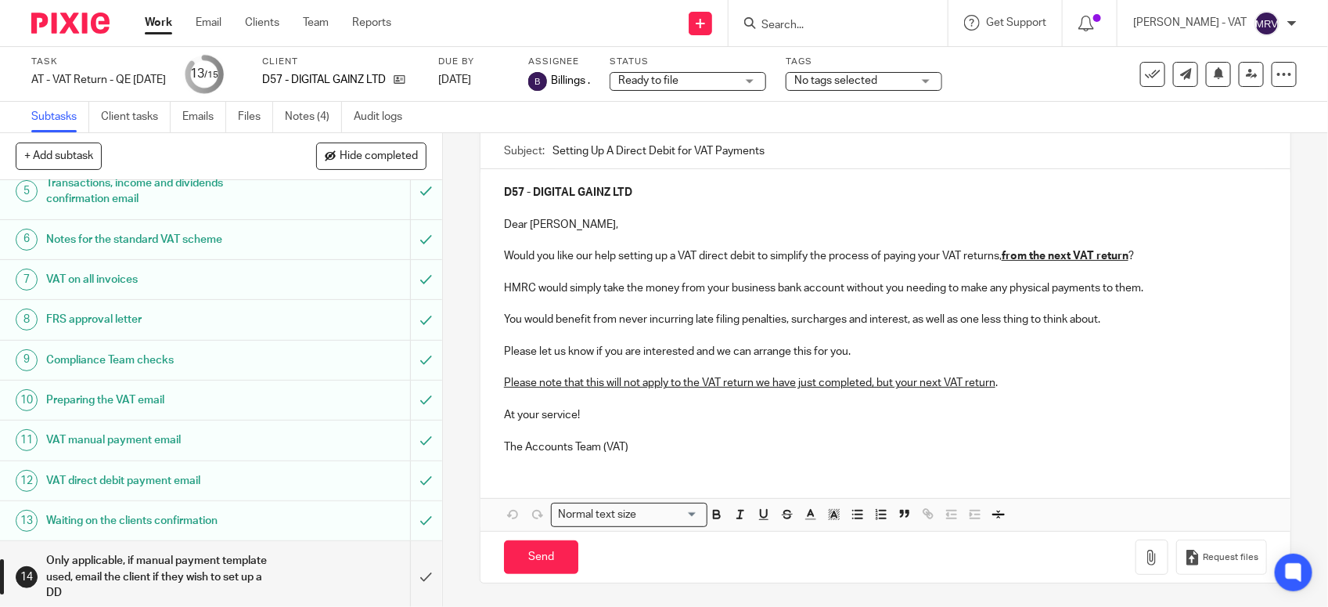
scroll to position [243, 0]
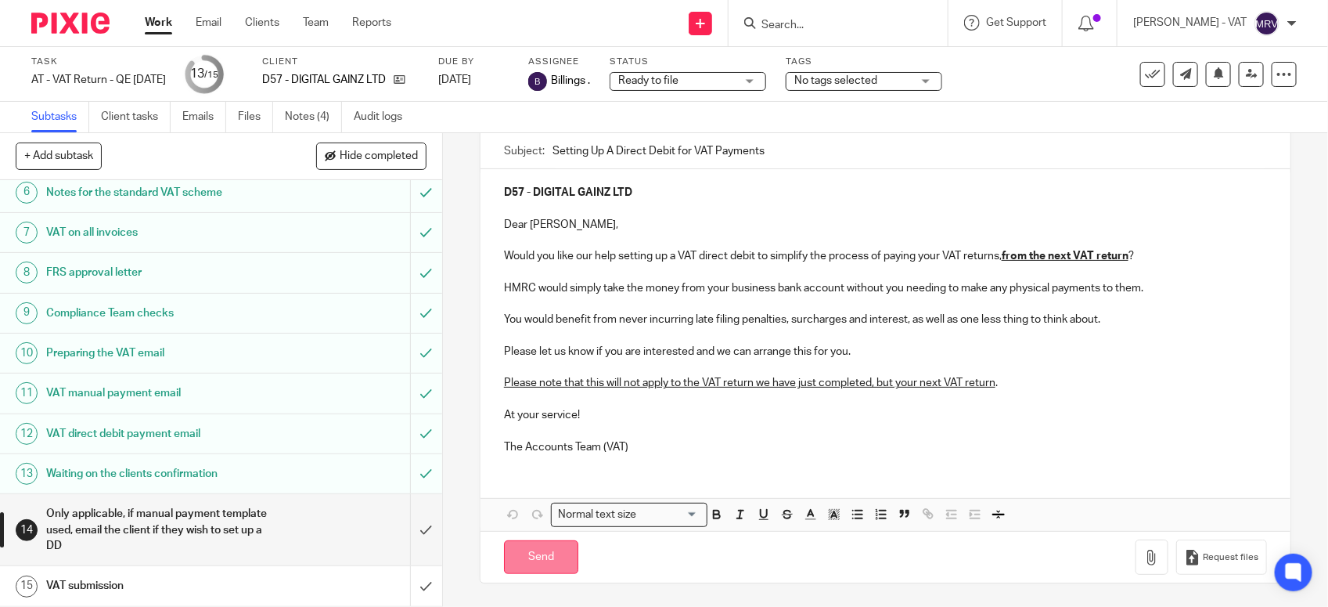
click at [545, 560] on input "Send" at bounding box center [541, 557] width 74 height 34
type input "Sent"
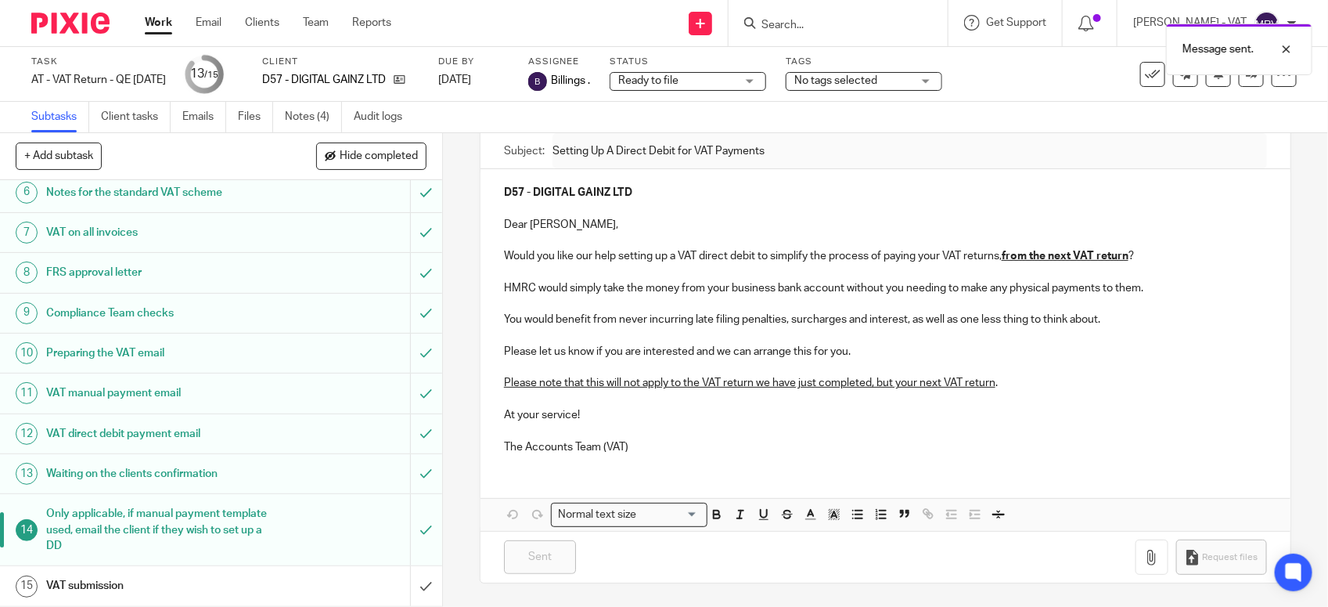
click at [204, 588] on h1 "VAT submission" at bounding box center [162, 585] width 232 height 23
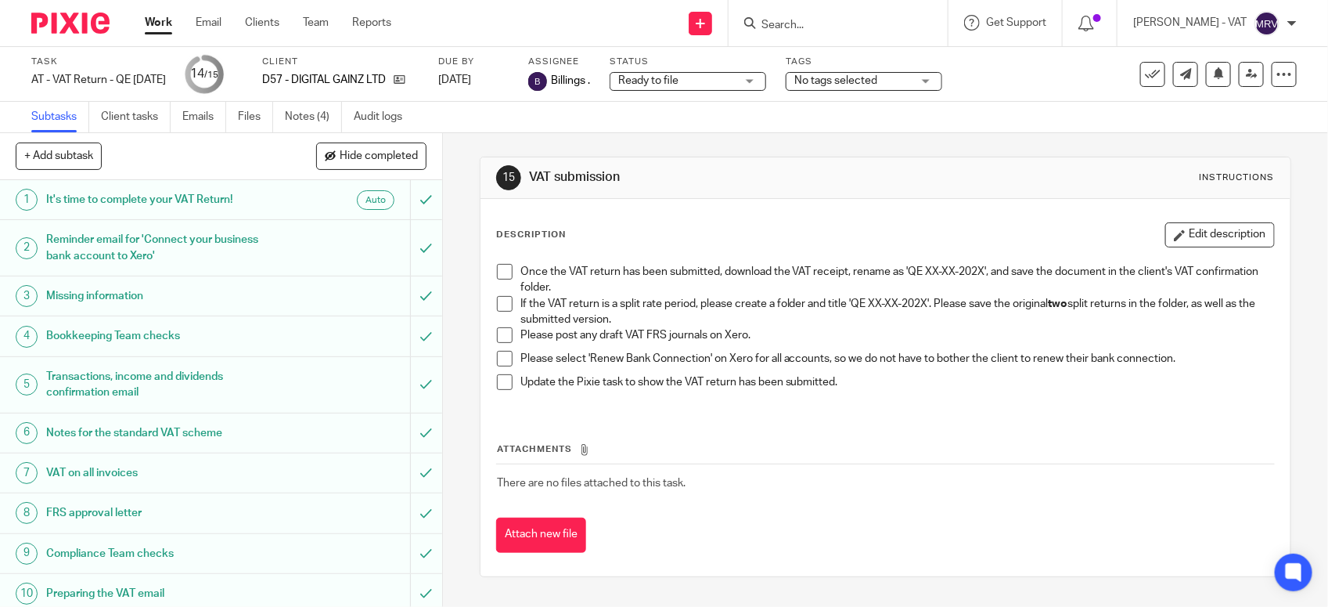
click at [497, 301] on span at bounding box center [505, 304] width 16 height 16
click at [503, 338] on span at bounding box center [505, 335] width 16 height 16
drag, startPoint x: 495, startPoint y: 354, endPoint x: 510, endPoint y: 347, distance: 15.8
click at [497, 355] on span at bounding box center [505, 359] width 16 height 16
click at [501, 268] on span at bounding box center [505, 272] width 16 height 16
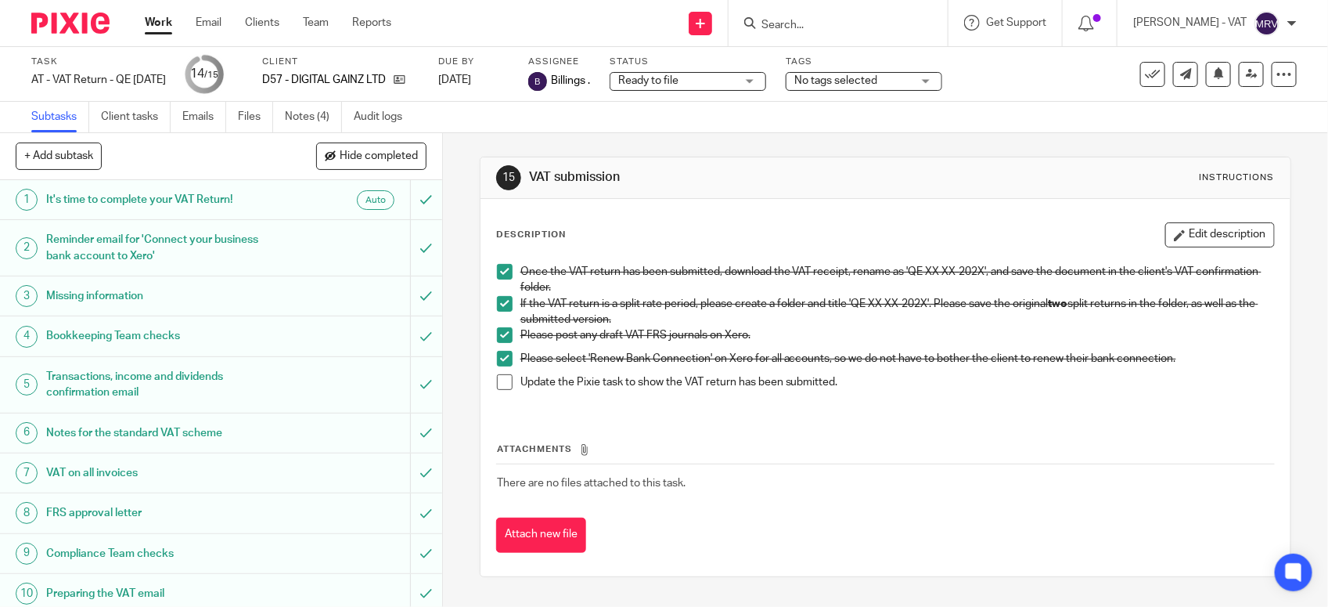
click at [501, 381] on span at bounding box center [505, 382] width 16 height 16
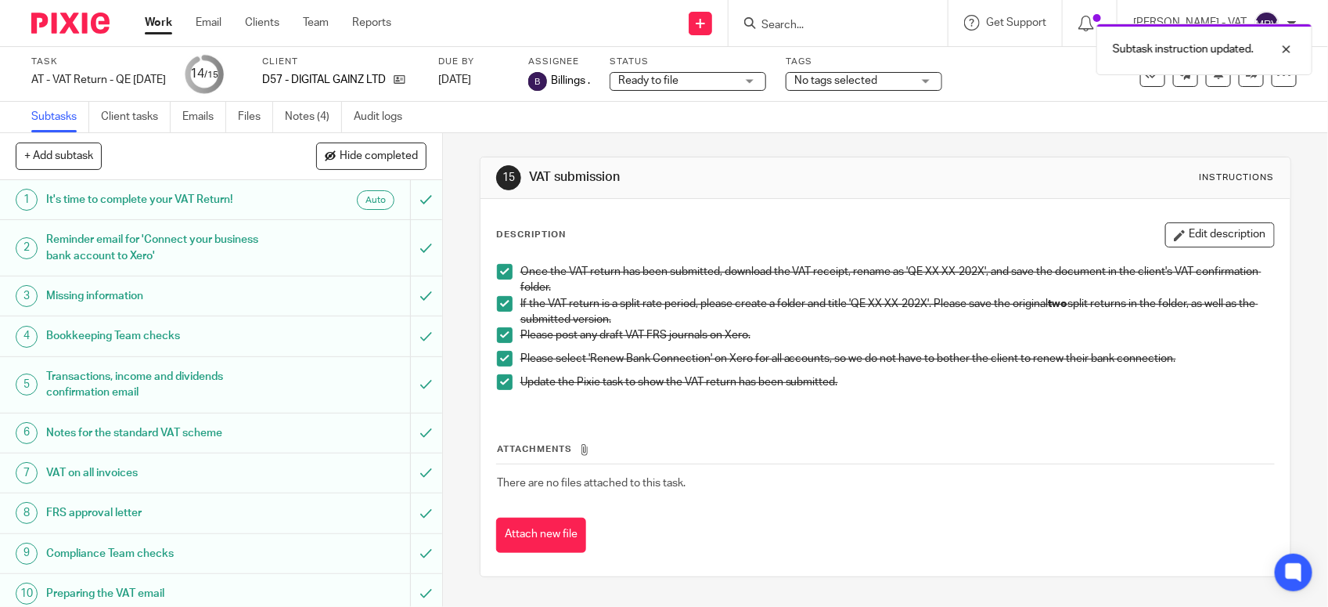
scroll to position [243, 0]
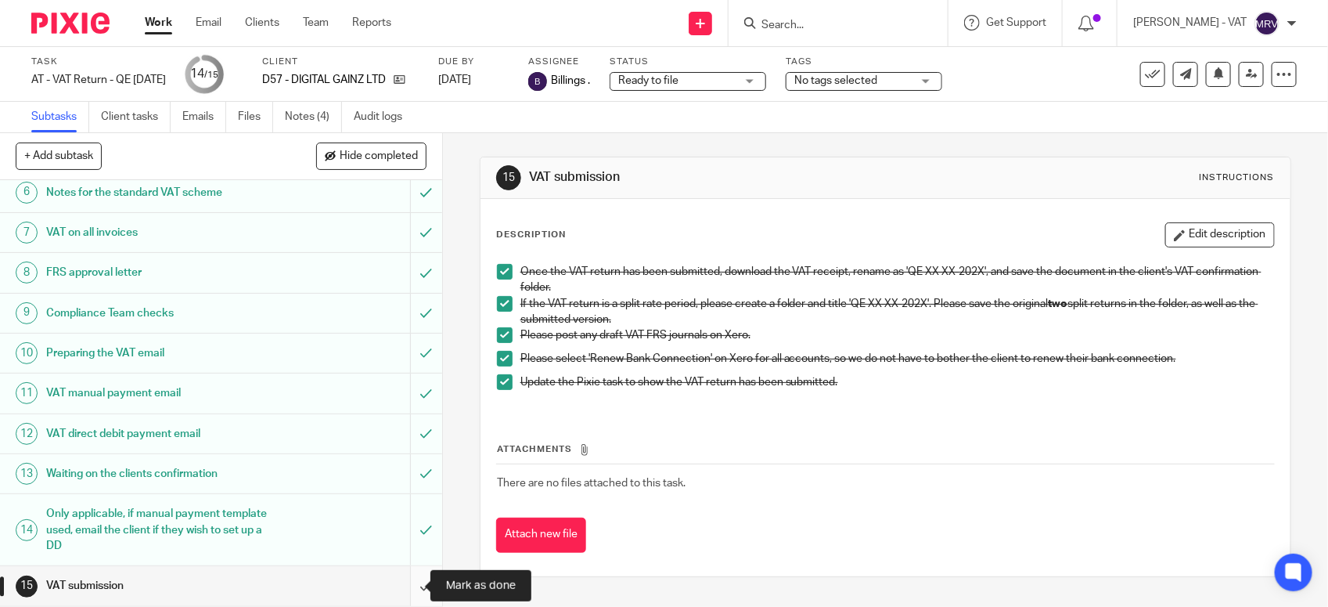
click at [405, 593] on input "submit" at bounding box center [221, 585] width 442 height 39
